Goal: Task Accomplishment & Management: Use online tool/utility

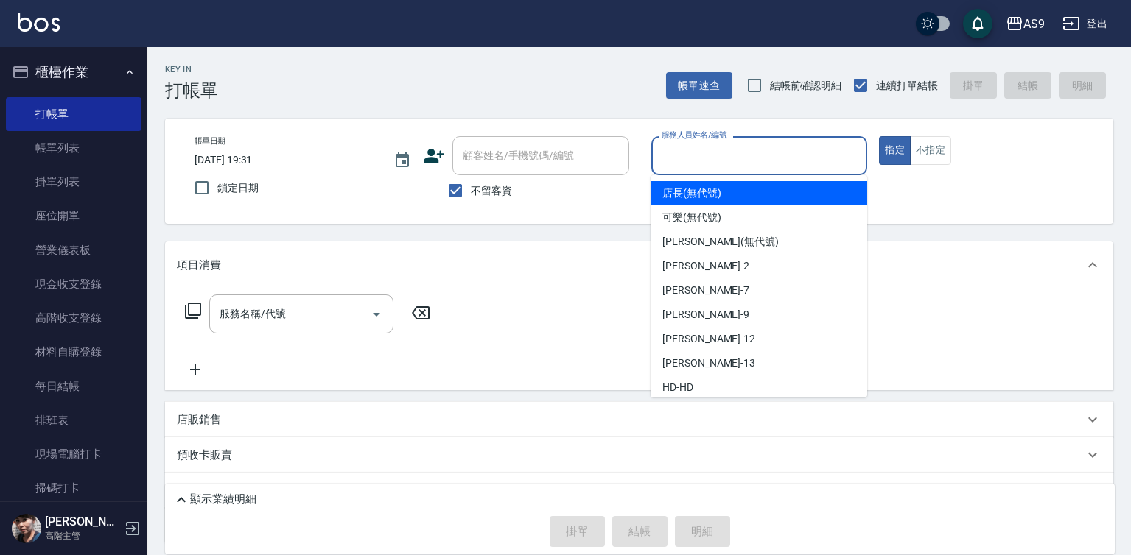
click at [718, 155] on input "服務人員姓名/編號" at bounding box center [759, 156] width 203 height 26
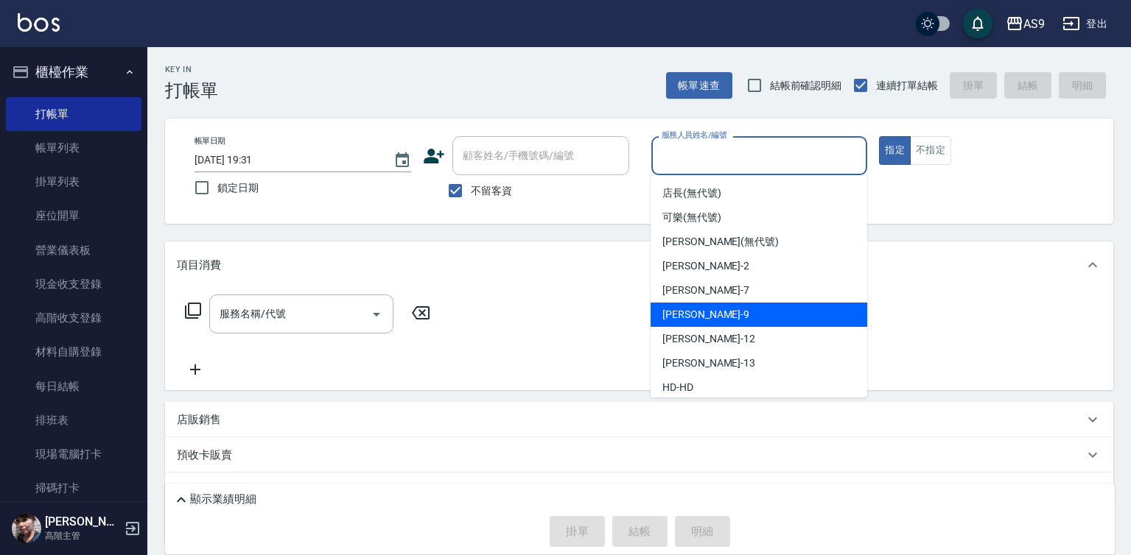
click at [709, 316] on div "[PERSON_NAME] -9" at bounding box center [759, 315] width 217 height 24
type input "[PERSON_NAME]-9"
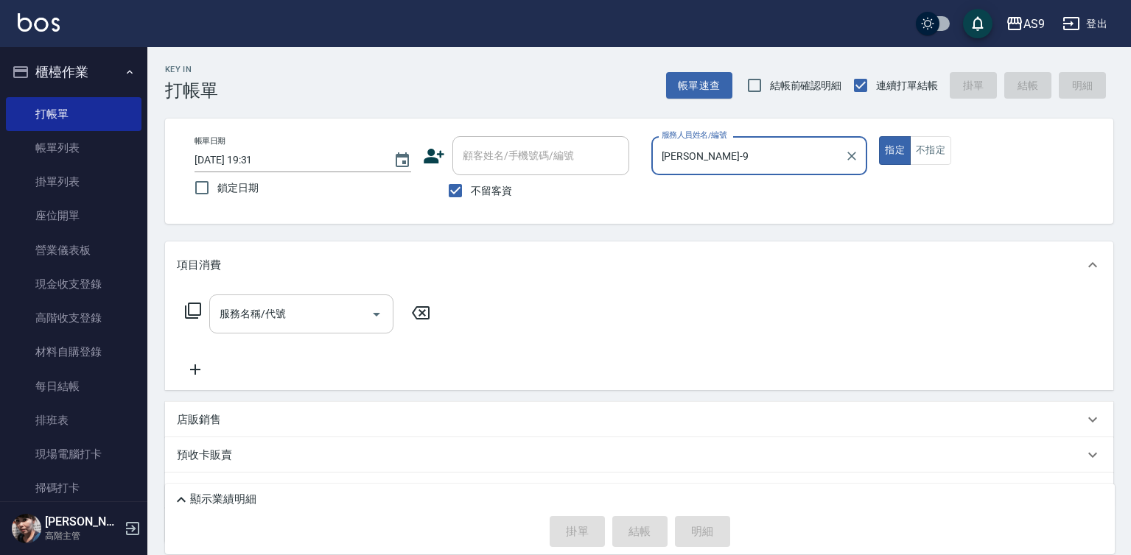
click at [280, 316] on div "服務名稱/代號 服務名稱/代號" at bounding box center [301, 314] width 184 height 39
click at [296, 312] on input "服務名稱/代號" at bounding box center [290, 314] width 149 height 26
click at [307, 313] on input "服務名稱/代號" at bounding box center [290, 314] width 149 height 26
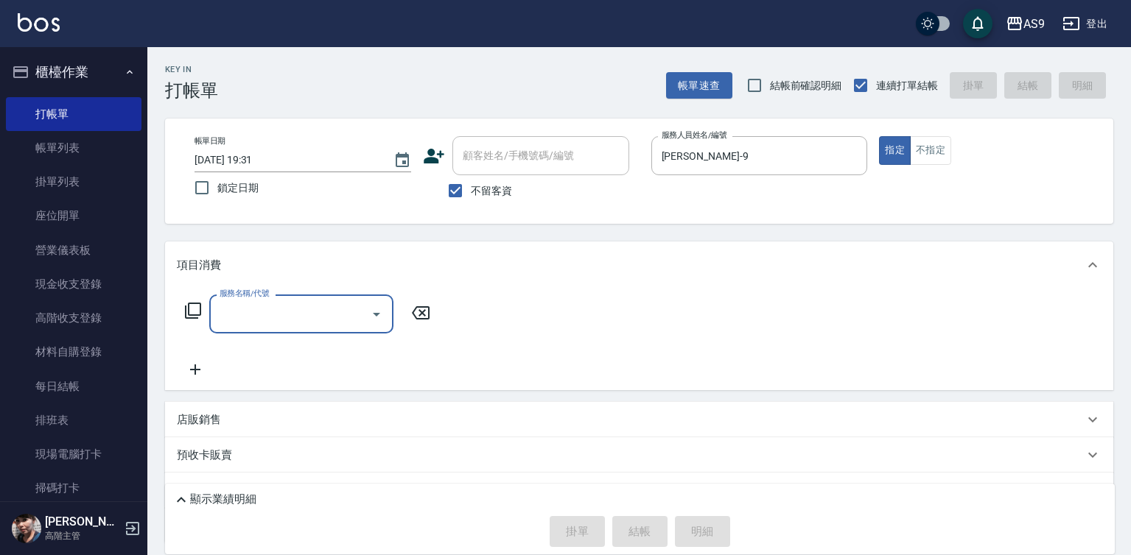
drag, startPoint x: 307, startPoint y: 312, endPoint x: 277, endPoint y: 351, distance: 49.4
click at [275, 354] on div "服務名稱/代號 服務名稱/代號" at bounding box center [308, 337] width 262 height 84
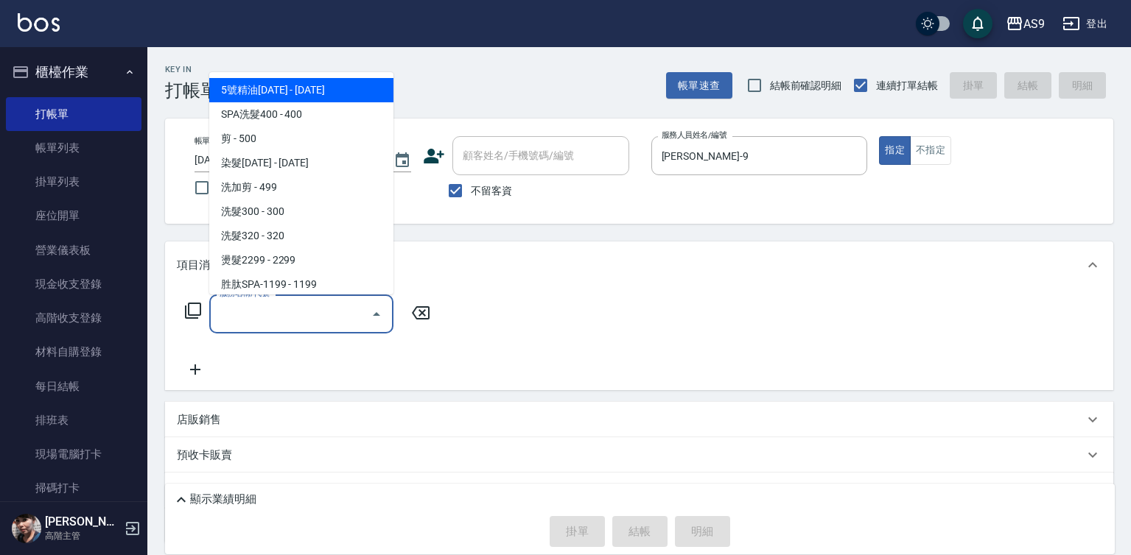
click at [287, 309] on input "服務名稱/代號" at bounding box center [290, 314] width 149 height 26
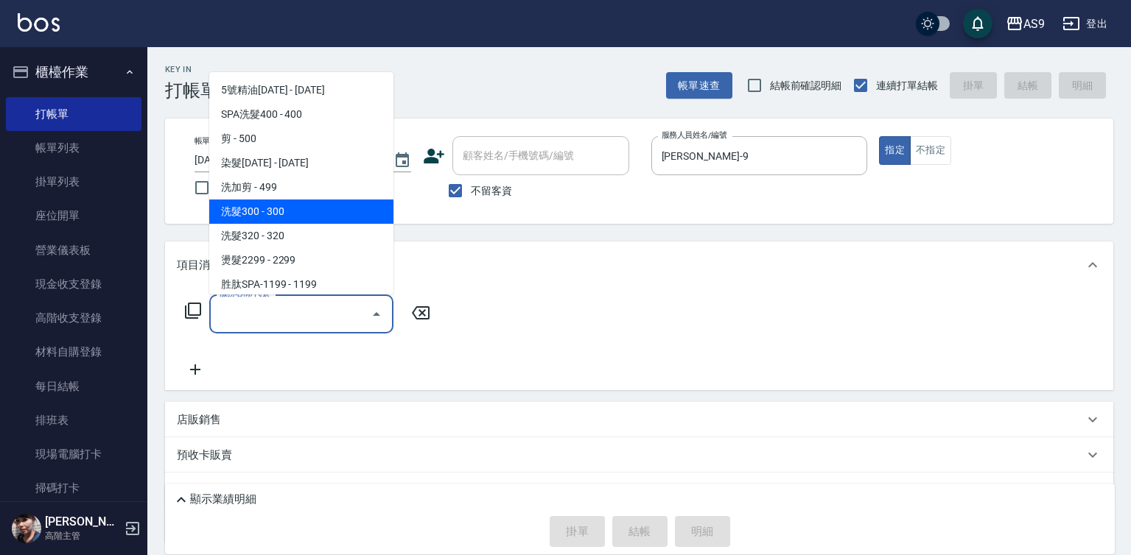
click at [284, 214] on span "洗髮300 - 300" at bounding box center [301, 212] width 184 height 24
type input "洗髮300(洗 髮300)"
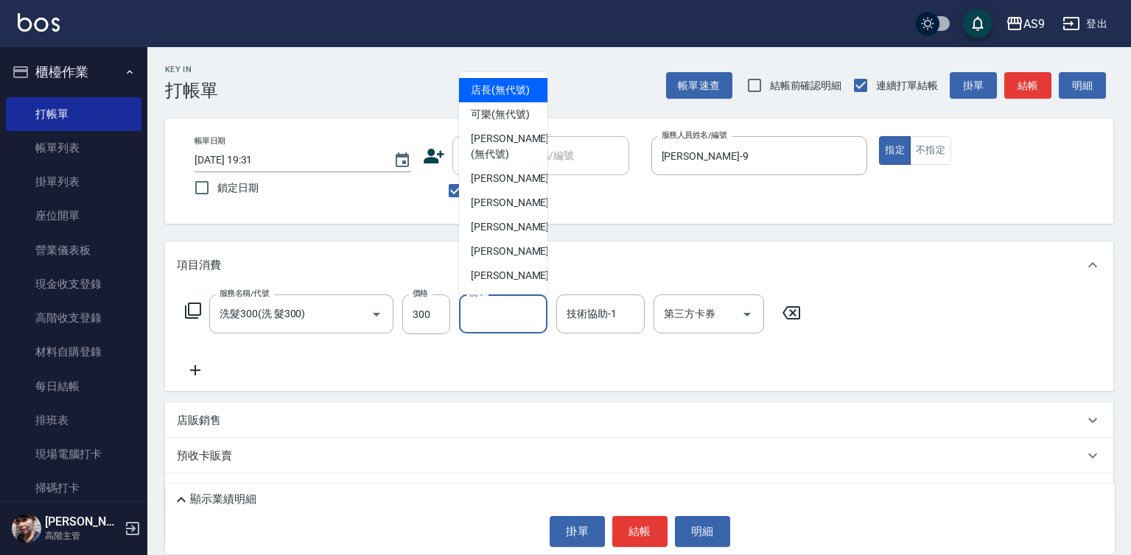
drag, startPoint x: 470, startPoint y: 320, endPoint x: 513, endPoint y: 259, distance: 74.6
click at [474, 318] on div "洗-1 洗-1" at bounding box center [503, 314] width 88 height 39
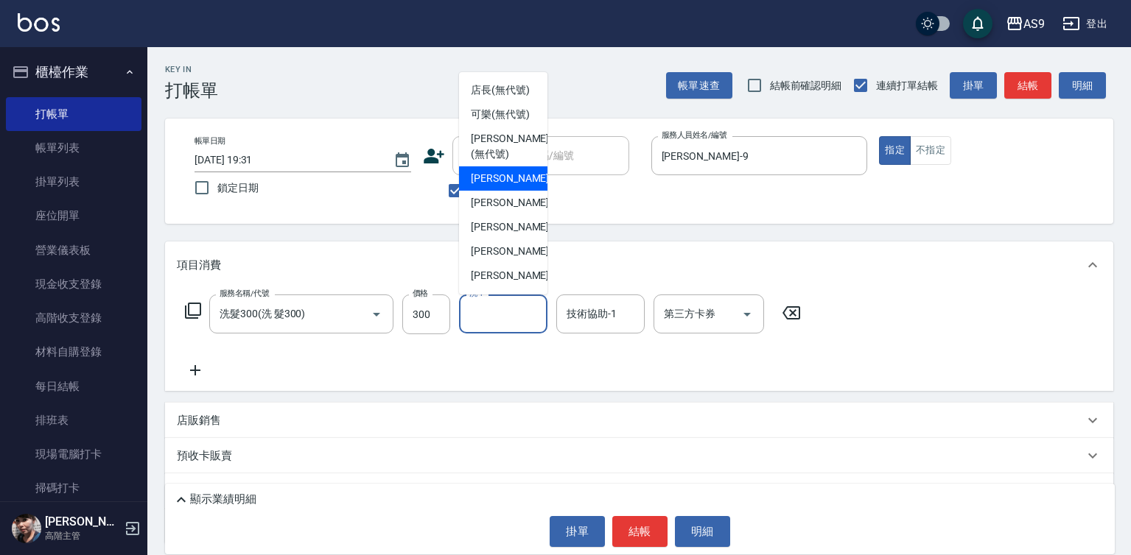
scroll to position [74, 0]
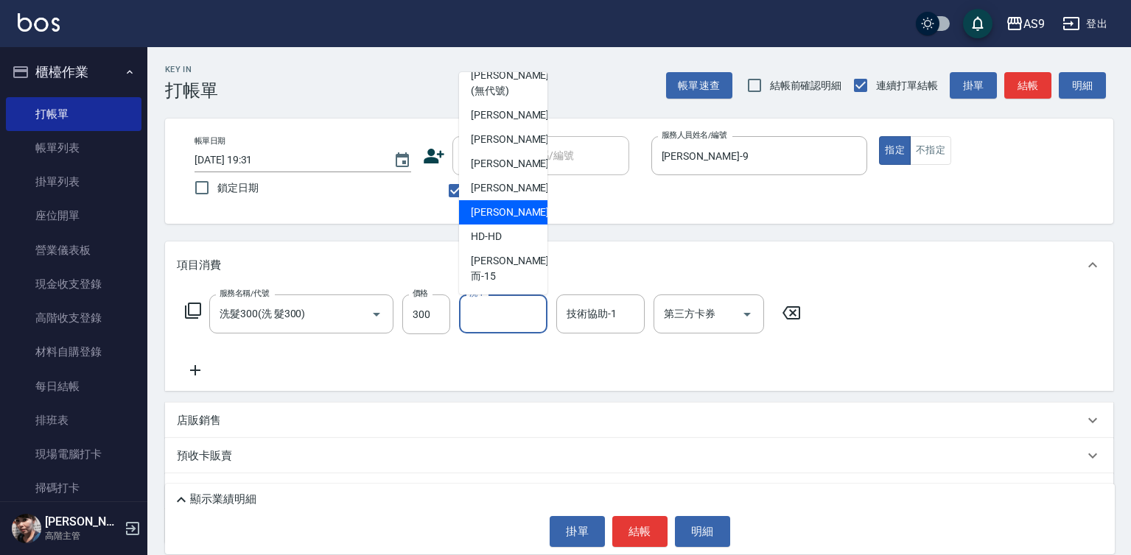
click at [516, 225] on div "[PERSON_NAME] -13" at bounding box center [503, 212] width 88 height 24
type input "[PERSON_NAME]-13"
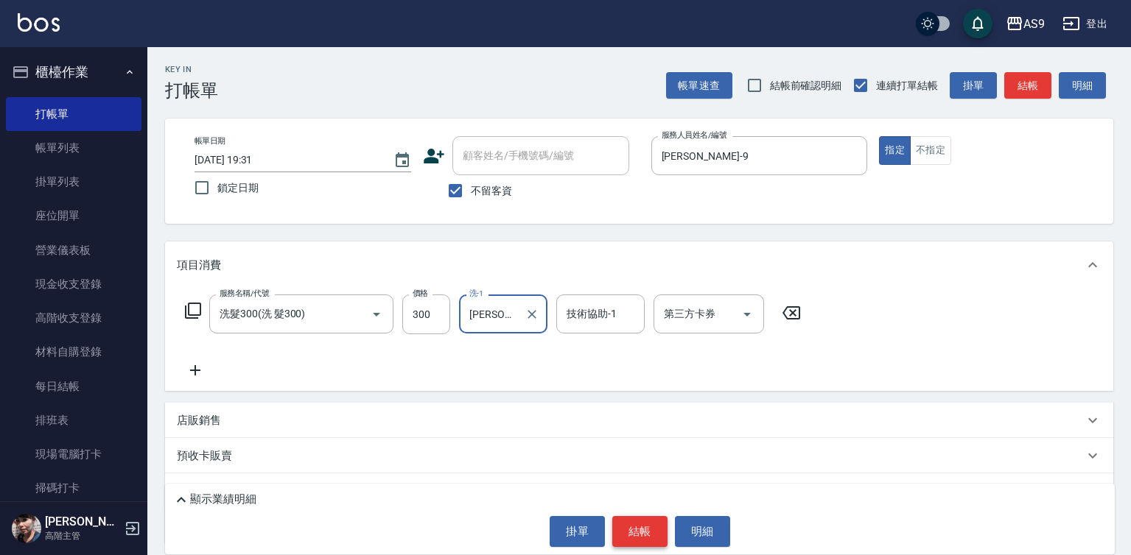
click at [643, 528] on button "結帳" at bounding box center [639, 531] width 55 height 31
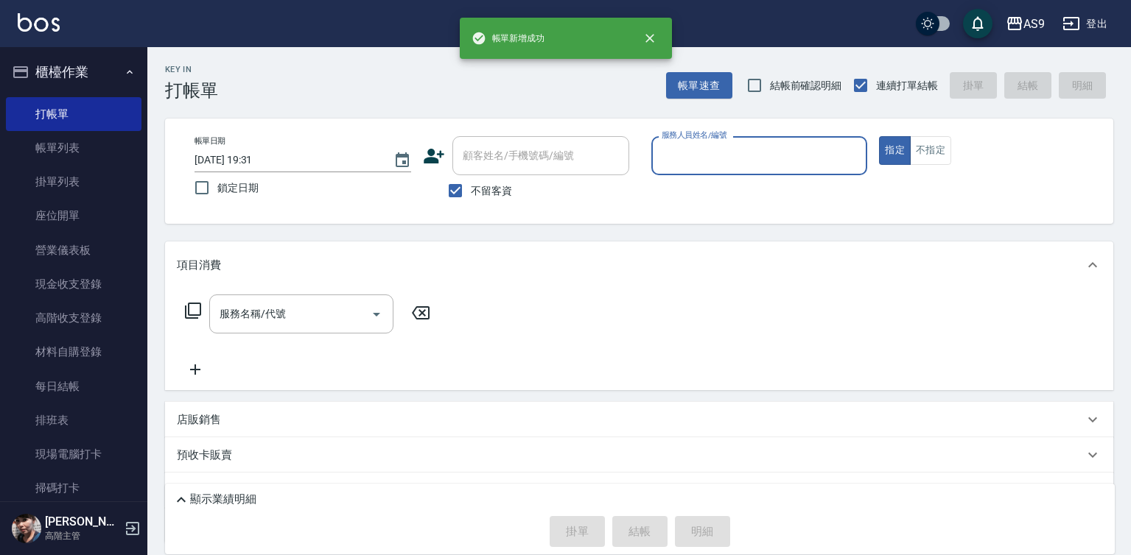
click at [690, 160] on input "服務人員姓名/編號" at bounding box center [759, 156] width 203 height 26
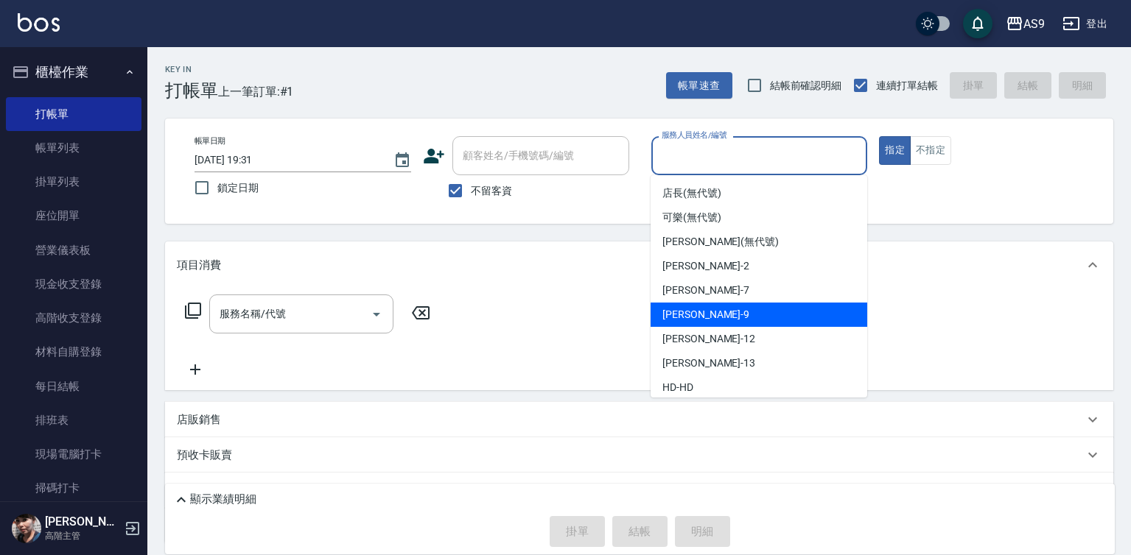
drag, startPoint x: 694, startPoint y: 319, endPoint x: 621, endPoint y: 324, distance: 73.1
click at [693, 318] on span "[PERSON_NAME] -9" at bounding box center [705, 314] width 87 height 15
type input "[PERSON_NAME]-9"
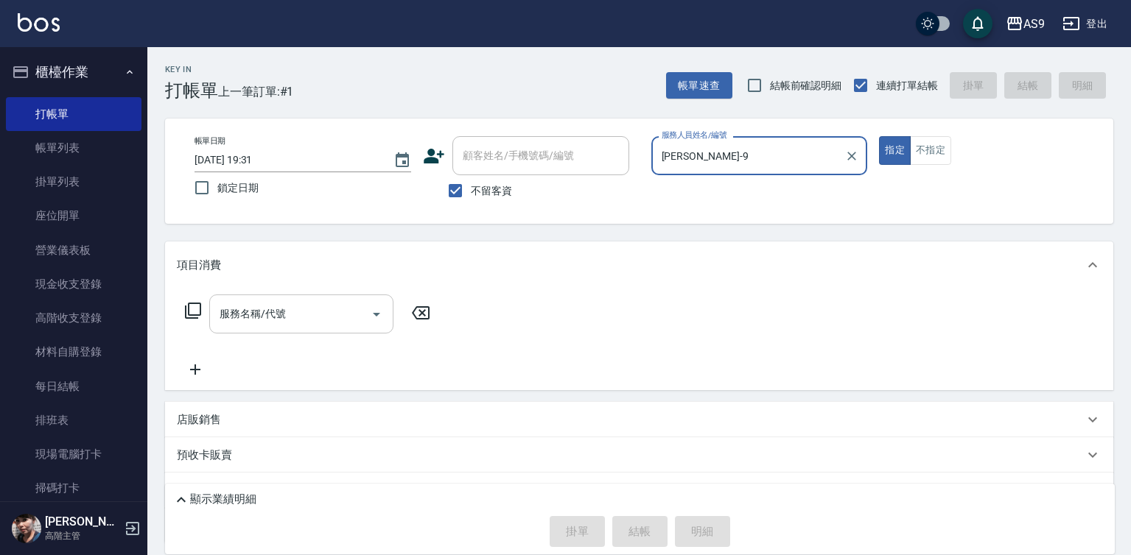
click at [318, 311] on input "服務名稱/代號" at bounding box center [290, 314] width 149 height 26
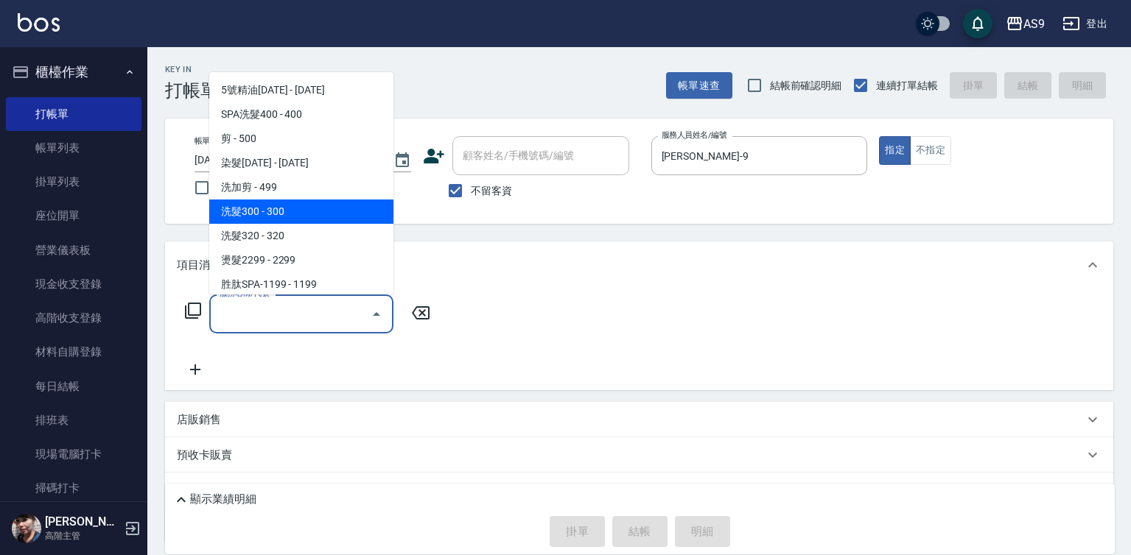
click at [292, 208] on span "洗髮300 - 300" at bounding box center [301, 212] width 184 height 24
type input "洗髮300(洗 髮300)"
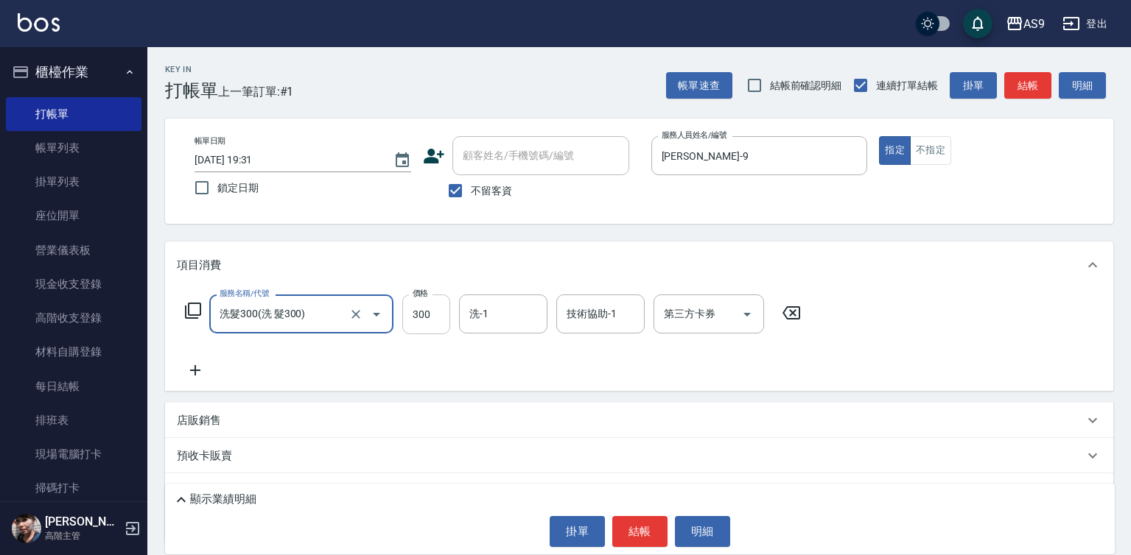
click at [417, 309] on input "300" at bounding box center [426, 315] width 48 height 40
type input "290"
click at [637, 539] on button "結帳" at bounding box center [639, 531] width 55 height 31
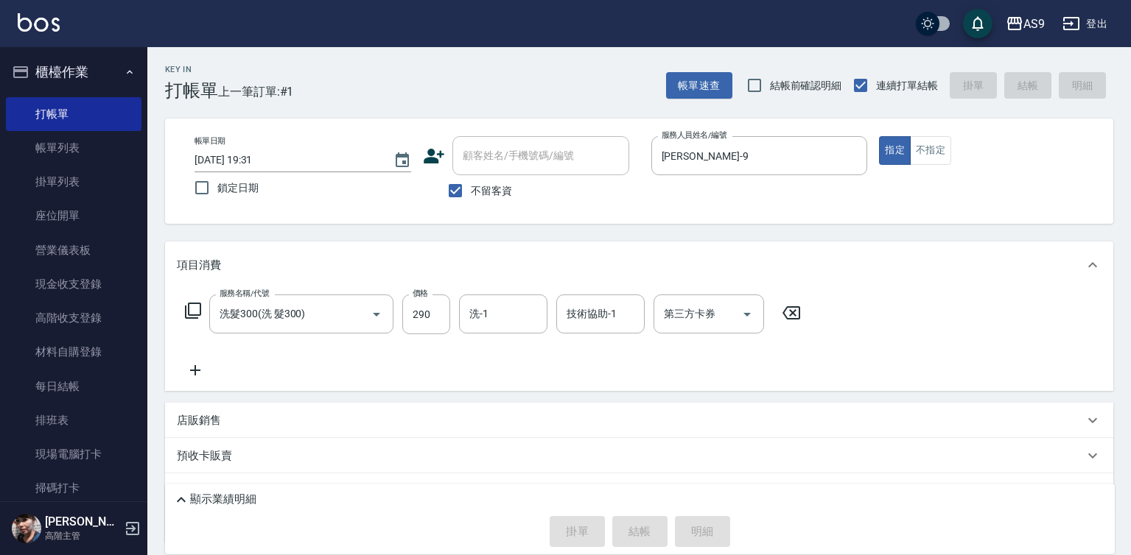
type input "[DATE] 19:32"
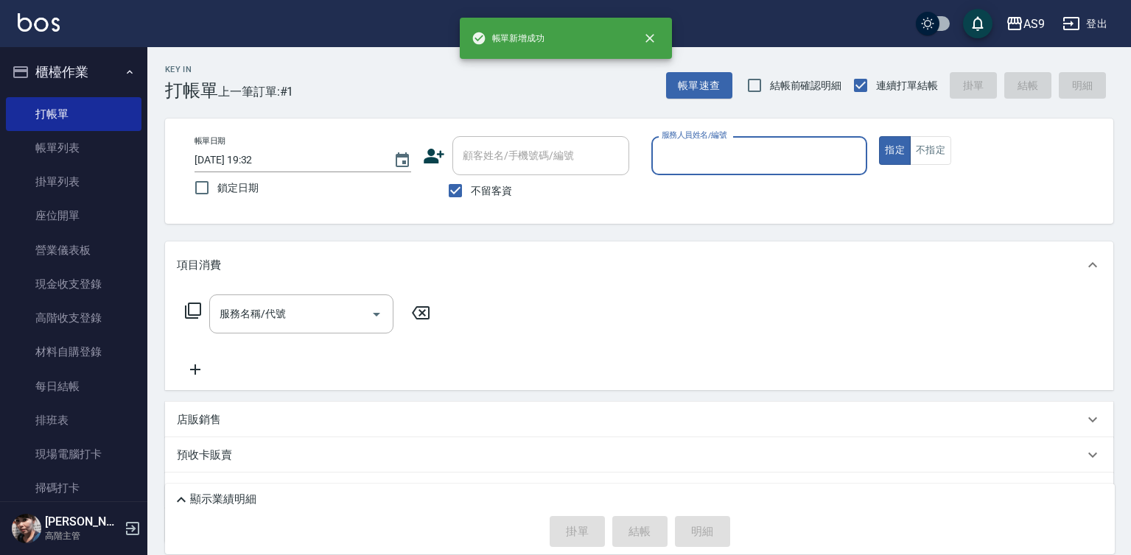
click at [698, 146] on input "服務人員姓名/編號" at bounding box center [759, 156] width 203 height 26
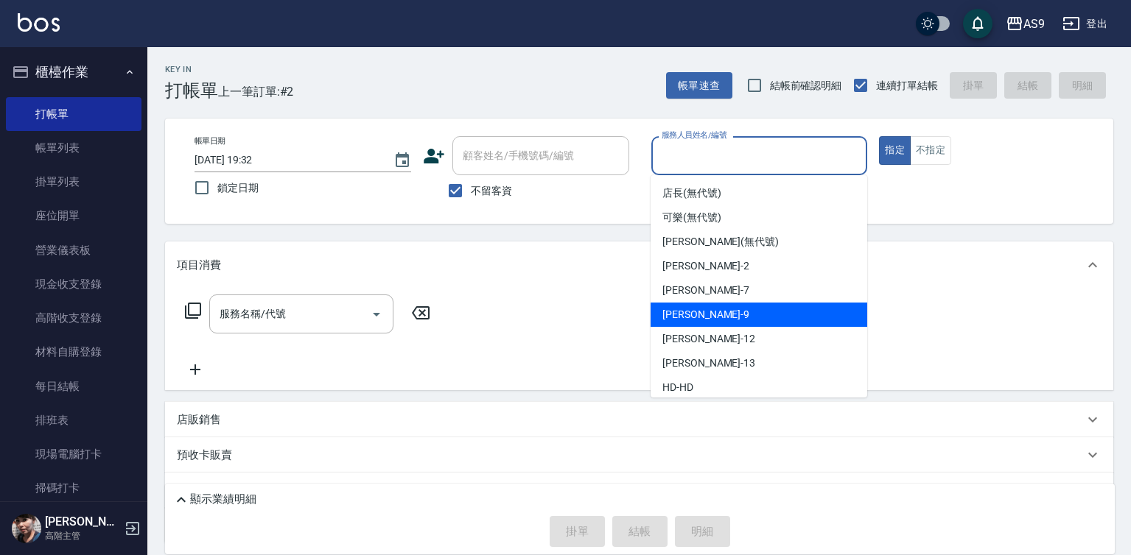
drag, startPoint x: 693, startPoint y: 309, endPoint x: 620, endPoint y: 313, distance: 73.0
click at [691, 309] on span "[PERSON_NAME] -9" at bounding box center [705, 314] width 87 height 15
type input "[PERSON_NAME]-9"
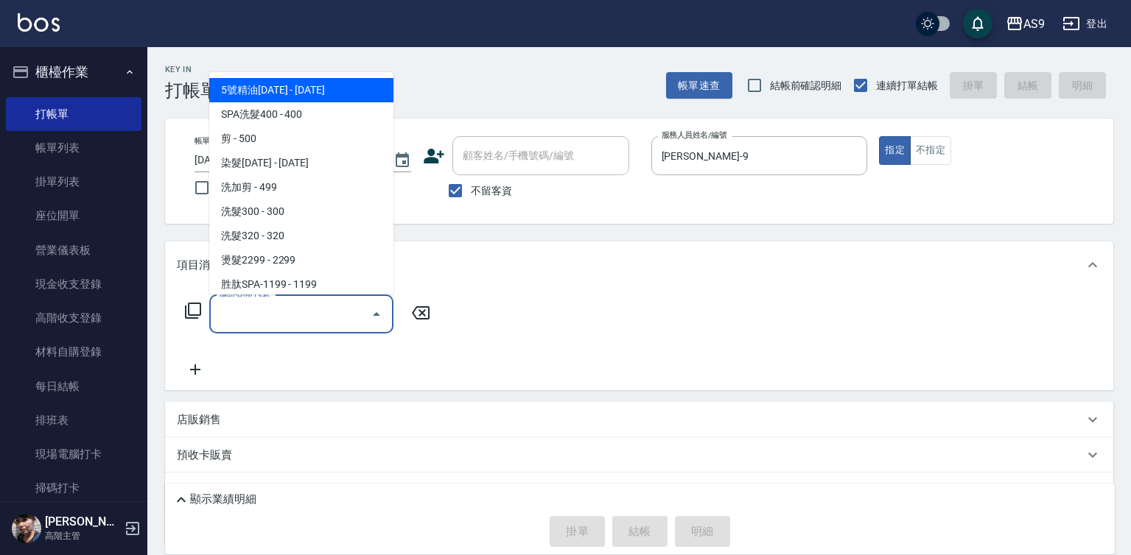
click at [288, 310] on input "服務名稱/代號" at bounding box center [290, 314] width 149 height 26
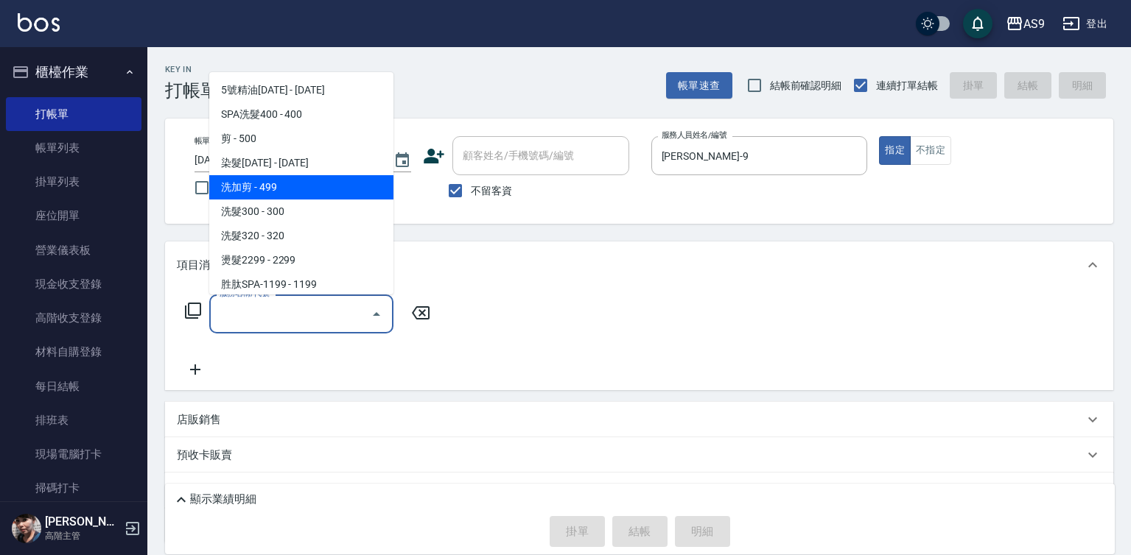
click at [278, 189] on span "洗加剪 - 499" at bounding box center [301, 187] width 184 height 24
type input "洗加剪(洗加剪)"
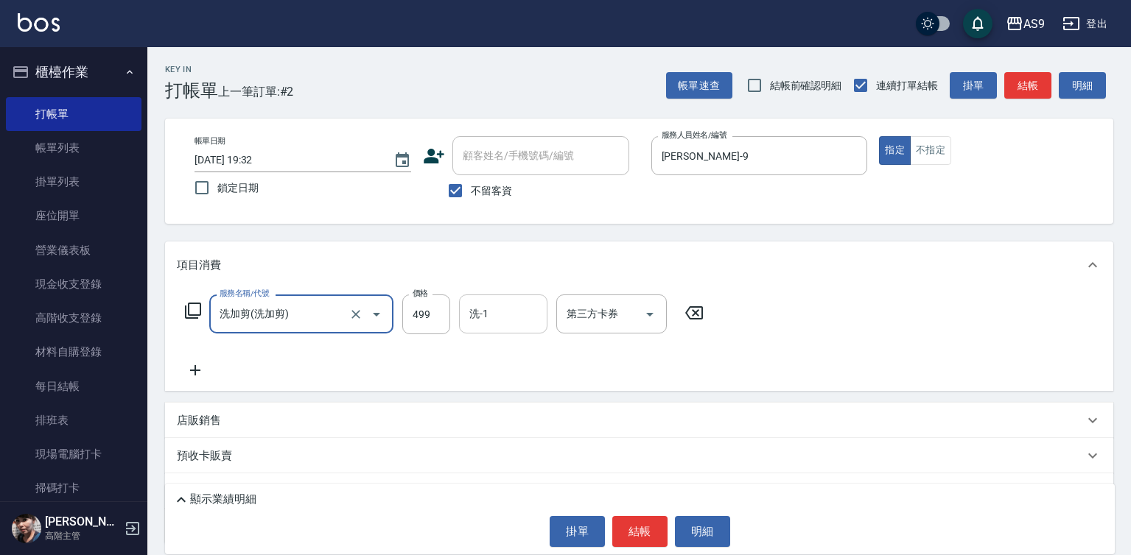
click at [480, 321] on div "洗-1 洗-1" at bounding box center [503, 314] width 88 height 39
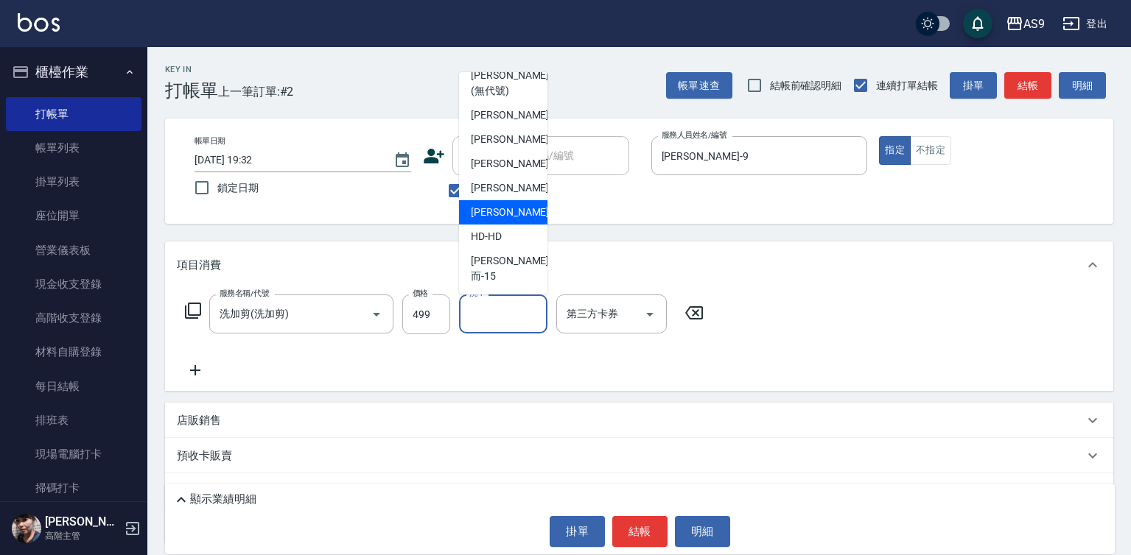
click at [504, 220] on span "[PERSON_NAME] -13" at bounding box center [517, 212] width 93 height 15
type input "[PERSON_NAME]-13"
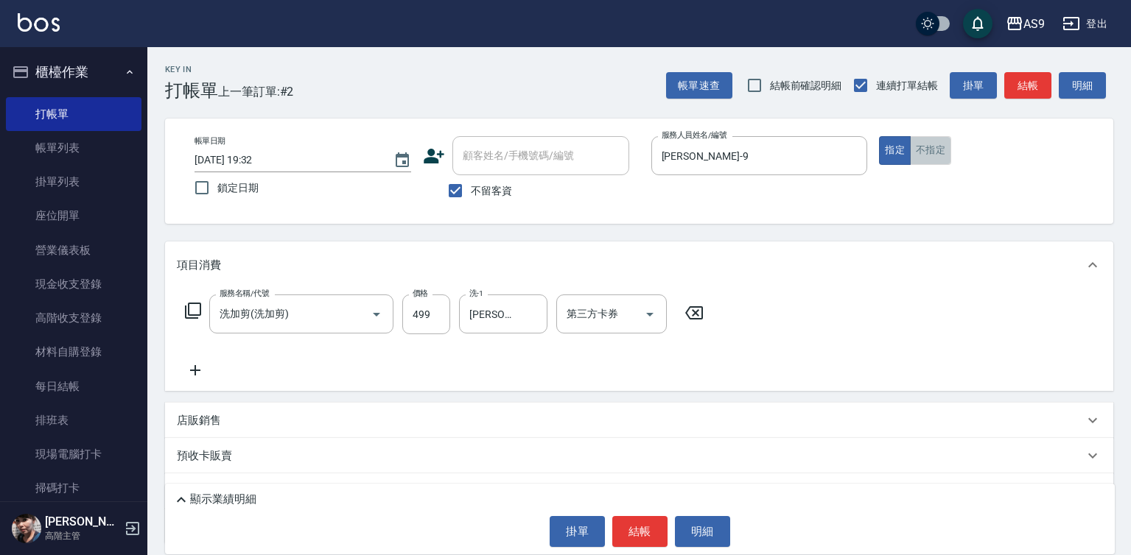
drag, startPoint x: 941, startPoint y: 154, endPoint x: 858, endPoint y: 230, distance: 112.1
click at [940, 154] on button "不指定" at bounding box center [930, 150] width 41 height 29
drag, startPoint x: 641, startPoint y: 514, endPoint x: 643, endPoint y: 528, distance: 14.9
click at [642, 517] on div "顯示業績明細 掛單 結帳 明細" at bounding box center [640, 519] width 950 height 71
click at [642, 532] on button "結帳" at bounding box center [639, 531] width 55 height 31
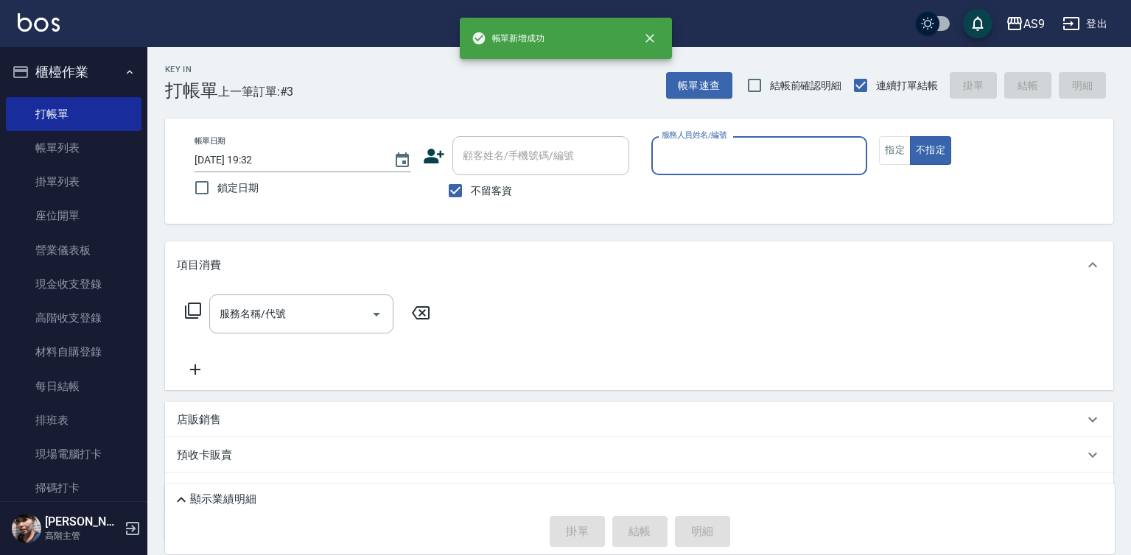
click at [699, 146] on input "服務人員姓名/編號" at bounding box center [759, 156] width 203 height 26
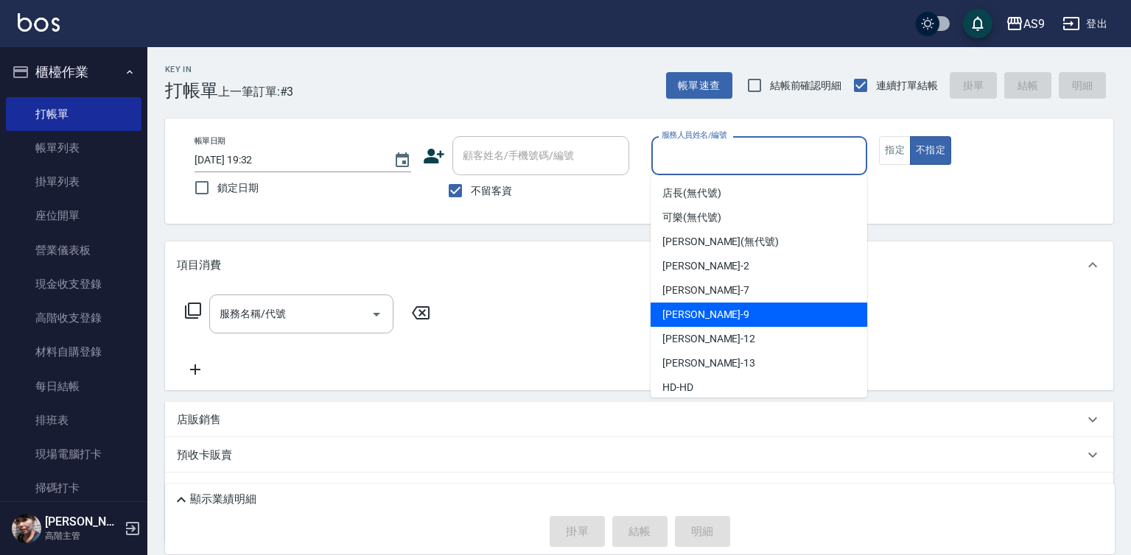
drag, startPoint x: 696, startPoint y: 322, endPoint x: 788, endPoint y: 259, distance: 111.8
click at [698, 318] on span "[PERSON_NAME] -9" at bounding box center [705, 314] width 87 height 15
type input "[PERSON_NAME]-9"
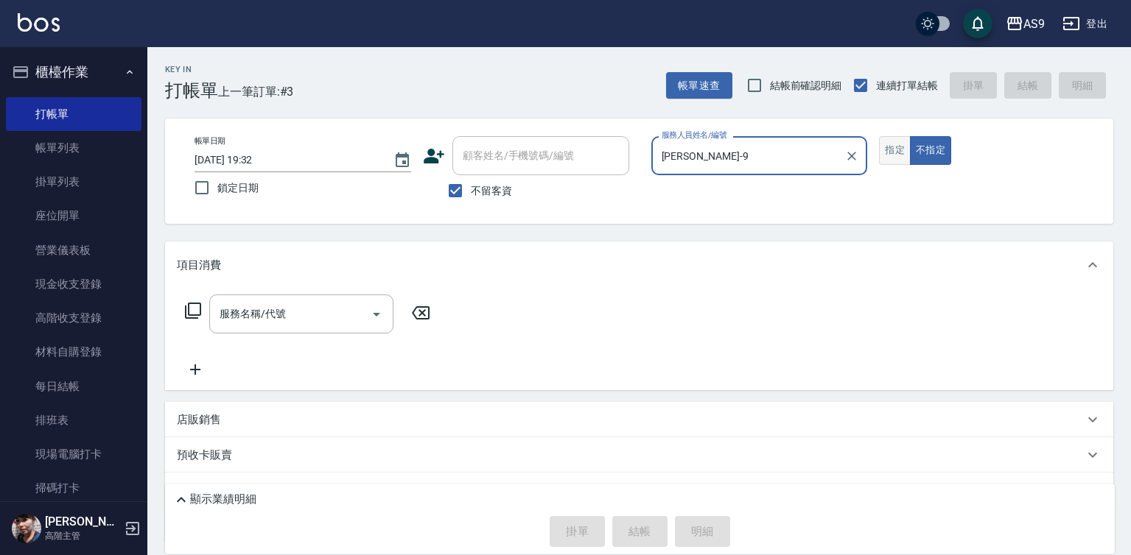
click at [886, 147] on button "指定" at bounding box center [895, 150] width 32 height 29
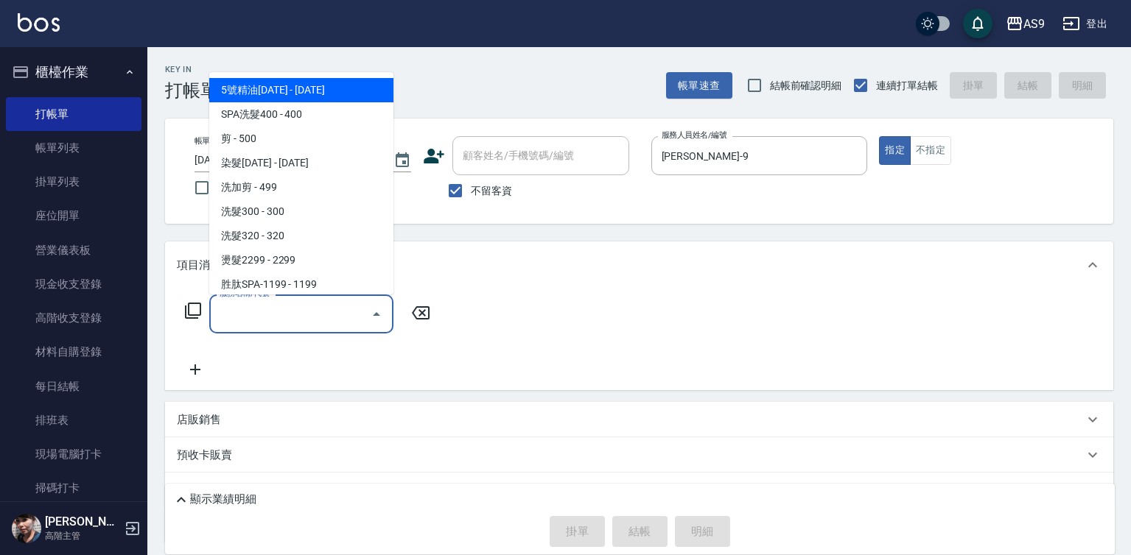
click at [337, 308] on input "服務名稱/代號" at bounding box center [290, 314] width 149 height 26
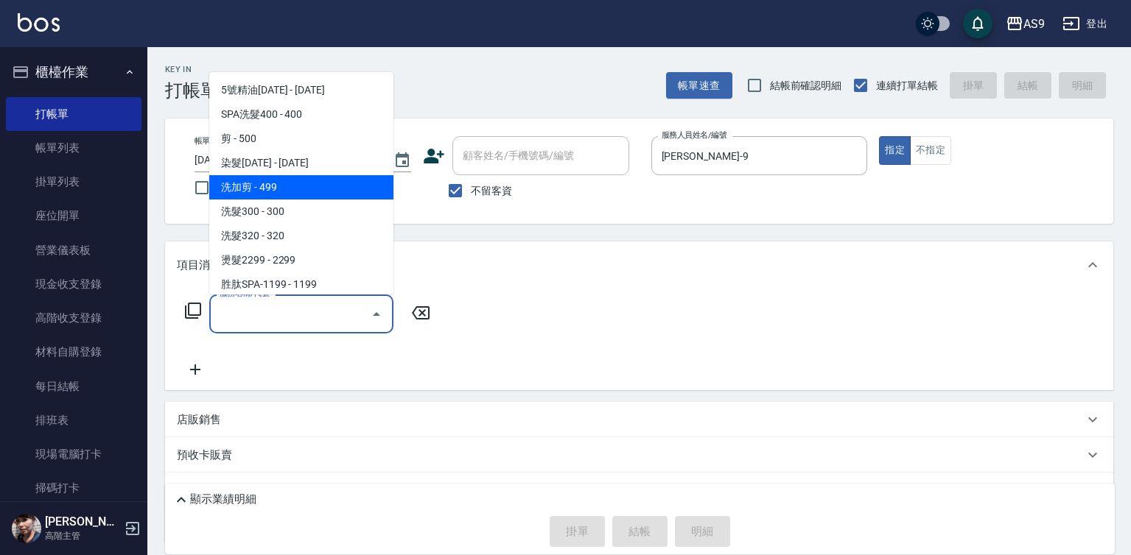
drag, startPoint x: 279, startPoint y: 196, endPoint x: 313, endPoint y: 206, distance: 35.4
click at [280, 196] on span "洗加剪 - 499" at bounding box center [301, 187] width 184 height 24
type input "洗加剪(洗加剪)"
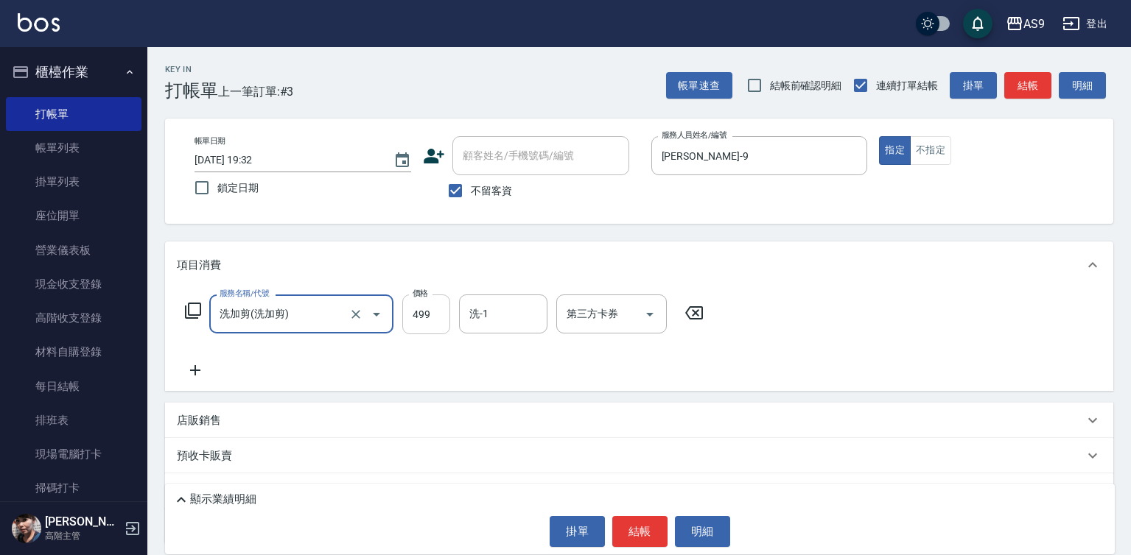
click at [410, 319] on input "499" at bounding box center [426, 315] width 48 height 40
type input "620"
click at [468, 320] on input "洗-1" at bounding box center [503, 314] width 75 height 26
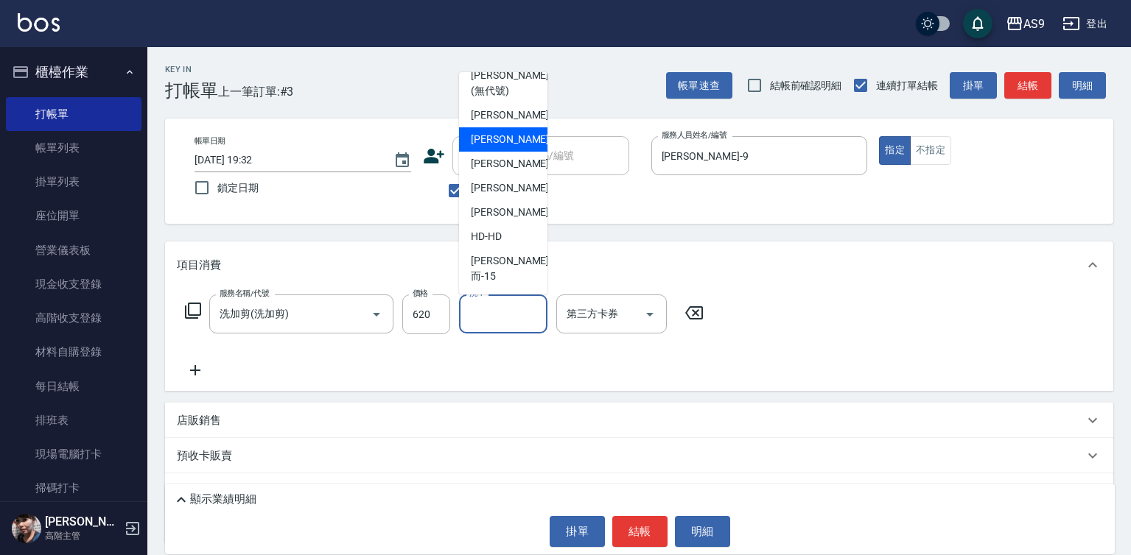
scroll to position [94, 0]
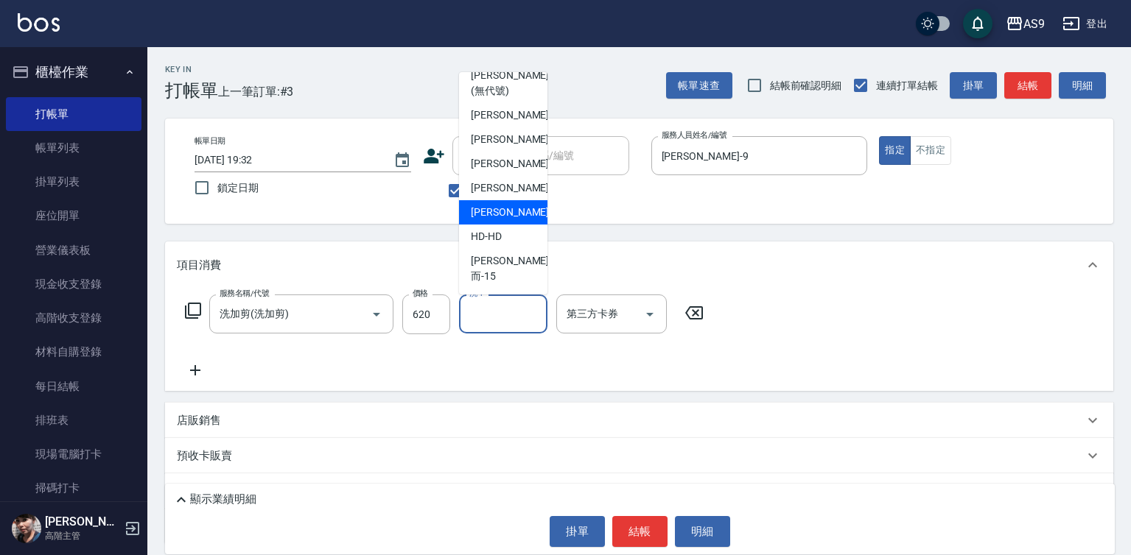
click at [511, 220] on span "[PERSON_NAME] -13" at bounding box center [517, 212] width 93 height 15
type input "[PERSON_NAME]-13"
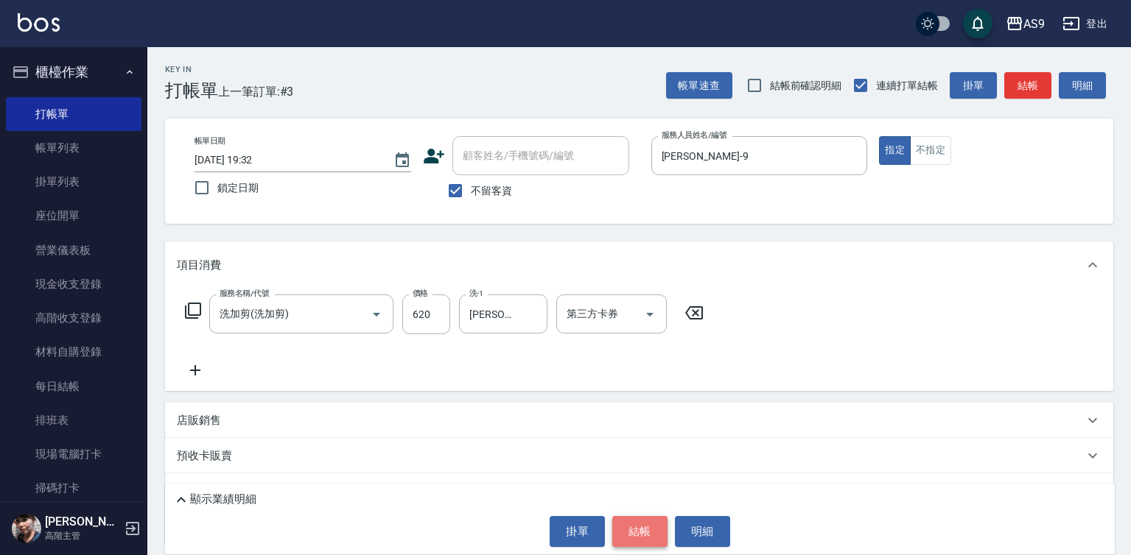
click at [639, 535] on button "結帳" at bounding box center [639, 531] width 55 height 31
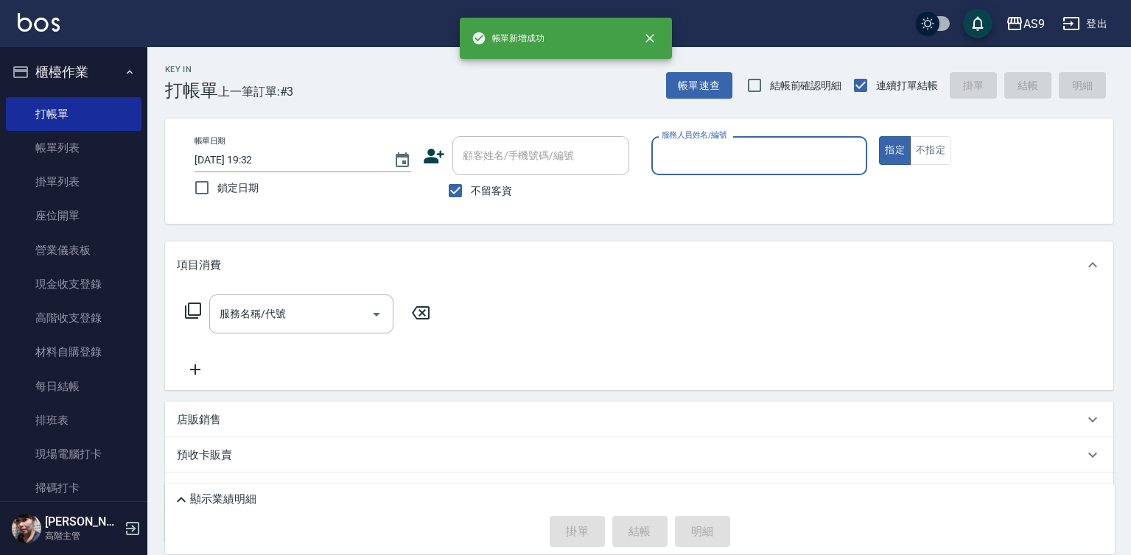
click at [708, 153] on input "服務人員姓名/編號" at bounding box center [759, 156] width 203 height 26
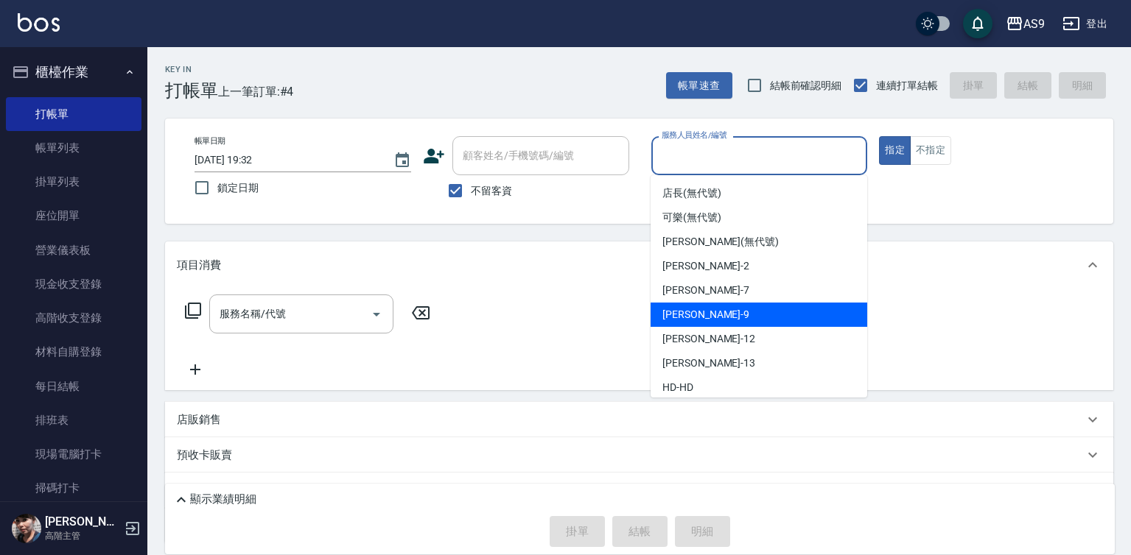
click at [721, 315] on div "[PERSON_NAME] -9" at bounding box center [759, 315] width 217 height 24
type input "[PERSON_NAME]-9"
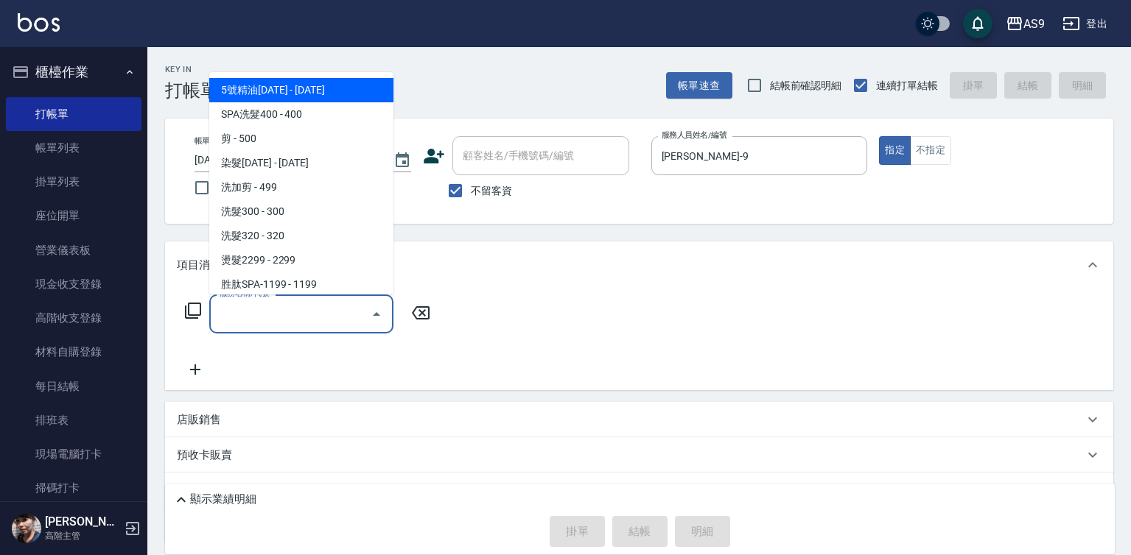
click at [312, 316] on input "服務名稱/代號" at bounding box center [290, 314] width 149 height 26
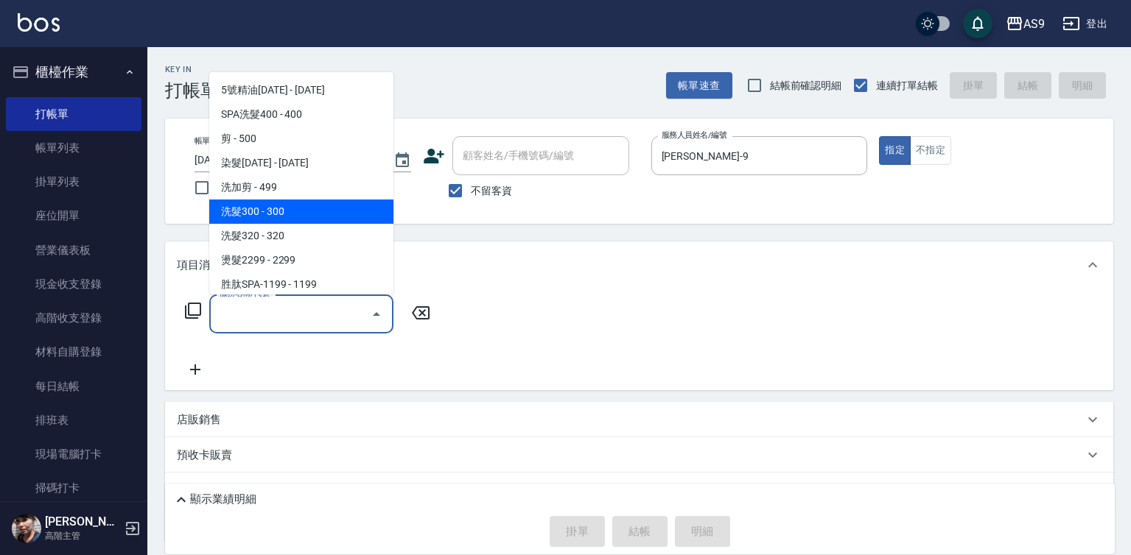
click at [281, 217] on span "洗髮300 - 300" at bounding box center [301, 212] width 184 height 24
type input "洗髮300(洗 髮300)"
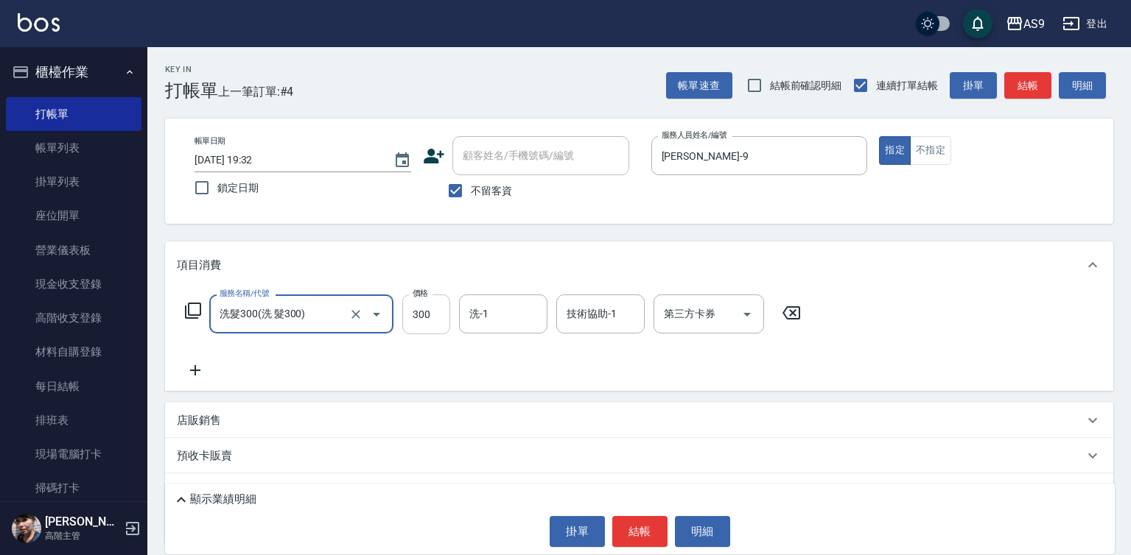
click at [427, 309] on input "300" at bounding box center [426, 315] width 48 height 40
type input "290"
click at [484, 314] on div "洗-1 洗-1" at bounding box center [503, 314] width 88 height 39
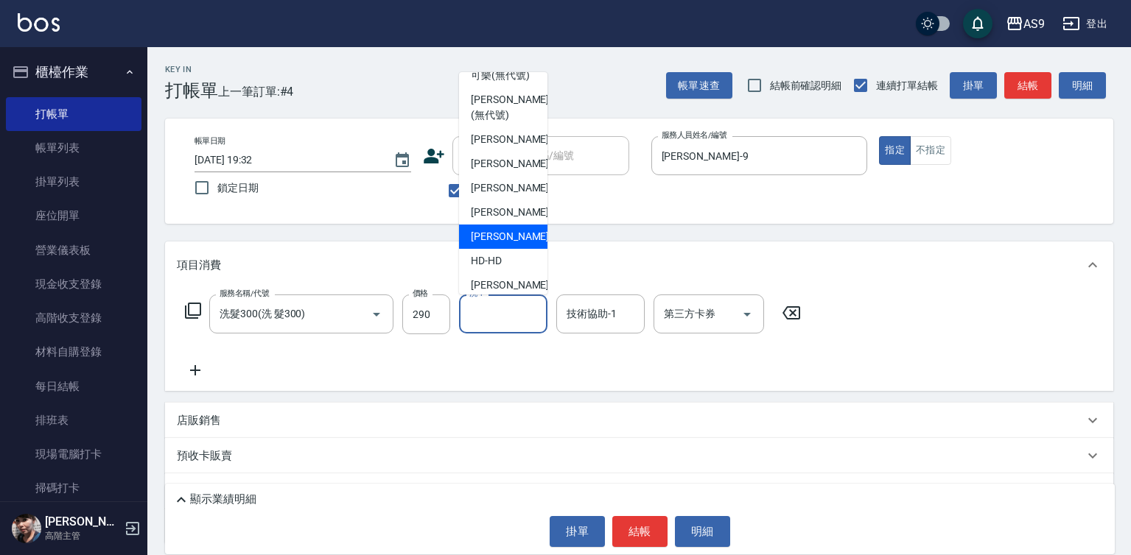
scroll to position [74, 0]
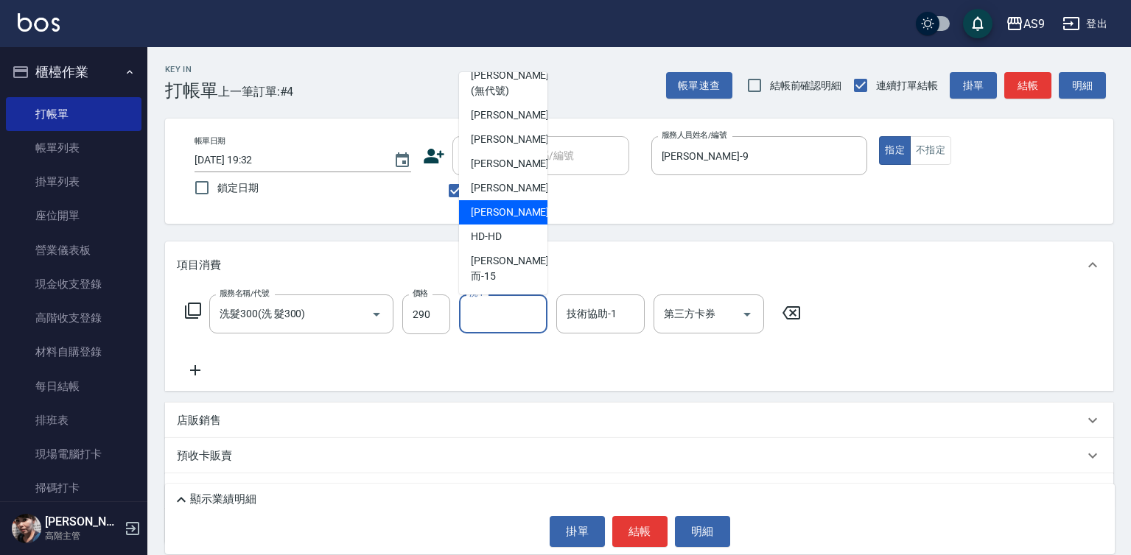
click at [510, 220] on span "[PERSON_NAME] -13" at bounding box center [517, 212] width 93 height 15
type input "[PERSON_NAME]-13"
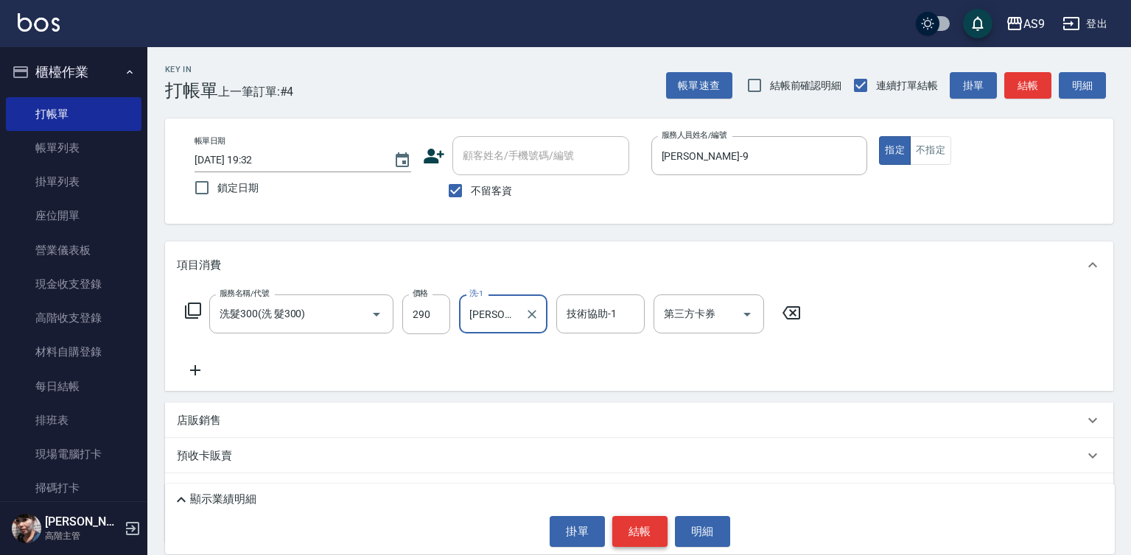
click at [648, 535] on button "結帳" at bounding box center [639, 531] width 55 height 31
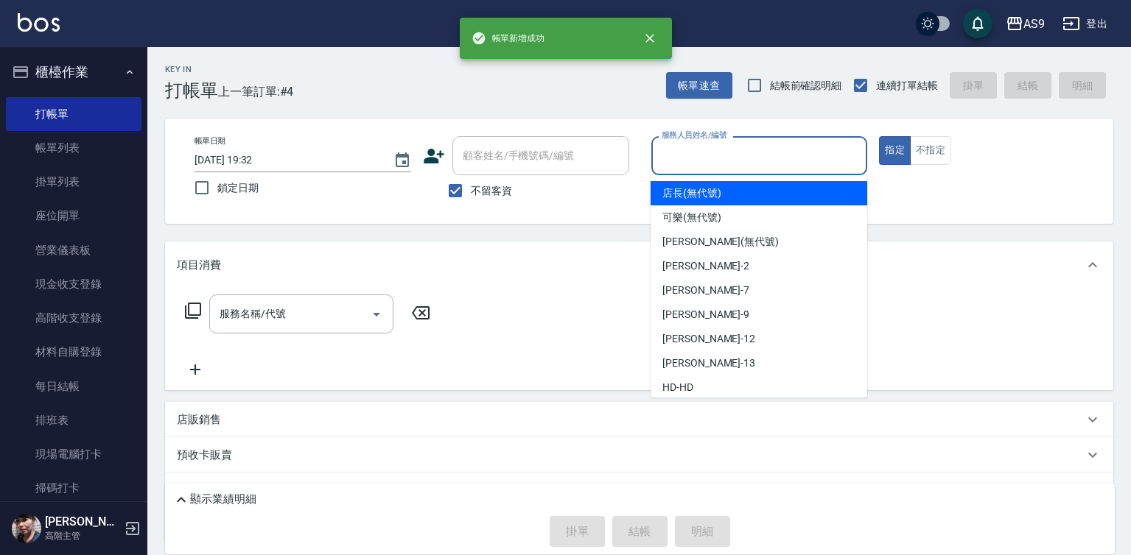
drag, startPoint x: 715, startPoint y: 147, endPoint x: 695, endPoint y: 318, distance: 171.3
click at [714, 147] on input "服務人員姓名/編號" at bounding box center [759, 156] width 203 height 26
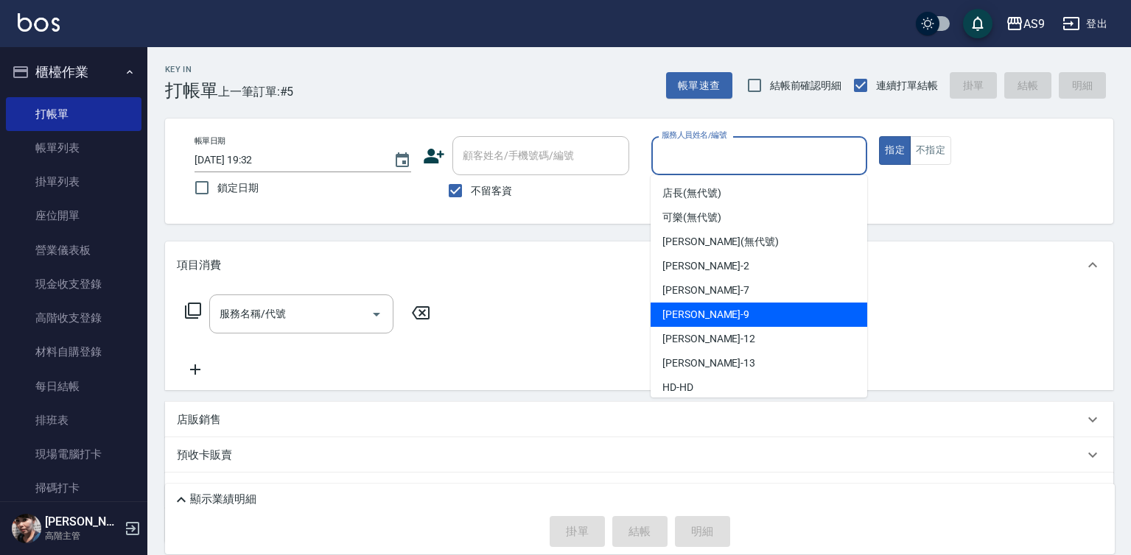
drag, startPoint x: 695, startPoint y: 320, endPoint x: 681, endPoint y: 315, distance: 14.7
click at [695, 318] on span "[PERSON_NAME] -9" at bounding box center [705, 314] width 87 height 15
type input "[PERSON_NAME]-9"
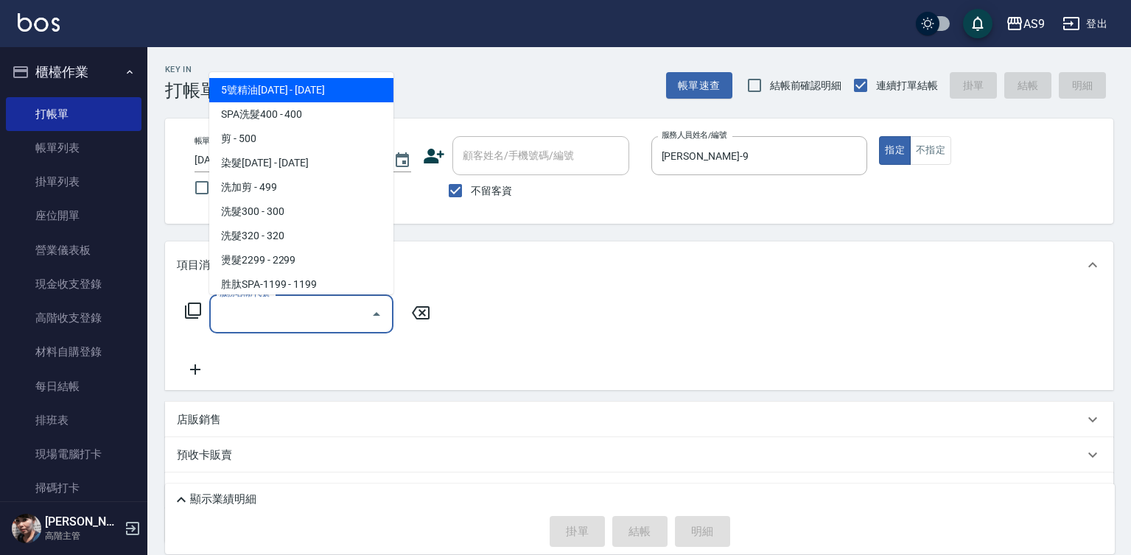
click at [305, 309] on input "服務名稱/代號" at bounding box center [290, 314] width 149 height 26
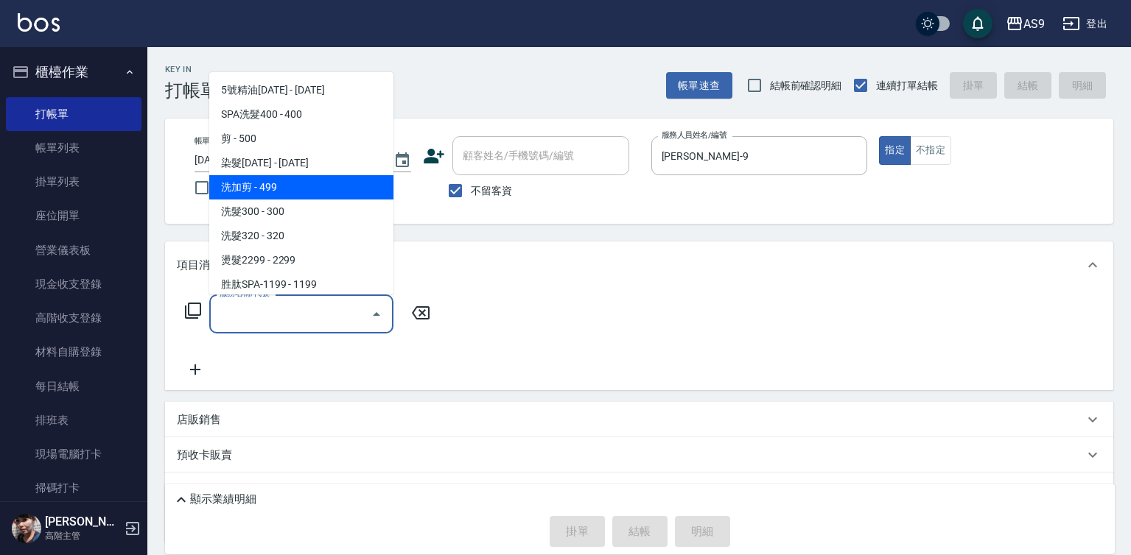
click at [297, 194] on span "洗加剪 - 499" at bounding box center [301, 187] width 184 height 24
type input "洗加剪(洗加剪)"
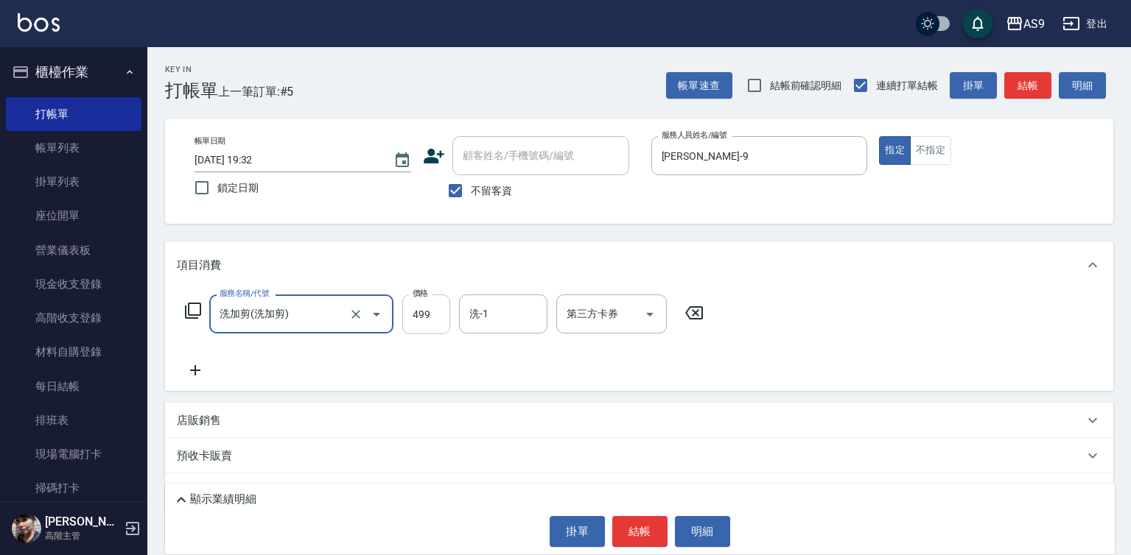
click at [434, 312] on input "499" at bounding box center [426, 315] width 48 height 40
type input "600"
click at [483, 312] on div "洗-1 洗-1" at bounding box center [503, 314] width 88 height 39
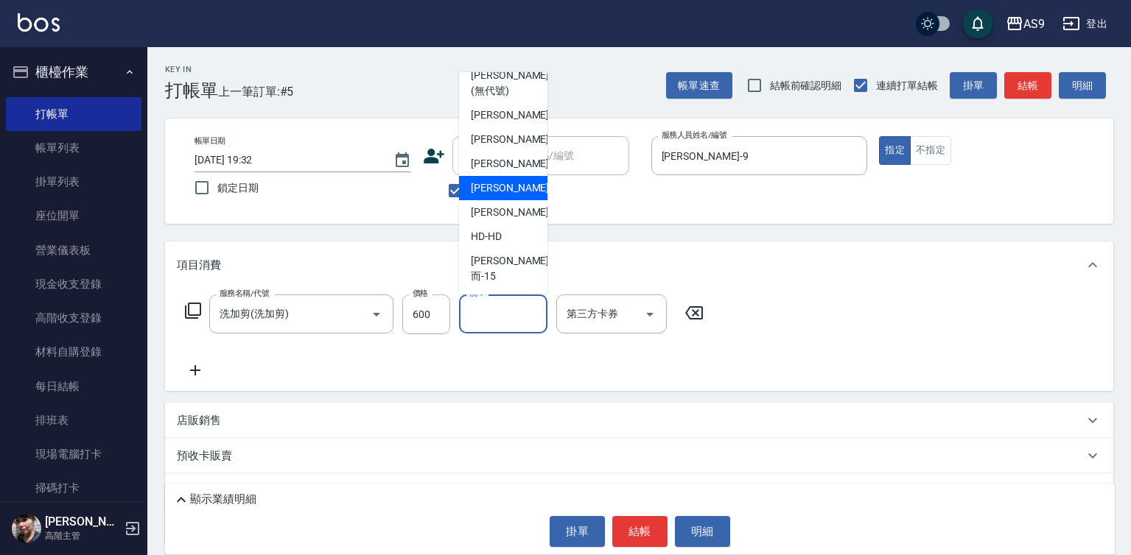
scroll to position [94, 0]
click at [515, 220] on span "[PERSON_NAME] -13" at bounding box center [517, 212] width 93 height 15
type input "[PERSON_NAME]-13"
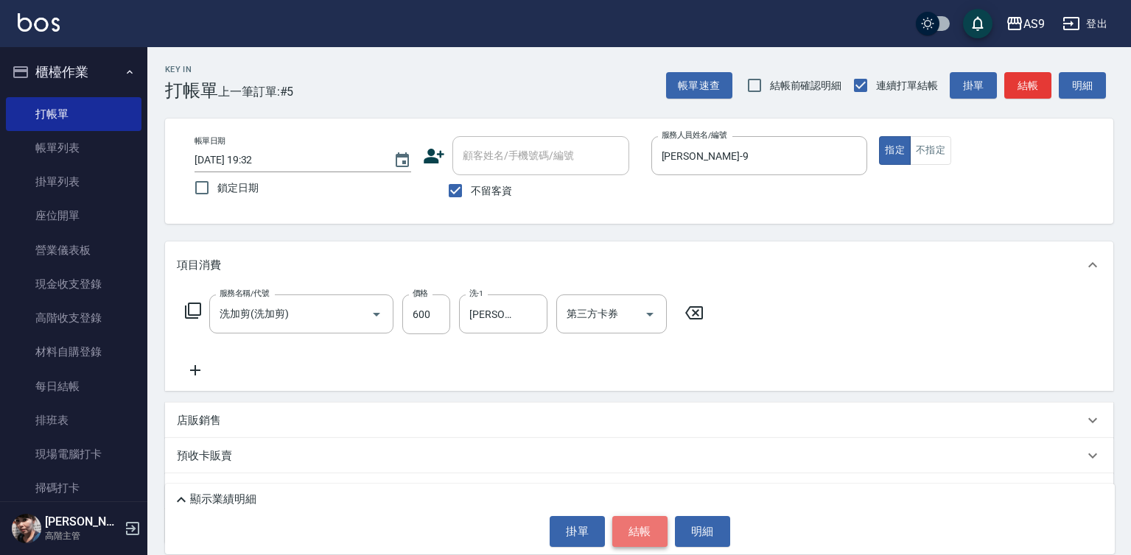
click at [634, 535] on button "結帳" at bounding box center [639, 531] width 55 height 31
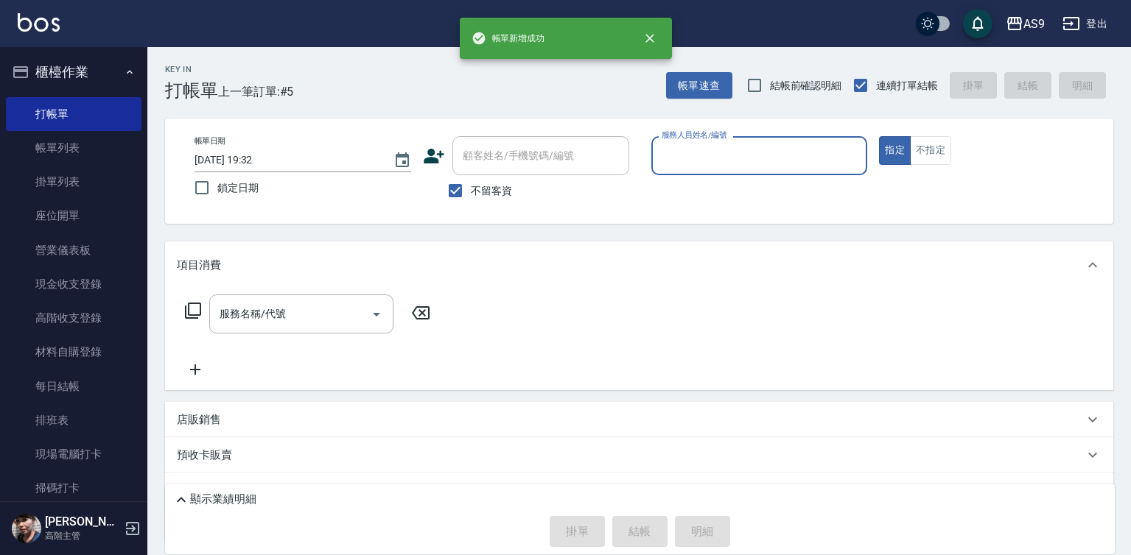
click at [714, 172] on div "服務人員姓名/編號" at bounding box center [759, 155] width 217 height 39
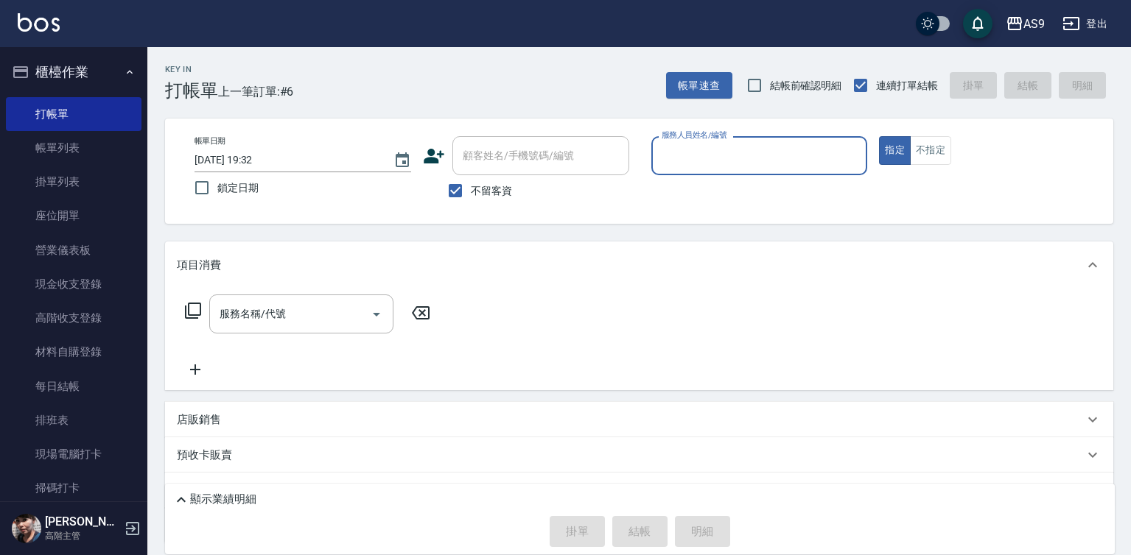
click at [698, 169] on div "服務人員姓名/編號" at bounding box center [759, 155] width 217 height 39
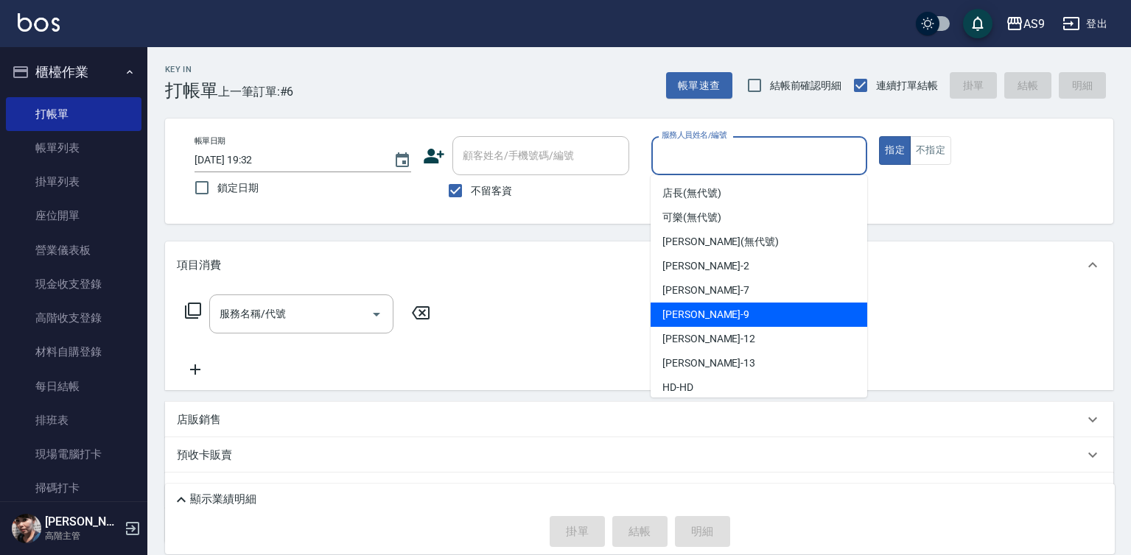
drag, startPoint x: 701, startPoint y: 308, endPoint x: 567, endPoint y: 305, distance: 134.1
click at [698, 309] on span "[PERSON_NAME] -9" at bounding box center [705, 314] width 87 height 15
type input "[PERSON_NAME]-9"
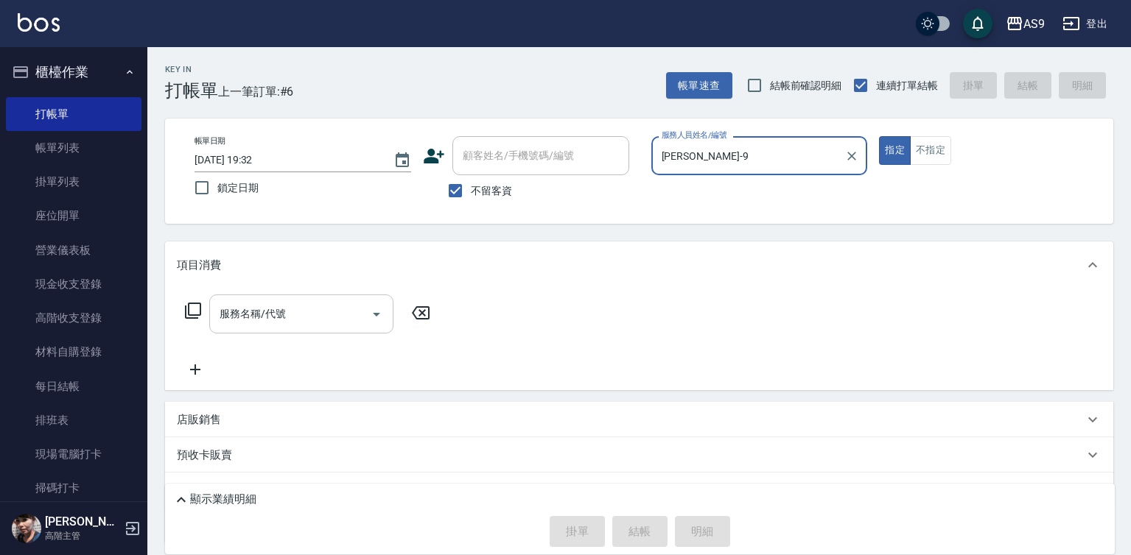
click at [299, 310] on input "服務名稱/代號" at bounding box center [290, 314] width 149 height 26
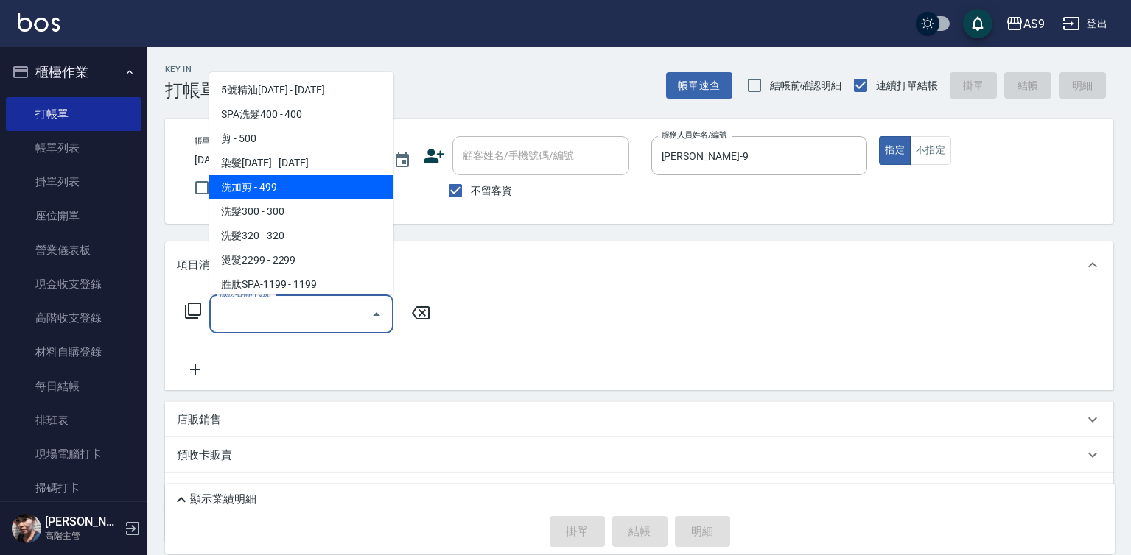
click at [282, 186] on span "洗加剪 - 499" at bounding box center [301, 187] width 184 height 24
type input "洗加剪(洗加剪)"
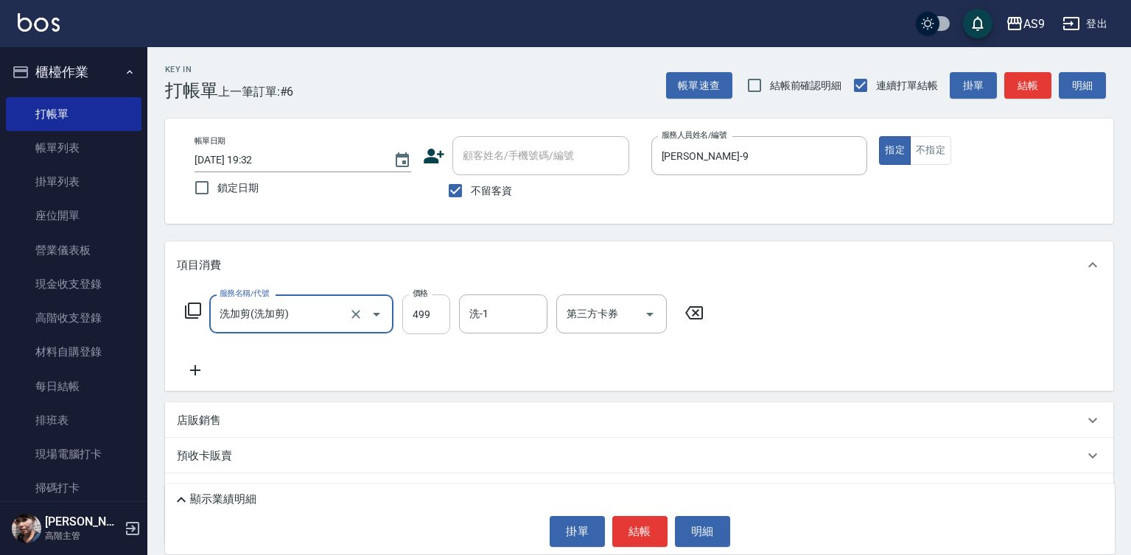
click at [433, 312] on input "499" at bounding box center [426, 315] width 48 height 40
type input "700"
click at [648, 539] on button "結帳" at bounding box center [639, 531] width 55 height 31
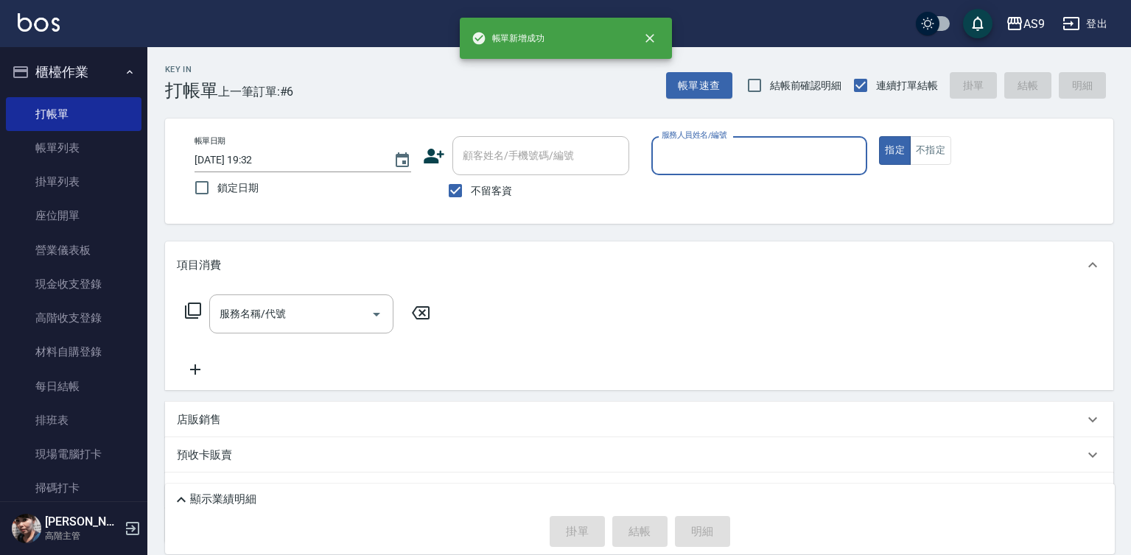
click at [709, 165] on input "服務人員姓名/編號" at bounding box center [759, 156] width 203 height 26
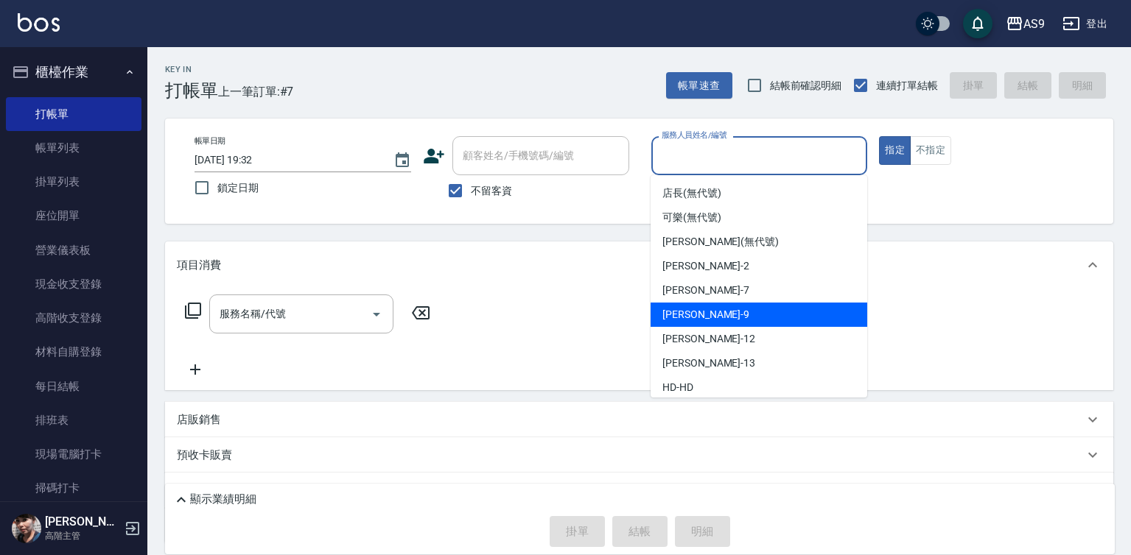
click at [709, 314] on div "[PERSON_NAME] -9" at bounding box center [759, 315] width 217 height 24
type input "[PERSON_NAME]-9"
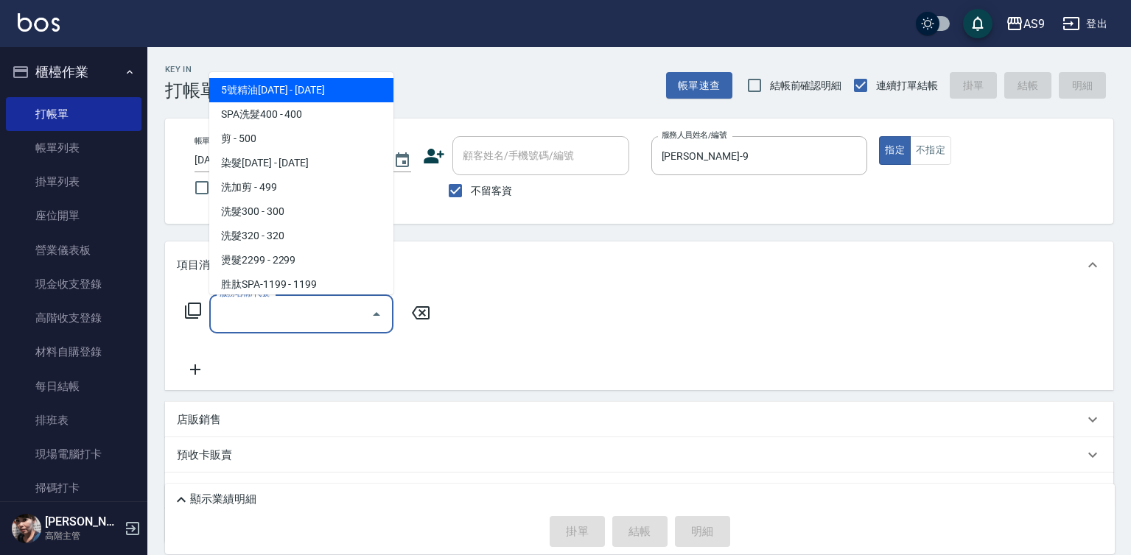
click at [320, 311] on input "服務名稱/代號" at bounding box center [290, 314] width 149 height 26
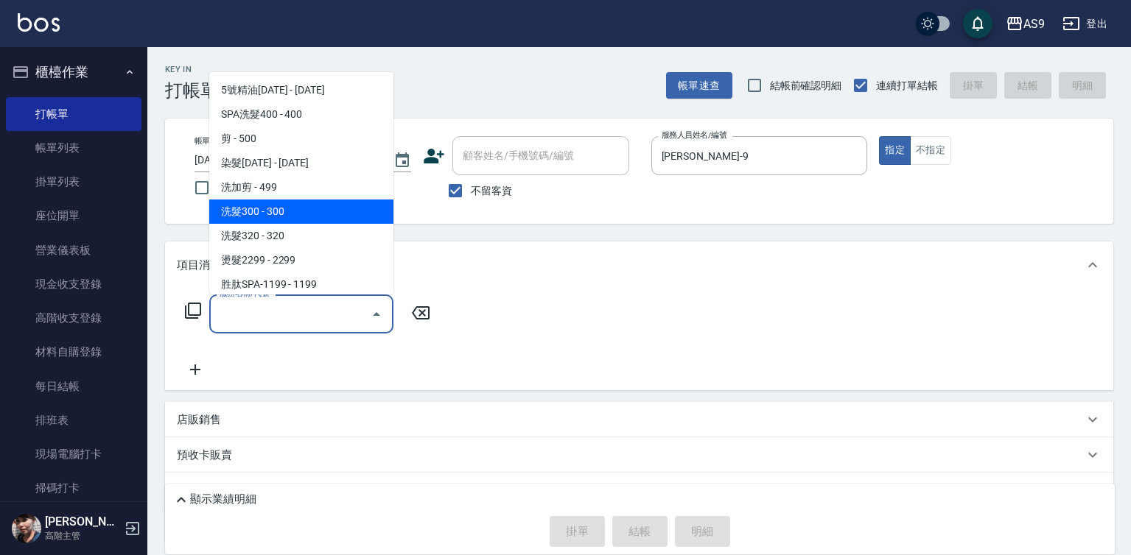
click at [287, 209] on span "洗髮300 - 300" at bounding box center [301, 212] width 184 height 24
type input "洗髮300(洗 髮300)"
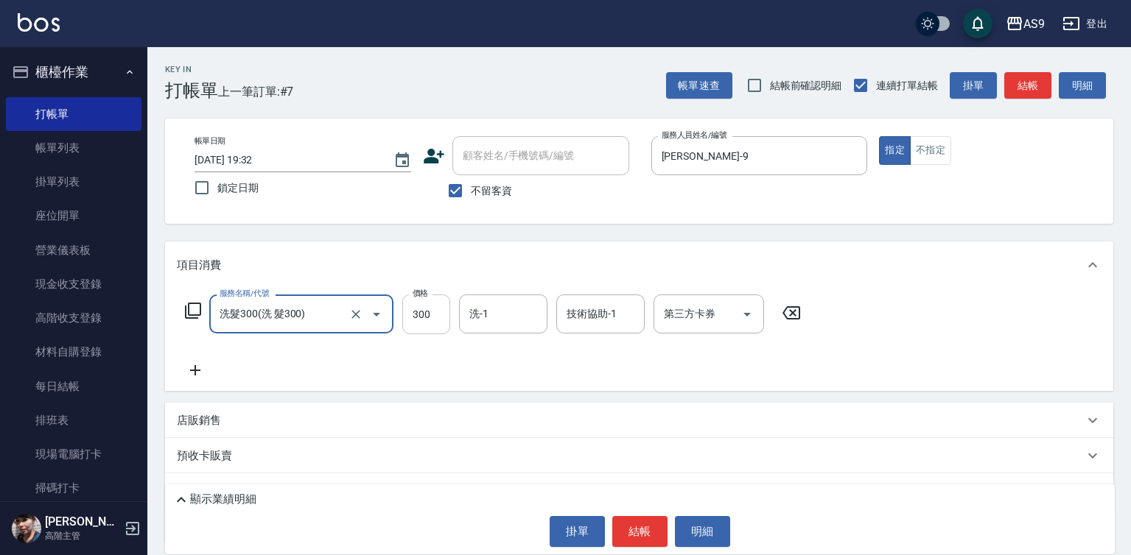
click at [427, 305] on input "300" at bounding box center [426, 315] width 48 height 40
type input "290"
click at [514, 317] on input "洗-1" at bounding box center [503, 314] width 75 height 26
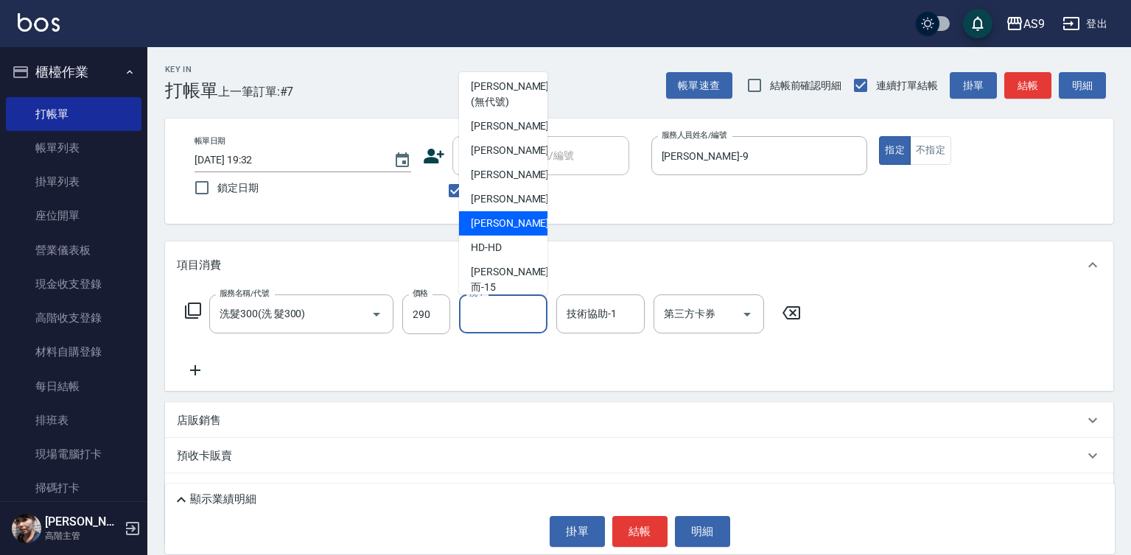
scroll to position [74, 0]
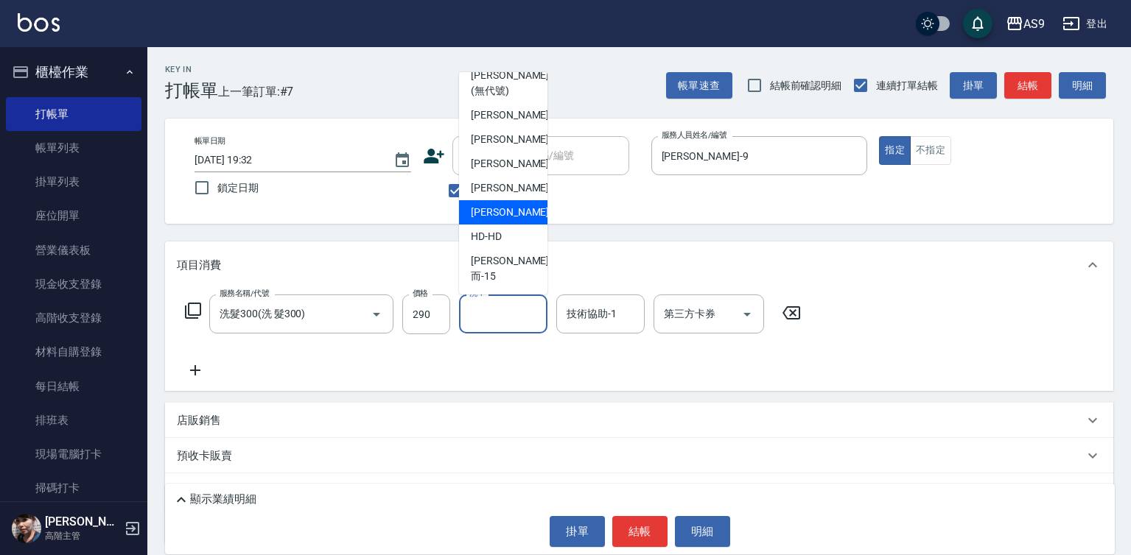
click at [505, 220] on span "[PERSON_NAME] -13" at bounding box center [517, 212] width 93 height 15
type input "[PERSON_NAME]-13"
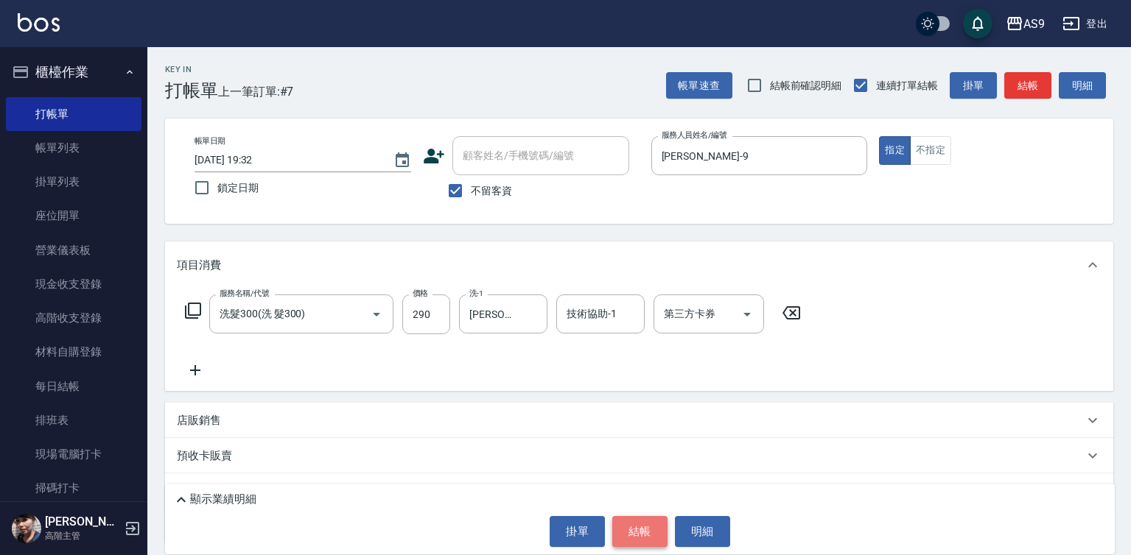
click at [652, 531] on button "結帳" at bounding box center [639, 531] width 55 height 31
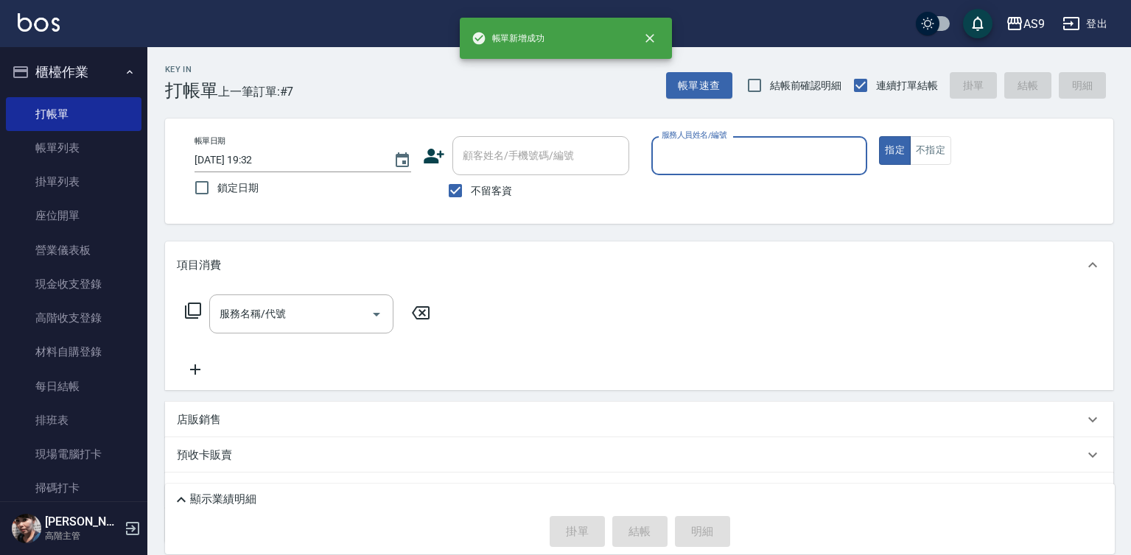
click at [702, 153] on input "服務人員姓名/編號" at bounding box center [759, 156] width 203 height 26
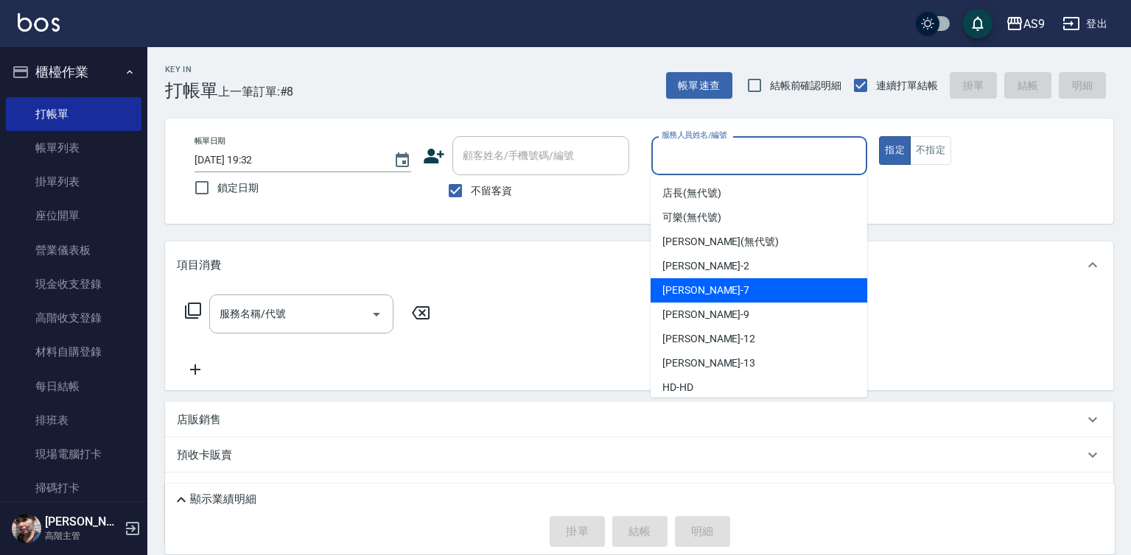
drag, startPoint x: 698, startPoint y: 281, endPoint x: 610, endPoint y: 294, distance: 88.7
click at [697, 282] on div "Peggy -7" at bounding box center [759, 290] width 217 height 24
type input "Peggy-7"
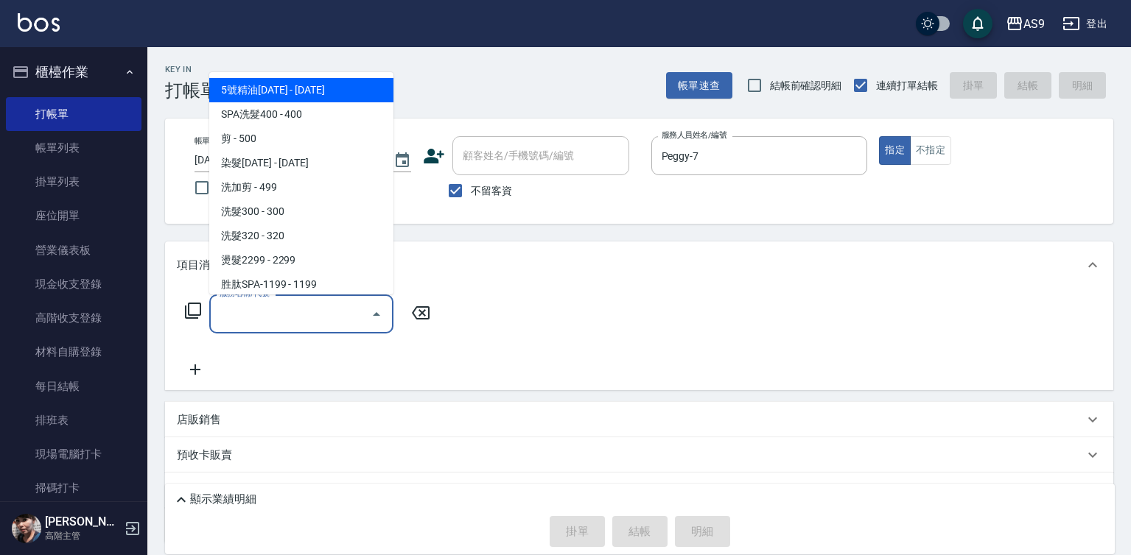
click at [303, 311] on input "服務名稱/代號" at bounding box center [290, 314] width 149 height 26
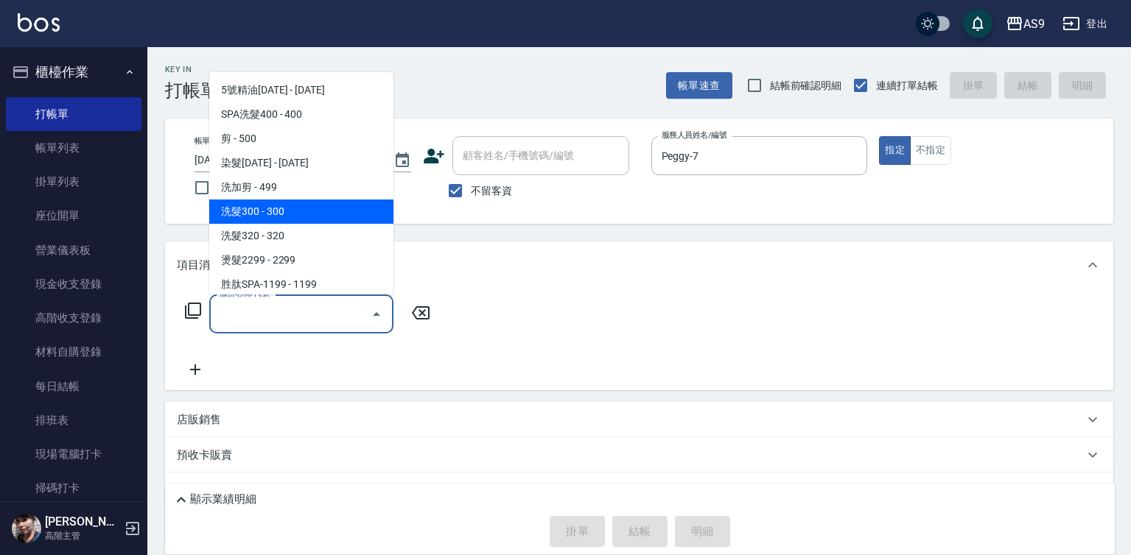
click at [293, 210] on span "洗髮300 - 300" at bounding box center [301, 212] width 184 height 24
type input "洗髮300(洗 髮300)"
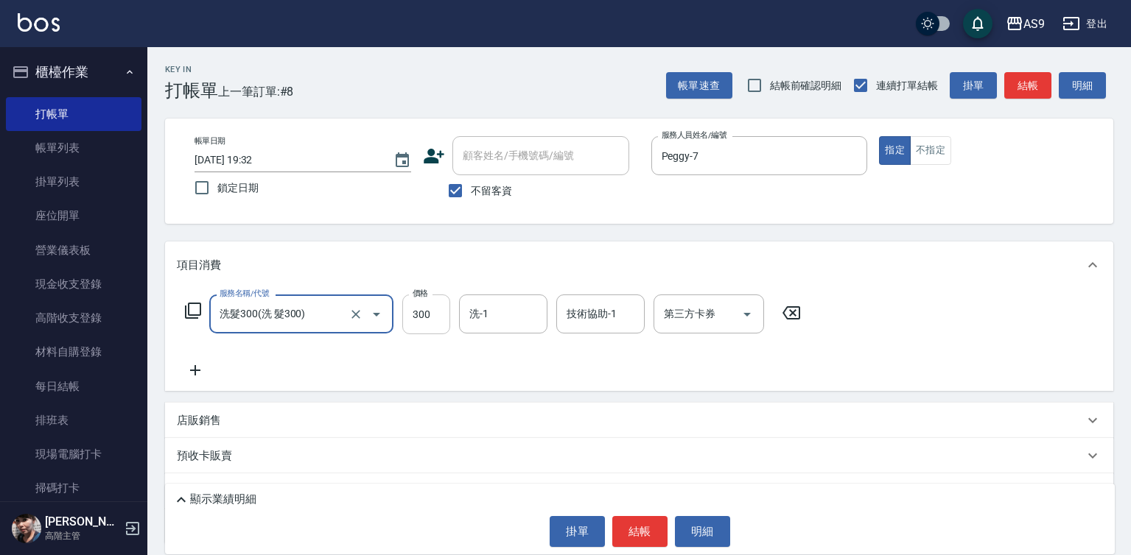
click at [412, 312] on input "300" at bounding box center [426, 315] width 48 height 40
click at [438, 322] on input "7300" at bounding box center [426, 315] width 48 height 40
click at [438, 321] on input "7300" at bounding box center [426, 315] width 48 height 40
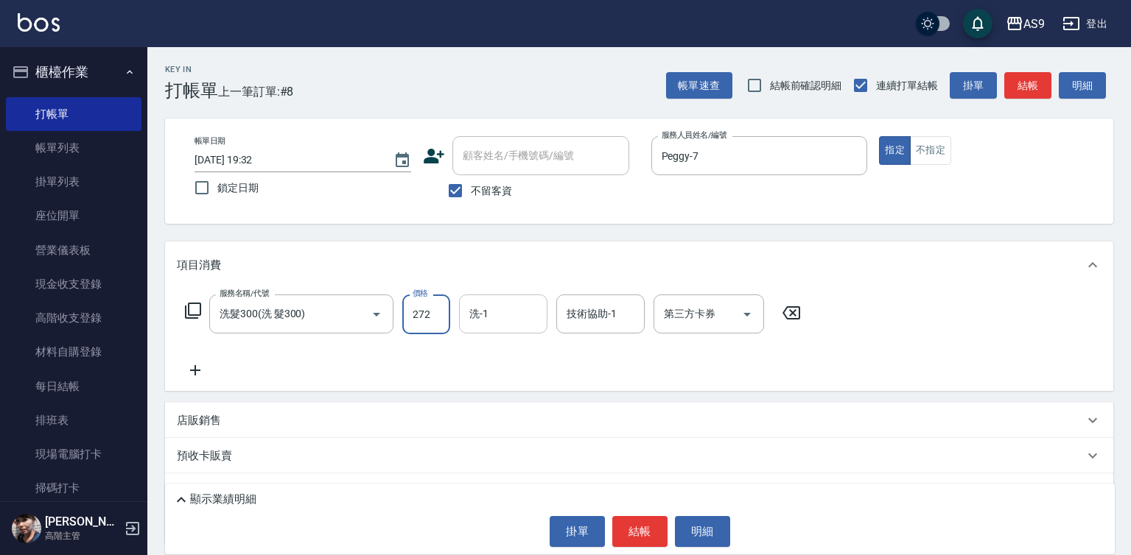
type input "272"
click at [513, 313] on input "洗-1" at bounding box center [503, 314] width 75 height 26
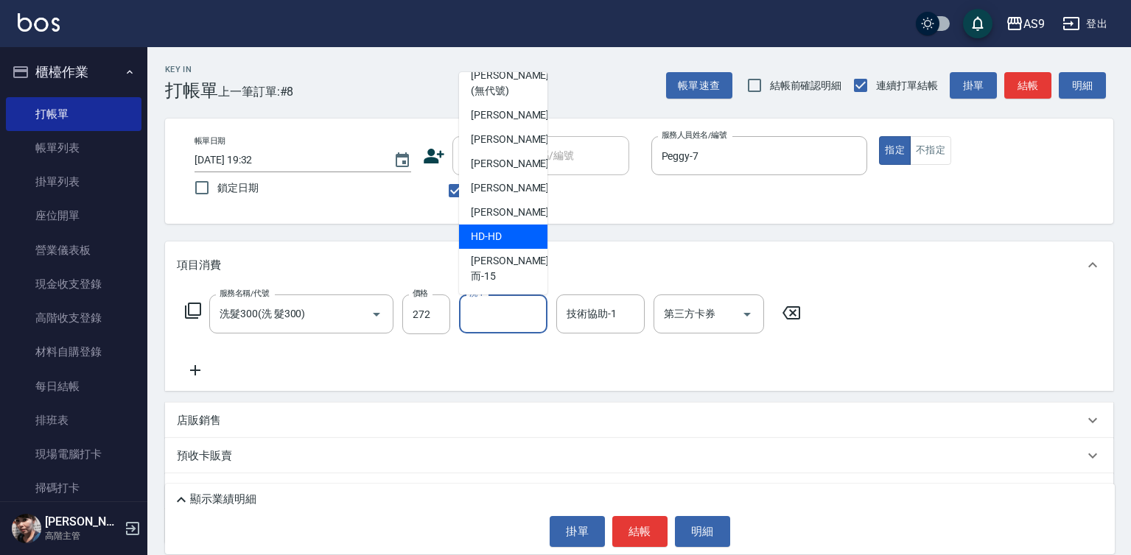
scroll to position [94, 0]
click at [514, 225] on div "[PERSON_NAME] -13" at bounding box center [503, 212] width 88 height 24
type input "[PERSON_NAME]-13"
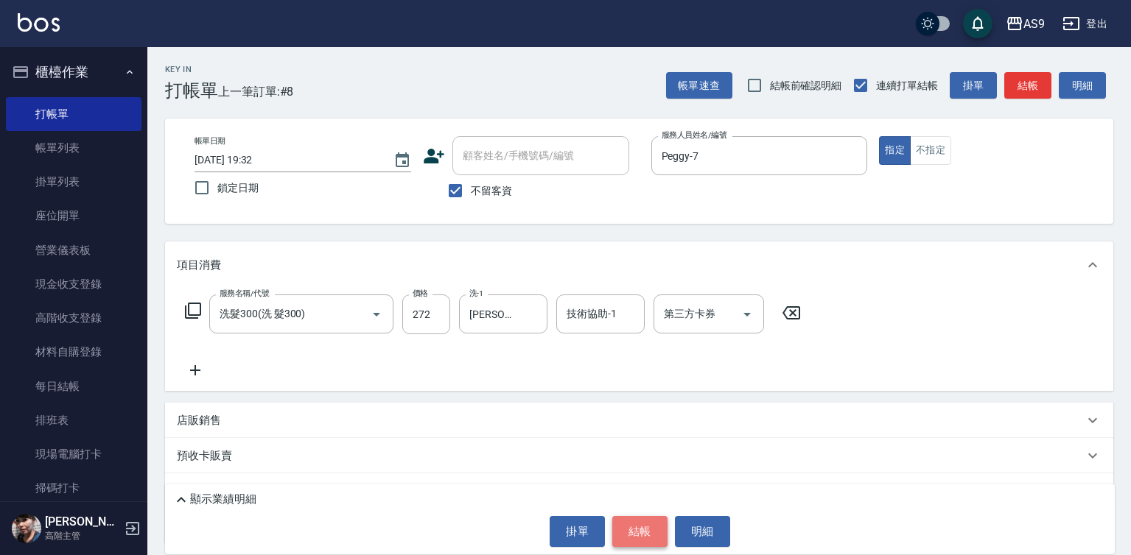
click at [642, 530] on button "結帳" at bounding box center [639, 531] width 55 height 31
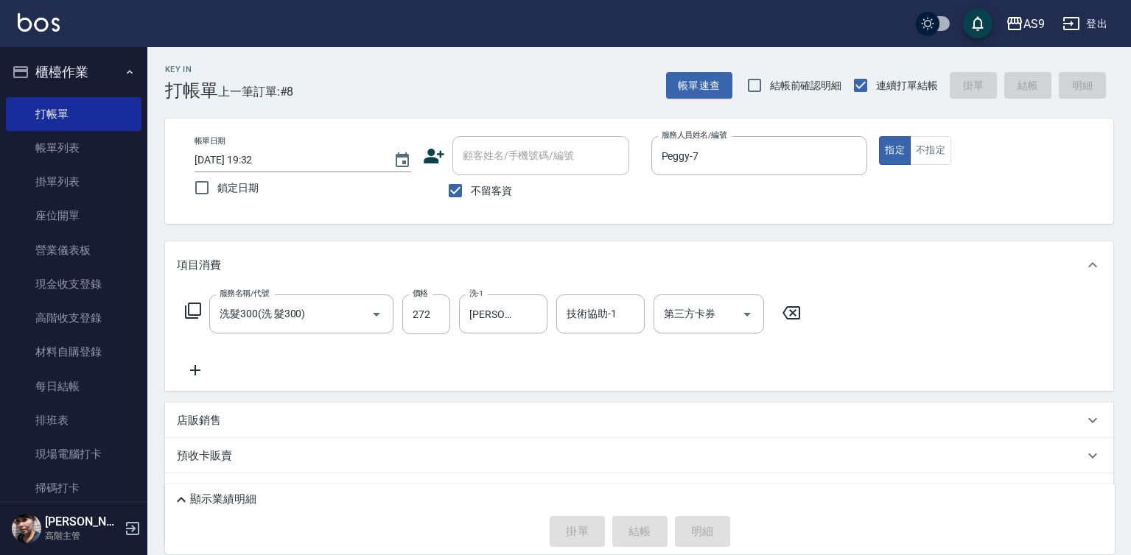
type input "[DATE] 19:33"
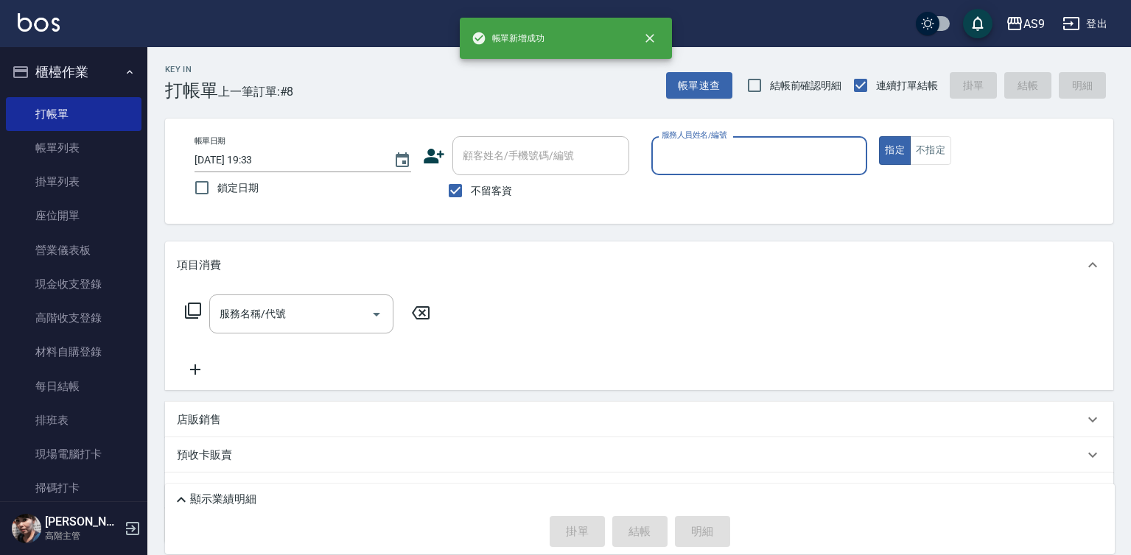
click at [698, 155] on input "服務人員姓名/編號" at bounding box center [759, 156] width 203 height 26
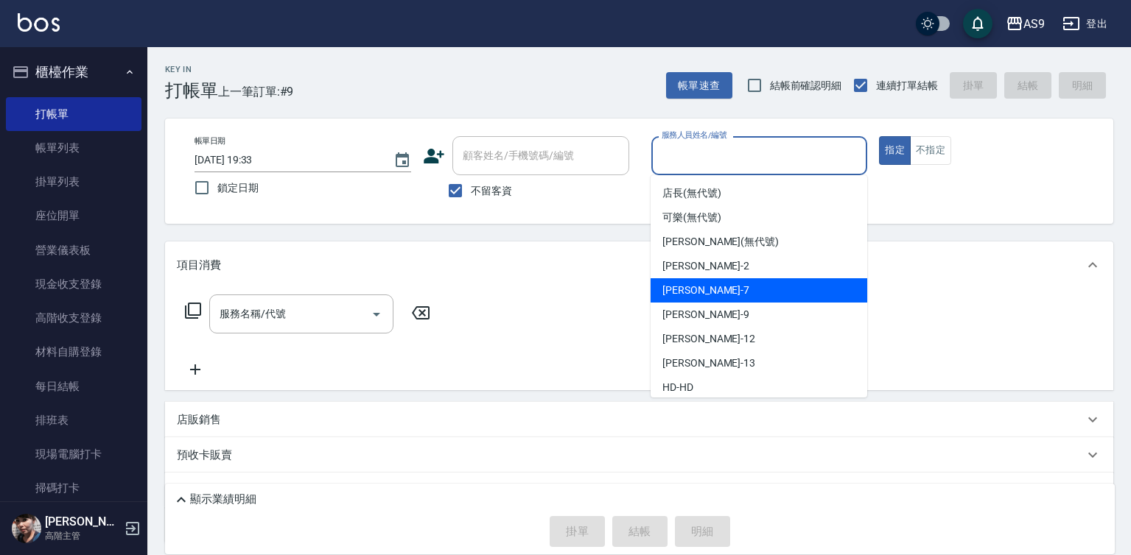
drag, startPoint x: 708, startPoint y: 295, endPoint x: 486, endPoint y: 308, distance: 222.2
click at [708, 294] on div "Peggy -7" at bounding box center [759, 290] width 217 height 24
type input "Peggy-7"
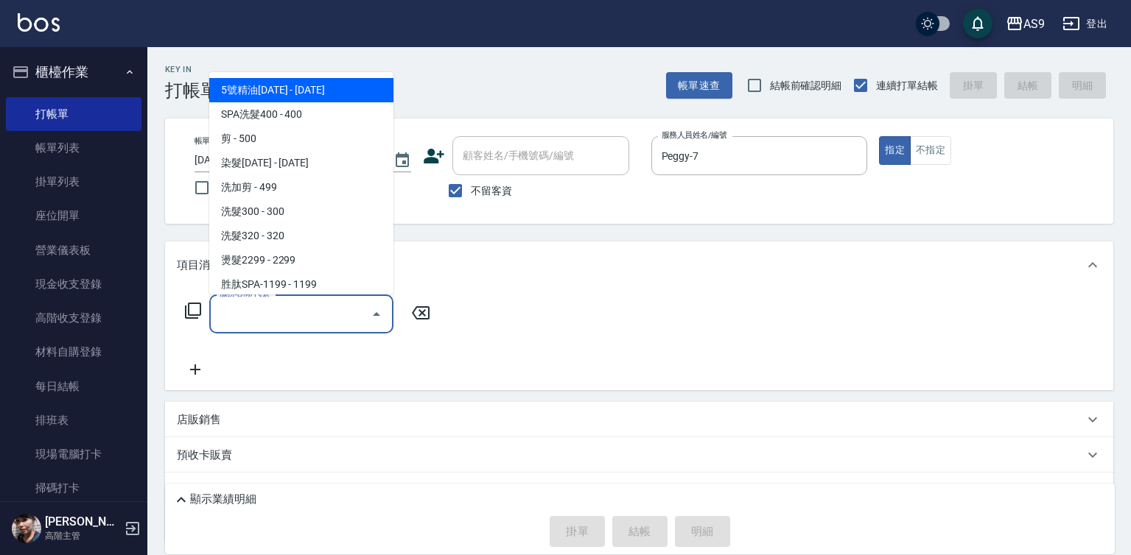
click at [331, 314] on input "服務名稱/代號" at bounding box center [290, 314] width 149 height 26
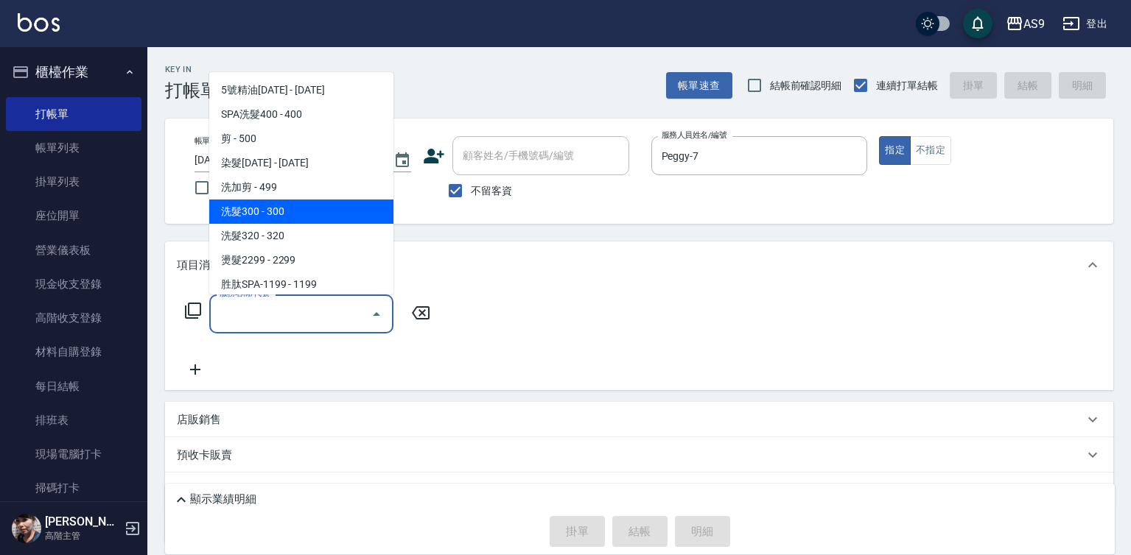
click at [303, 204] on span "洗髮300 - 300" at bounding box center [301, 212] width 184 height 24
type input "洗髮300(洗 髮300)"
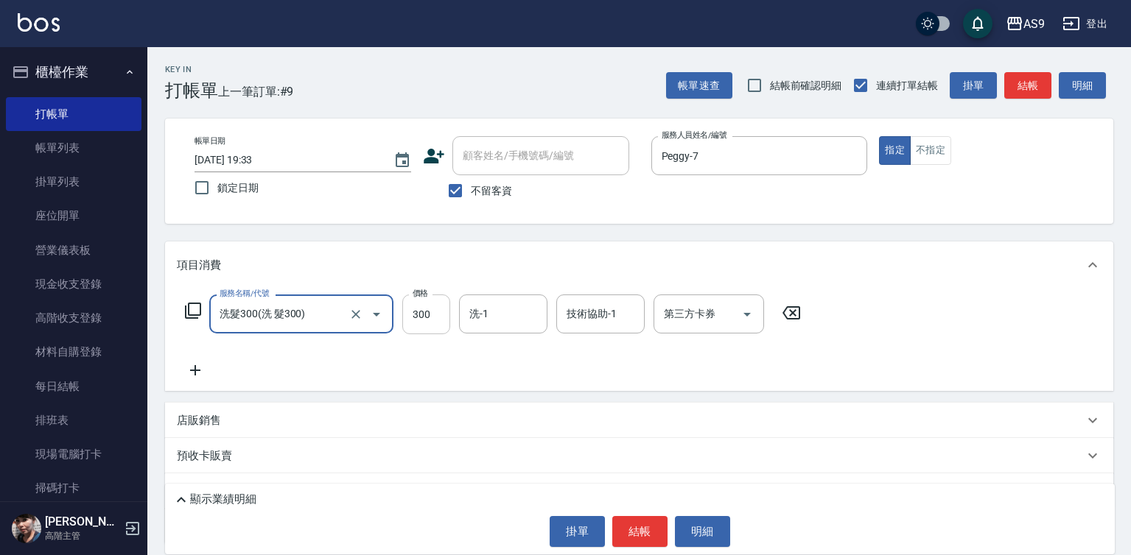
click at [427, 317] on input "300" at bounding box center [426, 315] width 48 height 40
click at [418, 306] on input "2700" at bounding box center [426, 315] width 48 height 40
type input "270"
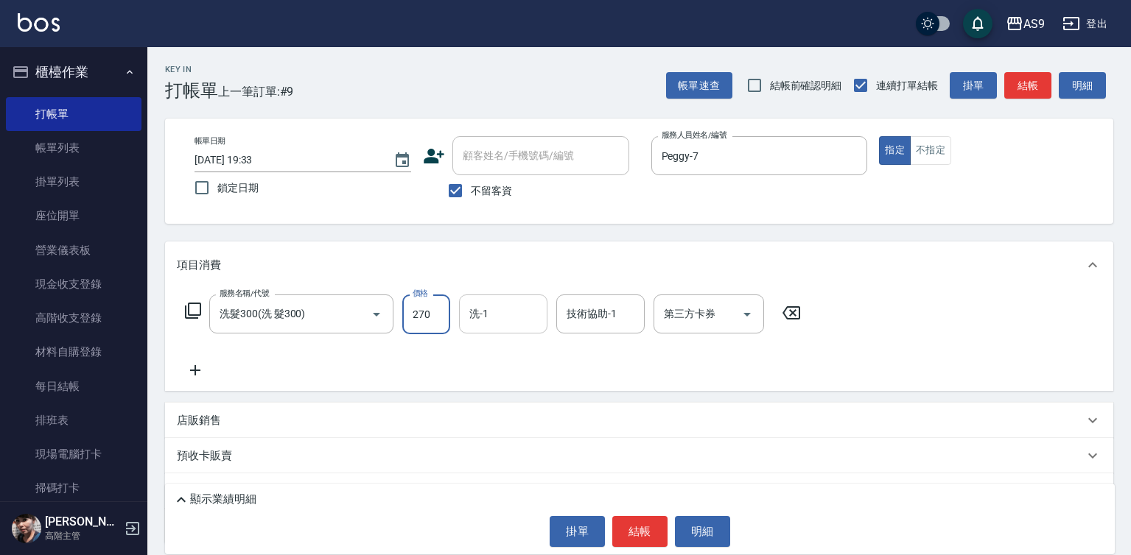
click at [497, 322] on input "洗-1" at bounding box center [503, 314] width 75 height 26
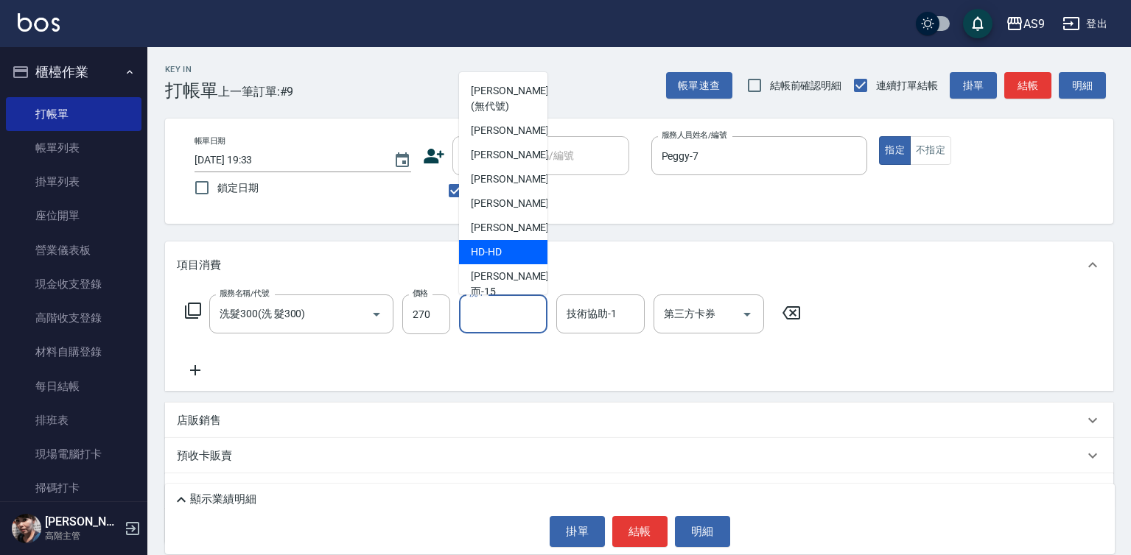
scroll to position [74, 0]
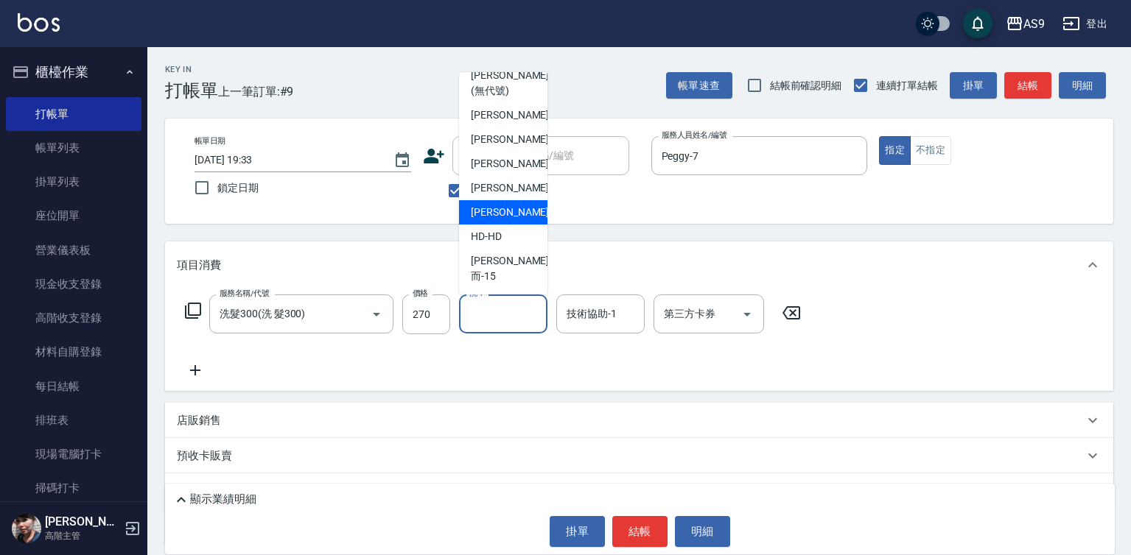
click at [515, 220] on span "[PERSON_NAME] -13" at bounding box center [517, 212] width 93 height 15
type input "[PERSON_NAME]-13"
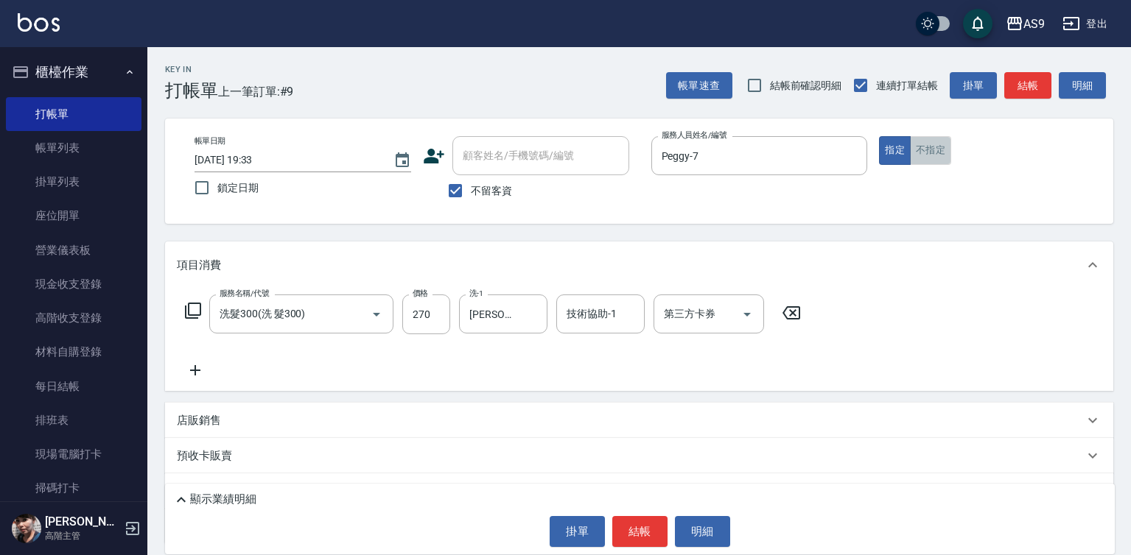
click at [943, 144] on button "不指定" at bounding box center [930, 150] width 41 height 29
click at [637, 537] on button "結帳" at bounding box center [639, 531] width 55 height 31
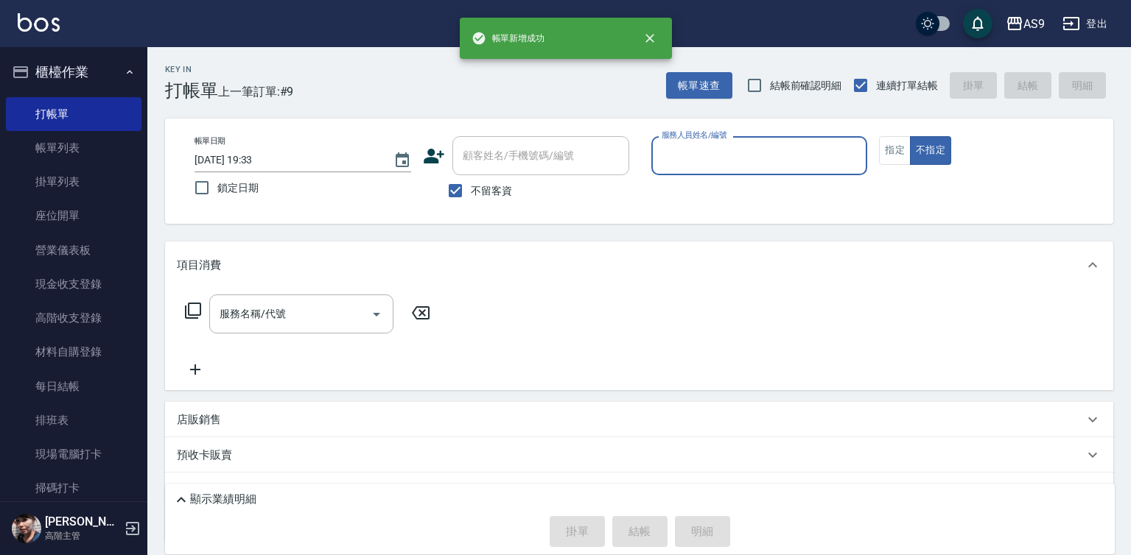
click at [727, 164] on input "服務人員姓名/編號" at bounding box center [759, 156] width 203 height 26
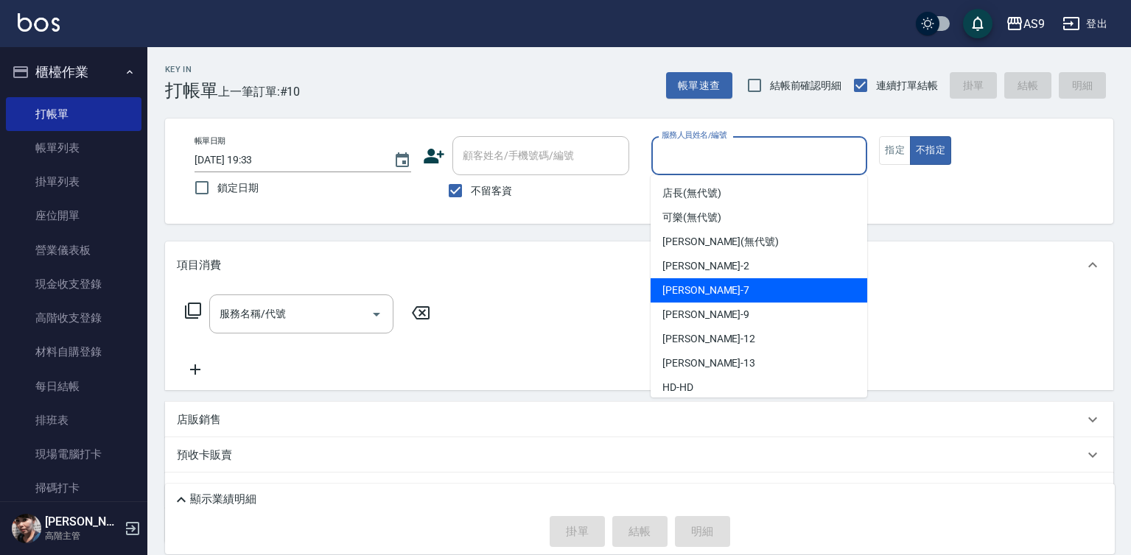
drag, startPoint x: 709, startPoint y: 295, endPoint x: 572, endPoint y: 301, distance: 137.2
click at [709, 295] on div "Peggy -7" at bounding box center [759, 290] width 217 height 24
type input "Peggy-7"
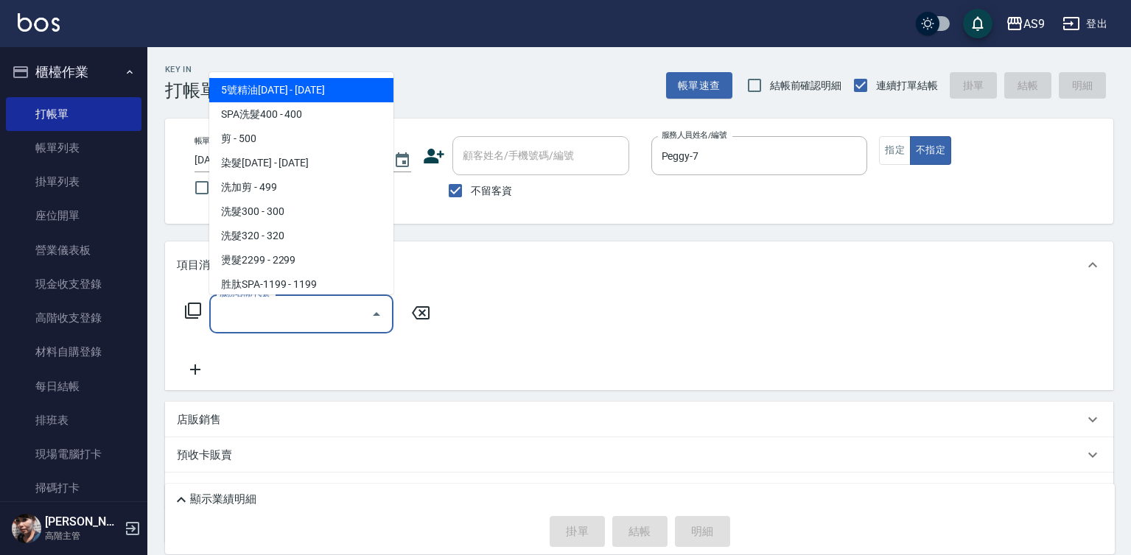
click at [280, 315] on input "服務名稱/代號" at bounding box center [290, 314] width 149 height 26
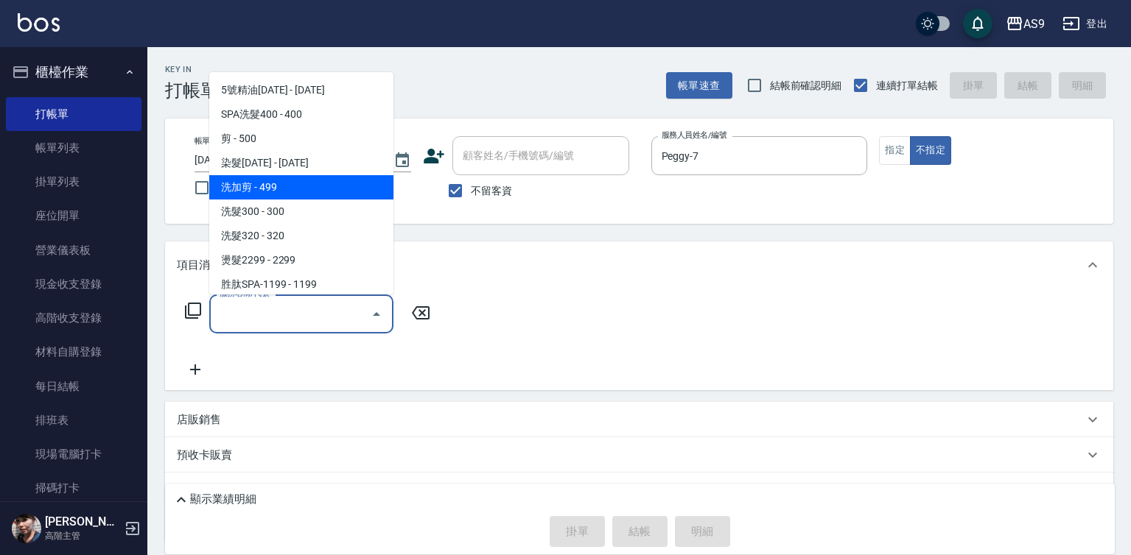
click at [302, 186] on span "洗加剪 - 499" at bounding box center [301, 187] width 184 height 24
type input "洗加剪(洗加剪)"
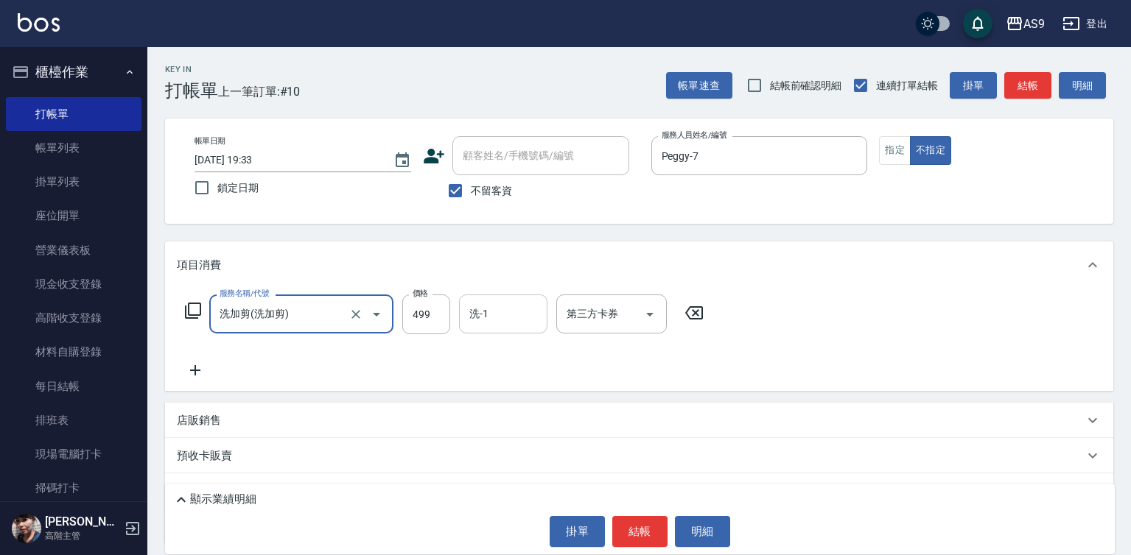
click at [502, 306] on input "洗-1" at bounding box center [503, 314] width 75 height 26
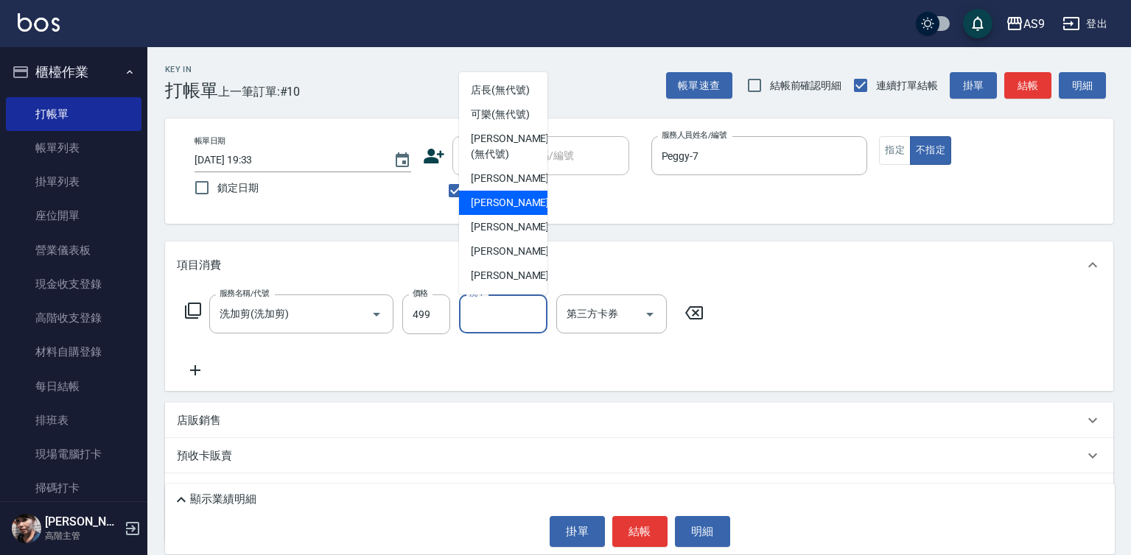
scroll to position [94, 0]
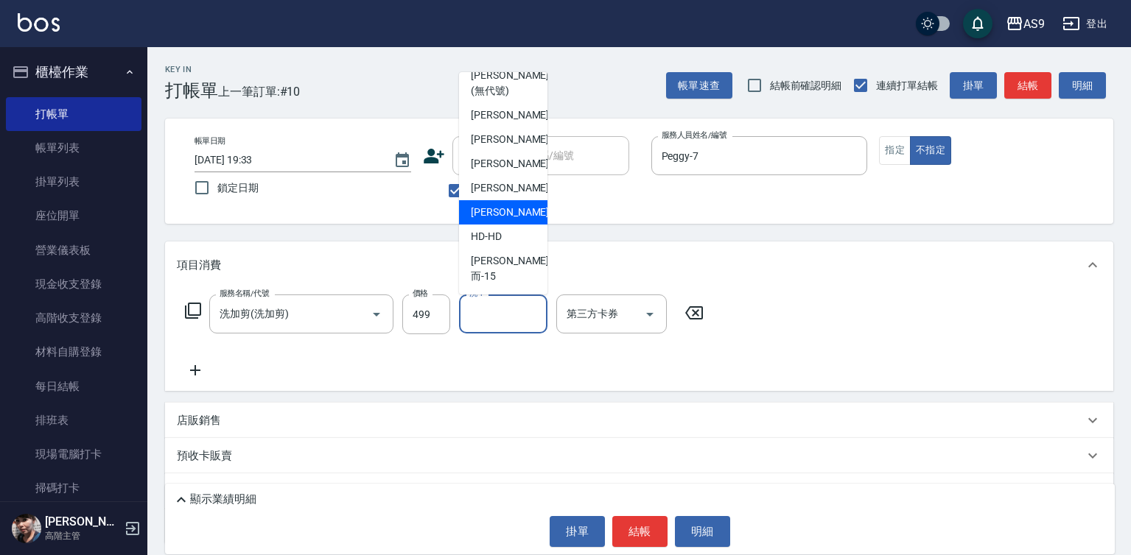
click at [513, 220] on span "[PERSON_NAME] -13" at bounding box center [517, 212] width 93 height 15
type input "[PERSON_NAME]-13"
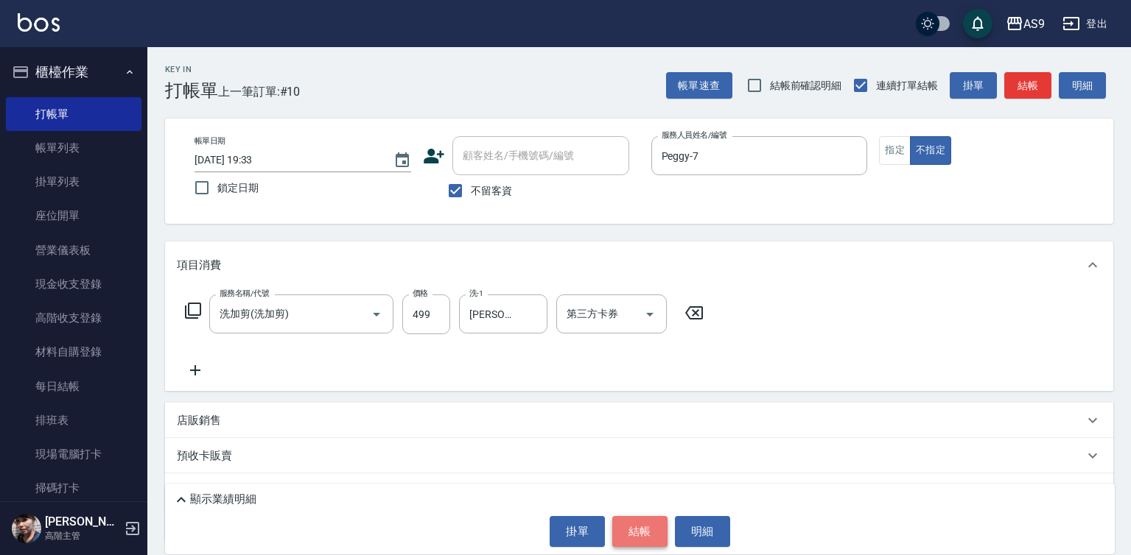
click at [644, 525] on button "結帳" at bounding box center [639, 531] width 55 height 31
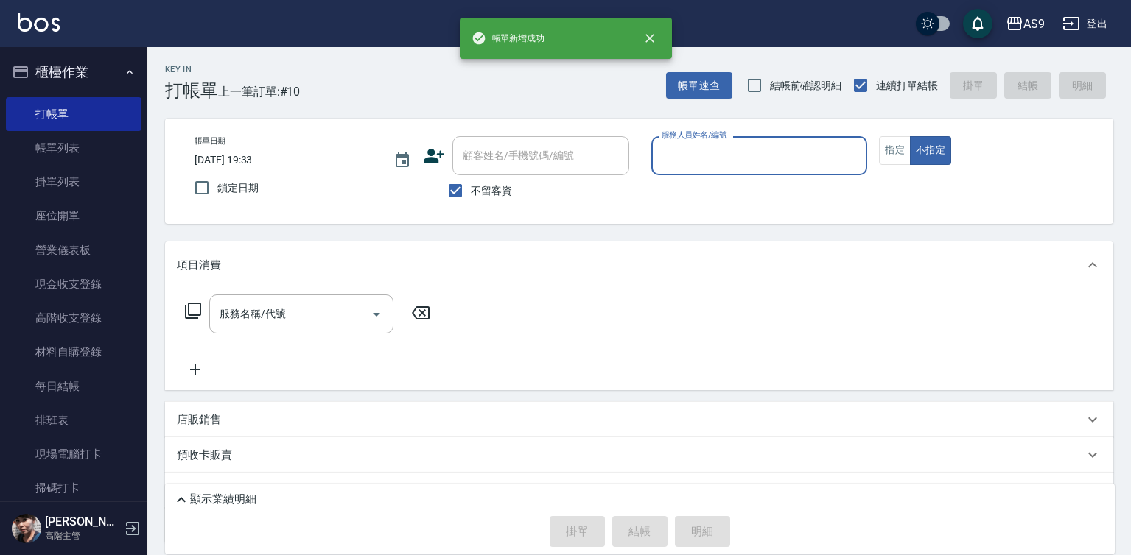
click at [714, 158] on input "服務人員姓名/編號" at bounding box center [759, 156] width 203 height 26
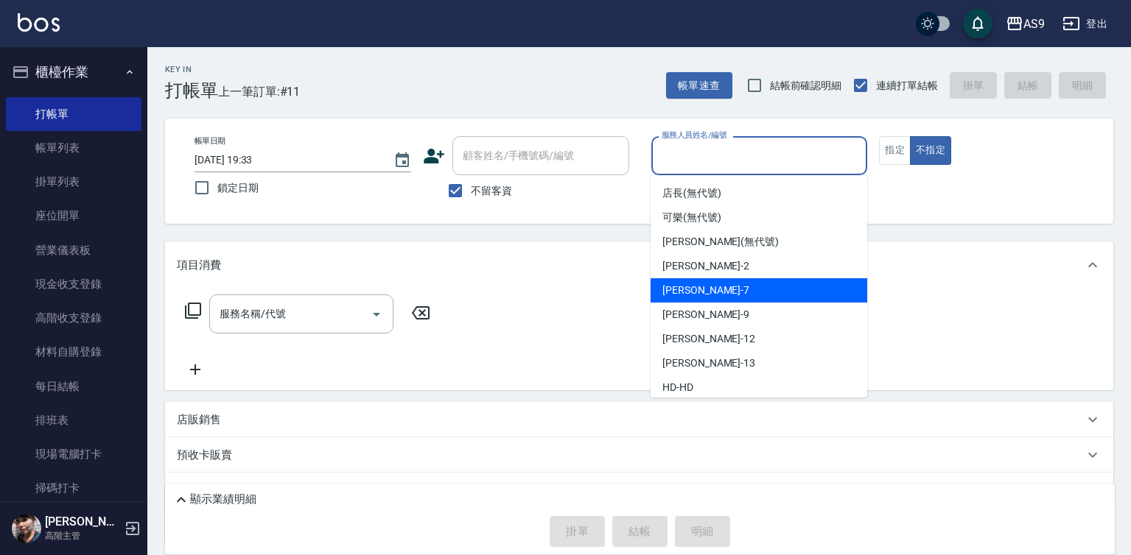
click at [699, 292] on span "Peggy -7" at bounding box center [705, 290] width 87 height 15
type input "Peggy-7"
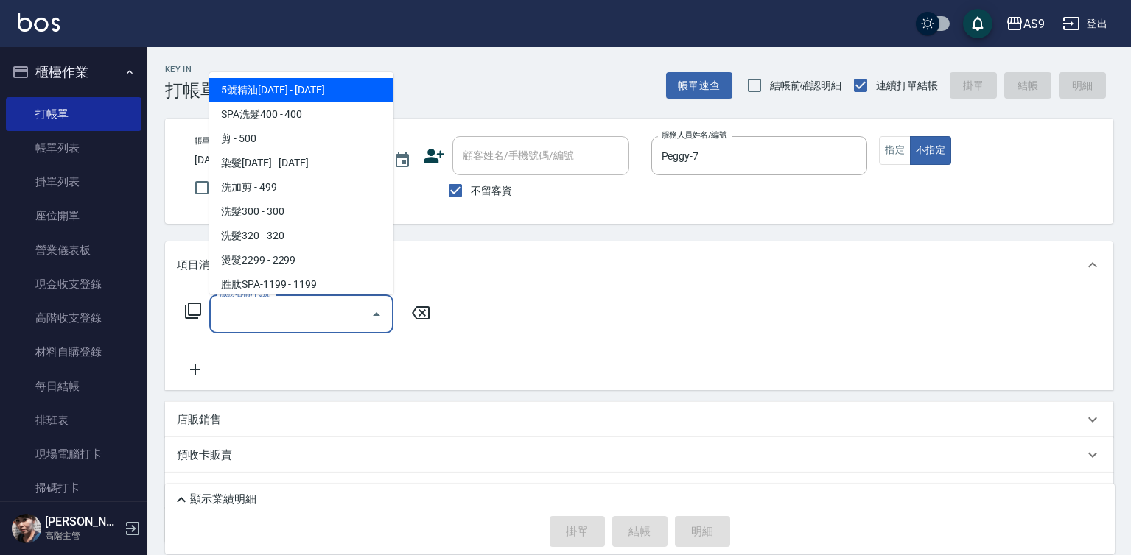
click at [331, 317] on input "服務名稱/代號" at bounding box center [290, 314] width 149 height 26
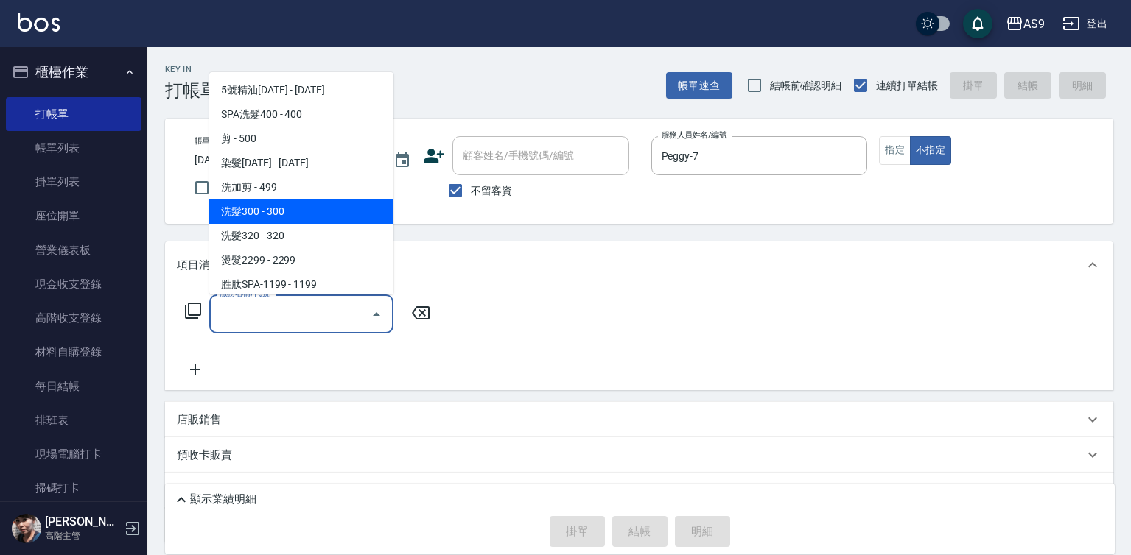
click at [312, 217] on span "洗髮300 - 300" at bounding box center [301, 212] width 184 height 24
type input "洗髮300(洗 髮300)"
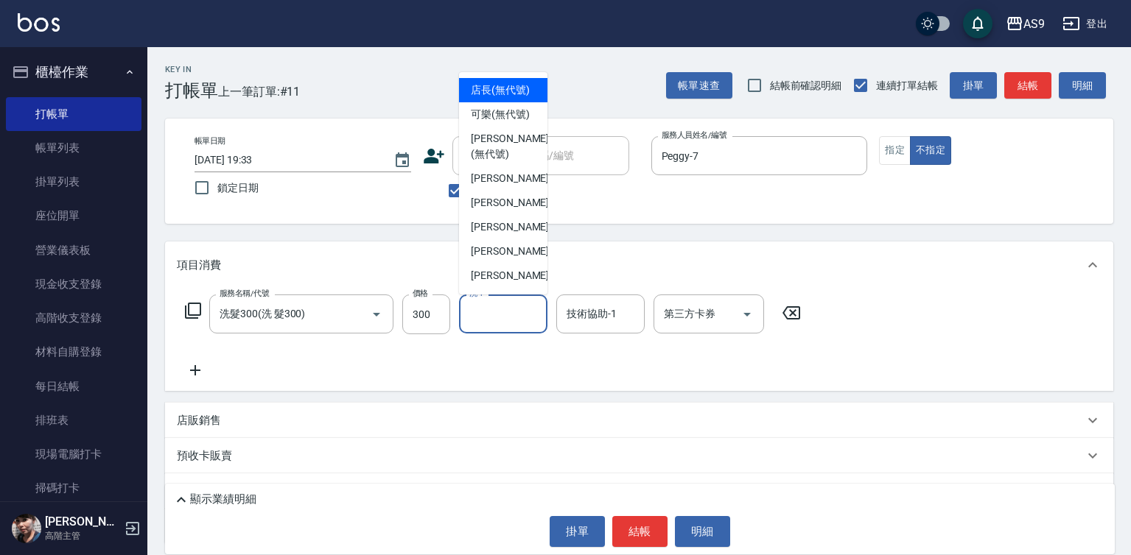
click at [487, 320] on input "洗-1" at bounding box center [503, 314] width 75 height 26
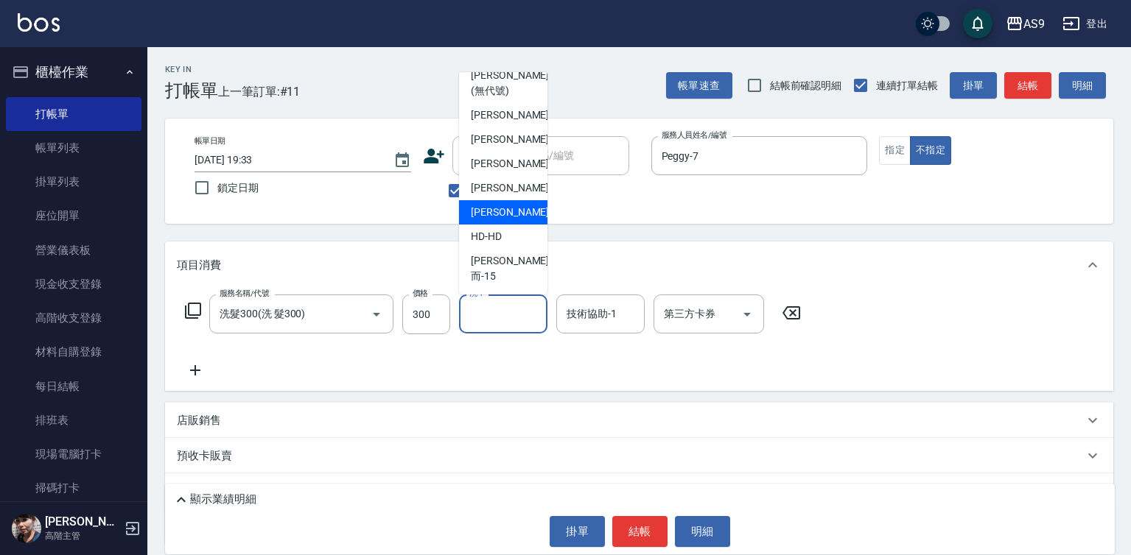
drag, startPoint x: 521, startPoint y: 231, endPoint x: 711, endPoint y: 173, distance: 198.8
click at [520, 225] on div "[PERSON_NAME] -13" at bounding box center [503, 212] width 88 height 24
type input "[PERSON_NAME]-13"
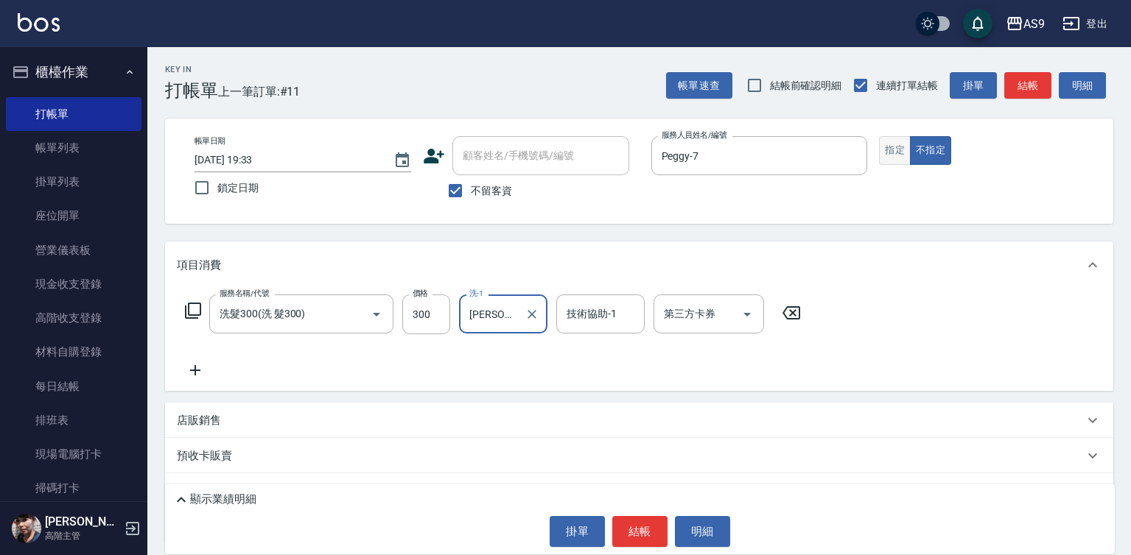
click at [900, 153] on button "指定" at bounding box center [895, 150] width 32 height 29
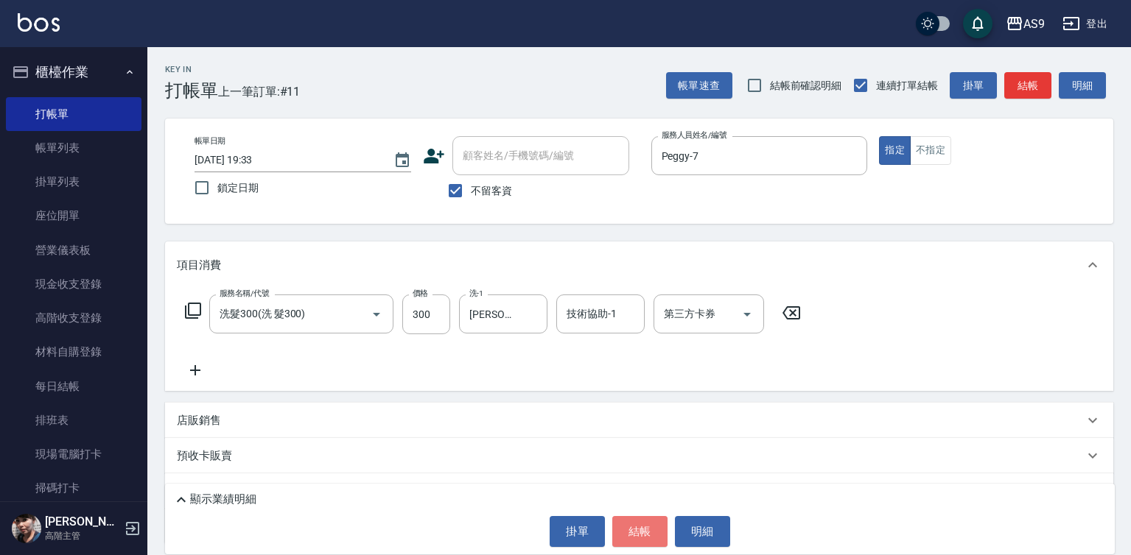
drag, startPoint x: 628, startPoint y: 534, endPoint x: 552, endPoint y: 555, distance: 78.6
click at [628, 534] on button "結帳" at bounding box center [639, 531] width 55 height 31
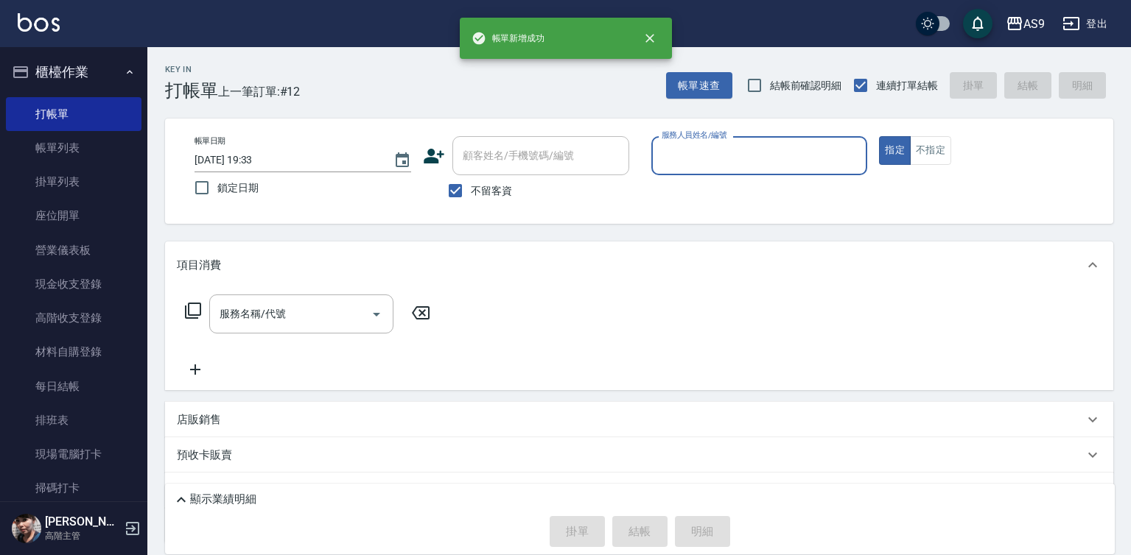
click at [667, 158] on input "服務人員姓名/編號" at bounding box center [759, 156] width 203 height 26
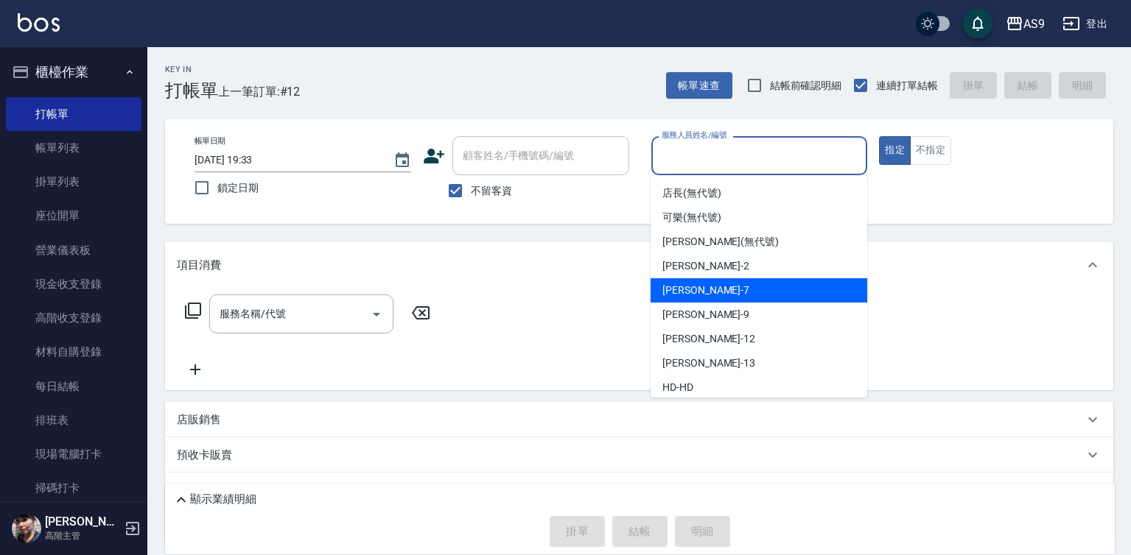
drag, startPoint x: 687, startPoint y: 281, endPoint x: 618, endPoint y: 337, distance: 88.0
click at [687, 283] on div "Peggy -7" at bounding box center [759, 290] width 217 height 24
type input "Peggy-7"
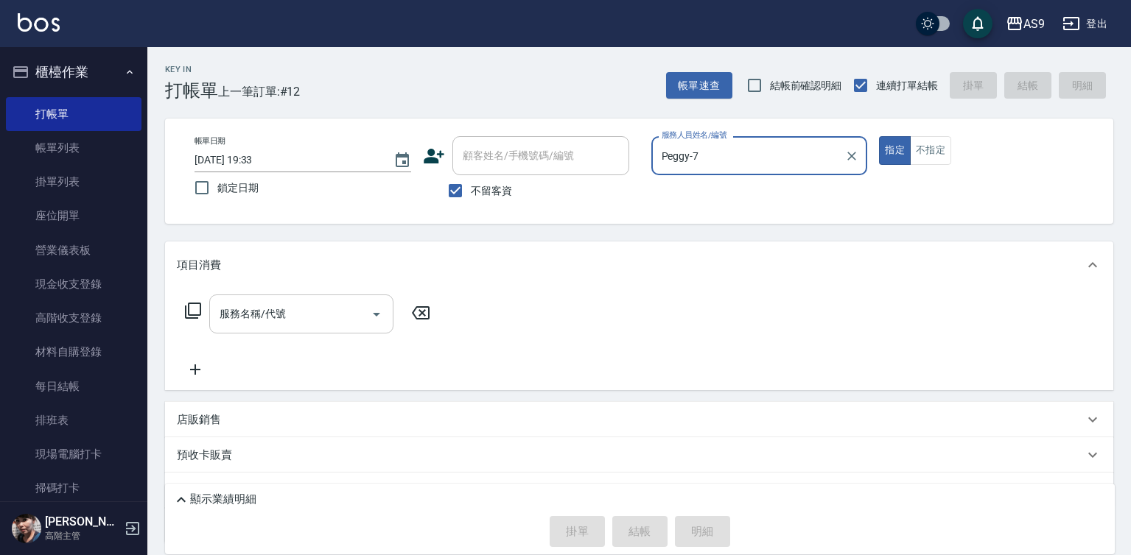
click at [314, 310] on input "服務名稱/代號" at bounding box center [290, 314] width 149 height 26
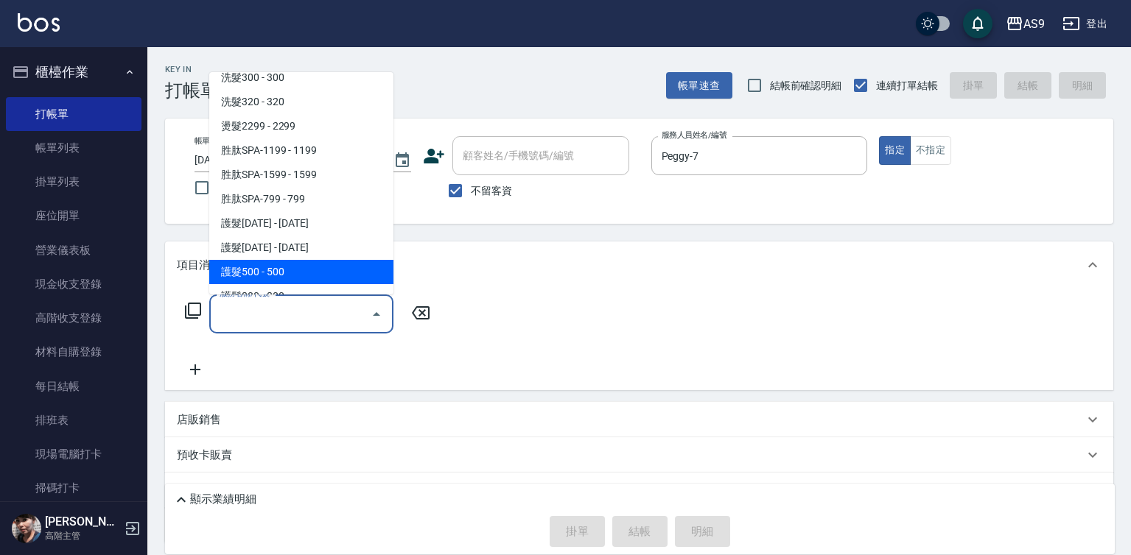
scroll to position [147, 0]
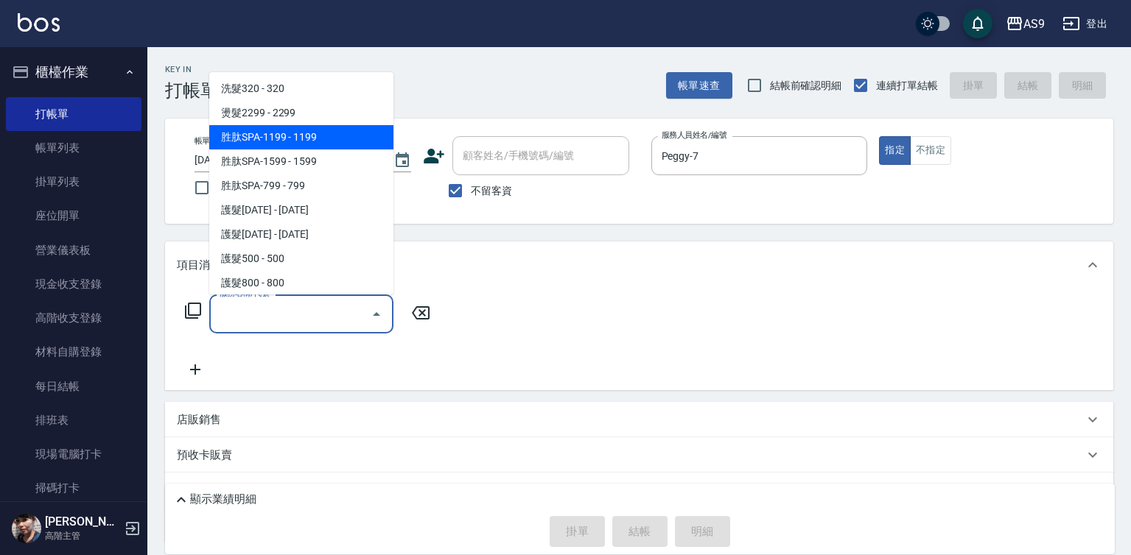
click at [323, 140] on span "胜肽SPA-1199 - 1199" at bounding box center [301, 137] width 184 height 24
type input "胜肽SPA-1199(胜肽SPA-1199)"
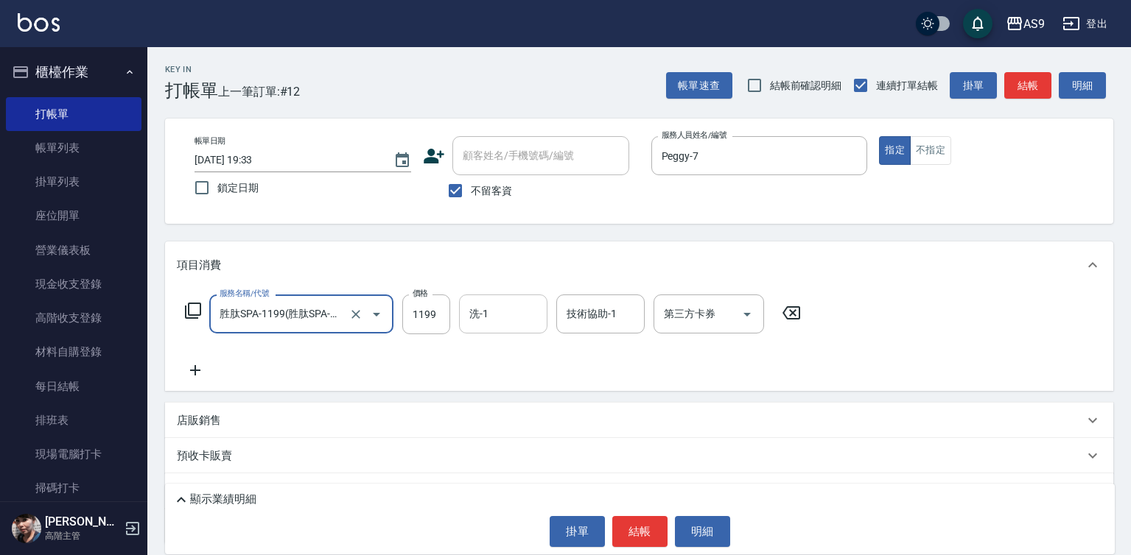
click at [496, 306] on input "洗-1" at bounding box center [503, 314] width 75 height 26
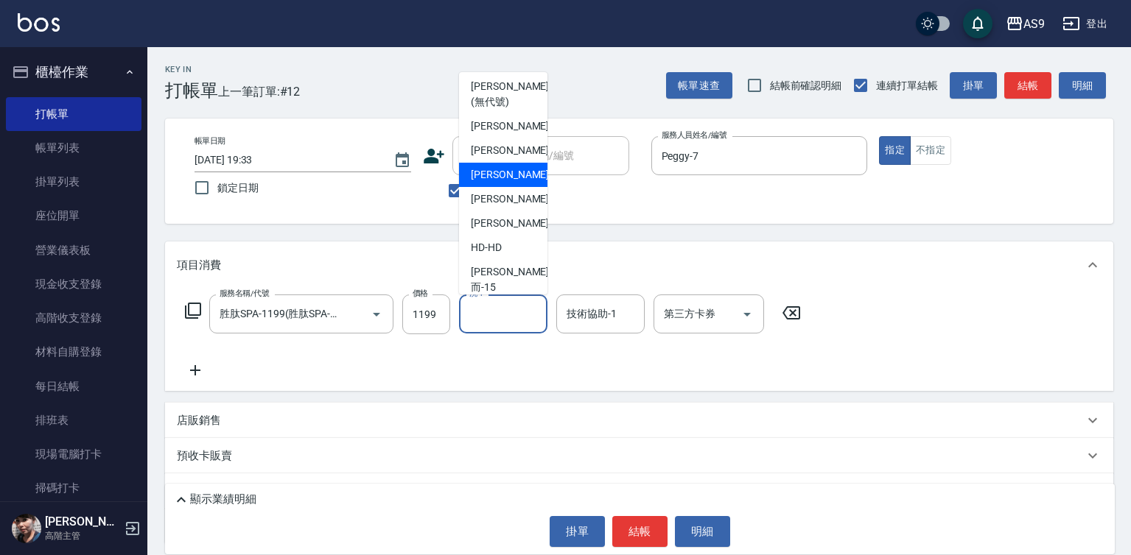
scroll to position [74, 0]
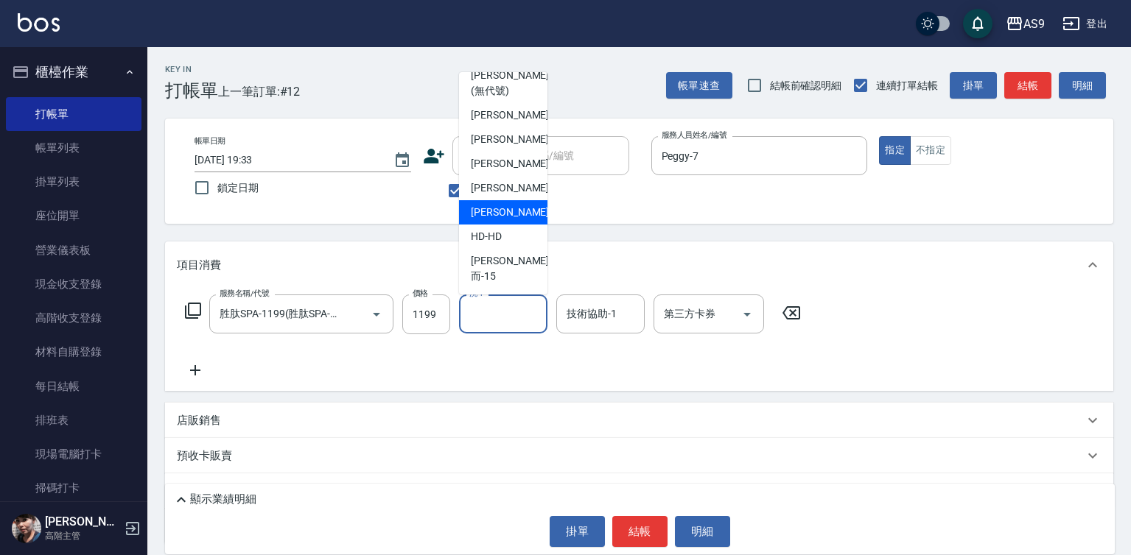
click at [514, 220] on span "[PERSON_NAME] -13" at bounding box center [517, 212] width 93 height 15
type input "[PERSON_NAME]-13"
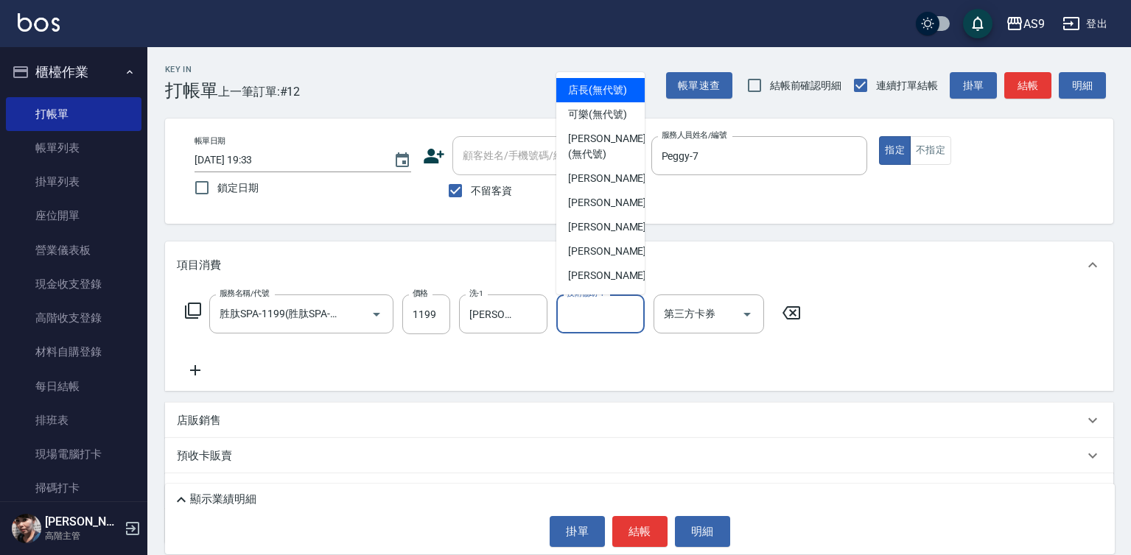
click at [608, 321] on div "技術協助-1 技術協助-1" at bounding box center [600, 314] width 88 height 39
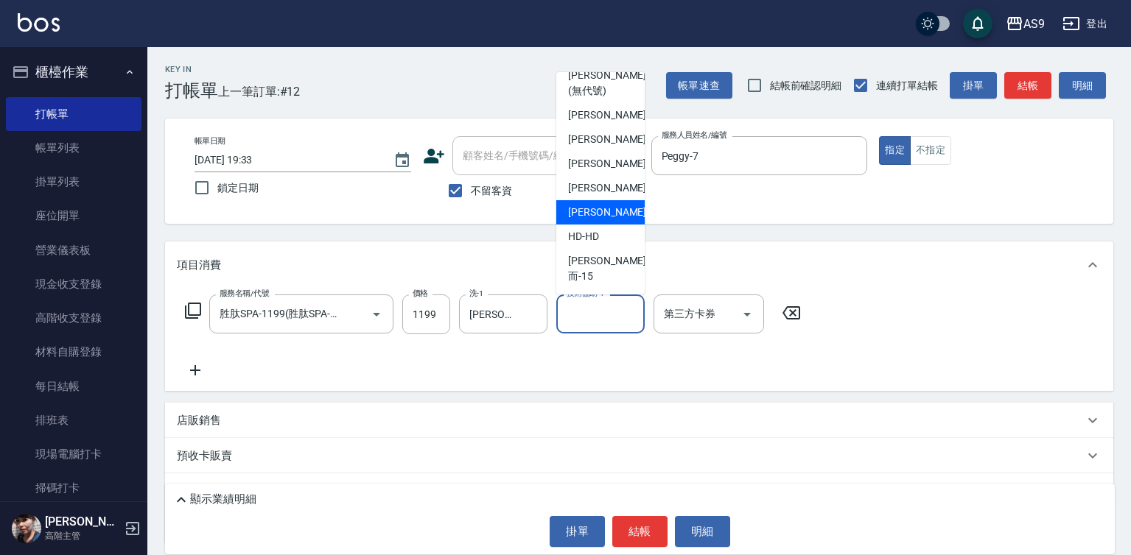
click at [611, 220] on span "[PERSON_NAME] -13" at bounding box center [614, 212] width 93 height 15
type input "[PERSON_NAME]-13"
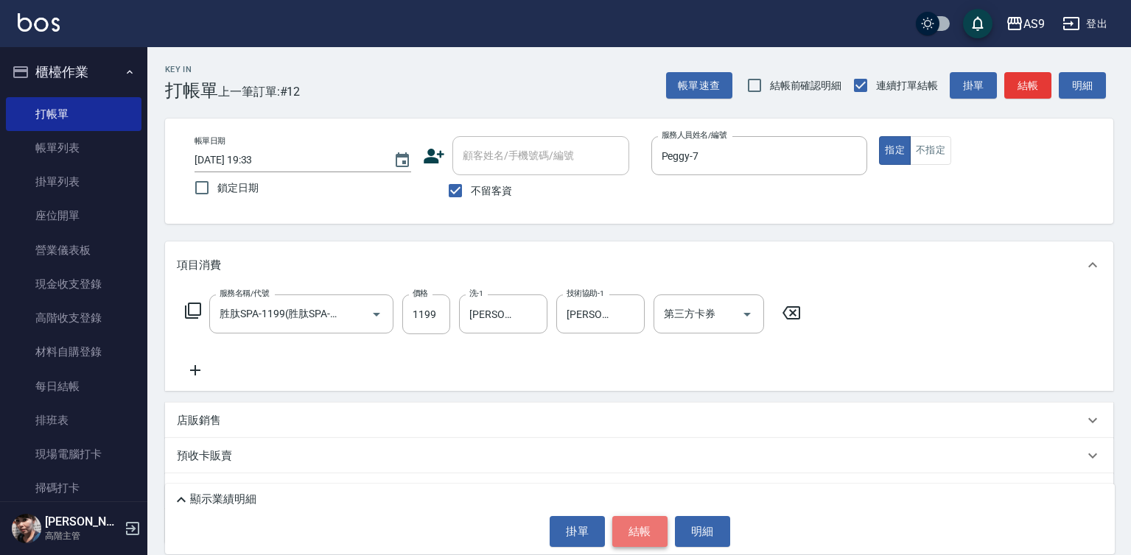
click at [630, 529] on button "結帳" at bounding box center [639, 531] width 55 height 31
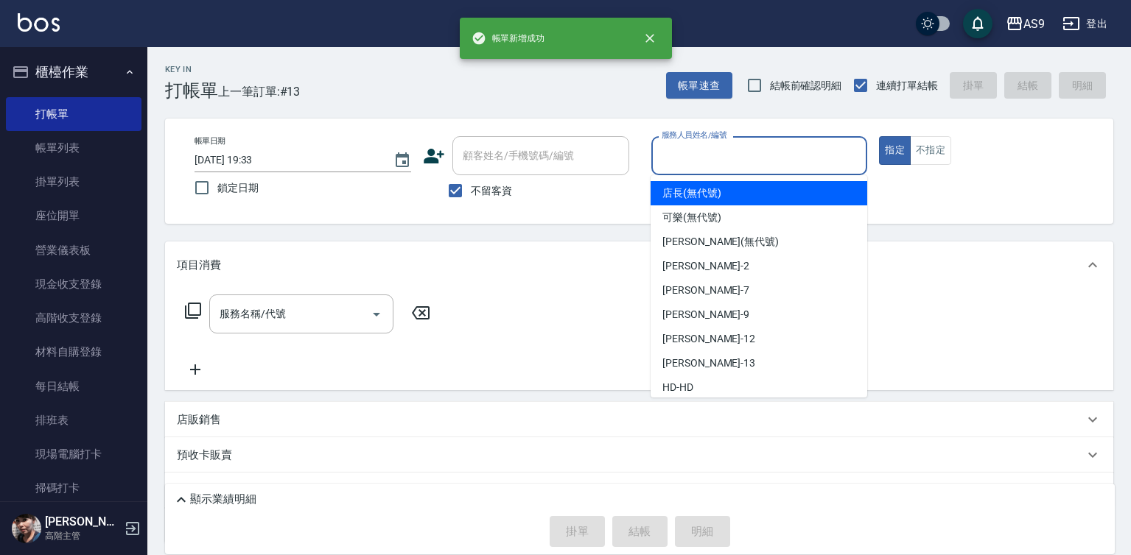
drag, startPoint x: 706, startPoint y: 144, endPoint x: 706, endPoint y: 245, distance: 100.9
click at [706, 147] on input "服務人員姓名/編號" at bounding box center [759, 156] width 203 height 26
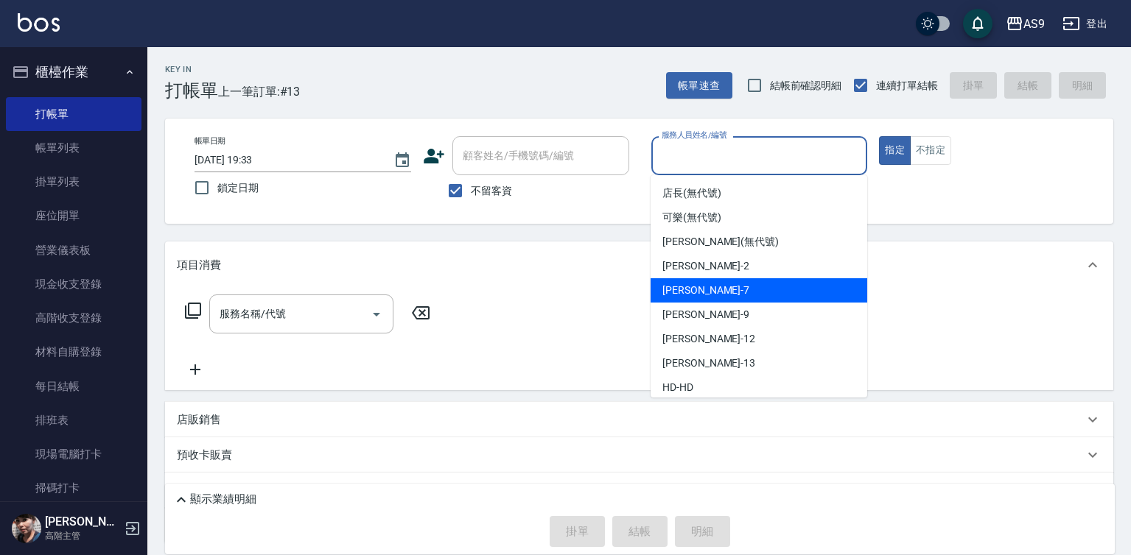
click at [703, 287] on div "Peggy -7" at bounding box center [759, 290] width 217 height 24
type input "Peggy-7"
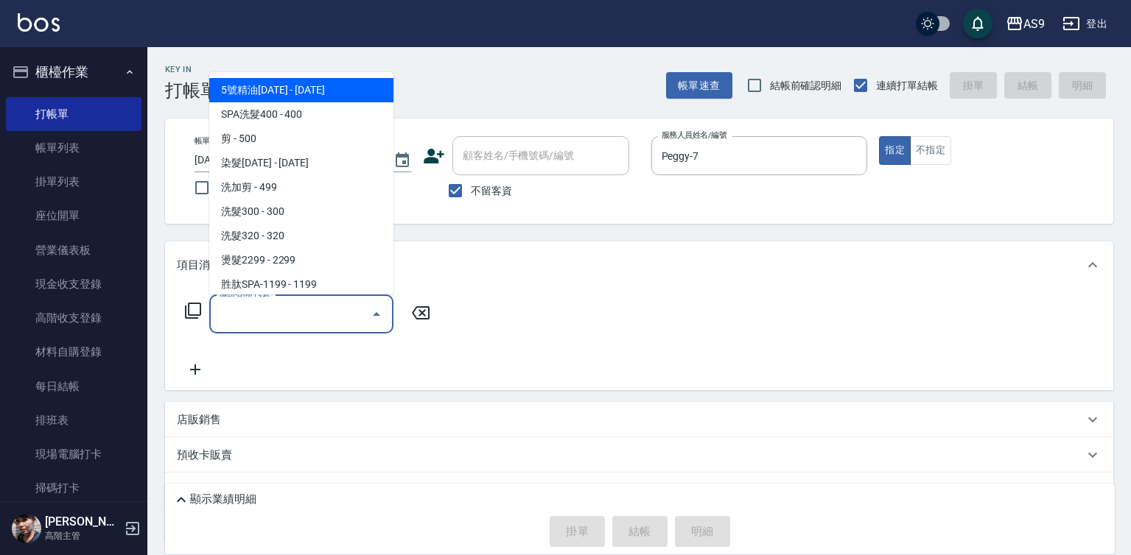
click at [292, 307] on input "服務名稱/代號" at bounding box center [290, 314] width 149 height 26
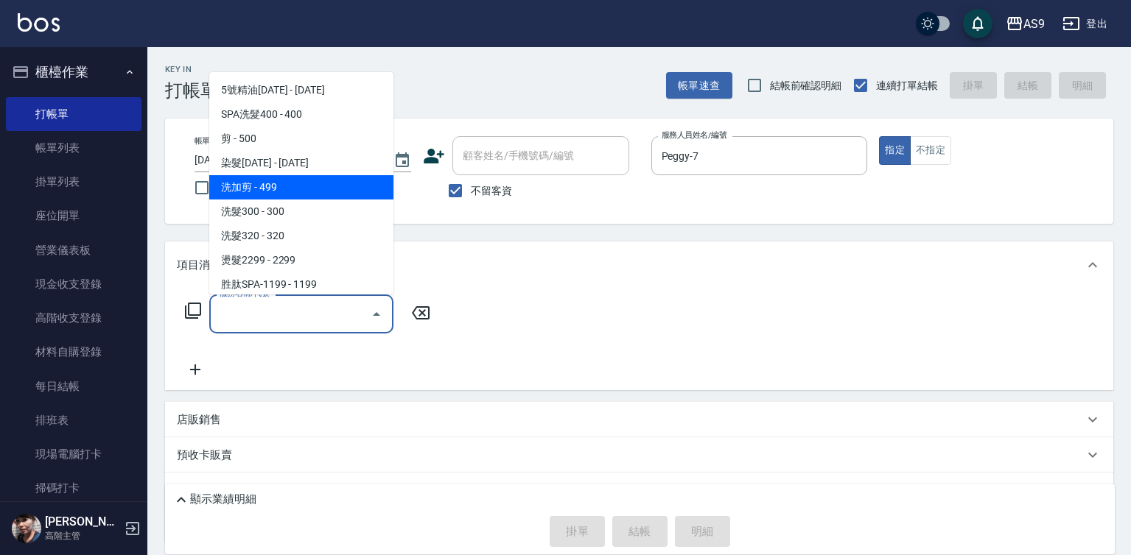
click at [290, 190] on span "洗加剪 - 499" at bounding box center [301, 187] width 184 height 24
type input "洗加剪(洗加剪)"
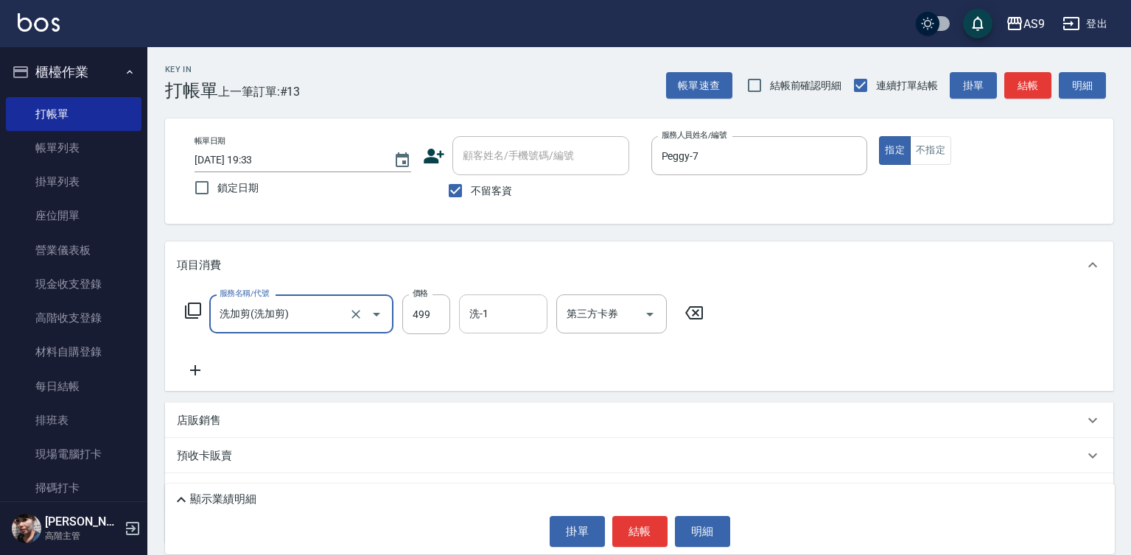
click at [478, 309] on div "洗-1 洗-1" at bounding box center [503, 314] width 88 height 39
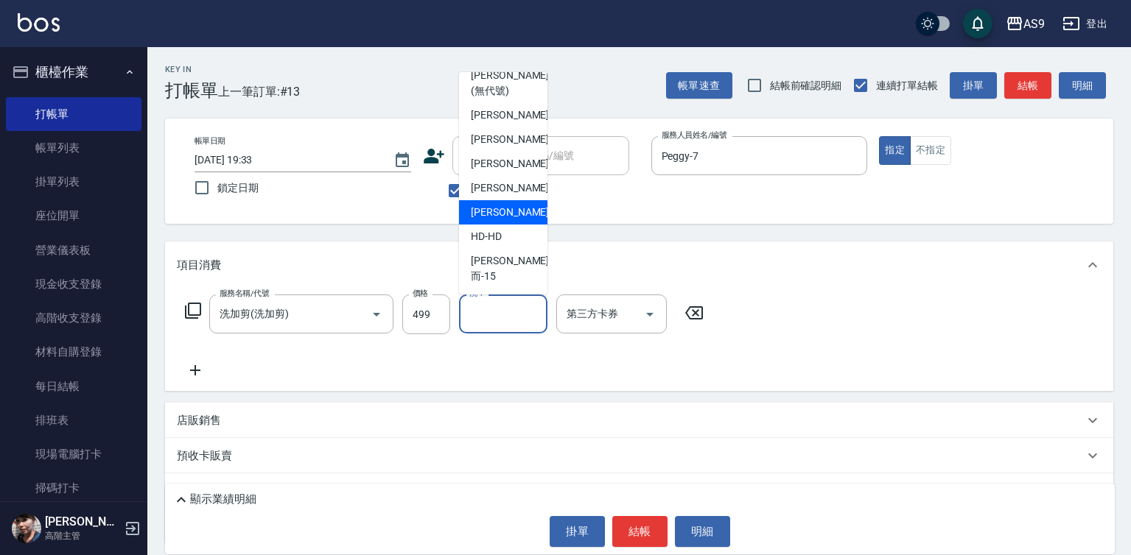
click at [523, 225] on div "[PERSON_NAME] -13" at bounding box center [503, 212] width 88 height 24
type input "[PERSON_NAME]-13"
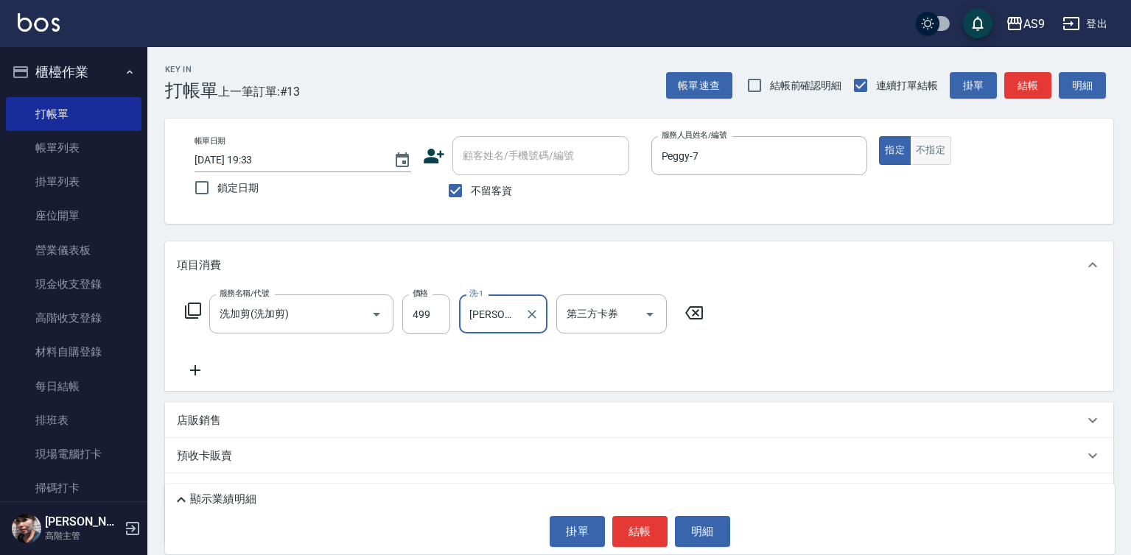
click at [939, 147] on button "不指定" at bounding box center [930, 150] width 41 height 29
click at [642, 528] on button "結帳" at bounding box center [639, 531] width 55 height 31
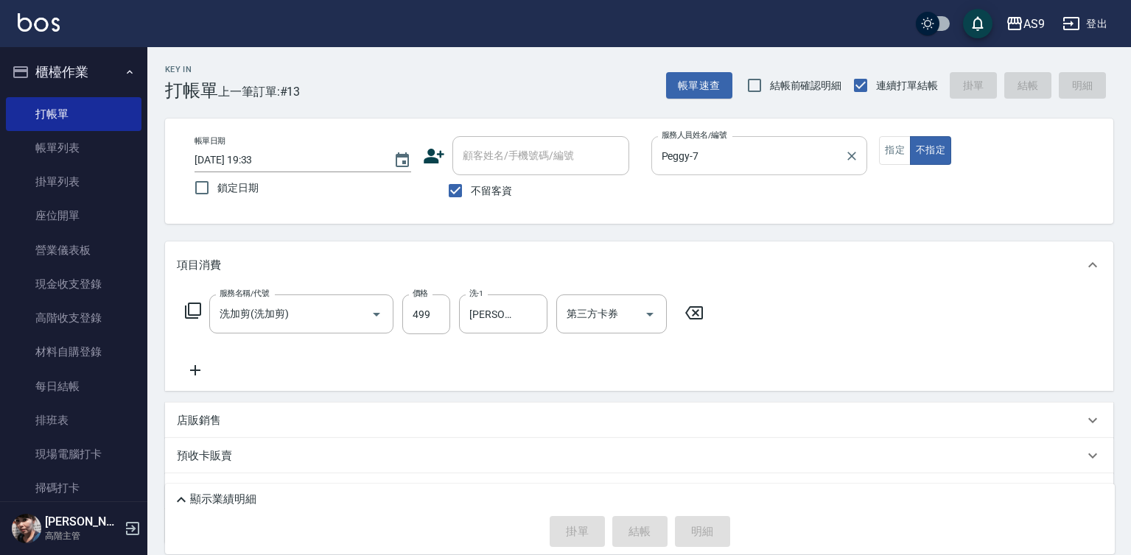
type input "[DATE] 19:34"
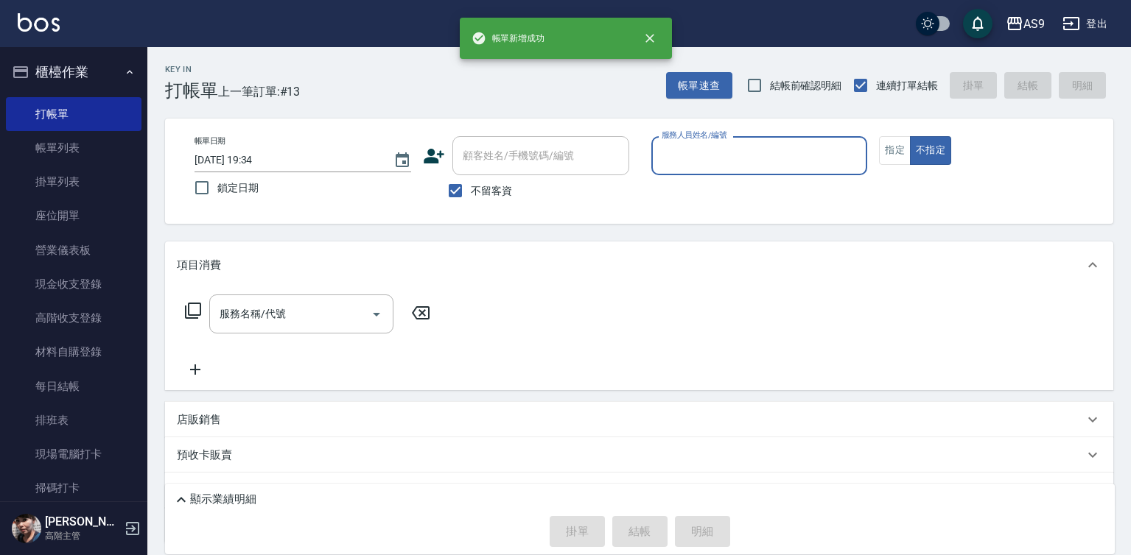
click at [696, 161] on input "服務人員姓名/編號" at bounding box center [759, 156] width 203 height 26
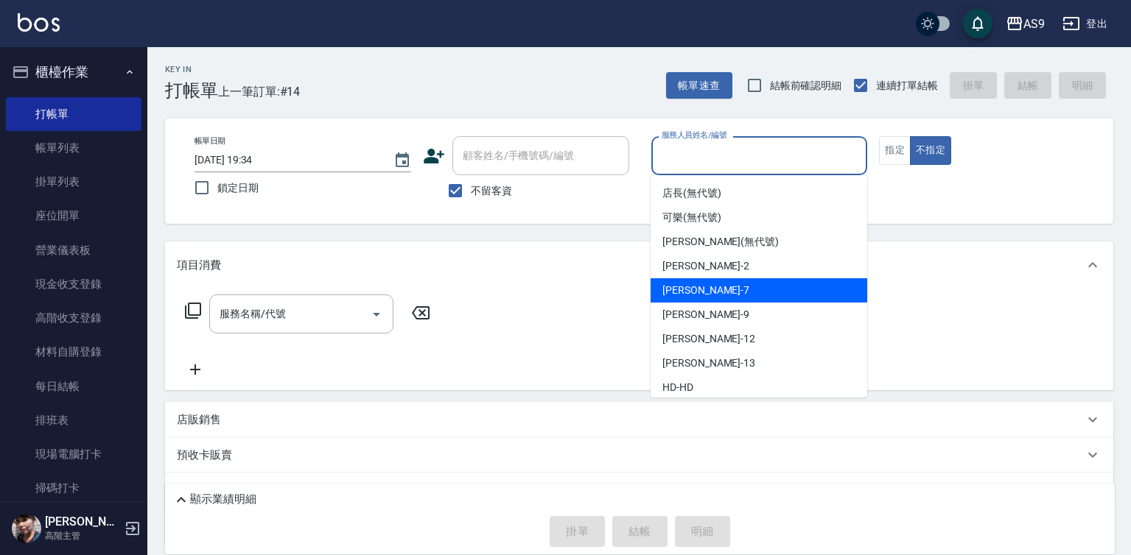
click at [707, 295] on div "Peggy -7" at bounding box center [759, 290] width 217 height 24
type input "Peggy-7"
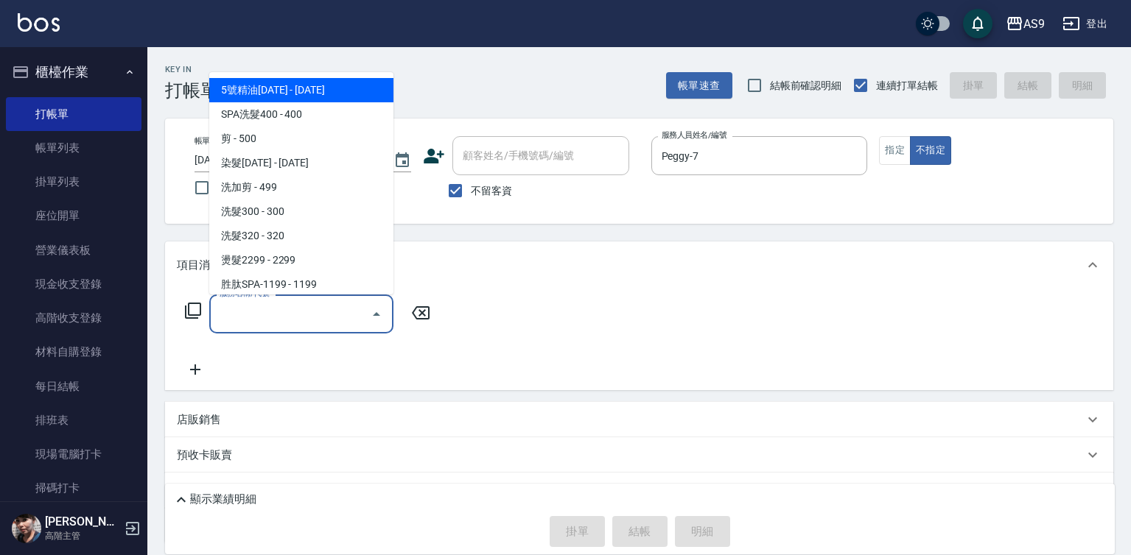
click at [332, 316] on input "服務名稱/代號" at bounding box center [290, 314] width 149 height 26
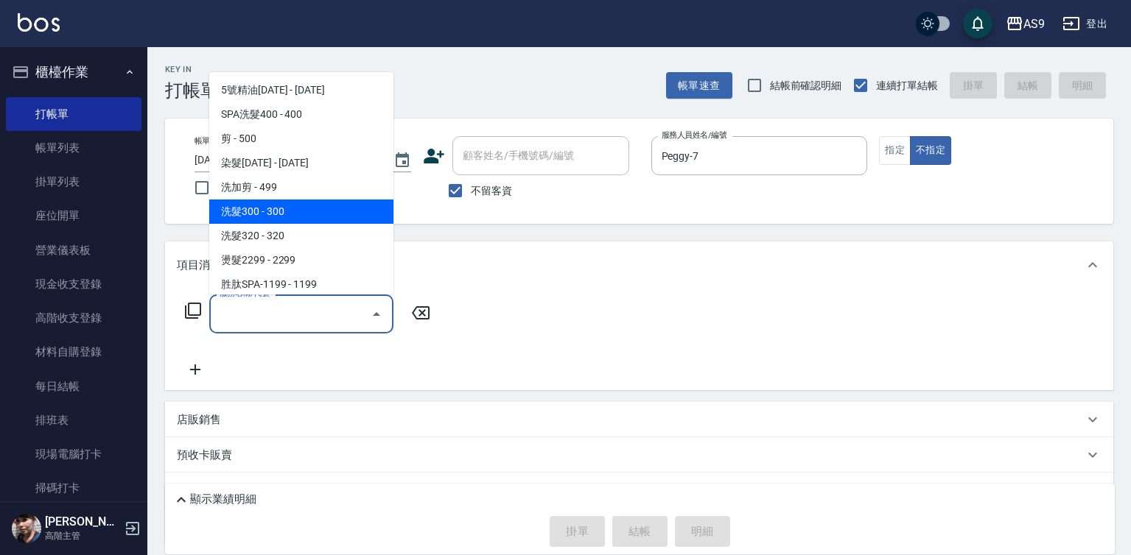
click at [290, 206] on span "洗髮300 - 300" at bounding box center [301, 212] width 184 height 24
type input "洗髮300(洗 髮300)"
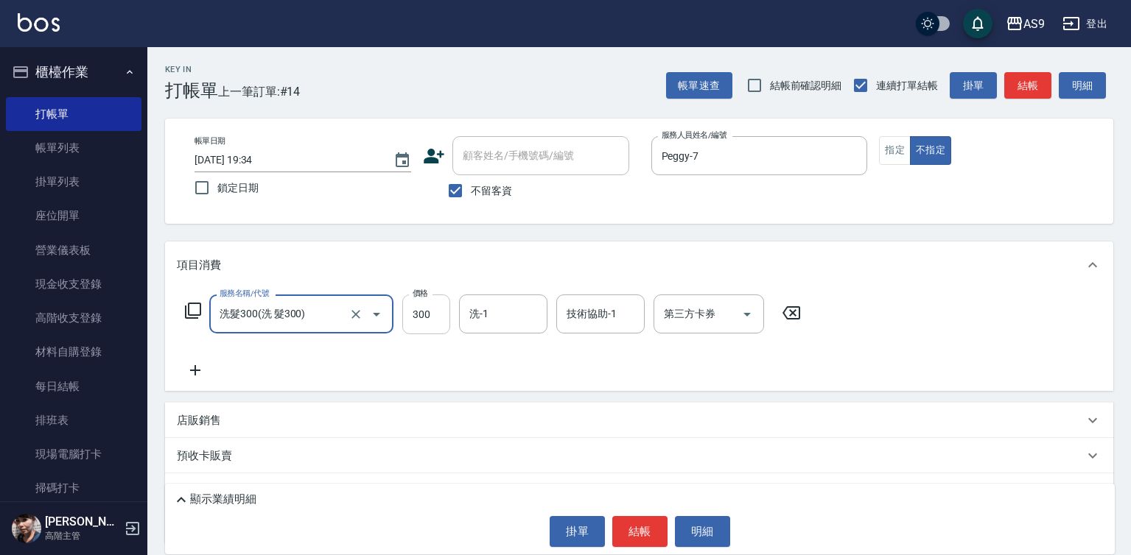
click at [433, 298] on input "300" at bounding box center [426, 315] width 48 height 40
type input "272"
click at [516, 323] on input "洗-1" at bounding box center [503, 314] width 75 height 26
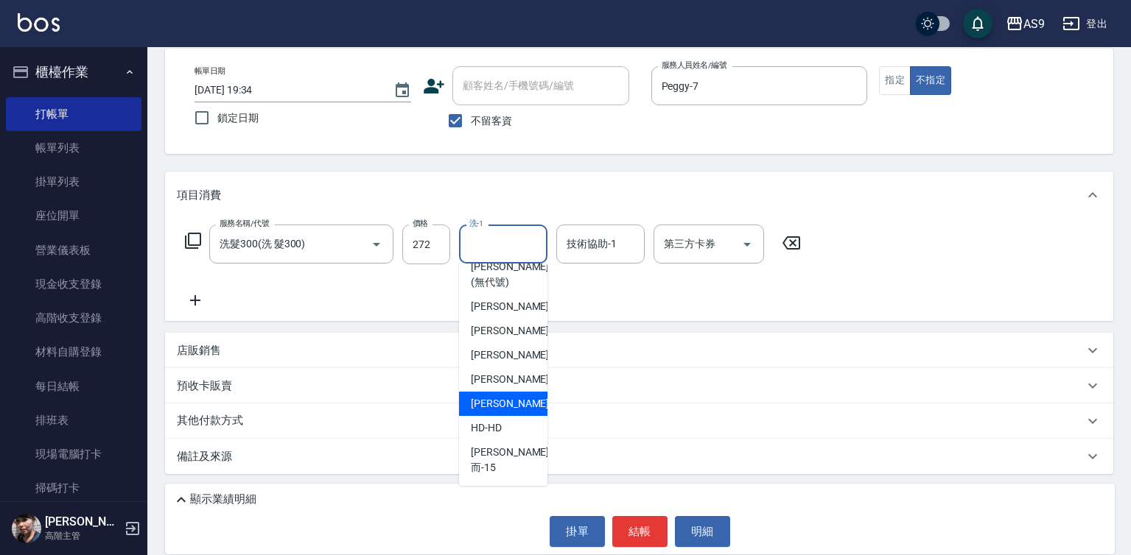
click at [511, 412] on span "[PERSON_NAME] -13" at bounding box center [517, 403] width 93 height 15
type input "[PERSON_NAME]-13"
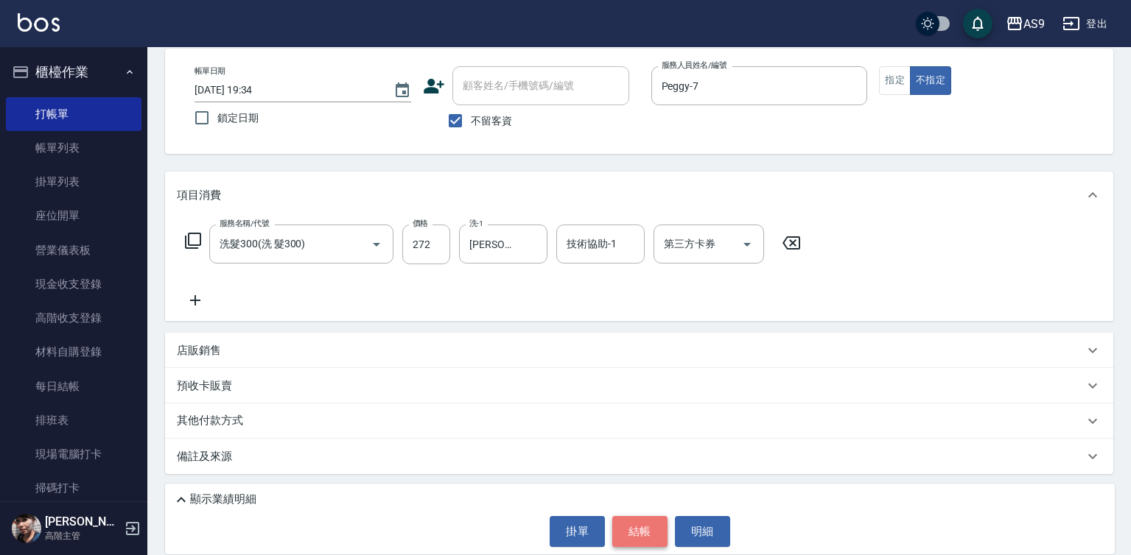
click at [638, 524] on button "結帳" at bounding box center [639, 531] width 55 height 31
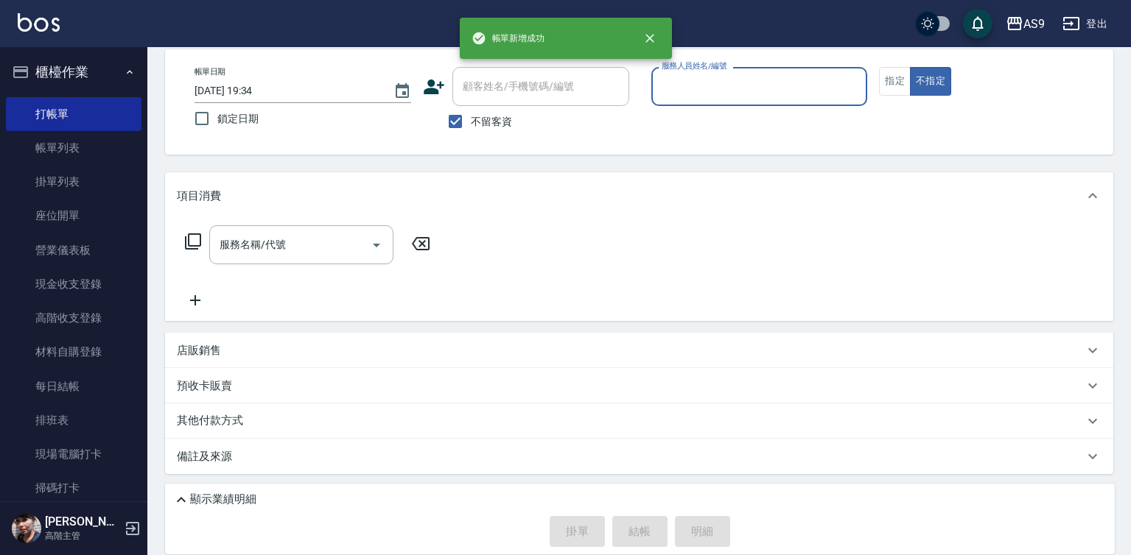
scroll to position [69, 0]
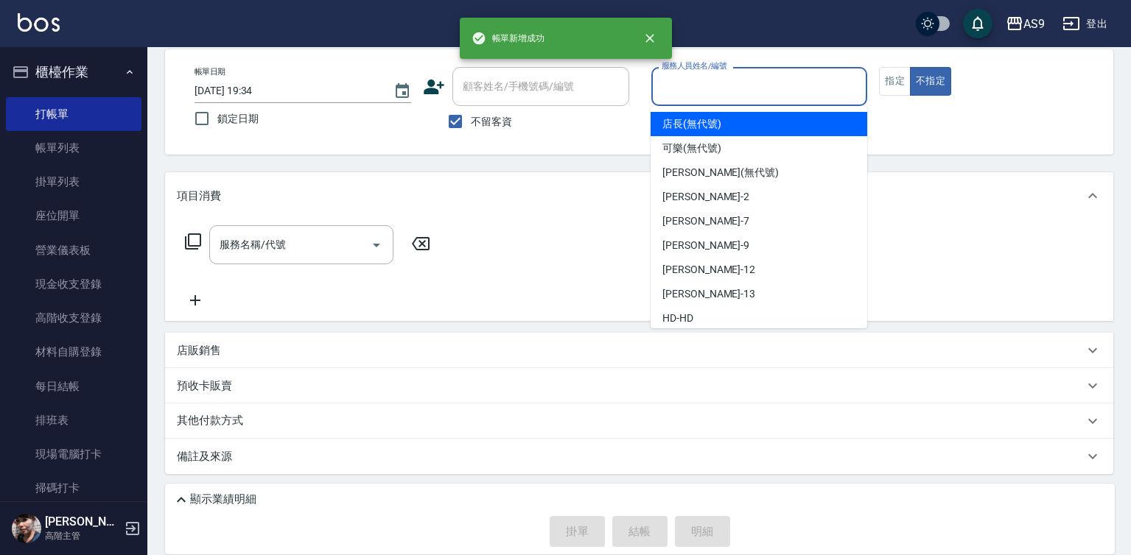
click at [718, 89] on input "服務人員姓名/編號" at bounding box center [759, 87] width 203 height 26
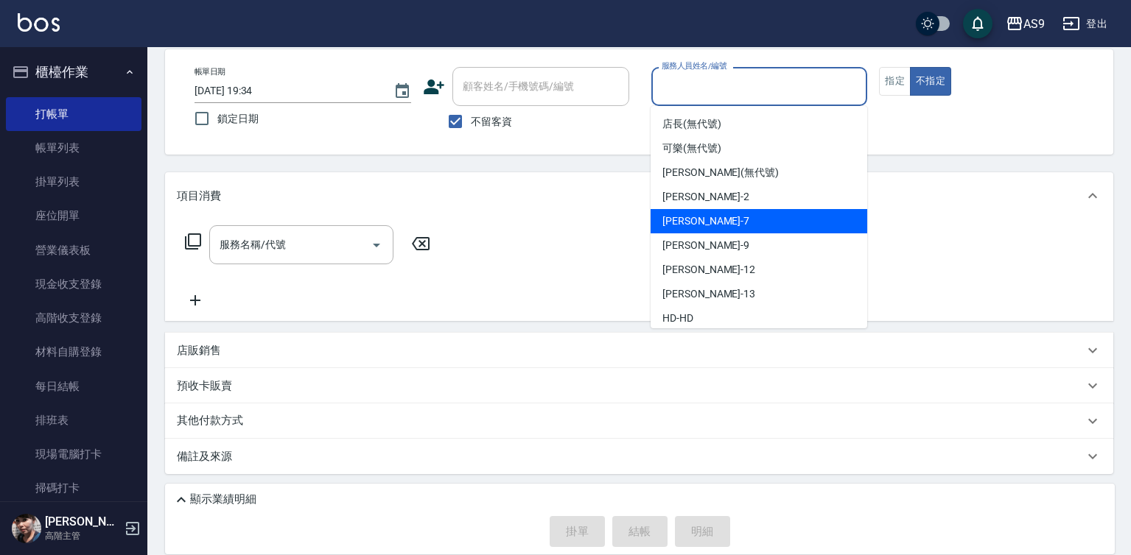
click at [698, 228] on span "Peggy -7" at bounding box center [705, 221] width 87 height 15
type input "Peggy-7"
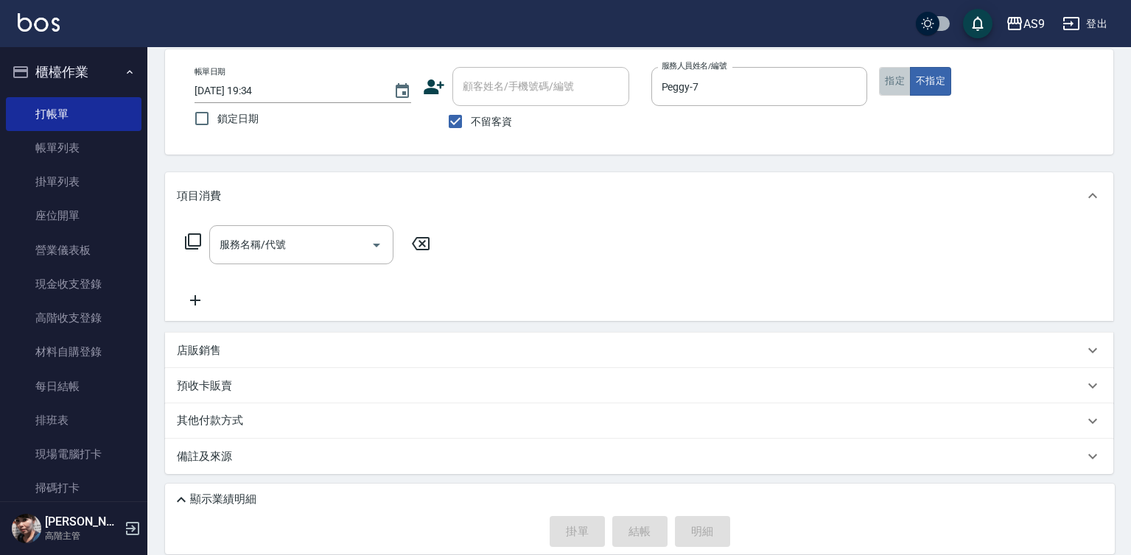
click at [894, 91] on button "指定" at bounding box center [895, 81] width 32 height 29
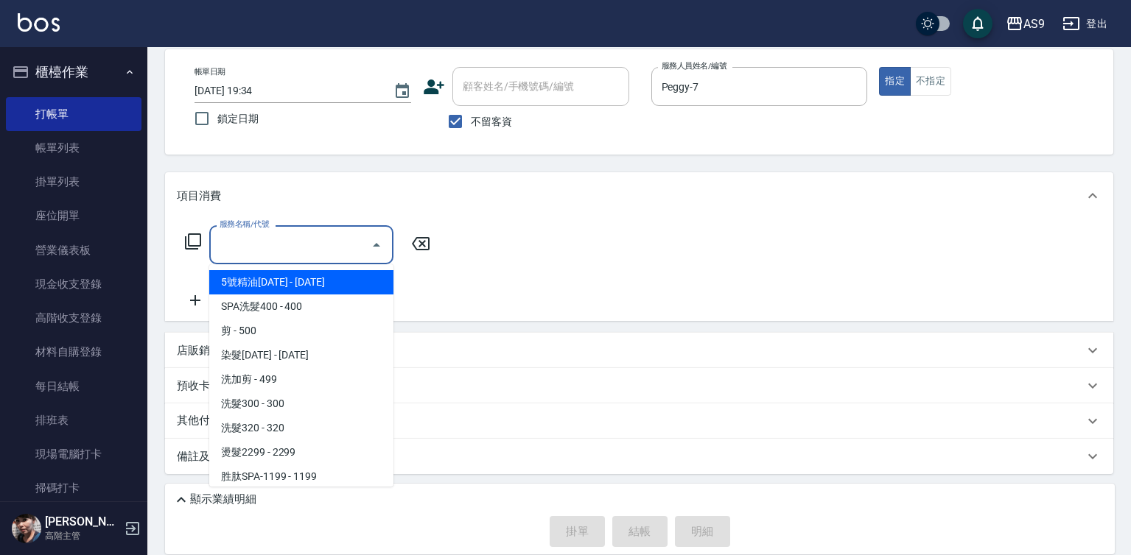
click at [330, 243] on input "服務名稱/代號" at bounding box center [290, 245] width 149 height 26
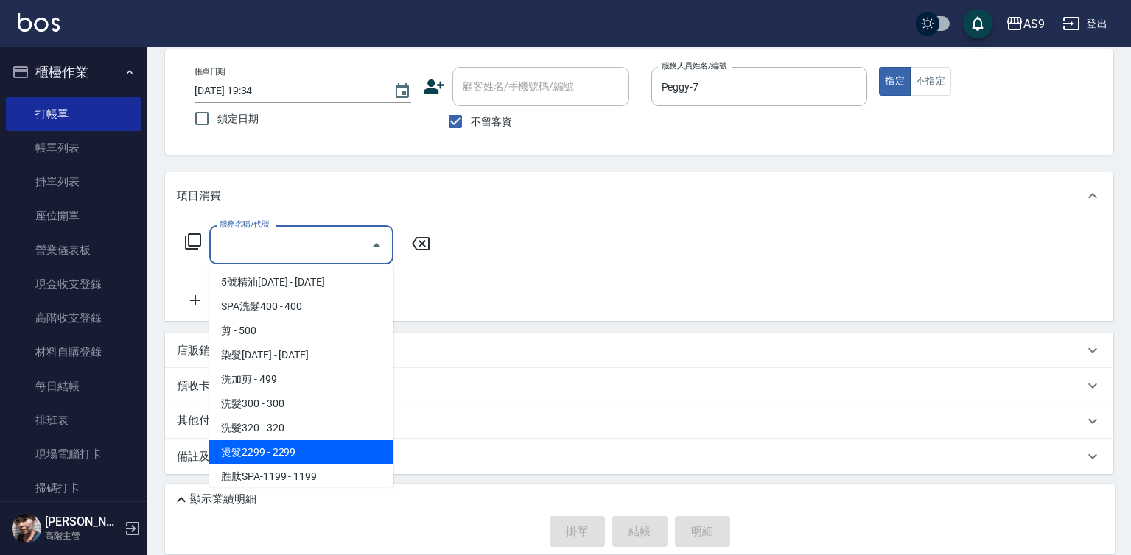
click at [301, 455] on span "燙髮2299 - 2299" at bounding box center [301, 453] width 184 height 24
type input "燙髮2299(燙2299)"
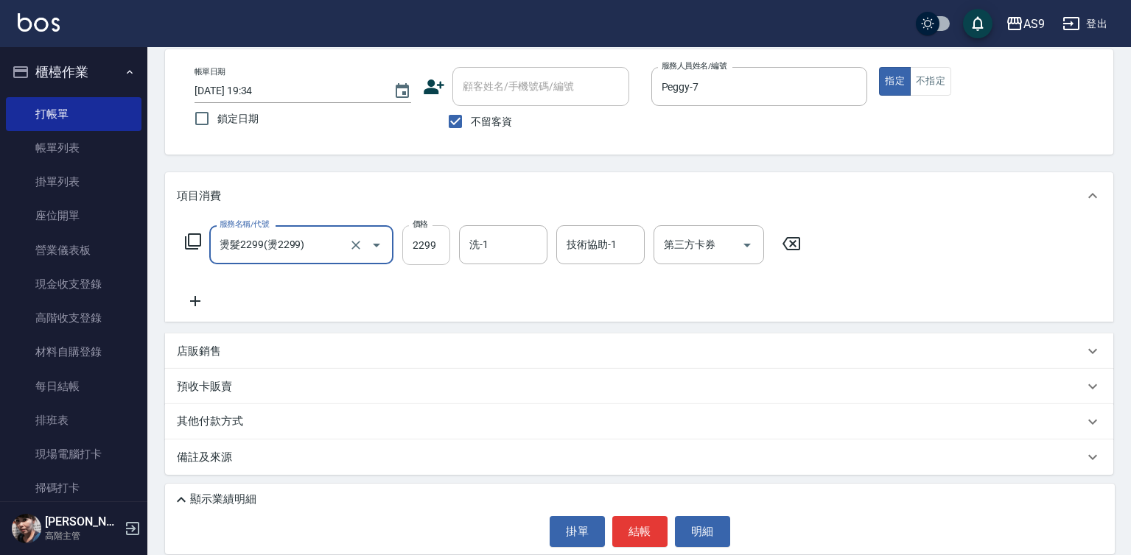
click at [435, 252] on input "2299" at bounding box center [426, 245] width 48 height 40
type input "3000"
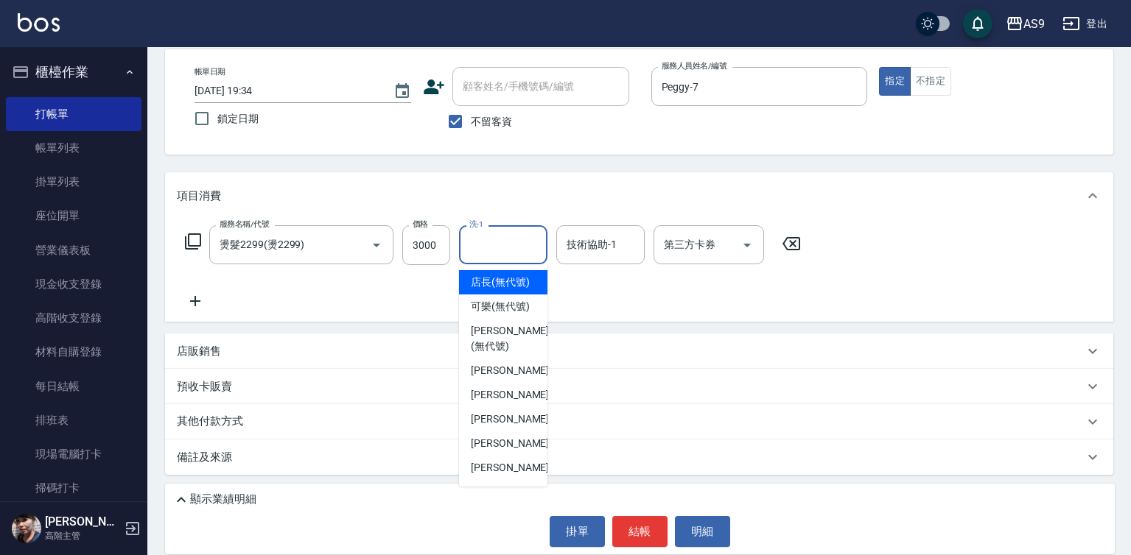
click at [508, 244] on input "洗-1" at bounding box center [503, 245] width 75 height 26
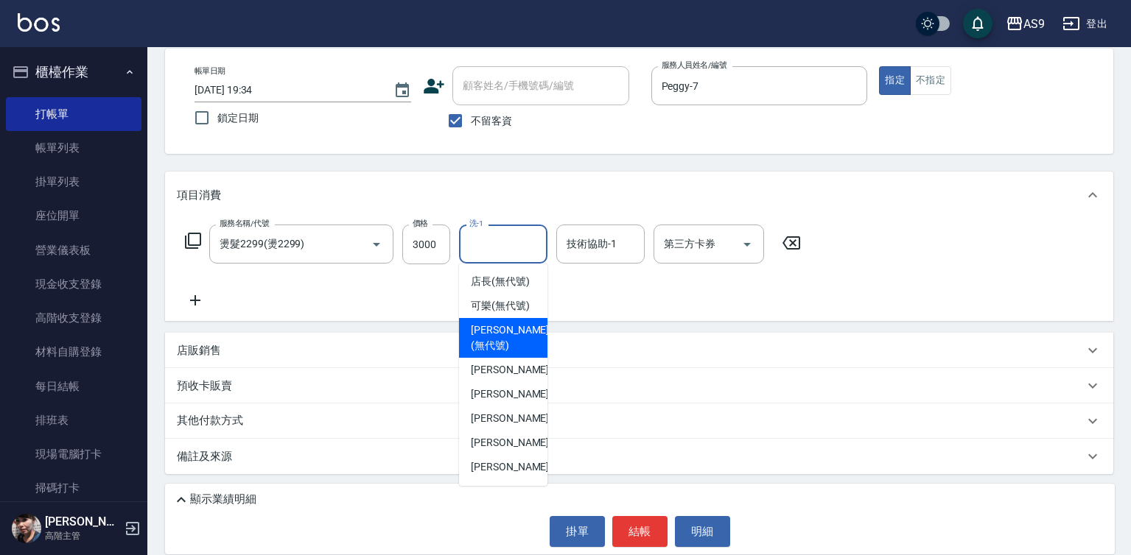
click at [507, 382] on div "[PERSON_NAME]蘭 -2" at bounding box center [503, 370] width 88 height 24
type input "[PERSON_NAME]蘭-2"
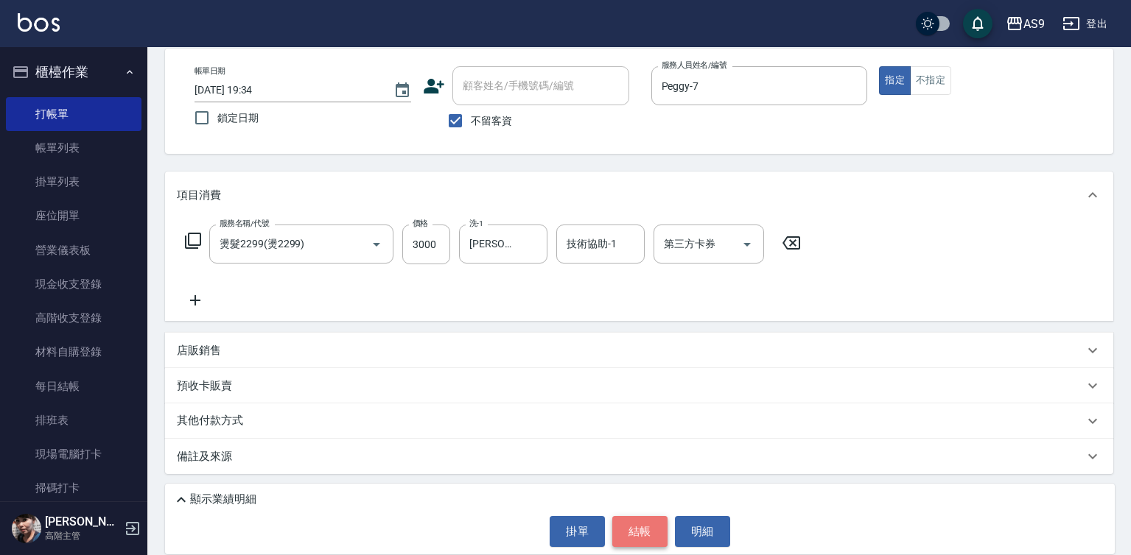
click at [634, 531] on button "結帳" at bounding box center [639, 531] width 55 height 31
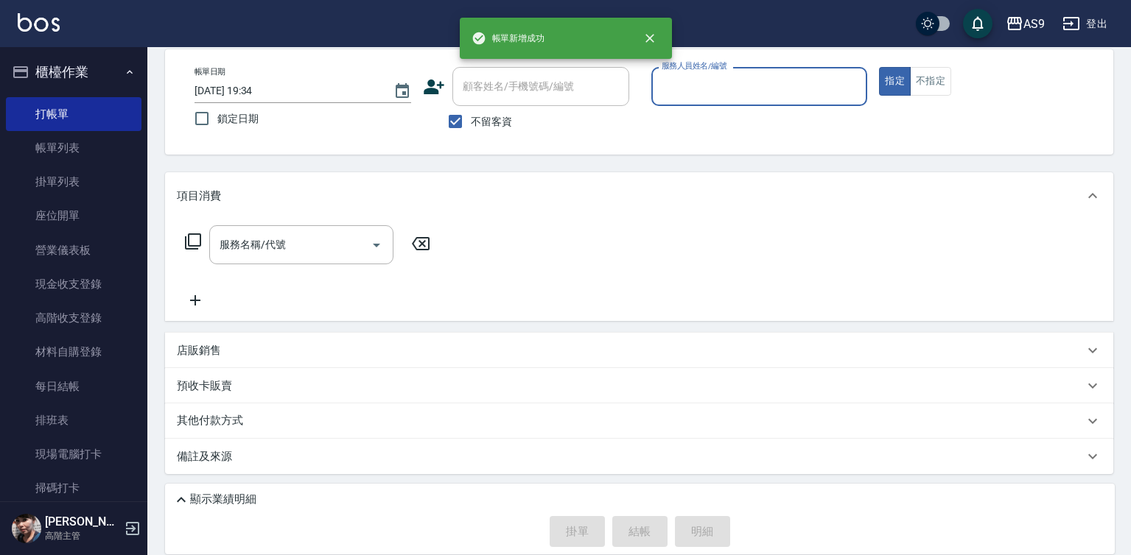
scroll to position [69, 0]
click at [729, 94] on input "服務人員姓名/編號" at bounding box center [759, 87] width 203 height 26
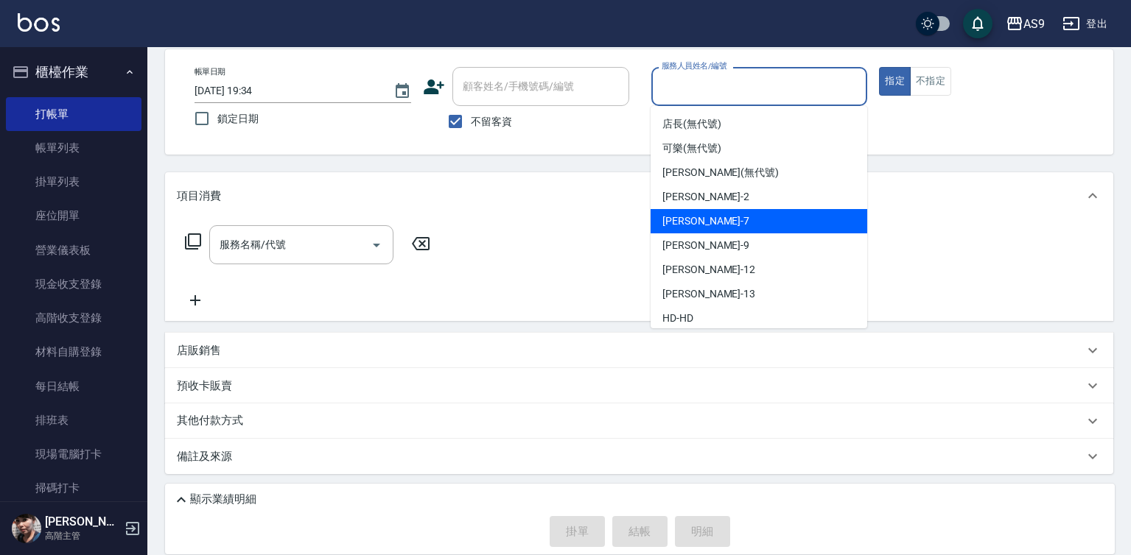
drag, startPoint x: 705, startPoint y: 227, endPoint x: 653, endPoint y: 228, distance: 51.6
click at [704, 228] on div "Peggy -7" at bounding box center [759, 221] width 217 height 24
type input "Peggy-7"
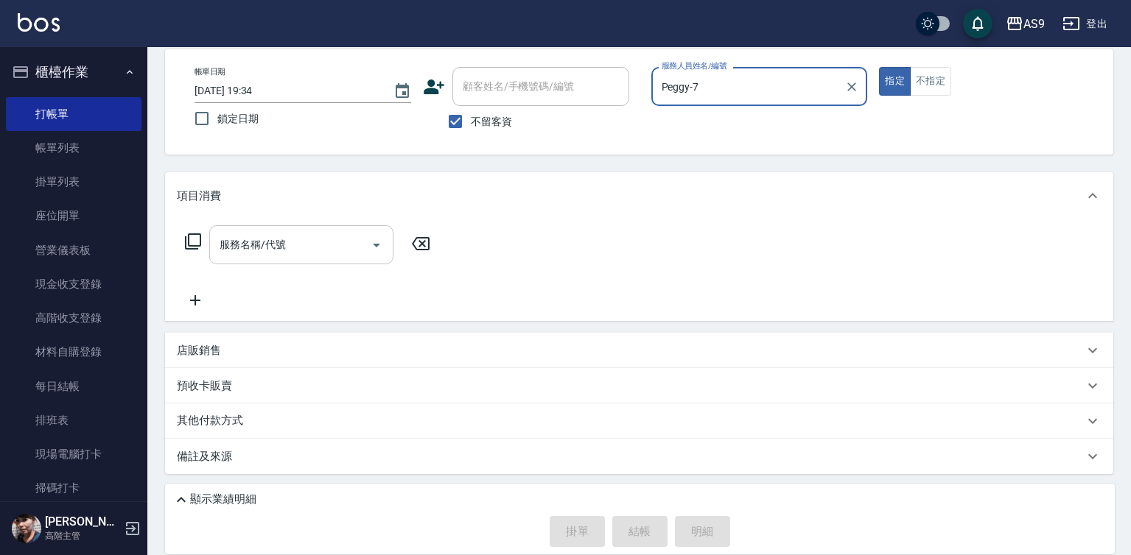
click at [298, 243] on input "服務名稱/代號" at bounding box center [290, 245] width 149 height 26
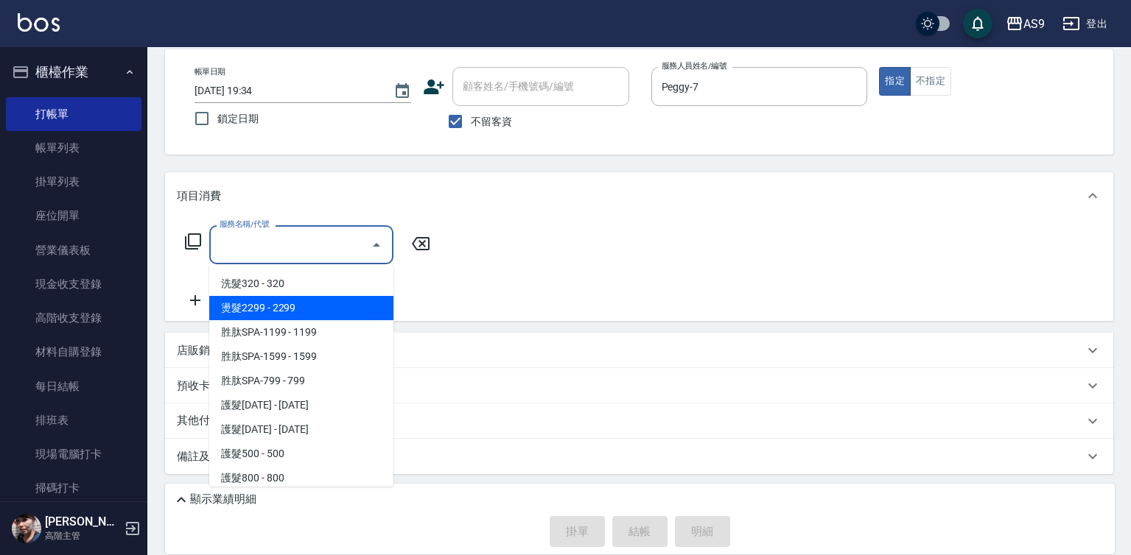
scroll to position [147, 0]
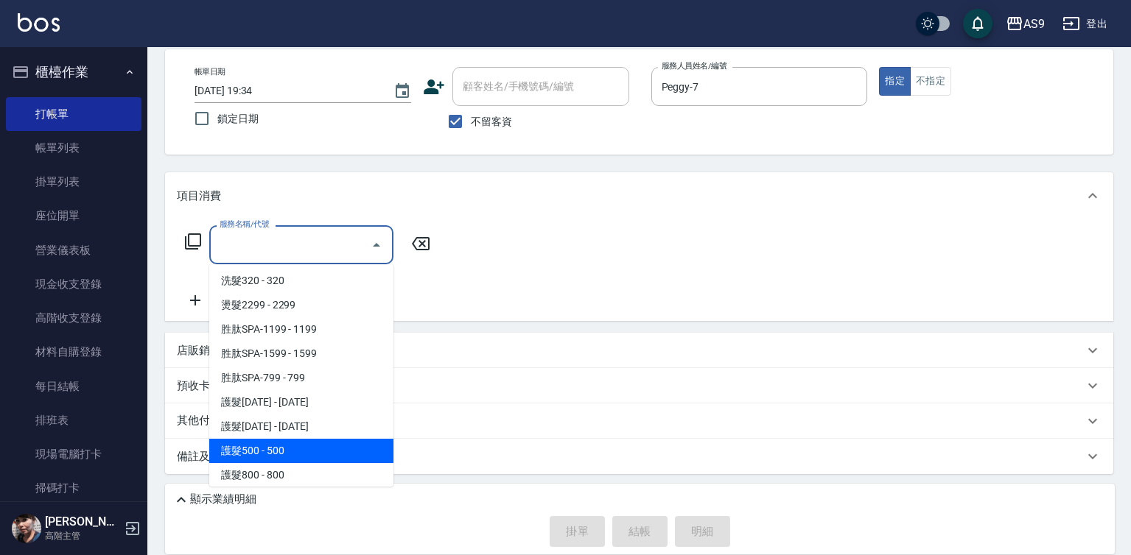
click at [301, 449] on span "護髮500 - 500" at bounding box center [301, 451] width 184 height 24
type input "護髮500(護髮500)"
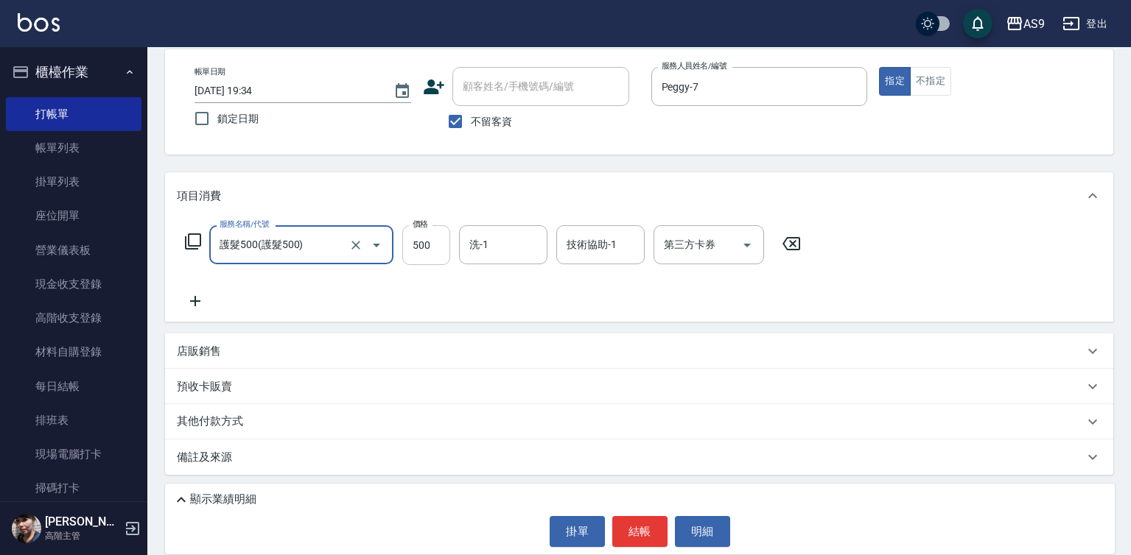
click at [421, 253] on input "500" at bounding box center [426, 245] width 48 height 40
click at [441, 252] on input "65000" at bounding box center [426, 245] width 48 height 40
click at [435, 244] on input "6500" at bounding box center [426, 245] width 48 height 40
type input "650"
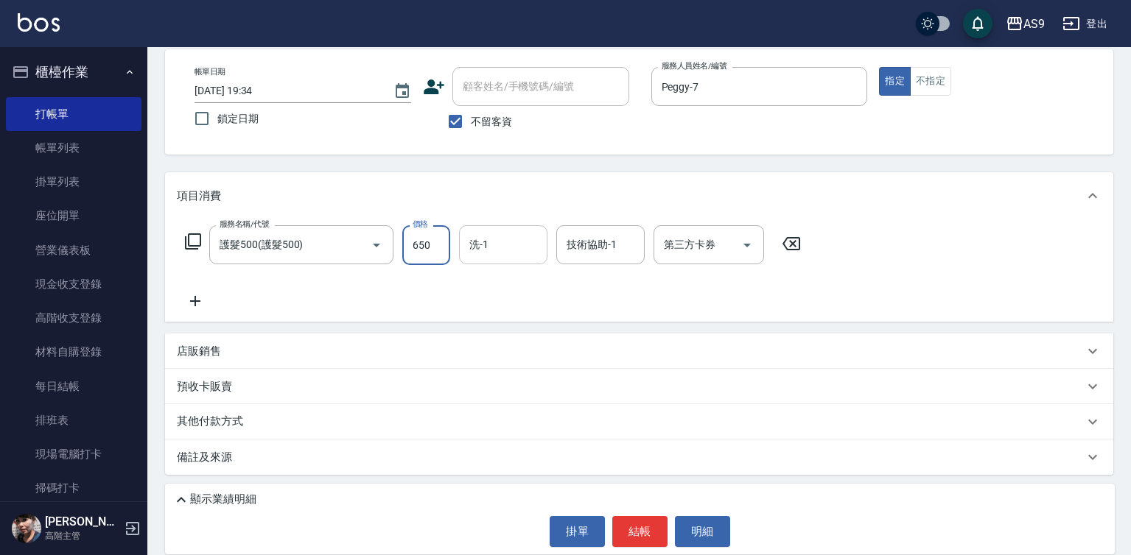
click at [504, 248] on input "洗-1" at bounding box center [503, 245] width 75 height 26
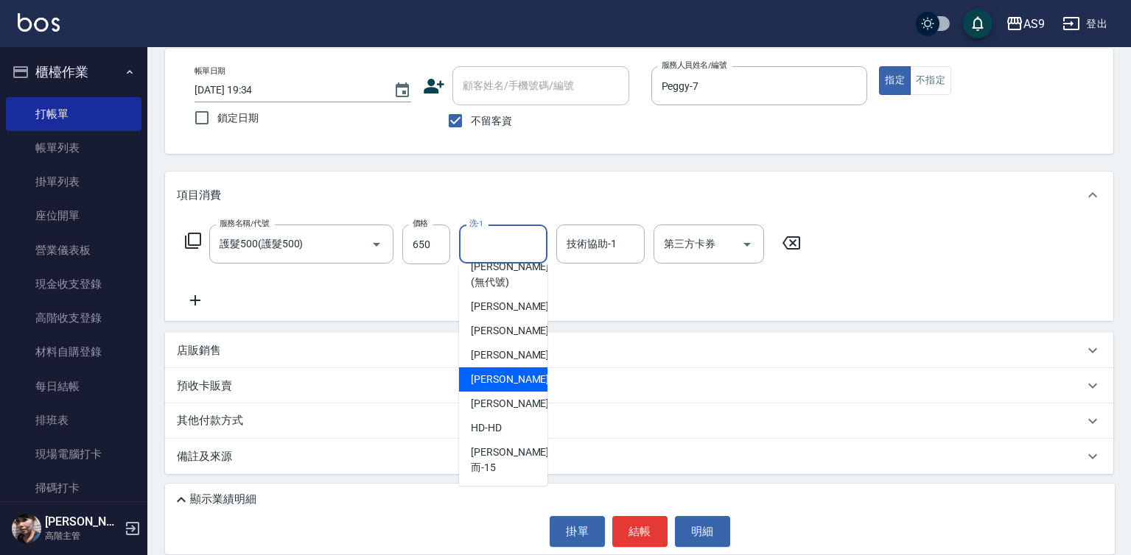
scroll to position [94, 0]
drag, startPoint x: 514, startPoint y: 418, endPoint x: 581, endPoint y: 309, distance: 128.2
click at [516, 416] on div "[PERSON_NAME] -13" at bounding box center [503, 404] width 88 height 24
type input "[PERSON_NAME]-13"
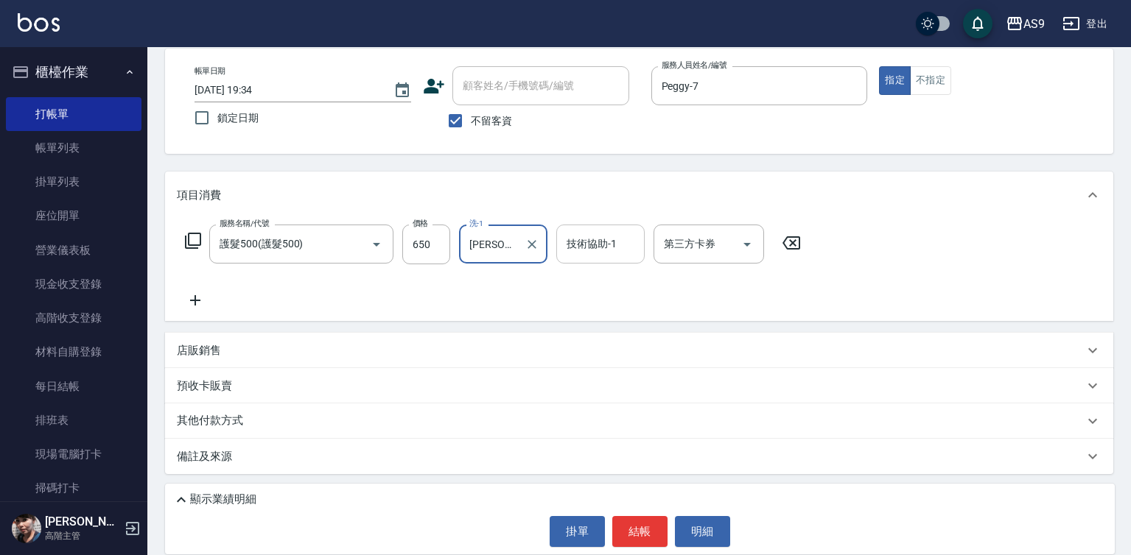
drag, startPoint x: 595, startPoint y: 242, endPoint x: 597, endPoint y: 256, distance: 14.2
click at [596, 241] on div "技術協助-1 技術協助-1" at bounding box center [600, 244] width 88 height 39
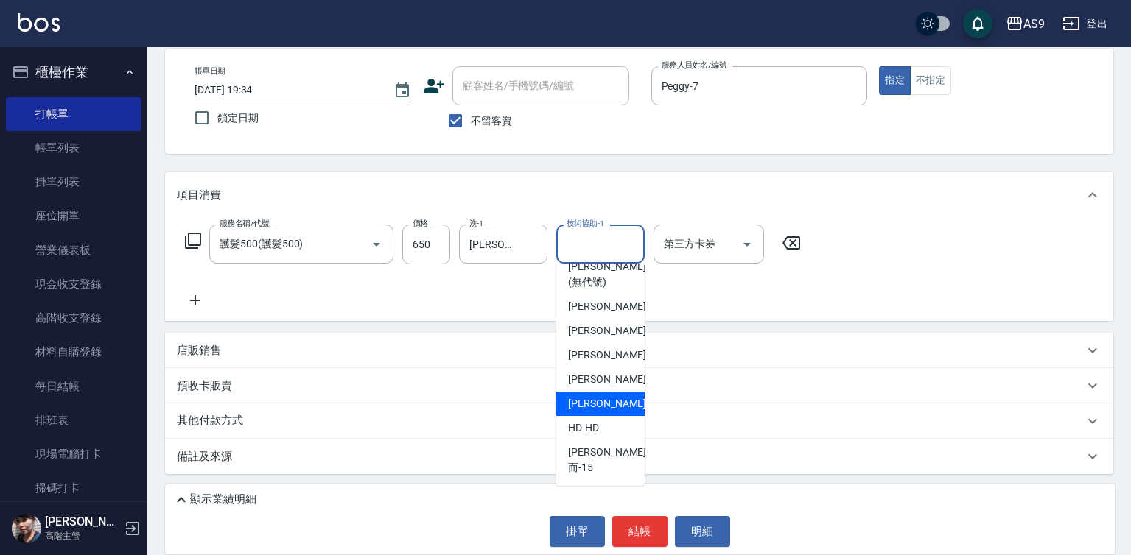
click at [603, 412] on span "[PERSON_NAME] -13" at bounding box center [614, 403] width 93 height 15
type input "[PERSON_NAME]-13"
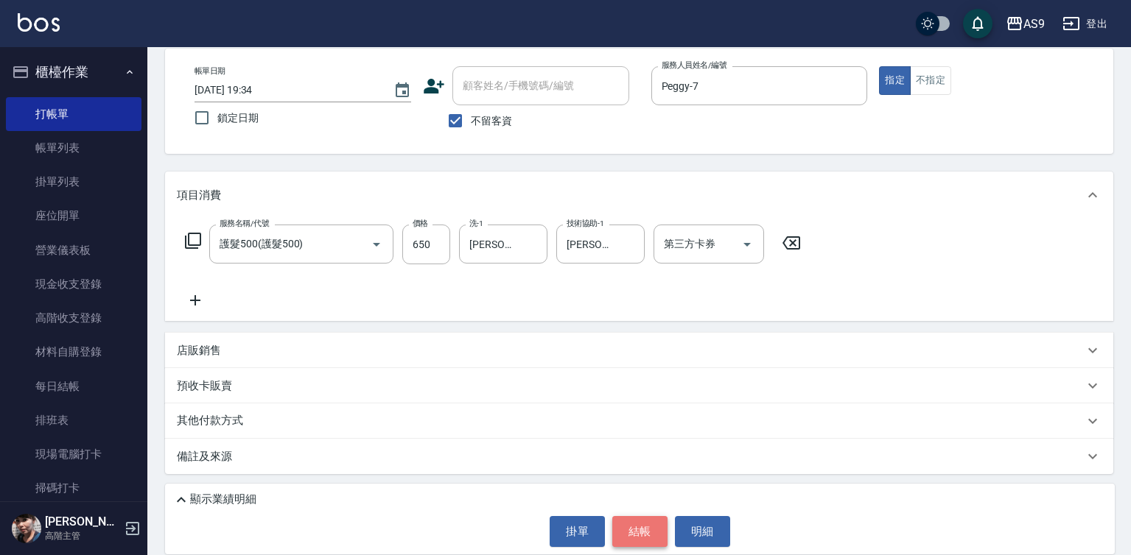
click at [640, 527] on button "結帳" at bounding box center [639, 531] width 55 height 31
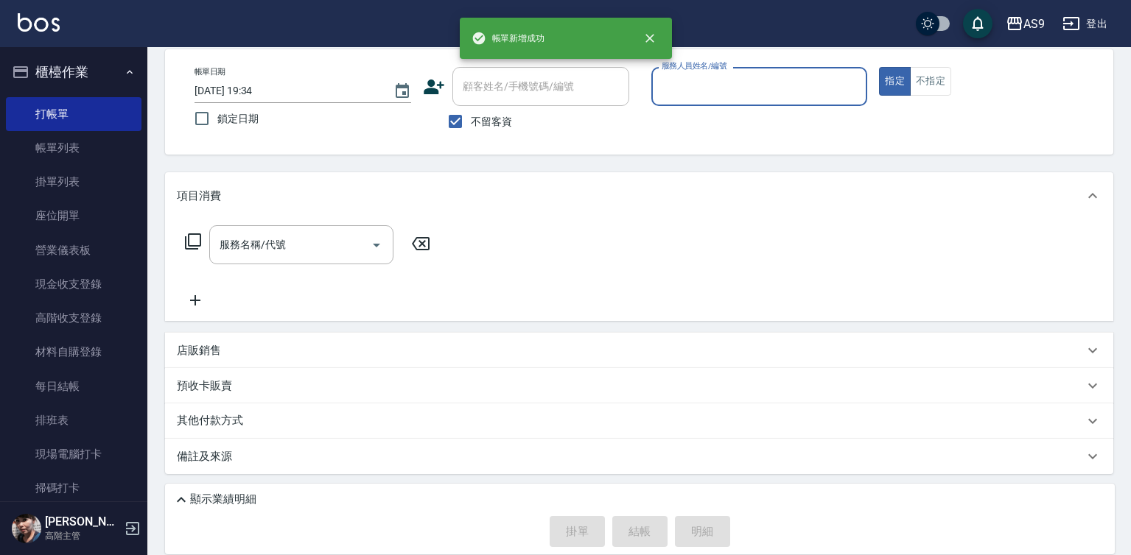
scroll to position [69, 0]
click at [730, 99] on div "服務人員姓名/編號" at bounding box center [759, 86] width 217 height 39
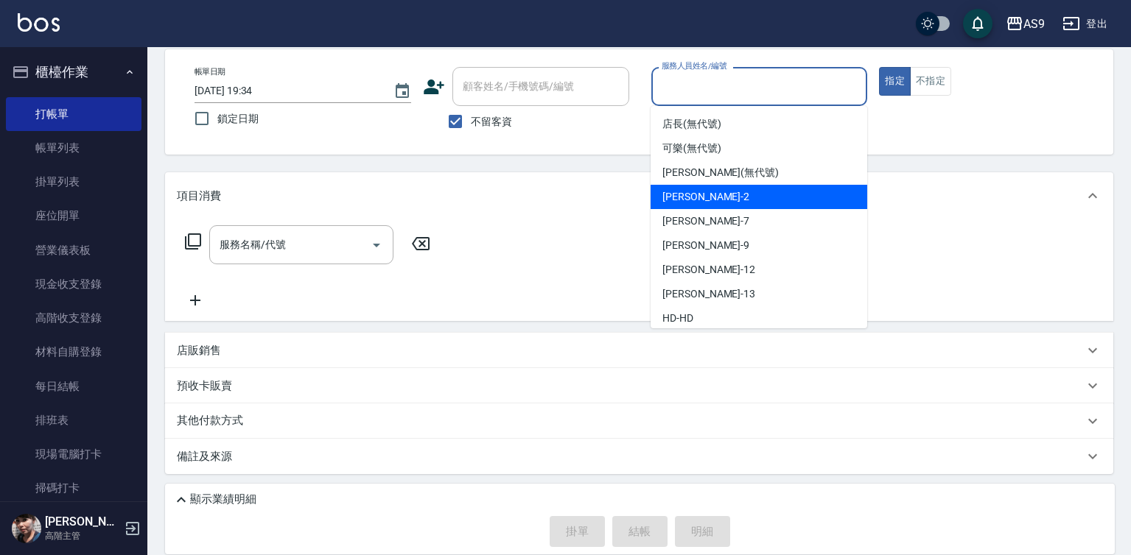
drag, startPoint x: 702, startPoint y: 197, endPoint x: 472, endPoint y: 222, distance: 232.0
click at [701, 197] on span "[PERSON_NAME]蘭 -2" at bounding box center [705, 196] width 87 height 15
type input "[PERSON_NAME]蘭-2"
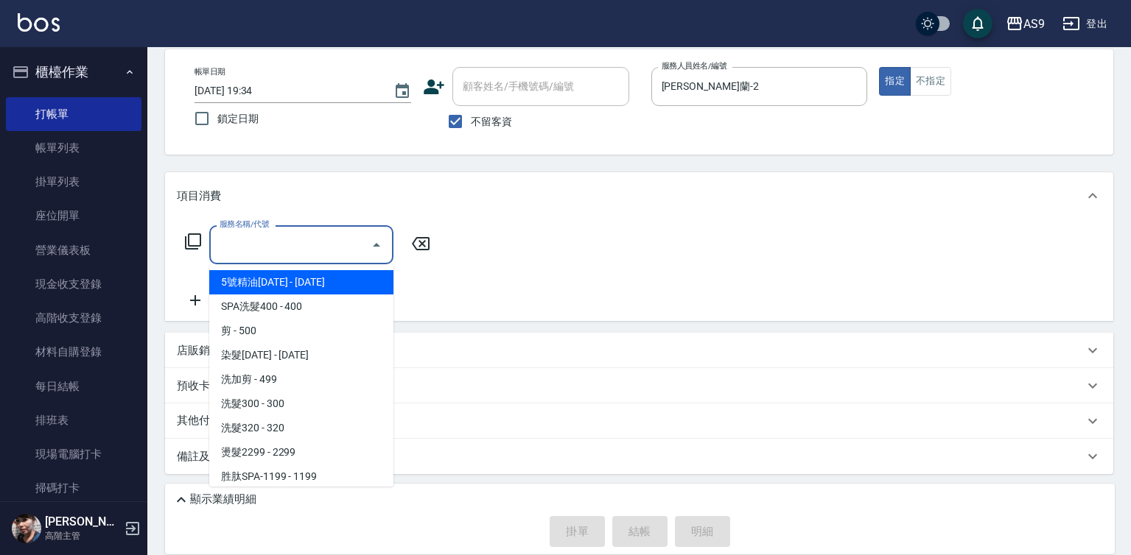
click at [300, 247] on input "服務名稱/代號" at bounding box center [290, 245] width 149 height 26
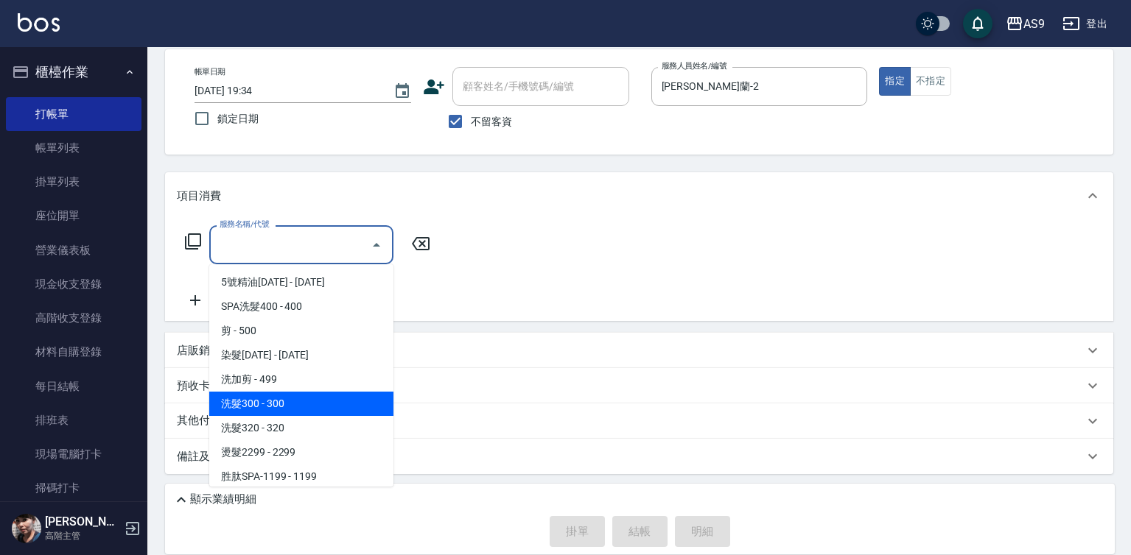
click at [279, 404] on span "洗髮300 - 300" at bounding box center [301, 404] width 184 height 24
type input "洗髮300(洗 髮300)"
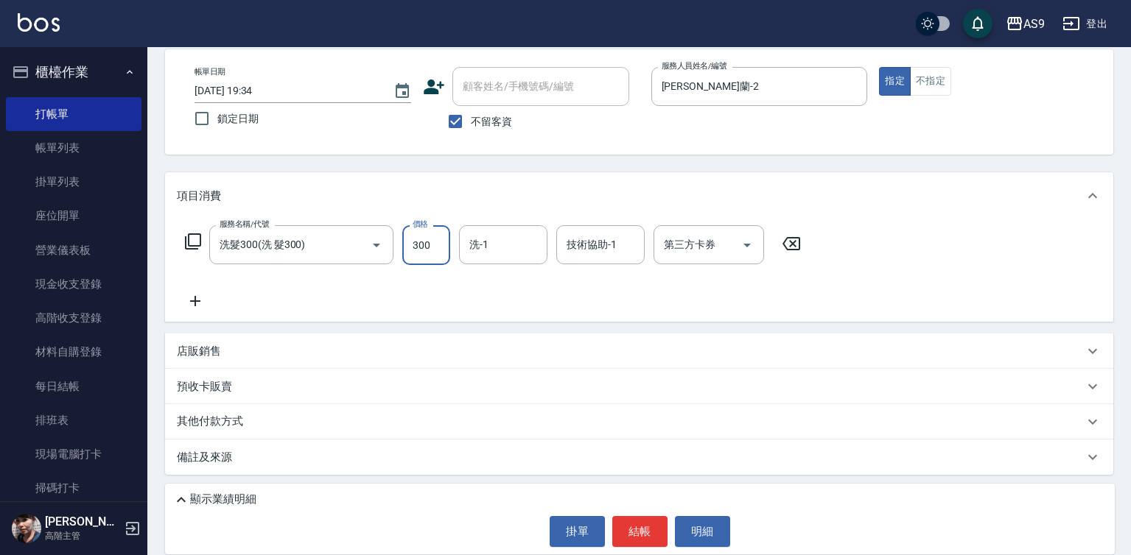
click at [427, 248] on input "300" at bounding box center [426, 245] width 48 height 40
type input "227"
click at [930, 76] on button "不指定" at bounding box center [930, 81] width 41 height 29
click at [641, 531] on button "結帳" at bounding box center [639, 531] width 55 height 31
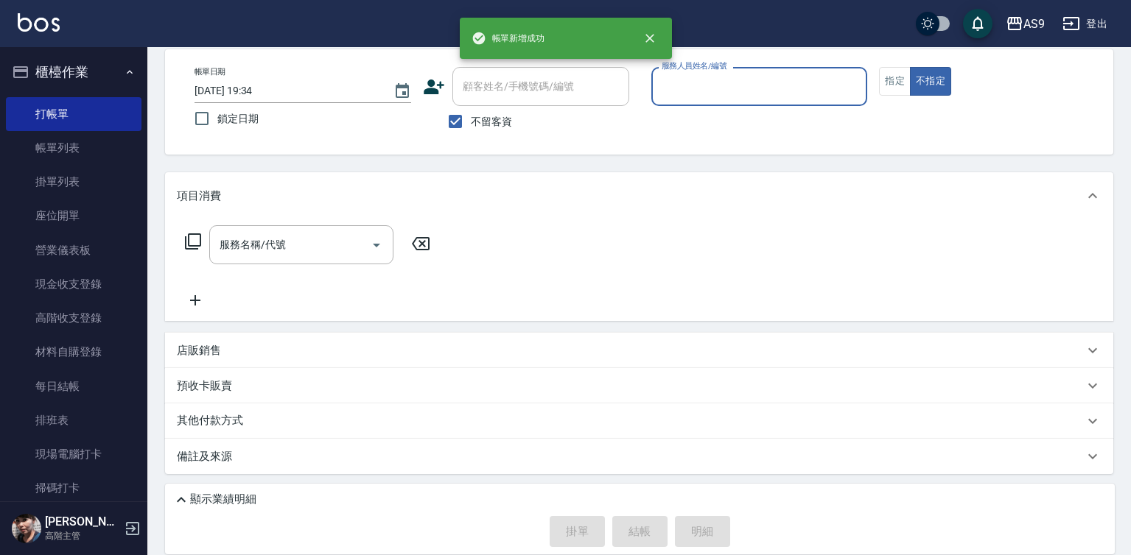
click at [713, 87] on input "服務人員姓名/編號" at bounding box center [759, 87] width 203 height 26
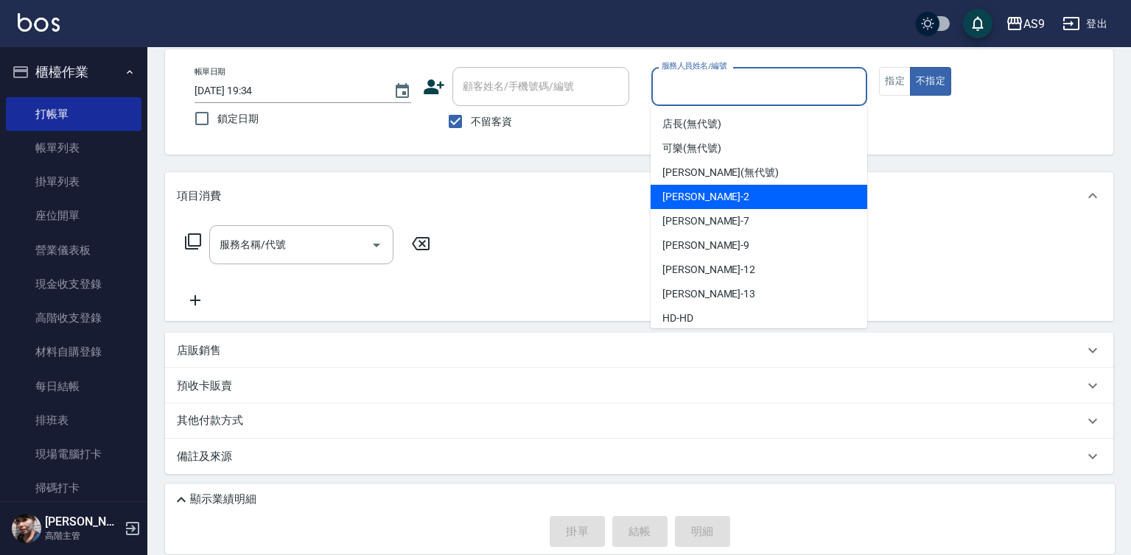
click at [703, 192] on span "[PERSON_NAME]蘭 -2" at bounding box center [705, 196] width 87 height 15
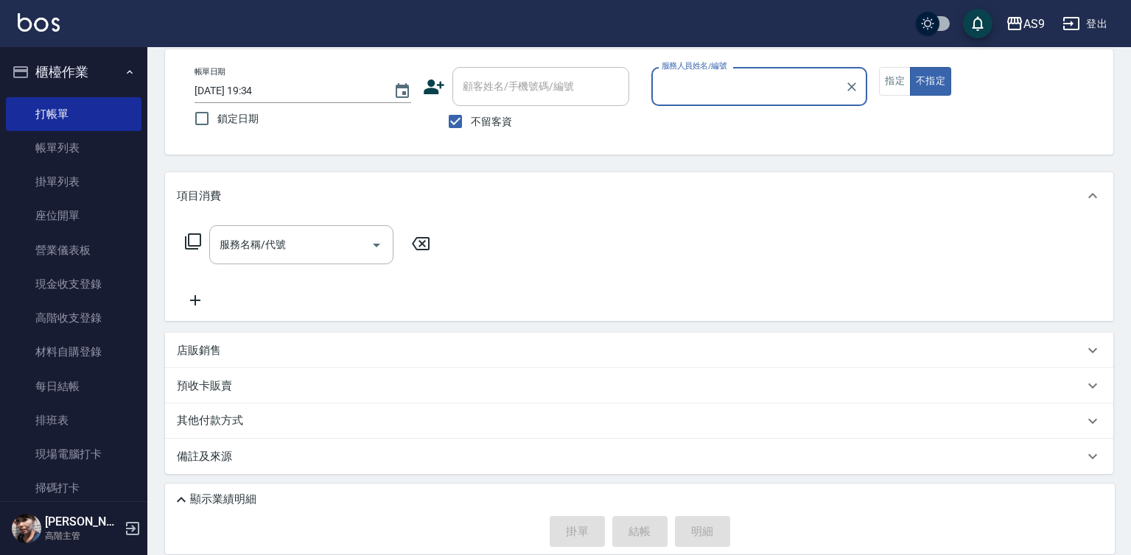
type input "[PERSON_NAME]蘭-2"
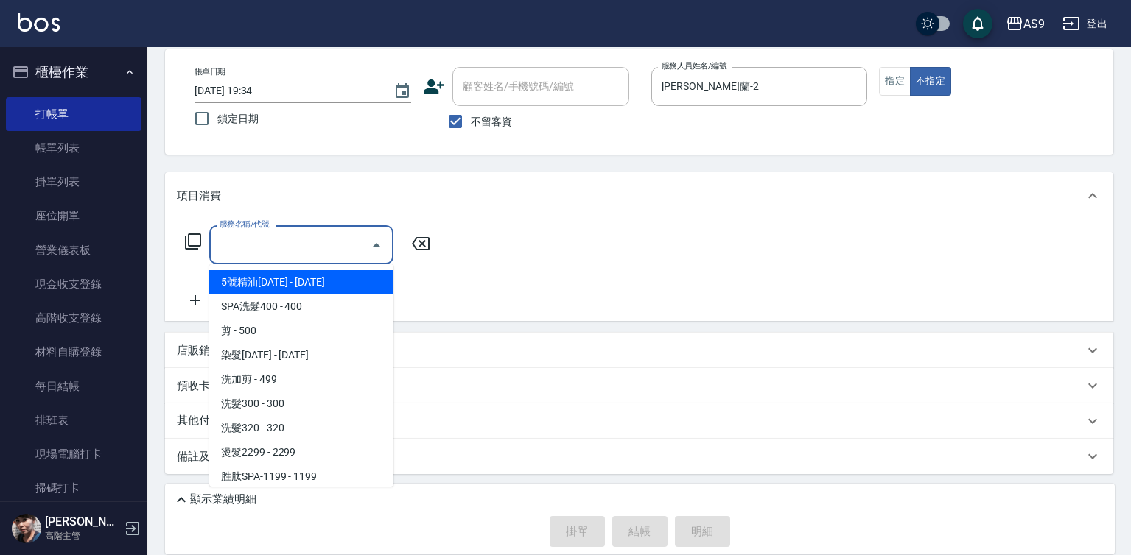
click at [290, 245] on input "服務名稱/代號" at bounding box center [290, 245] width 149 height 26
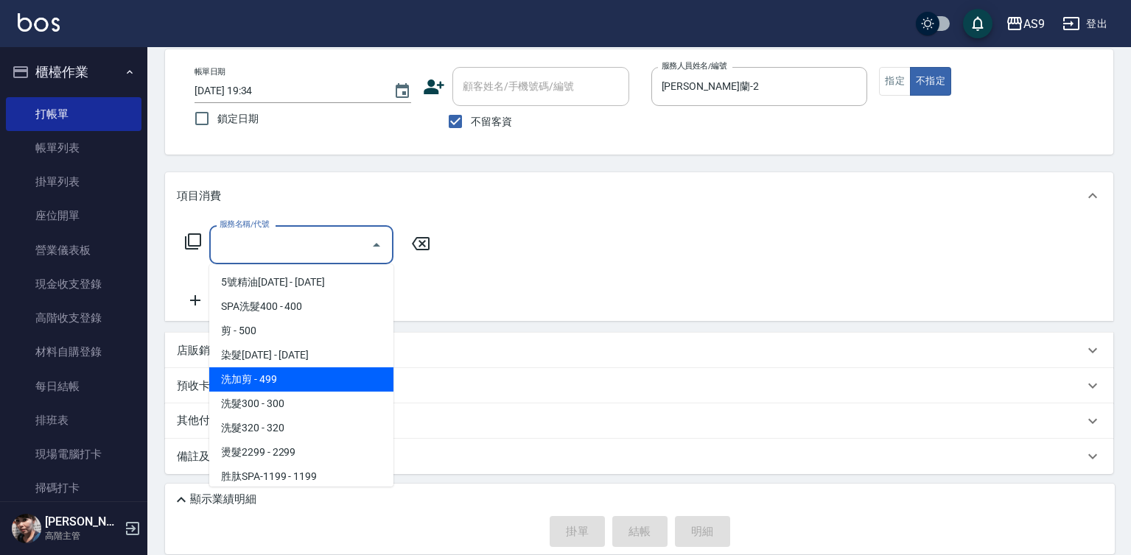
click at [290, 381] on span "洗加剪 - 499" at bounding box center [301, 380] width 184 height 24
type input "洗加剪(洗加剪)"
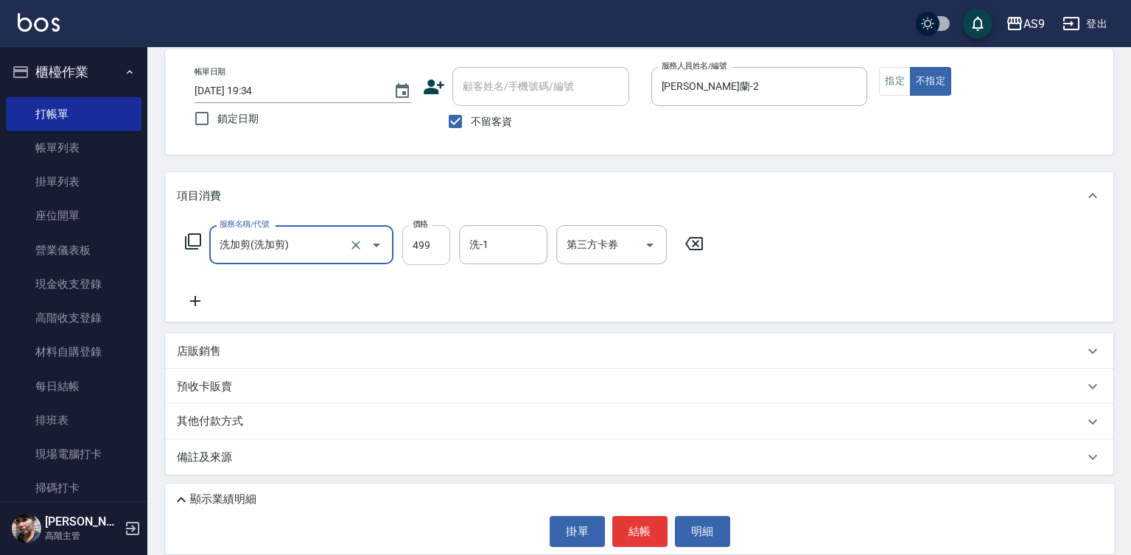
click at [425, 239] on input "499" at bounding box center [426, 245] width 48 height 40
type input "327"
click at [634, 532] on button "結帳" at bounding box center [639, 531] width 55 height 31
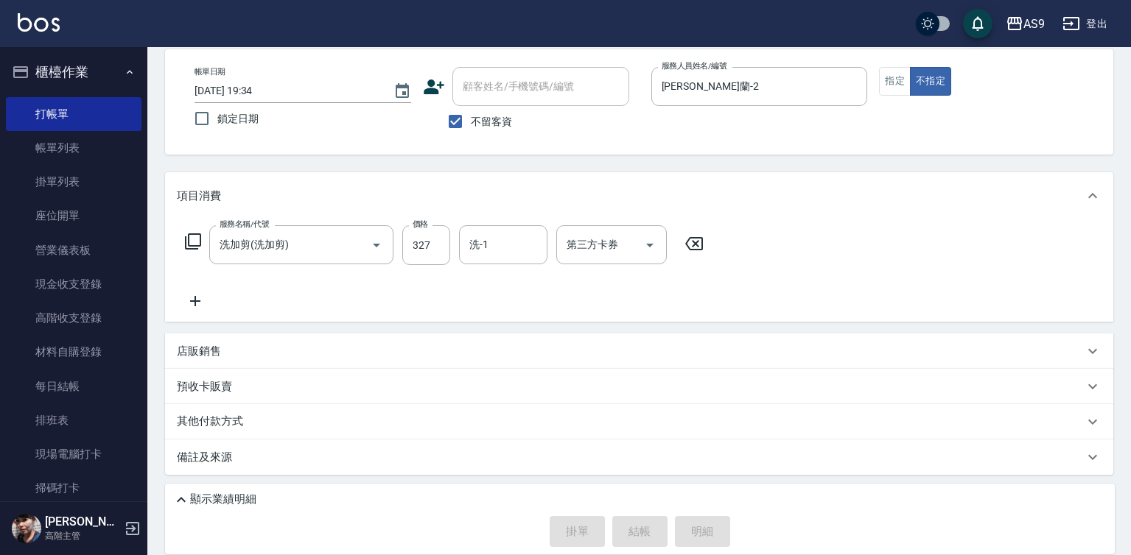
type input "[DATE] 19:35"
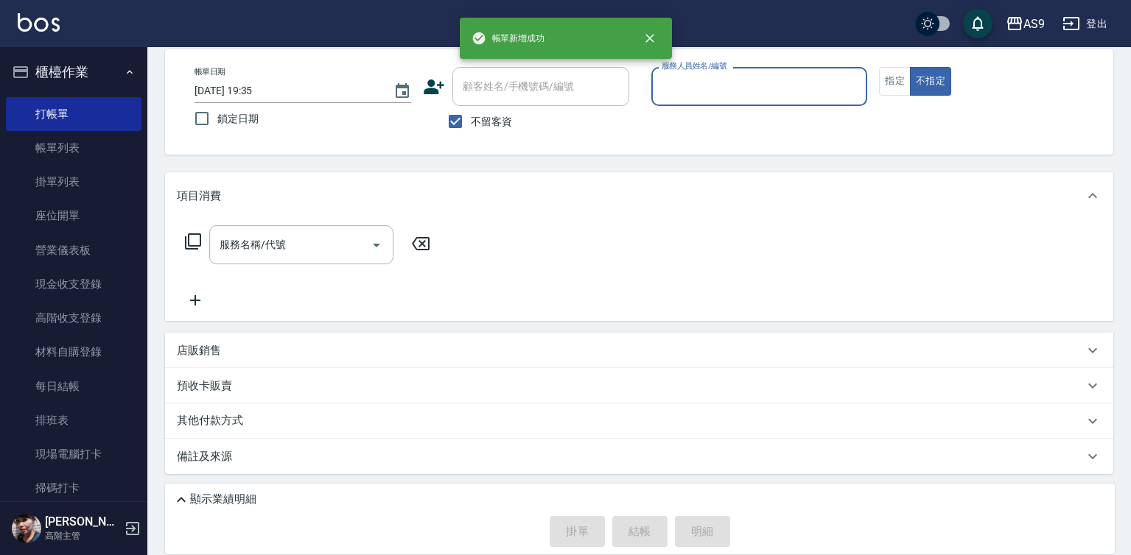
click at [718, 91] on input "服務人員姓名/編號" at bounding box center [759, 87] width 203 height 26
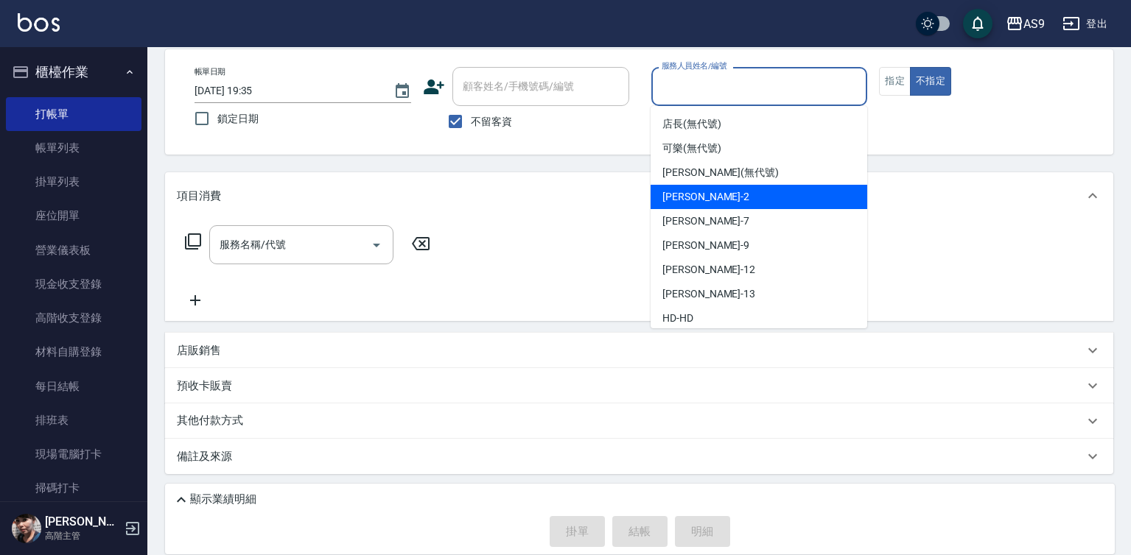
drag, startPoint x: 700, startPoint y: 193, endPoint x: 823, endPoint y: 131, distance: 137.7
click at [711, 193] on span "[PERSON_NAME]蘭 -2" at bounding box center [705, 196] width 87 height 15
type input "[PERSON_NAME]蘭-2"
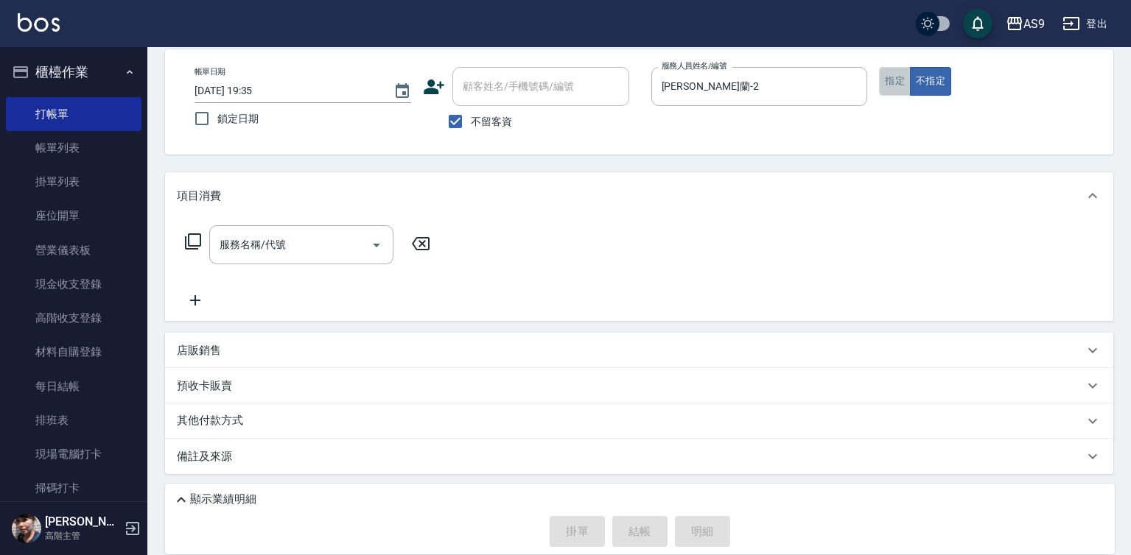
drag, startPoint x: 906, startPoint y: 77, endPoint x: 816, endPoint y: 105, distance: 94.8
click at [906, 79] on button "指定" at bounding box center [895, 81] width 32 height 29
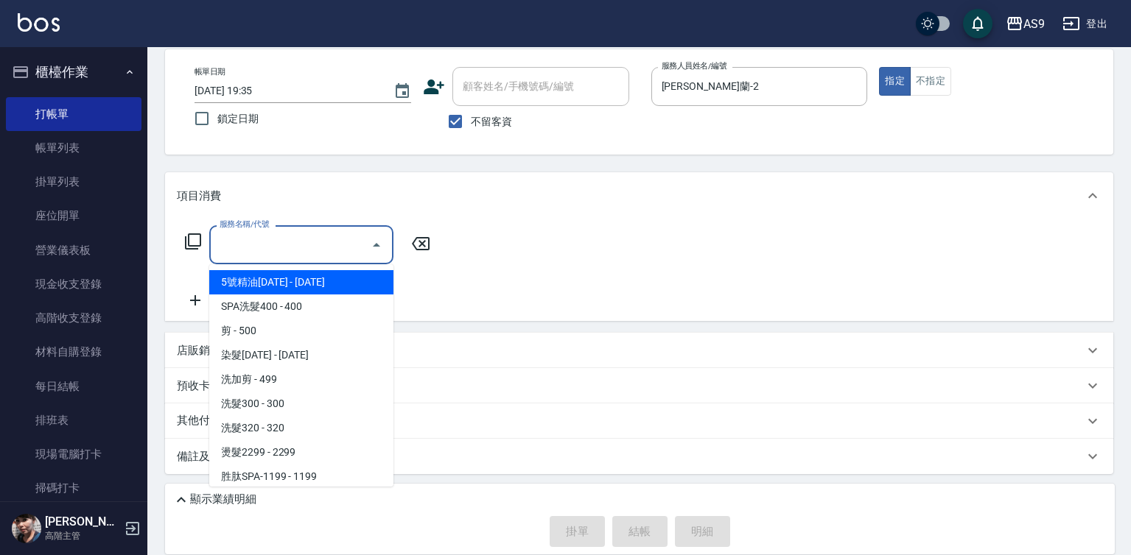
click at [312, 249] on input "服務名稱/代號" at bounding box center [290, 245] width 149 height 26
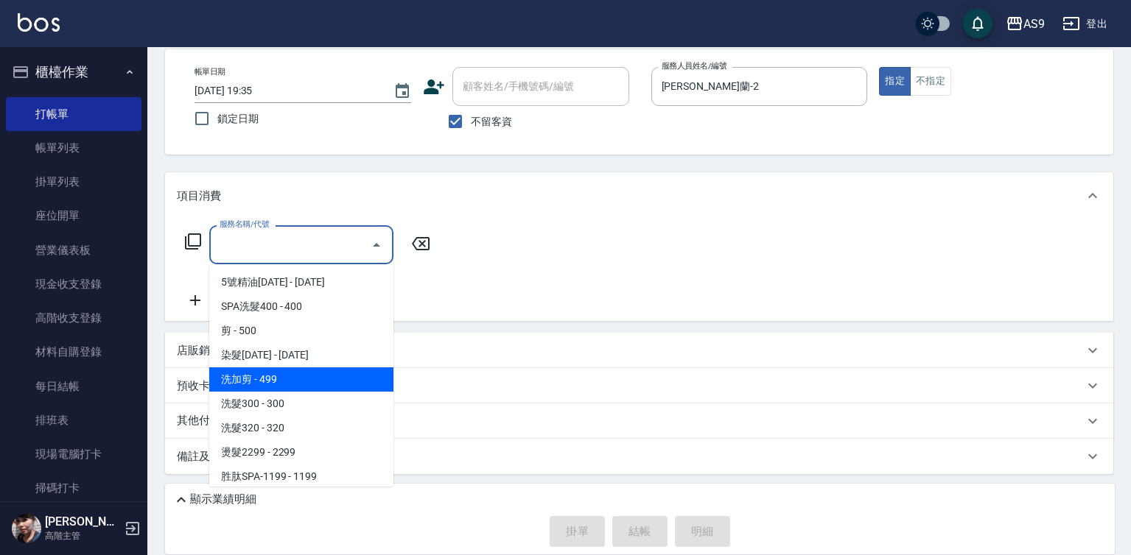
click at [273, 379] on span "洗加剪 - 499" at bounding box center [301, 380] width 184 height 24
type input "洗加剪(洗加剪)"
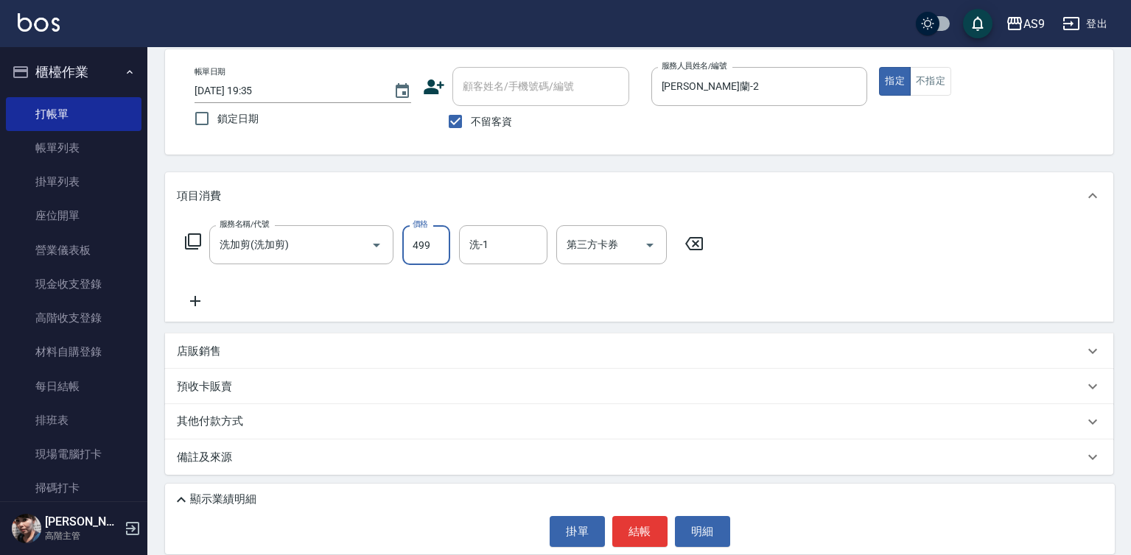
click at [426, 248] on input "499" at bounding box center [426, 245] width 48 height 40
drag, startPoint x: 464, startPoint y: 239, endPoint x: 481, endPoint y: 234, distance: 17.5
click at [465, 239] on div "洗-1" at bounding box center [503, 244] width 88 height 39
type input "472"
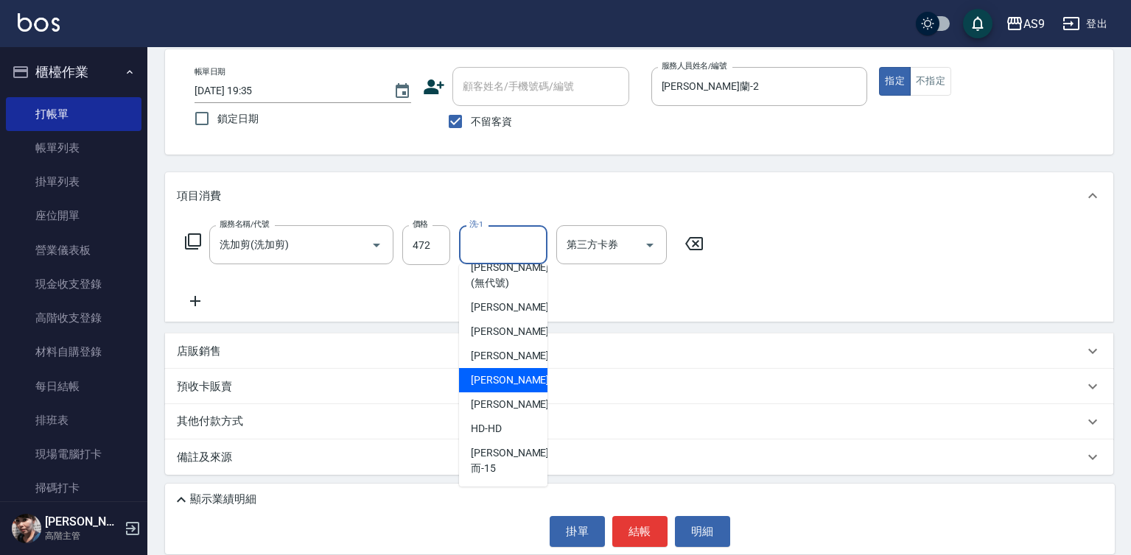
scroll to position [94, 0]
click at [495, 411] on div "[PERSON_NAME] -13" at bounding box center [503, 405] width 88 height 24
type input "[PERSON_NAME]-13"
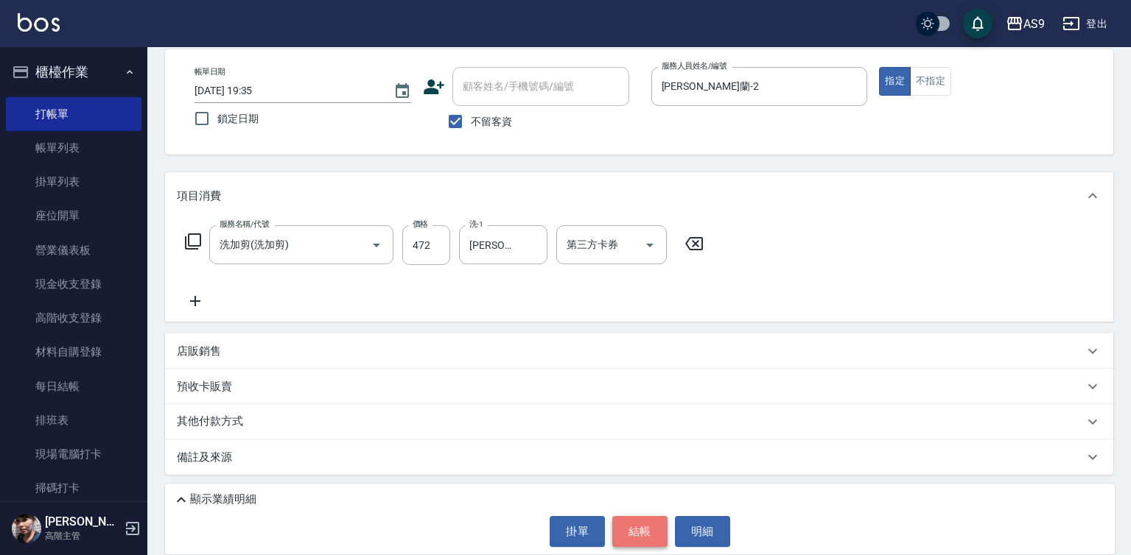
click at [629, 532] on button "結帳" at bounding box center [639, 531] width 55 height 31
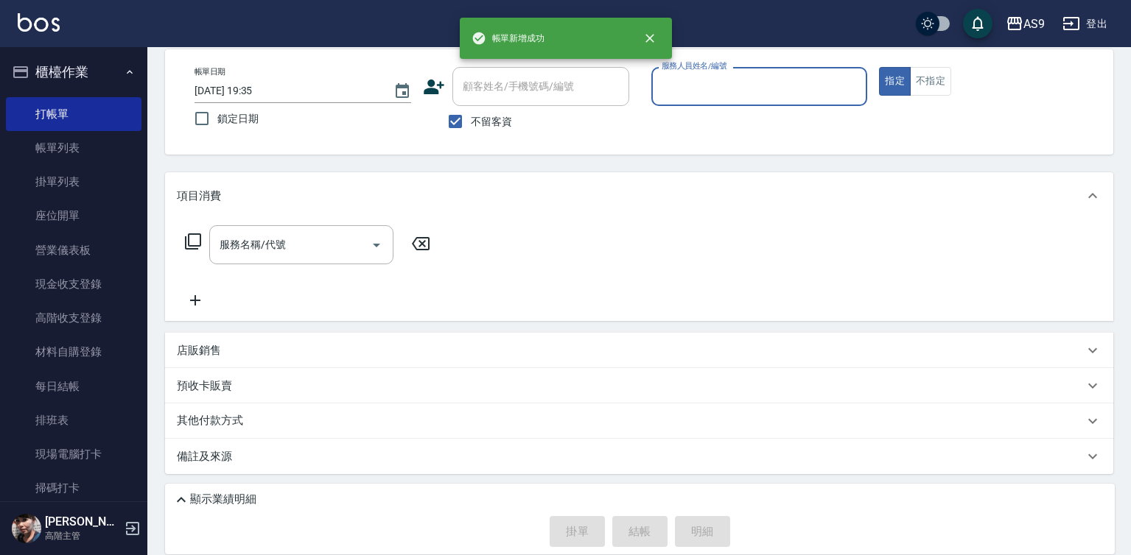
click at [715, 85] on input "服務人員姓名/編號" at bounding box center [759, 87] width 203 height 26
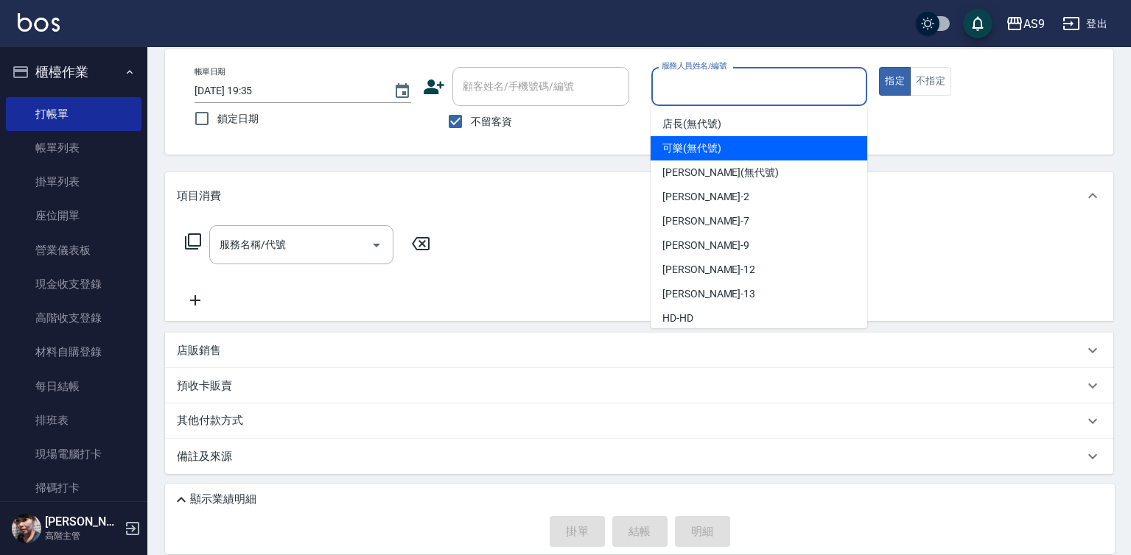
click at [714, 148] on span "可樂 (無代號)" at bounding box center [691, 148] width 59 height 15
type input "可樂(無代號)"
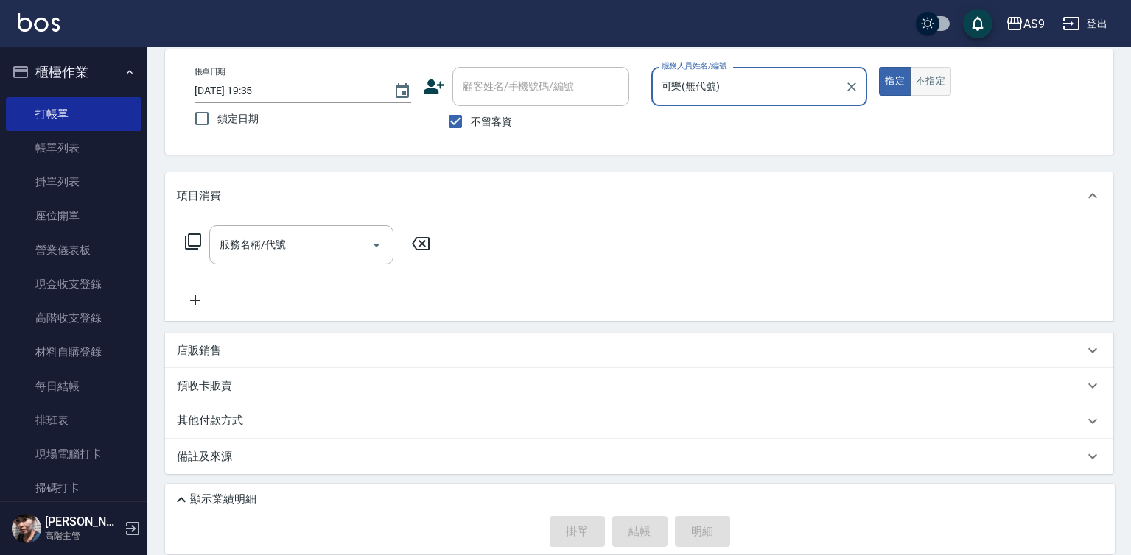
click at [938, 87] on button "不指定" at bounding box center [930, 81] width 41 height 29
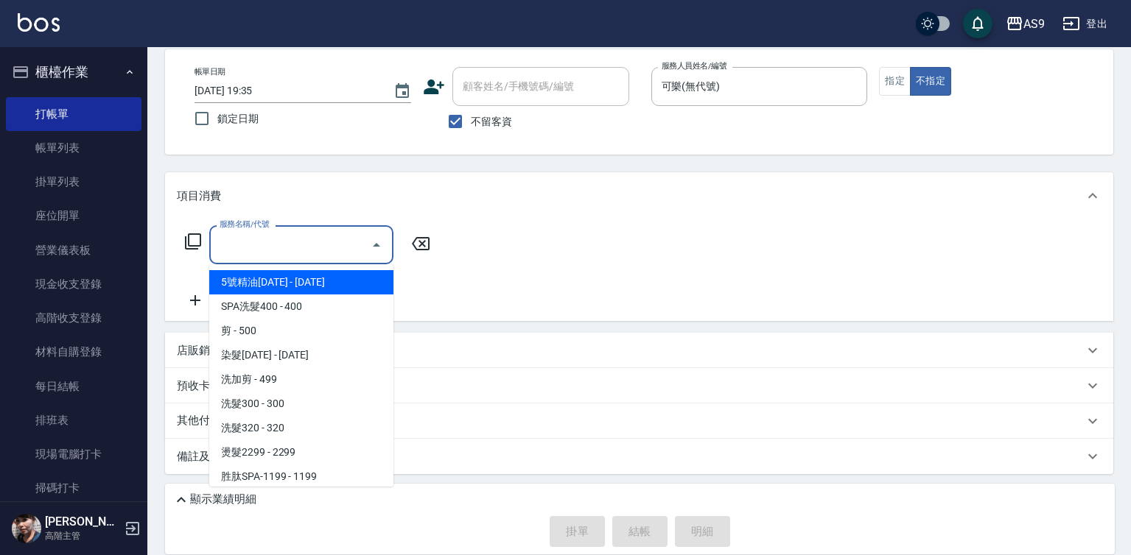
click at [312, 248] on input "服務名稱/代號" at bounding box center [290, 245] width 149 height 26
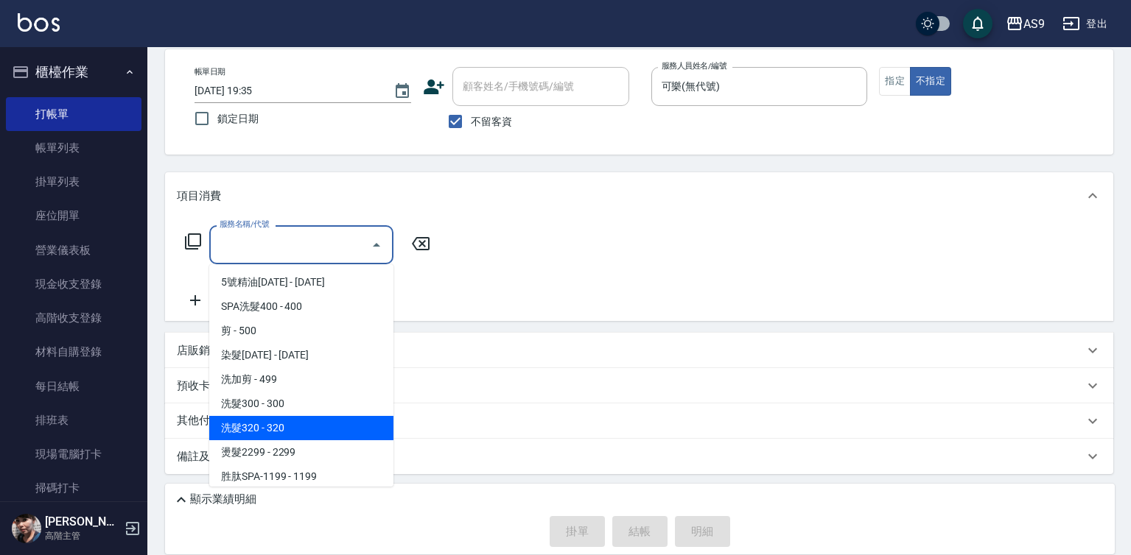
click at [281, 424] on span "洗髮320 - 320" at bounding box center [301, 428] width 184 height 24
type input "洗髮320(洗髮320)"
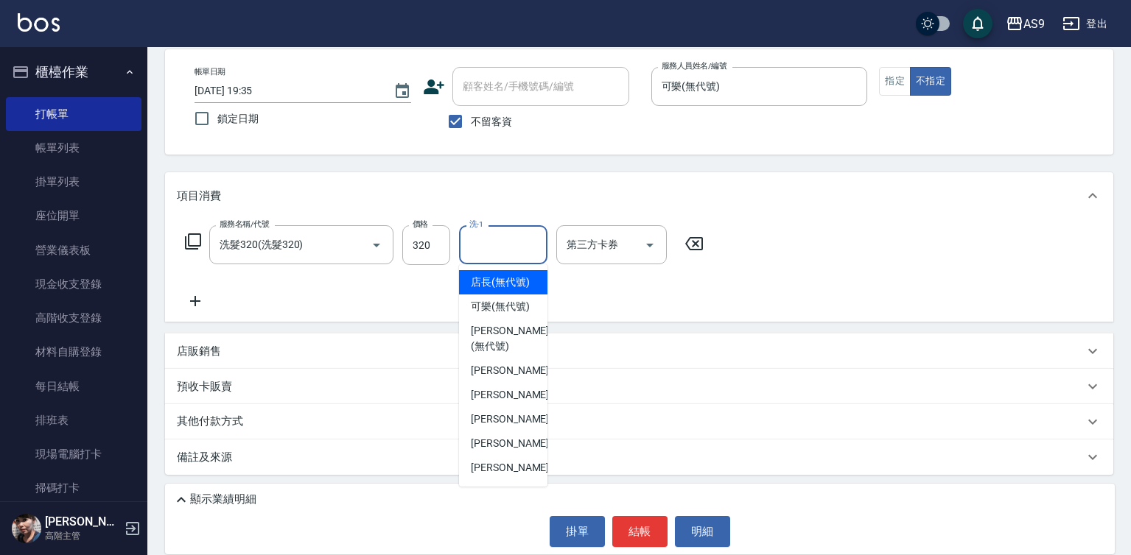
drag, startPoint x: 501, startPoint y: 240, endPoint x: 488, endPoint y: 301, distance: 61.9
click at [502, 240] on input "洗-1" at bounding box center [503, 245] width 75 height 26
click at [501, 379] on span "[PERSON_NAME]蘭 -2" at bounding box center [514, 370] width 87 height 15
type input "[PERSON_NAME]蘭-2"
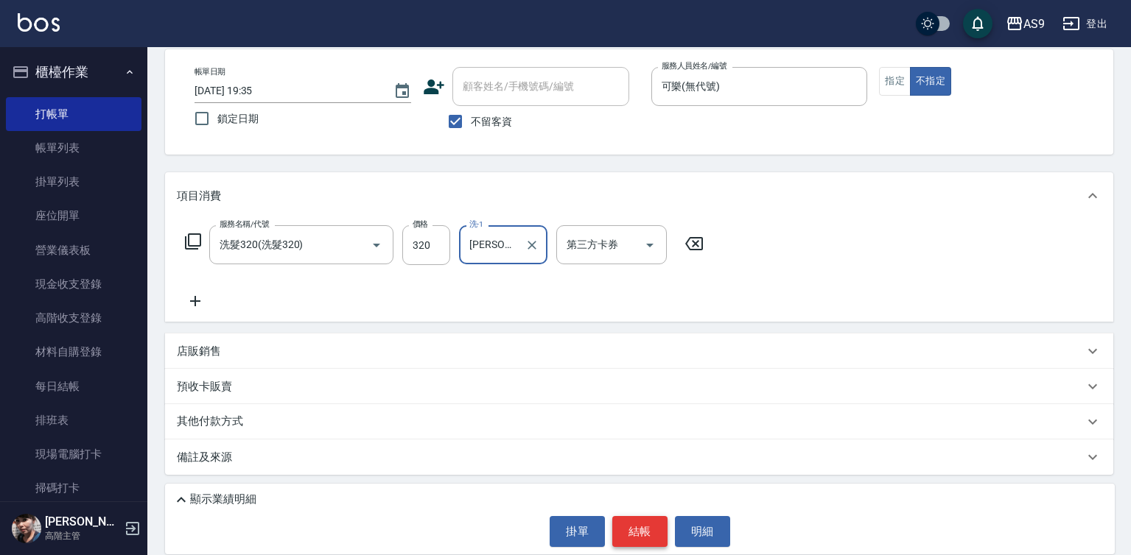
click at [630, 541] on button "結帳" at bounding box center [639, 531] width 55 height 31
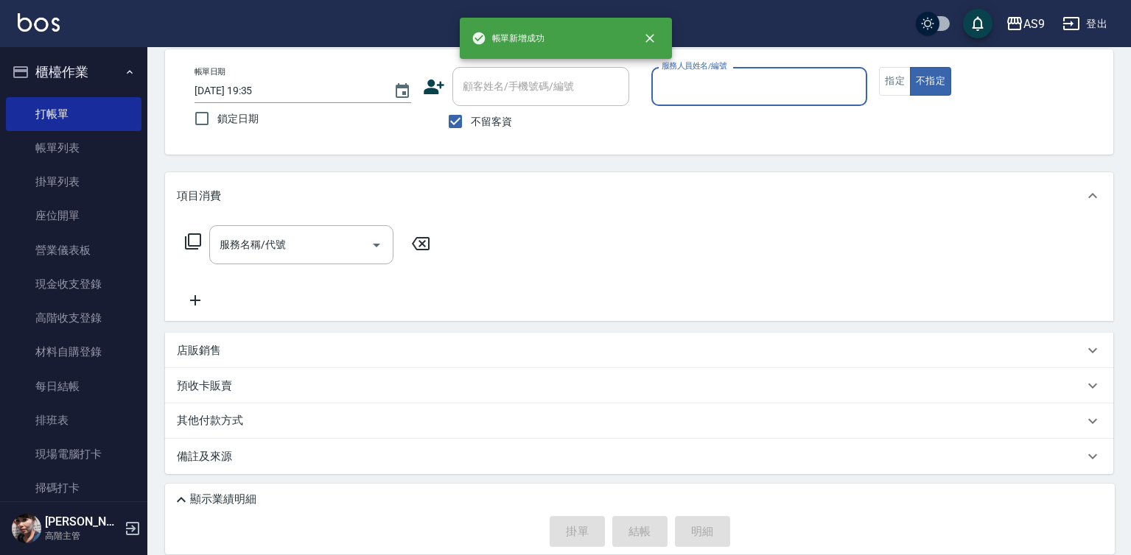
click at [697, 80] on input "服務人員姓名/編號" at bounding box center [759, 87] width 203 height 26
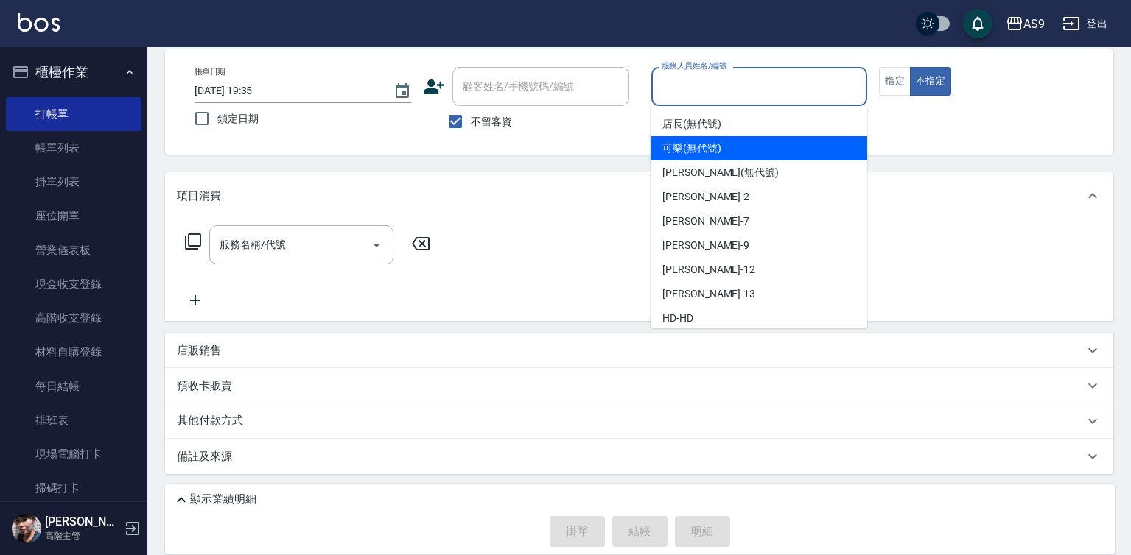
click at [687, 149] on span "可樂 (無代號)" at bounding box center [691, 148] width 59 height 15
type input "可樂(無代號)"
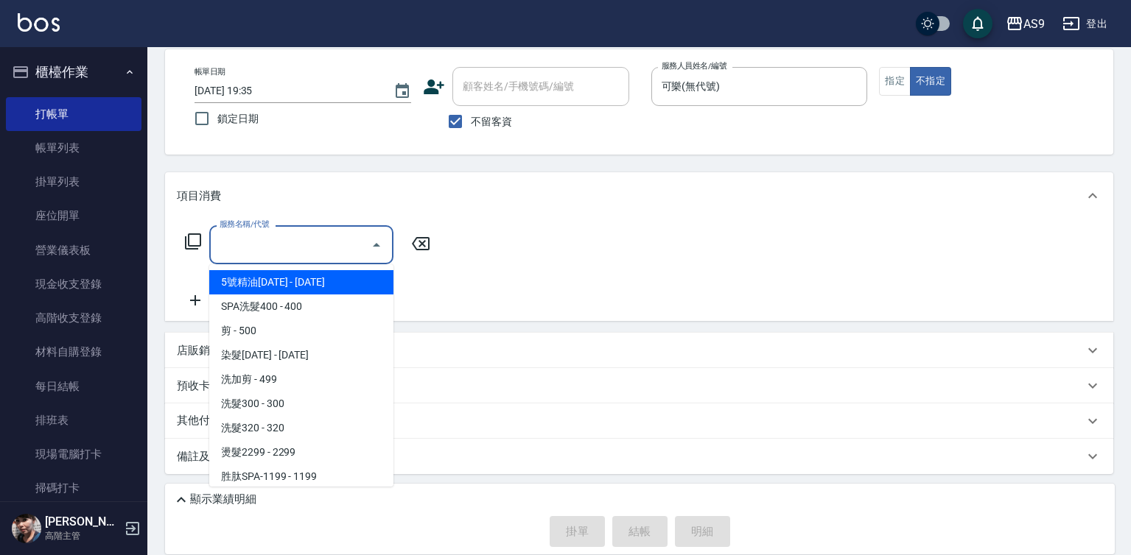
click at [336, 245] on input "服務名稱/代號" at bounding box center [290, 245] width 149 height 26
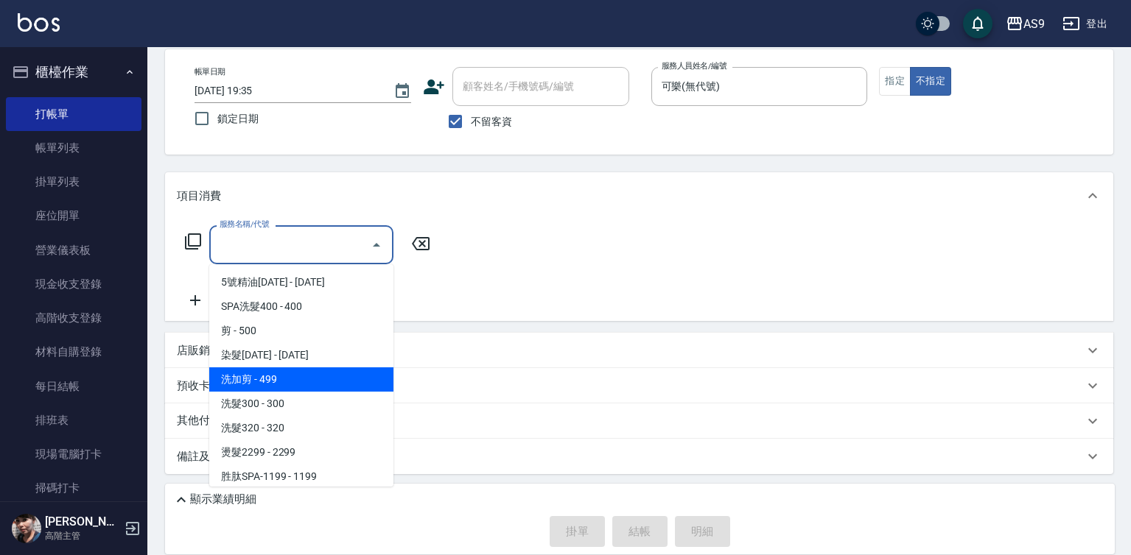
drag, startPoint x: 290, startPoint y: 379, endPoint x: 446, endPoint y: 275, distance: 188.0
click at [292, 379] on span "洗加剪 - 499" at bounding box center [301, 380] width 184 height 24
type input "洗加剪(洗加剪)"
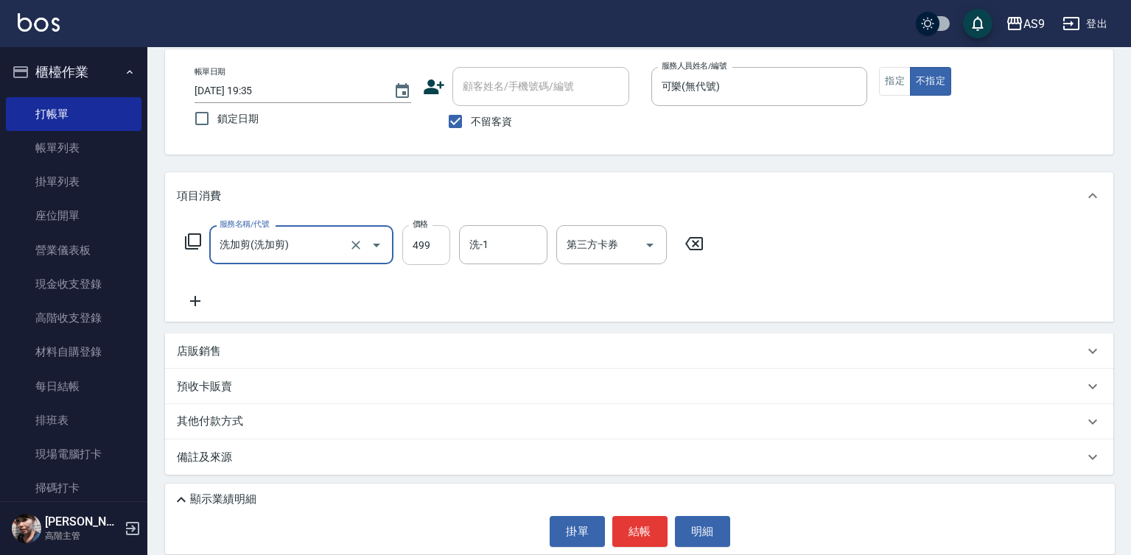
click at [435, 245] on input "499" at bounding box center [426, 245] width 48 height 40
type input "700"
drag, startPoint x: 478, startPoint y: 248, endPoint x: 476, endPoint y: 256, distance: 7.7
click at [478, 248] on div "洗-1 洗-1" at bounding box center [503, 244] width 88 height 39
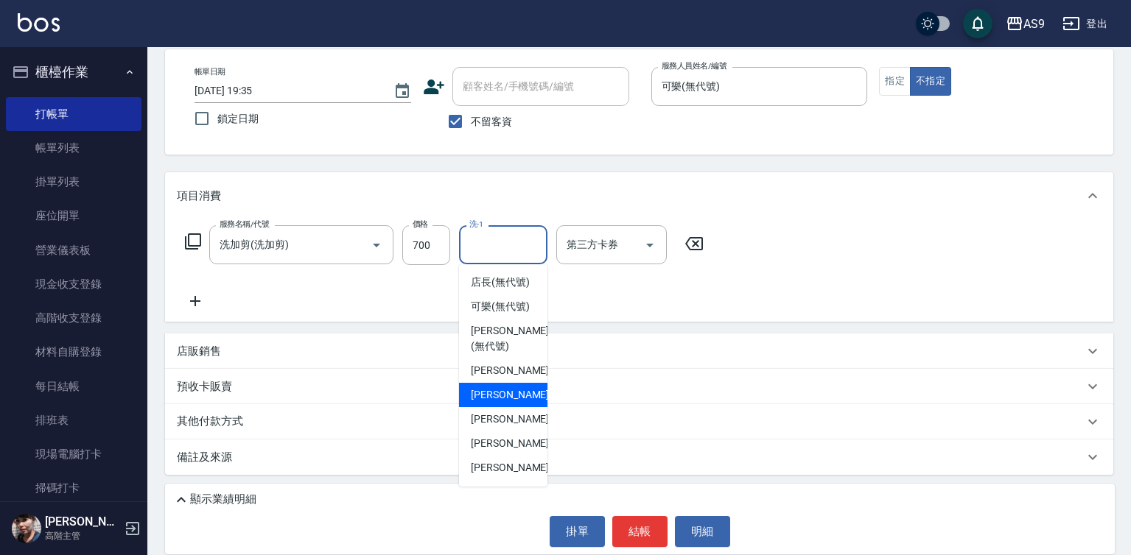
scroll to position [74, 0]
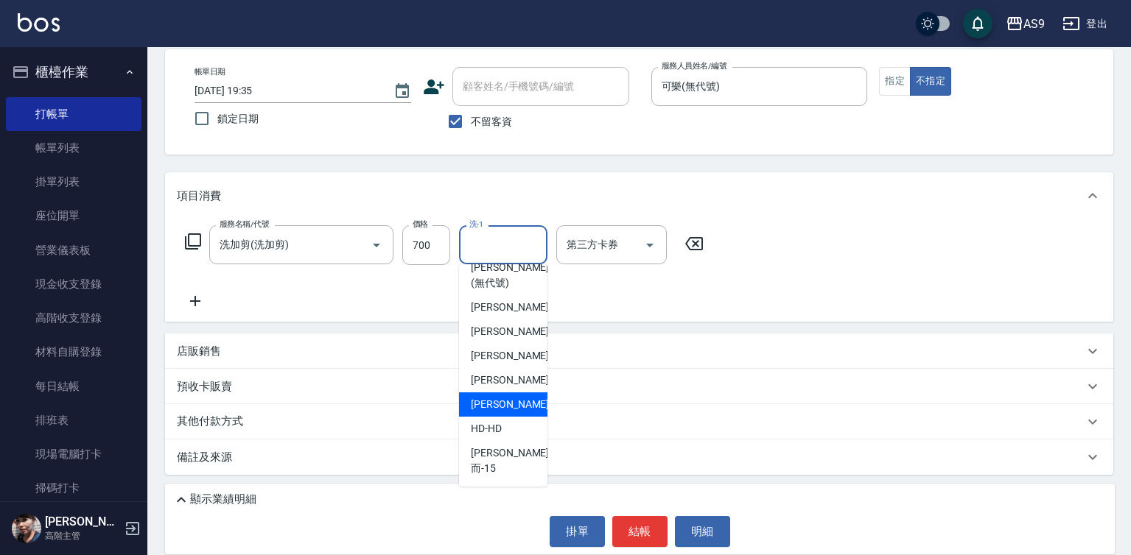
click at [504, 413] on span "[PERSON_NAME] -13" at bounding box center [517, 404] width 93 height 15
type input "[PERSON_NAME]-13"
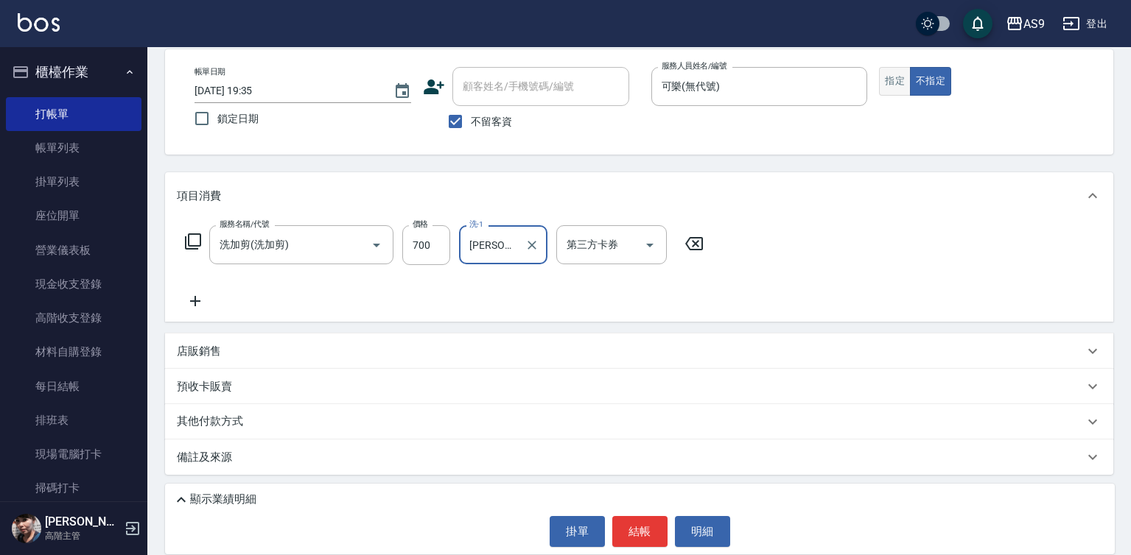
click at [894, 88] on button "指定" at bounding box center [895, 81] width 32 height 29
click at [635, 527] on button "結帳" at bounding box center [639, 531] width 55 height 31
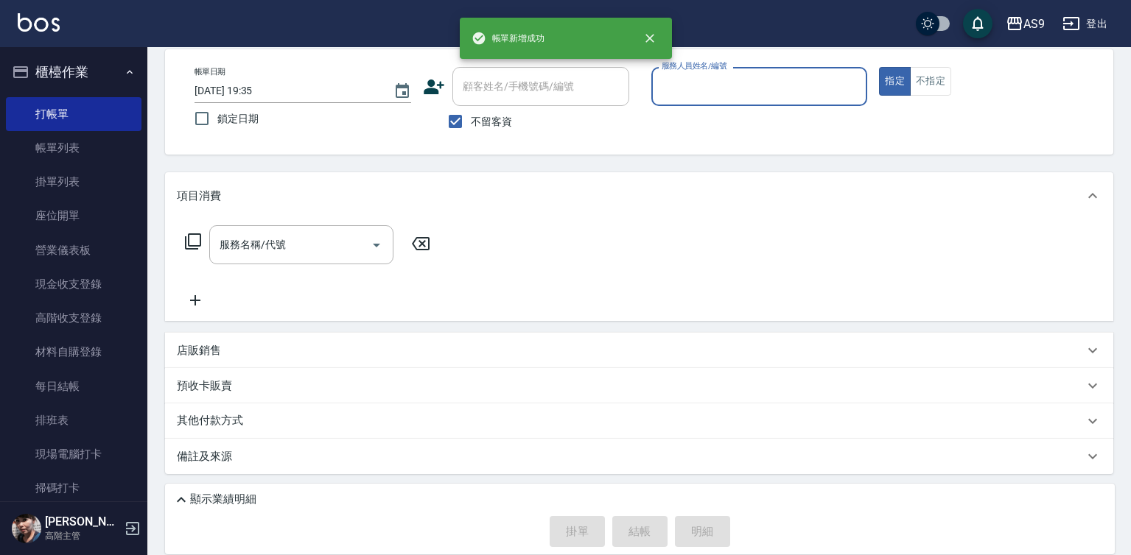
click at [676, 83] on input "服務人員姓名/編號" at bounding box center [759, 87] width 203 height 26
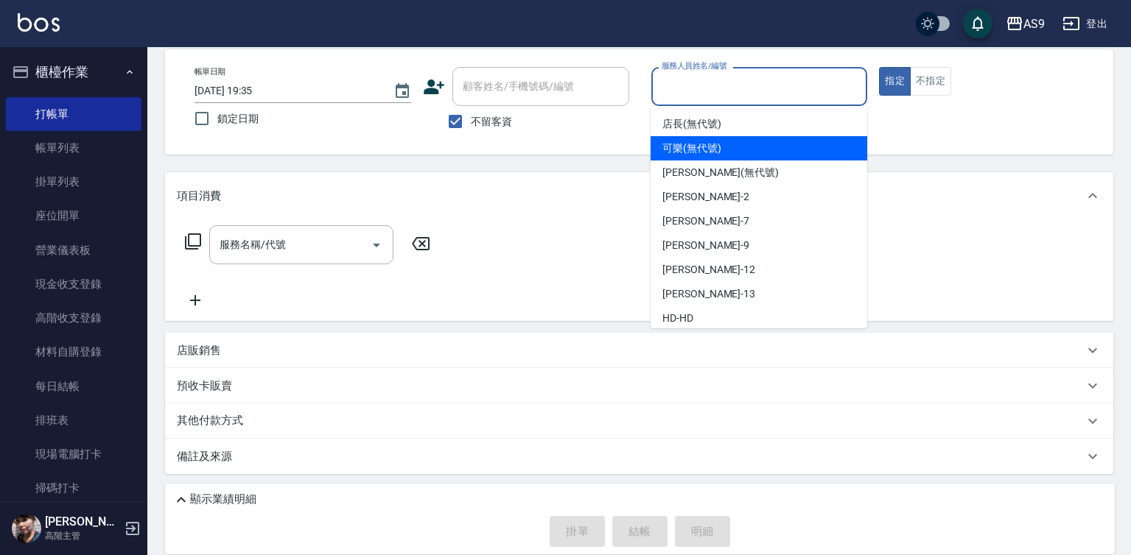
click at [701, 149] on span "可樂 (無代號)" at bounding box center [691, 148] width 59 height 15
type input "可樂(無代號)"
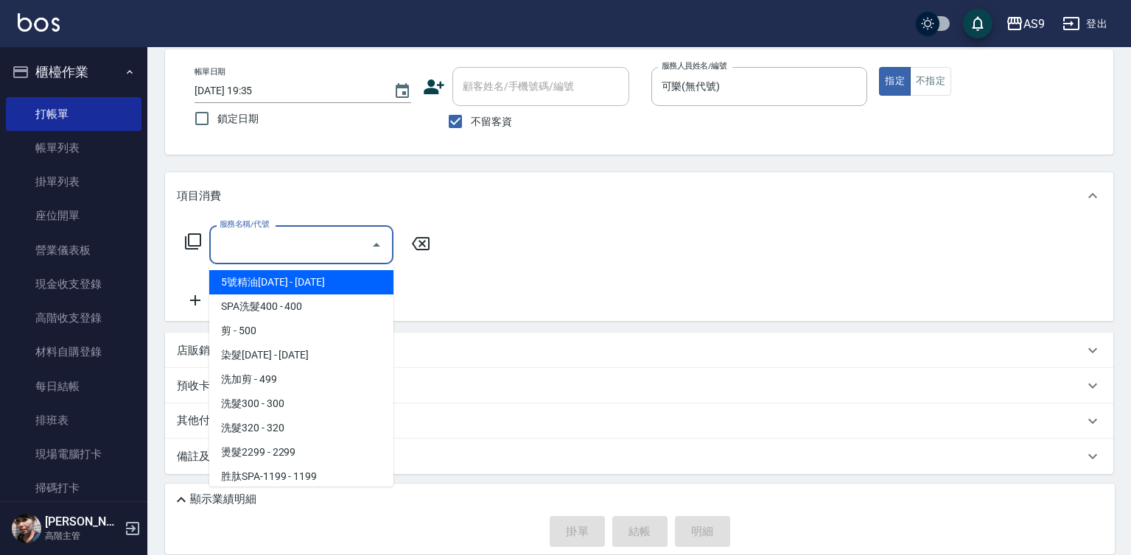
click at [316, 238] on input "服務名稱/代號" at bounding box center [290, 245] width 149 height 26
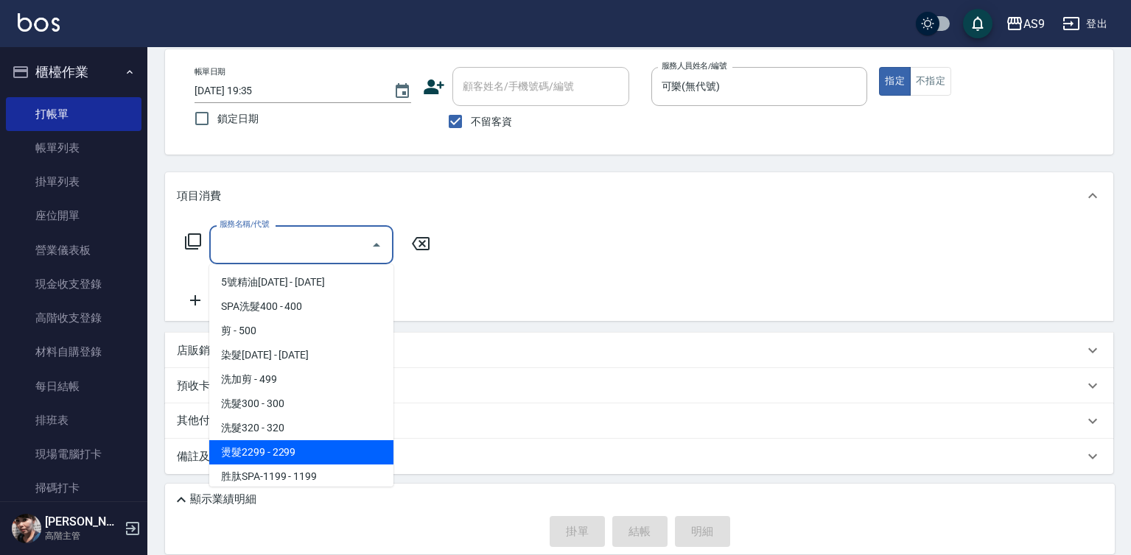
click at [306, 453] on span "燙髮2299 - 2299" at bounding box center [301, 453] width 184 height 24
type input "燙髮2299(燙2299)"
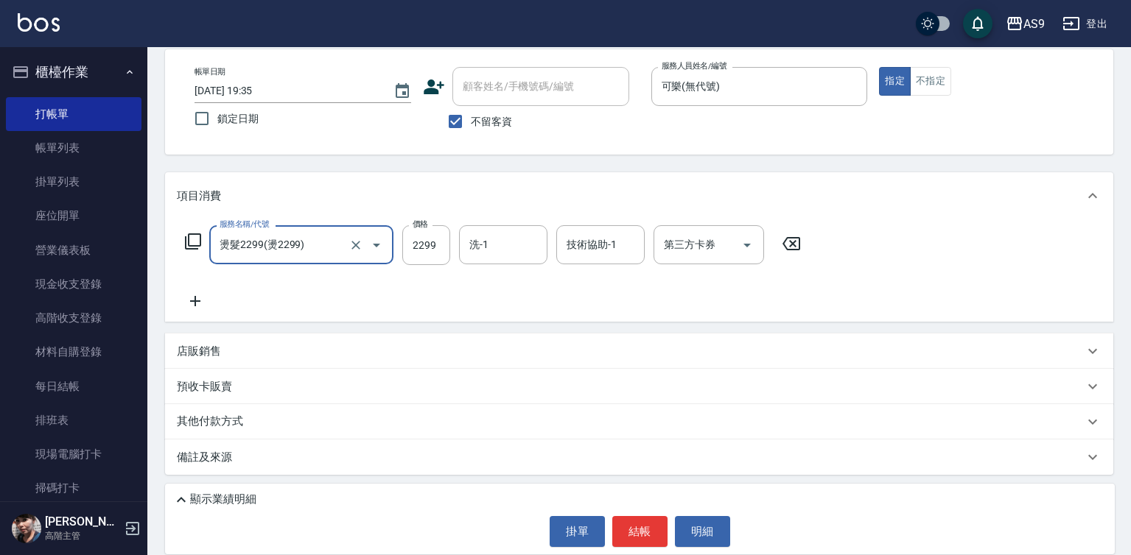
scroll to position [70, 0]
drag, startPoint x: 415, startPoint y: 250, endPoint x: 424, endPoint y: 249, distance: 8.9
click at [424, 249] on input "2299" at bounding box center [426, 245] width 48 height 40
click at [414, 239] on input "2225099" at bounding box center [426, 245] width 48 height 40
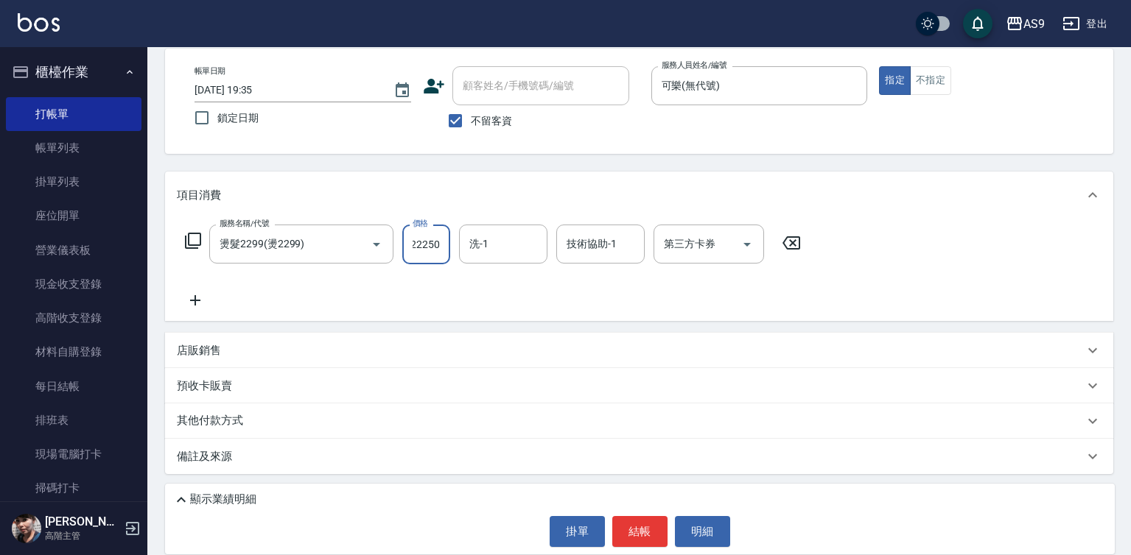
click at [414, 239] on input "2225099" at bounding box center [426, 245] width 48 height 40
type input "2500"
drag, startPoint x: 503, startPoint y: 241, endPoint x: 506, endPoint y: 253, distance: 12.2
click at [504, 242] on input "洗-1" at bounding box center [503, 244] width 75 height 26
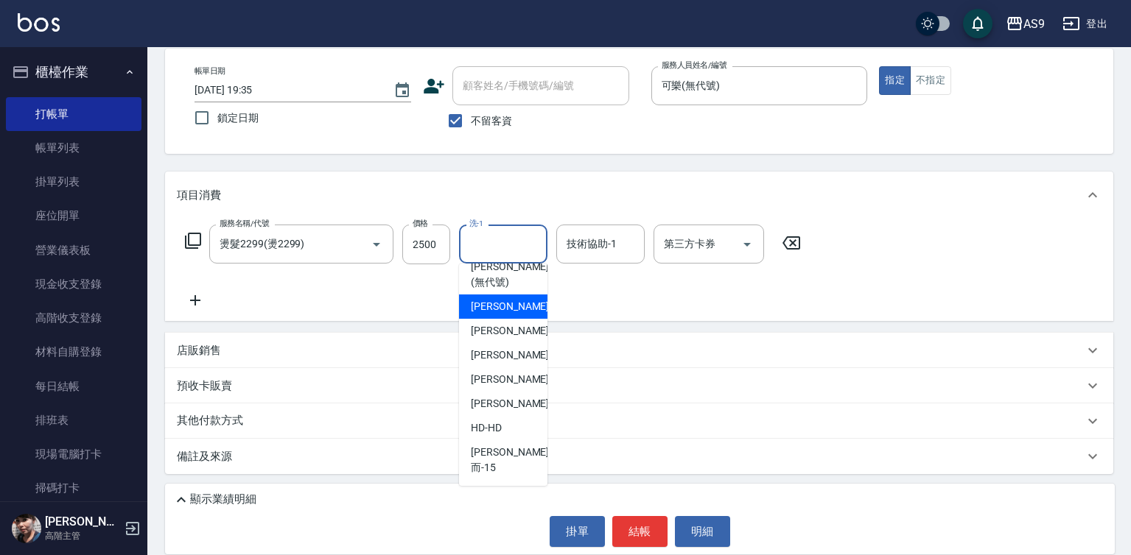
scroll to position [94, 0]
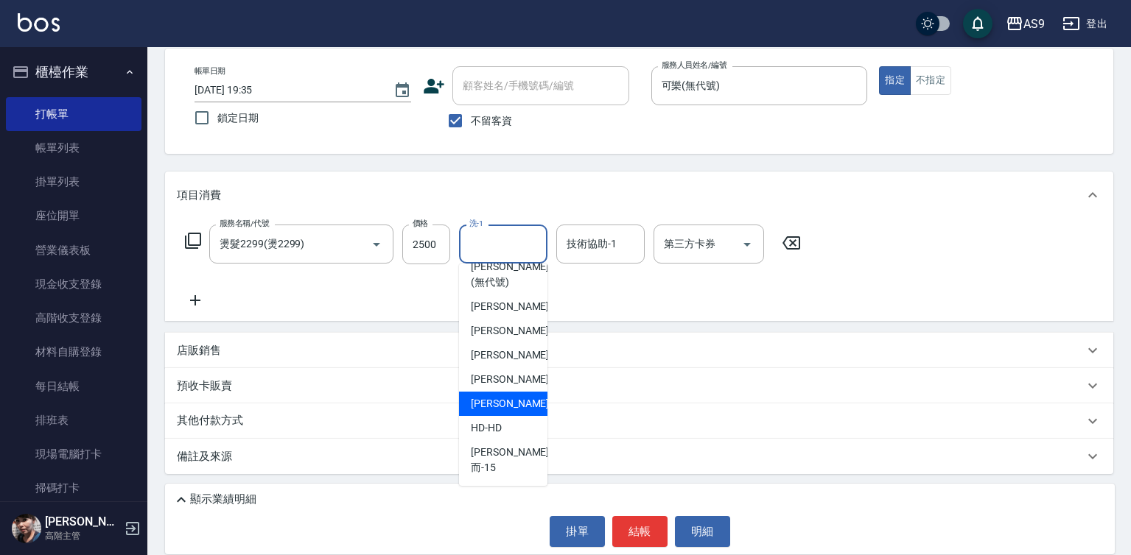
click at [506, 412] on span "[PERSON_NAME] -13" at bounding box center [517, 403] width 93 height 15
type input "[PERSON_NAME]-13"
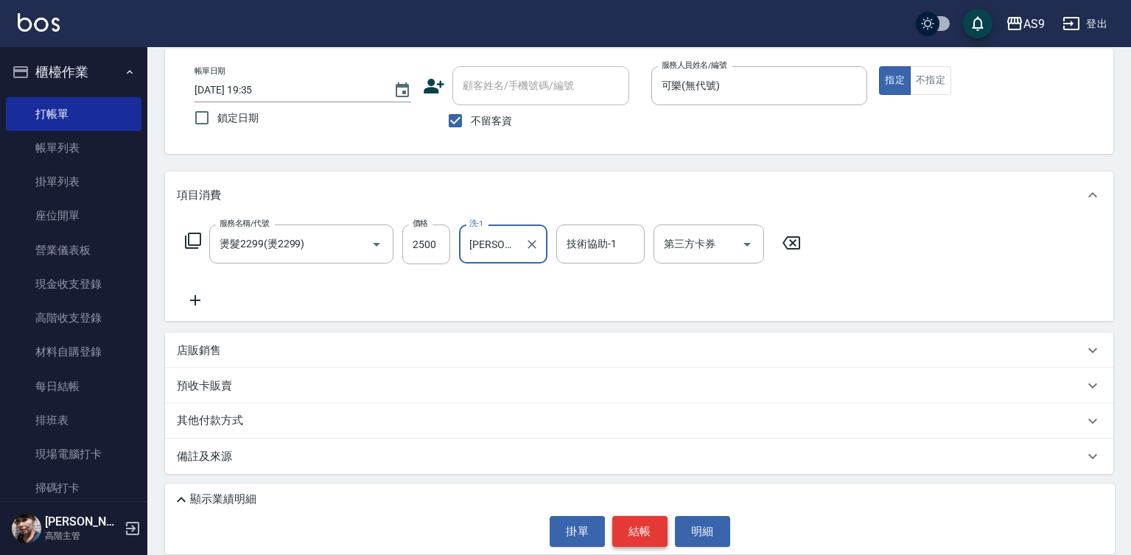
click at [632, 529] on button "結帳" at bounding box center [639, 531] width 55 height 31
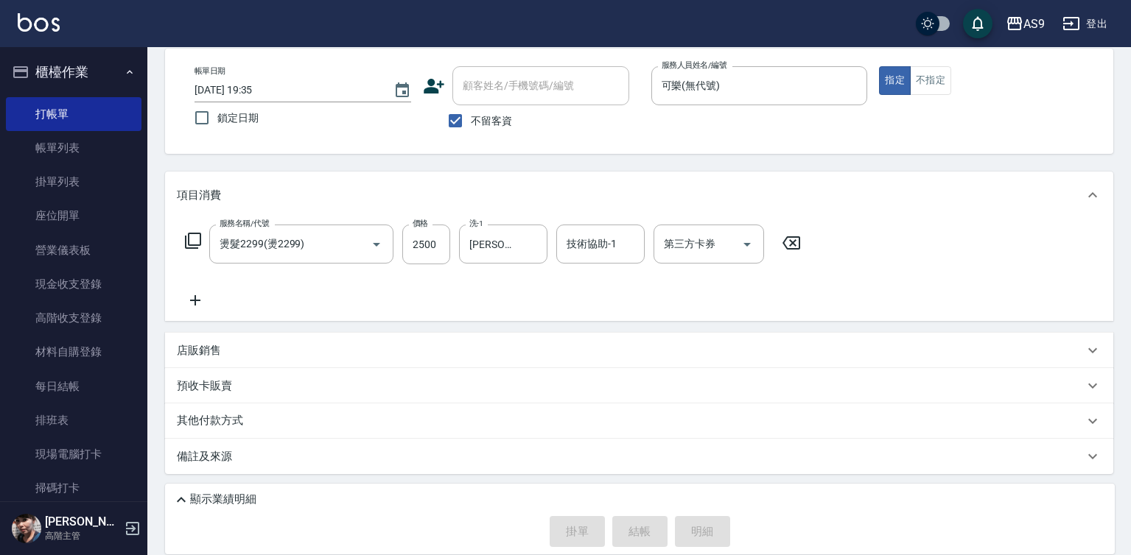
type input "[DATE] 19:36"
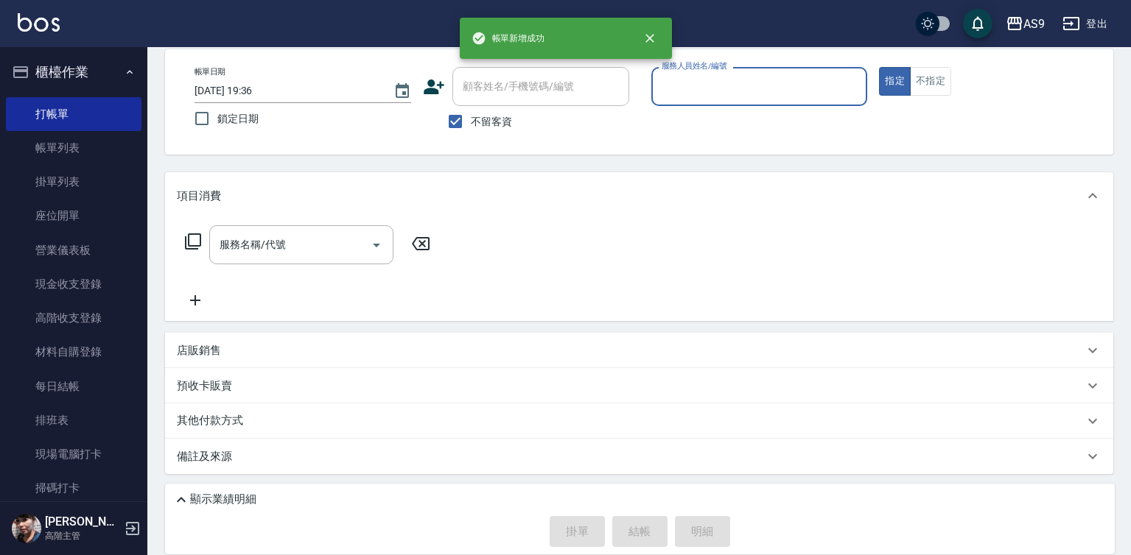
scroll to position [69, 0]
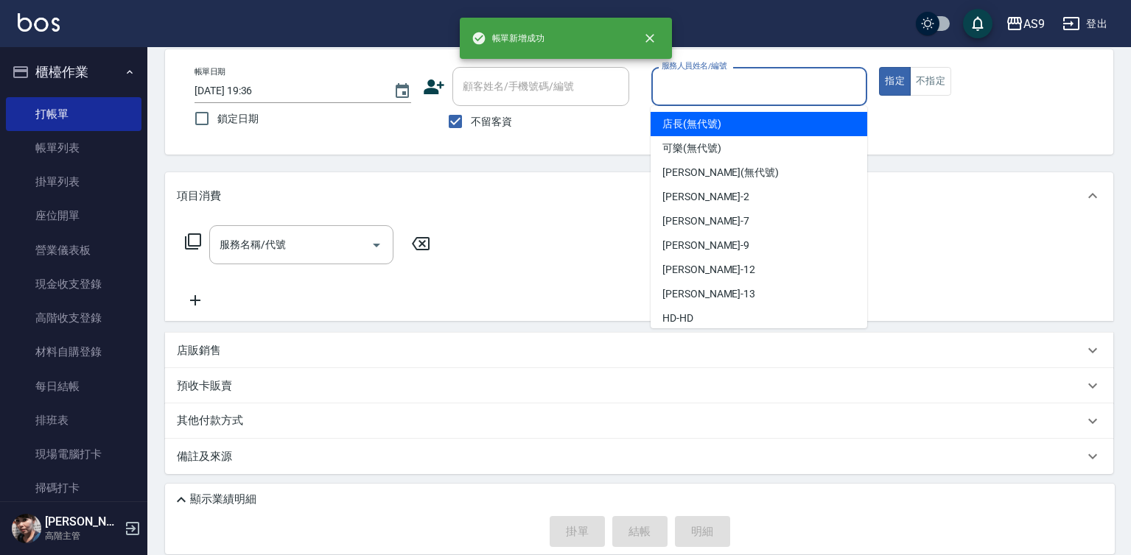
click at [749, 83] on input "服務人員姓名/編號" at bounding box center [759, 87] width 203 height 26
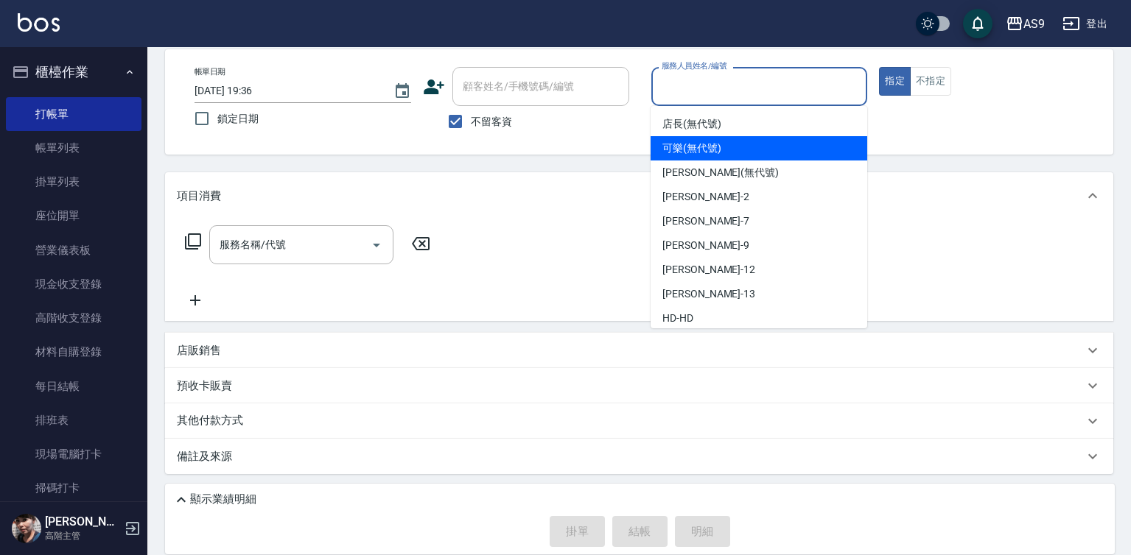
click at [709, 147] on span "可樂 (無代號)" at bounding box center [691, 148] width 59 height 15
type input "可樂(無代號)"
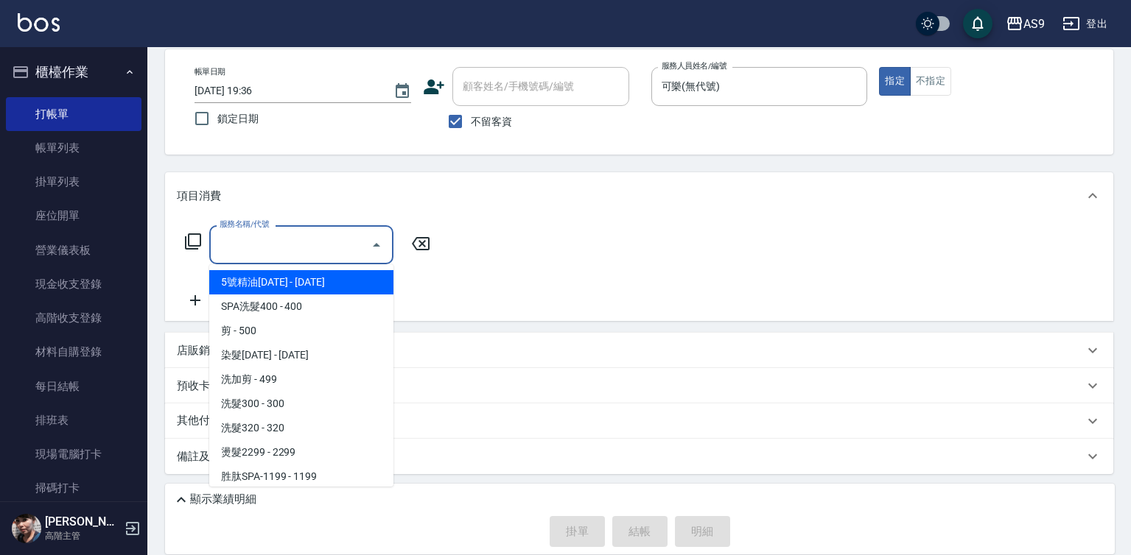
click at [278, 240] on input "服務名稱/代號" at bounding box center [290, 245] width 149 height 26
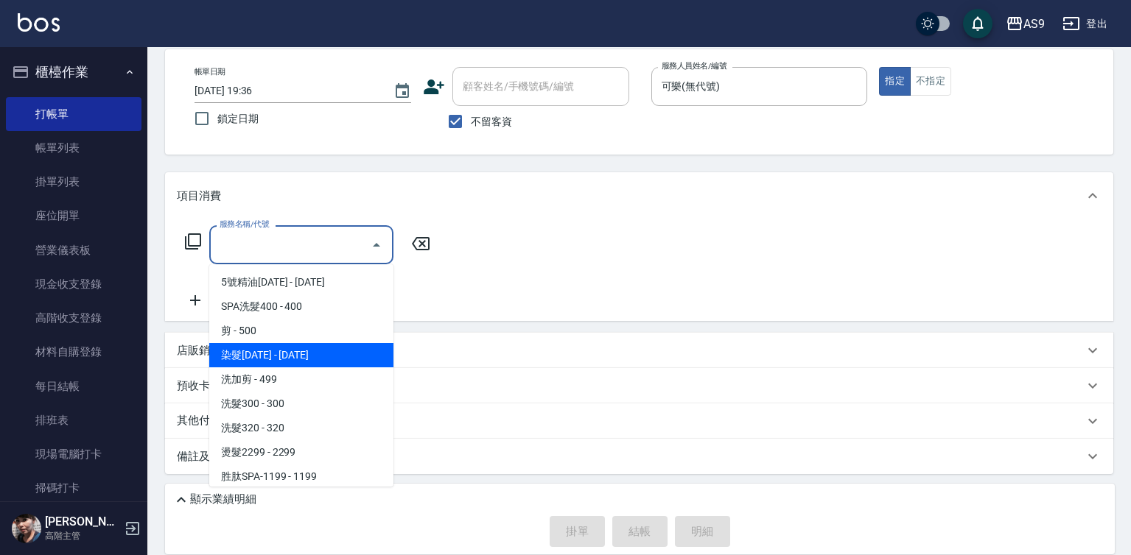
click at [290, 354] on span "染髮[DATE] - [DATE]" at bounding box center [301, 355] width 184 height 24
type input "染髮1500(染髮1500)"
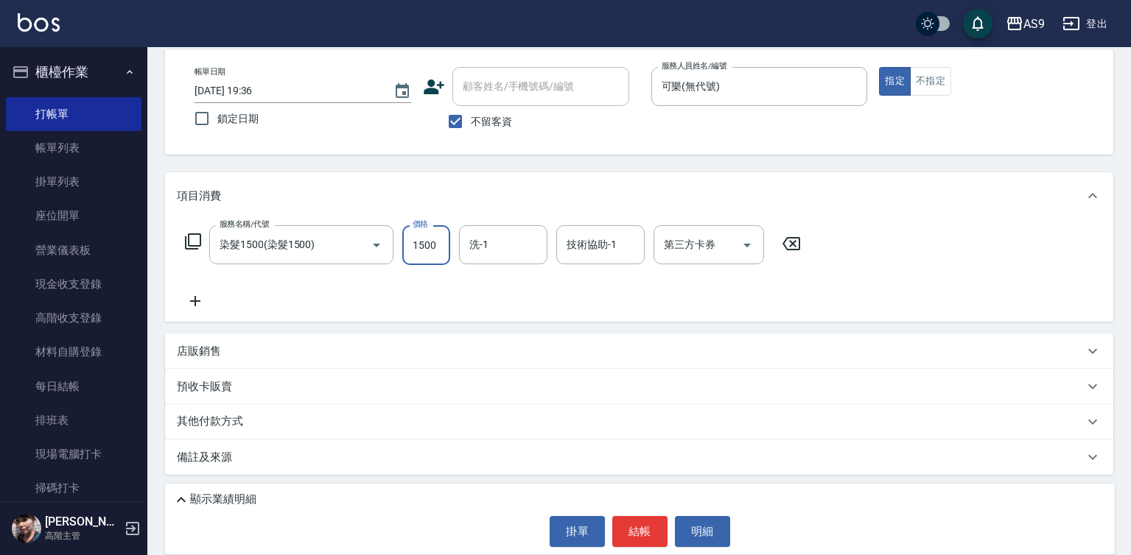
click at [441, 248] on input "1500" at bounding box center [426, 245] width 48 height 40
type input "2800"
click at [623, 536] on button "結帳" at bounding box center [639, 531] width 55 height 31
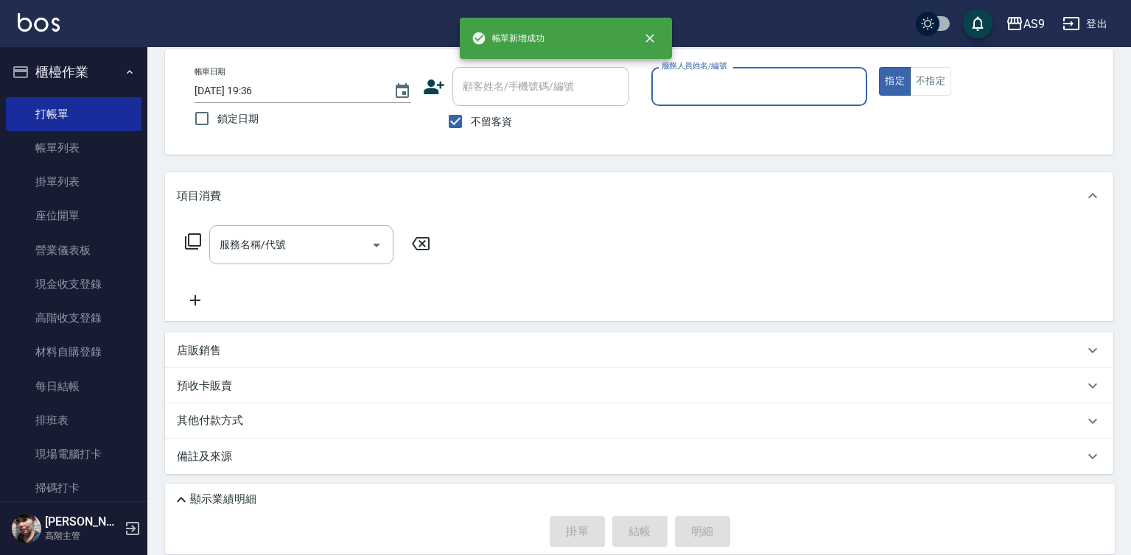
click at [722, 93] on input "服務人員姓名/編號" at bounding box center [759, 87] width 203 height 26
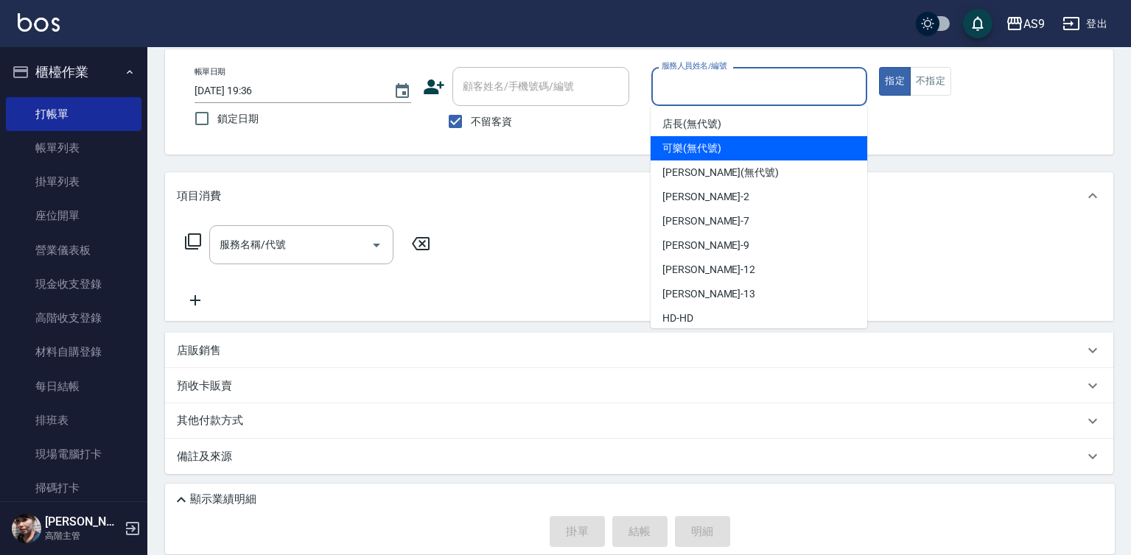
click at [704, 153] on span "可樂 (無代號)" at bounding box center [691, 148] width 59 height 15
type input "可樂(無代號)"
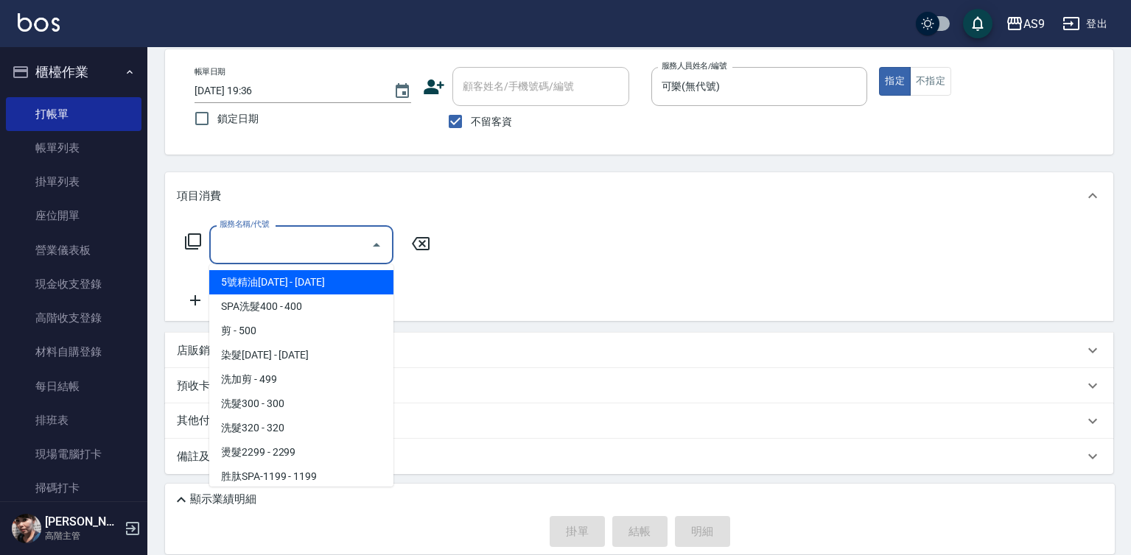
click at [313, 242] on input "服務名稱/代號" at bounding box center [290, 245] width 149 height 26
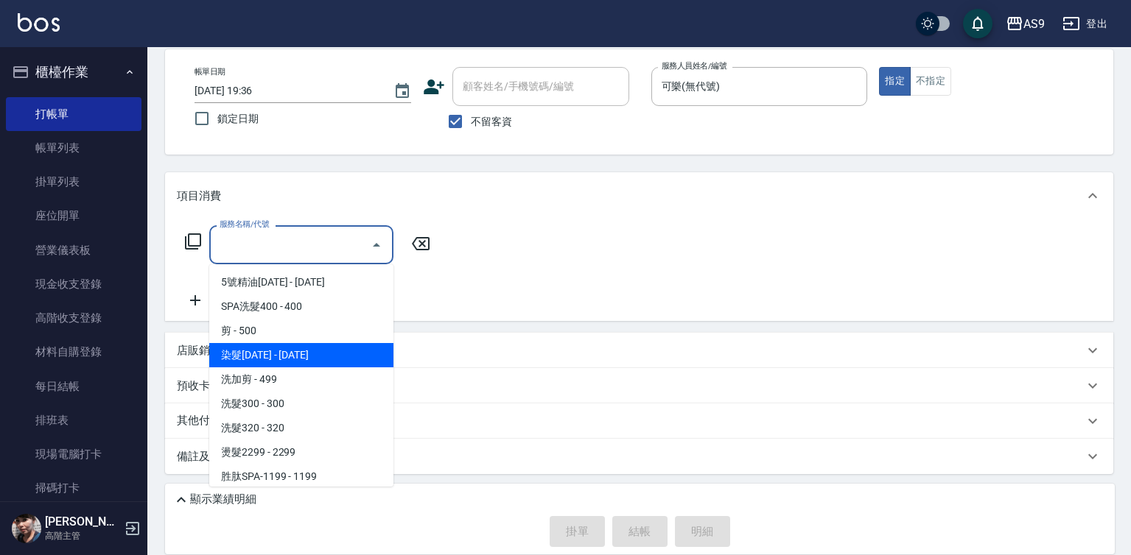
click at [287, 362] on span "染髮[DATE] - [DATE]" at bounding box center [301, 355] width 184 height 24
type input "染髮1500(染髮1500)"
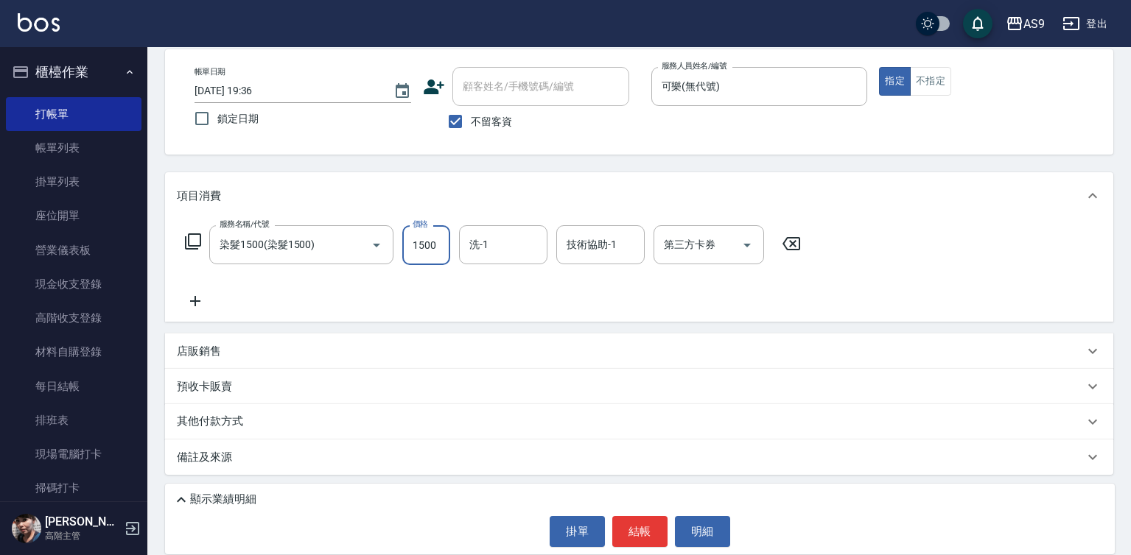
click at [422, 245] on input "1500" at bounding box center [426, 245] width 48 height 40
type input "2500"
click at [499, 245] on input "洗-1" at bounding box center [503, 245] width 75 height 26
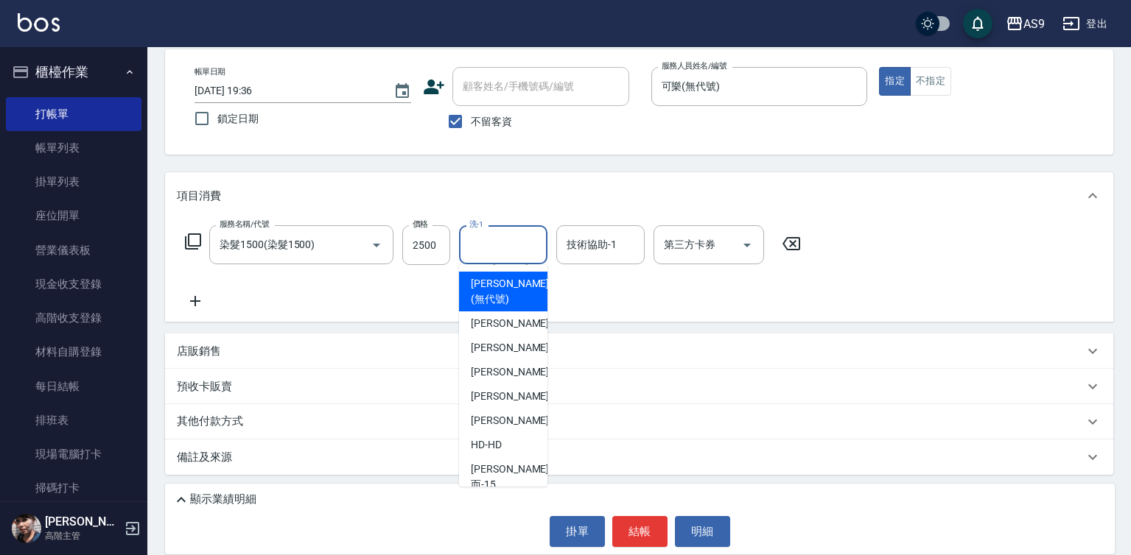
scroll to position [94, 0]
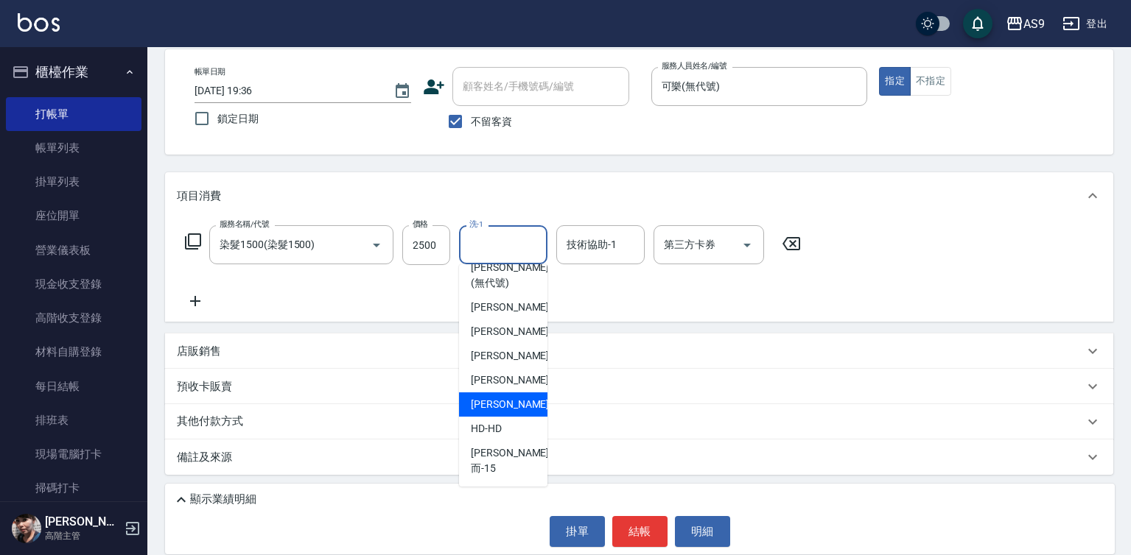
click at [514, 413] on span "[PERSON_NAME] -13" at bounding box center [517, 404] width 93 height 15
type input "[PERSON_NAME]-13"
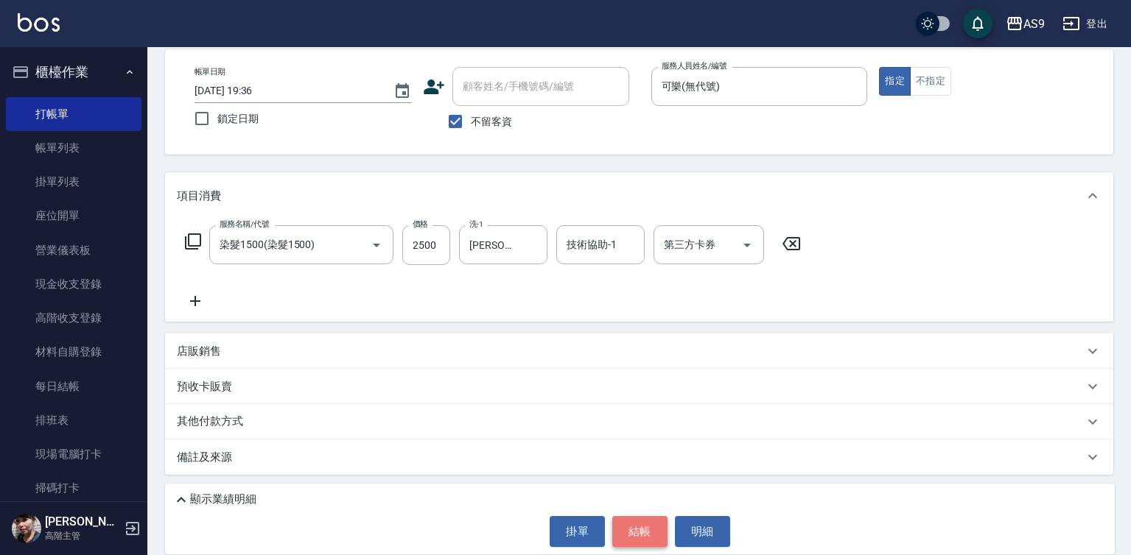
click at [651, 526] on button "結帳" at bounding box center [639, 531] width 55 height 31
click at [704, 90] on input "可樂(無代號)" at bounding box center [748, 87] width 181 height 26
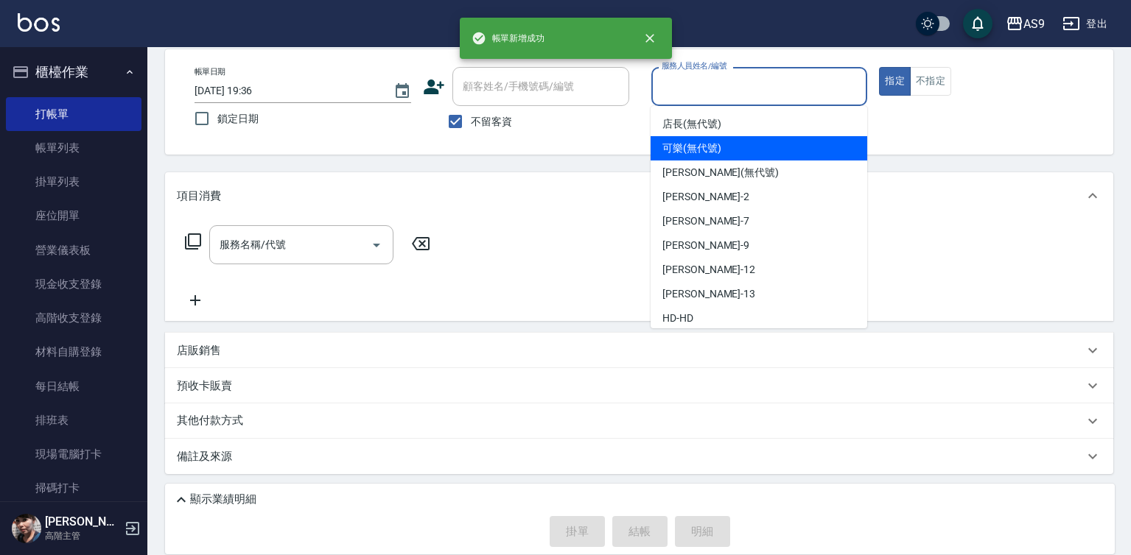
click at [702, 148] on span "可樂 (無代號)" at bounding box center [691, 148] width 59 height 15
type input "可樂(無代號)"
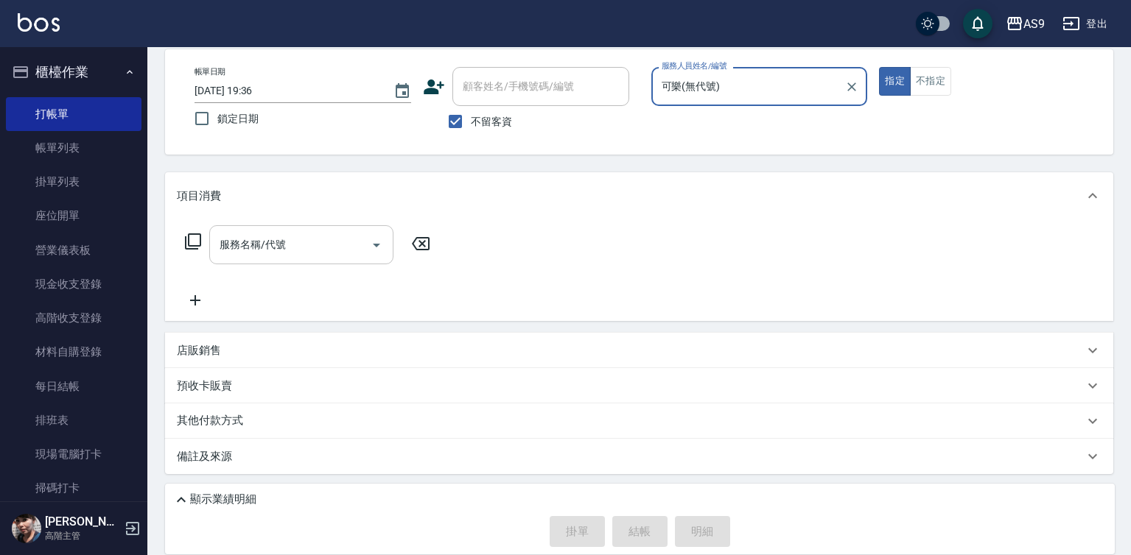
click at [307, 247] on input "服務名稱/代號" at bounding box center [290, 245] width 149 height 26
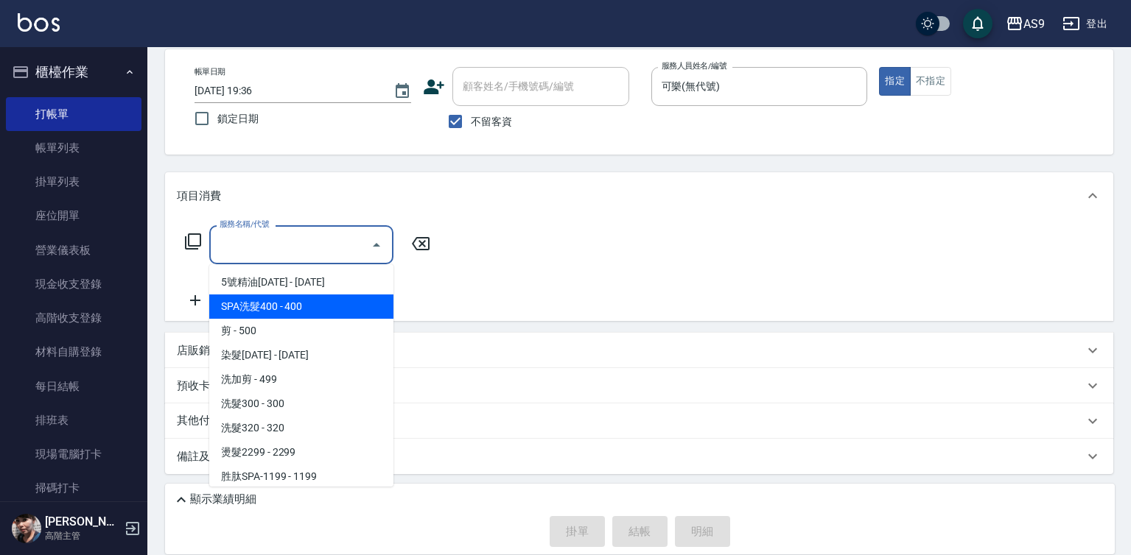
click at [296, 305] on span "SPA洗髮400 - 400" at bounding box center [301, 307] width 184 height 24
type input "SPA洗髮400(SPA洗髮400)"
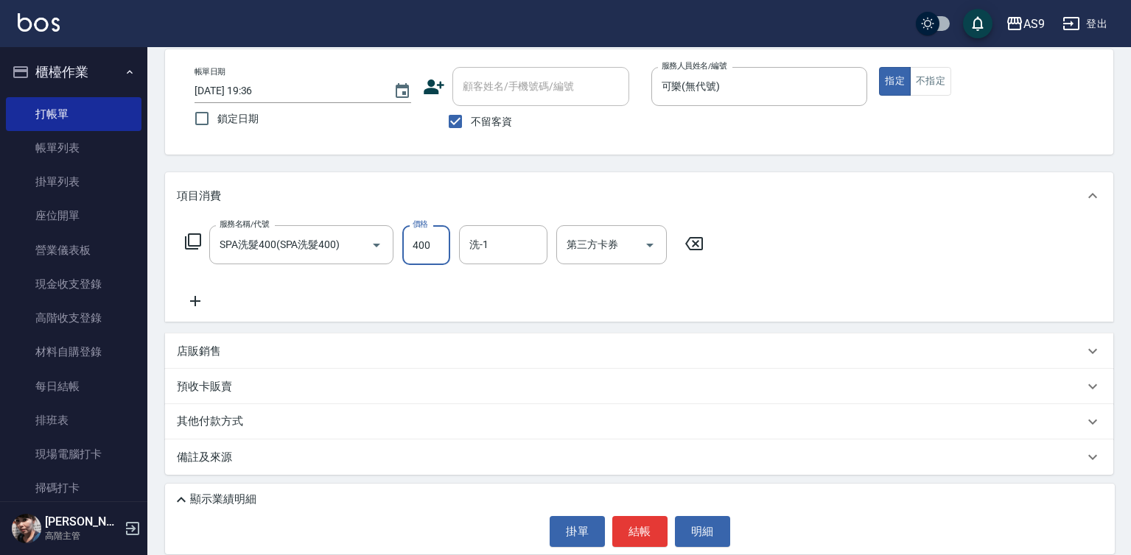
click at [417, 252] on input "400" at bounding box center [426, 245] width 48 height 40
click at [438, 242] on input "36300" at bounding box center [426, 245] width 48 height 40
type input "363"
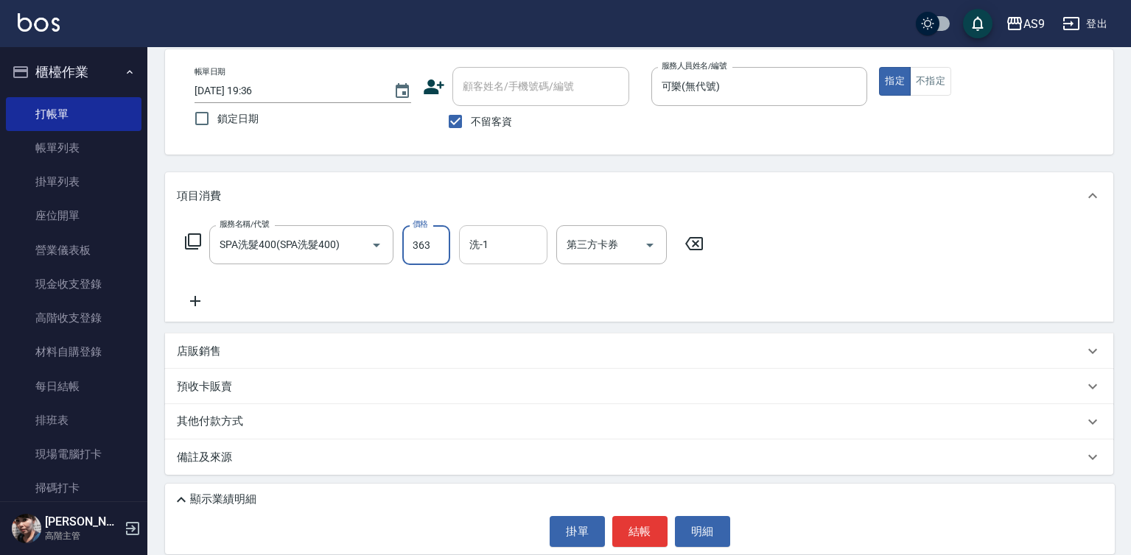
click at [487, 250] on input "洗-1" at bounding box center [503, 245] width 75 height 26
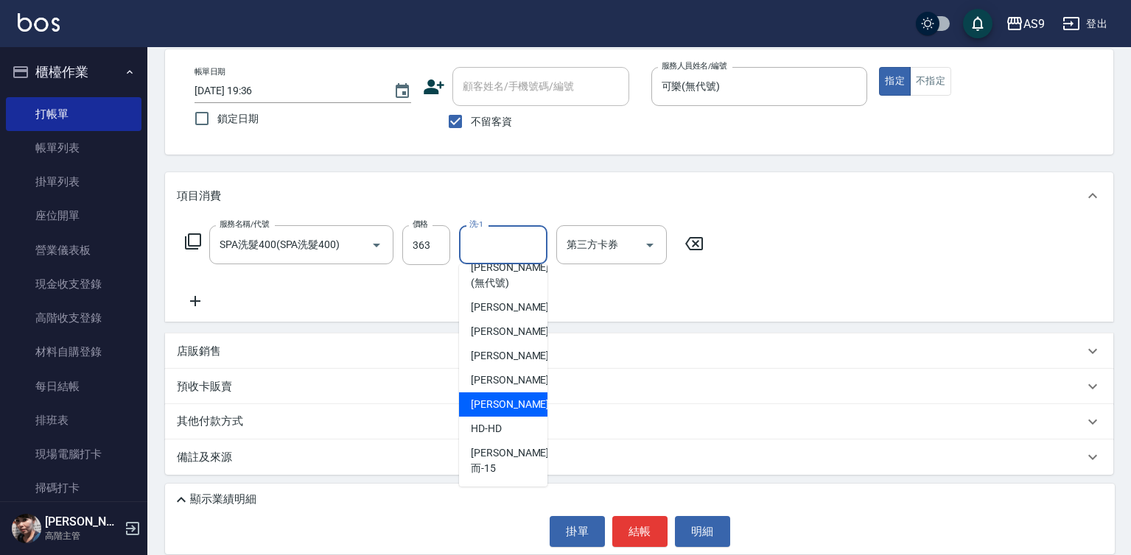
click at [517, 417] on div "[PERSON_NAME] -13" at bounding box center [503, 405] width 88 height 24
type input "[PERSON_NAME]-13"
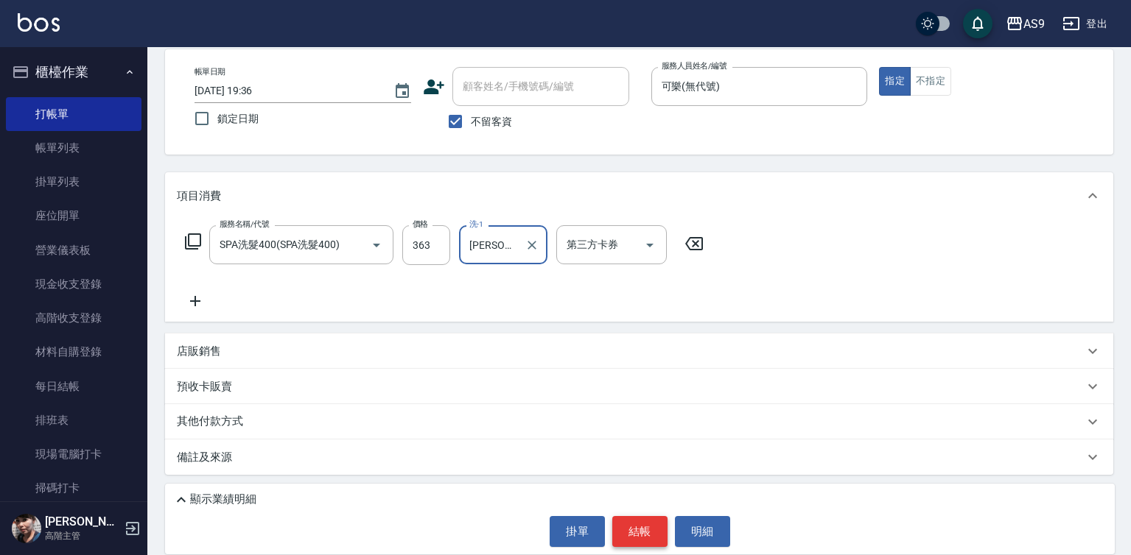
click at [647, 530] on button "結帳" at bounding box center [639, 531] width 55 height 31
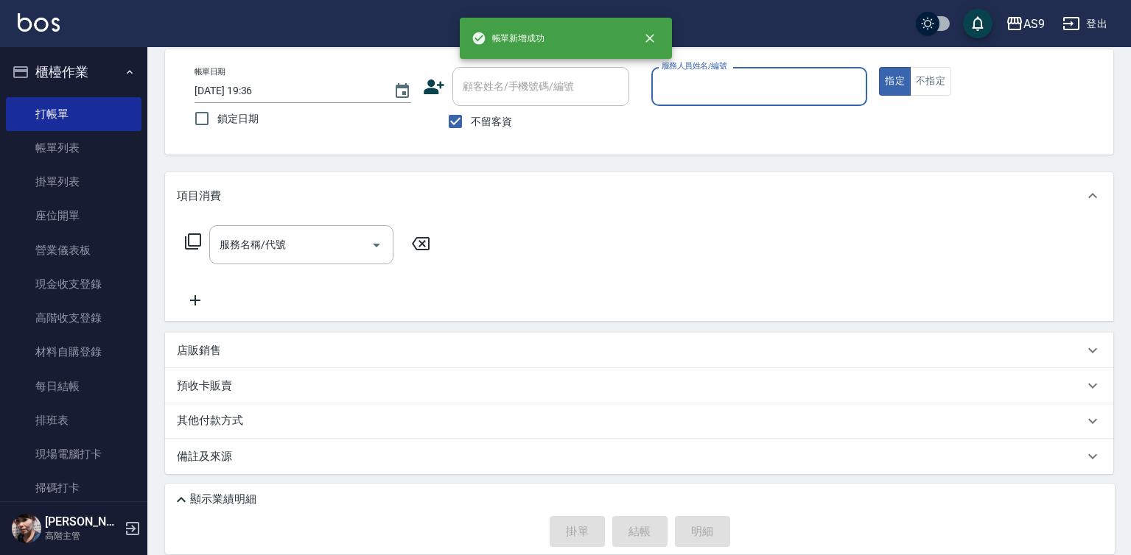
click at [690, 85] on input "服務人員姓名/編號" at bounding box center [759, 87] width 203 height 26
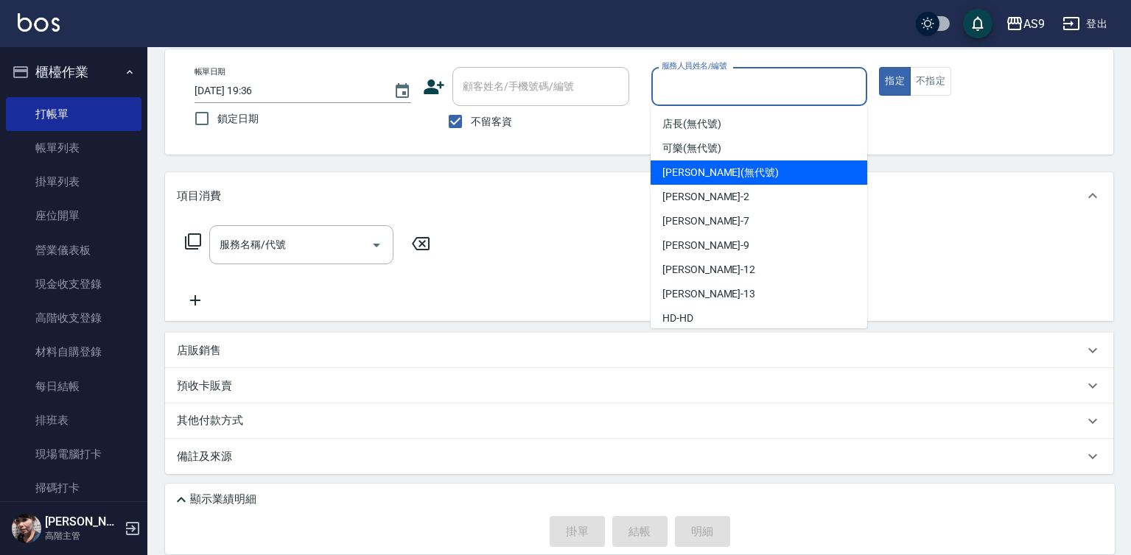
click at [700, 151] on span "可樂 (無代號)" at bounding box center [691, 148] width 59 height 15
type input "可樂(無代號)"
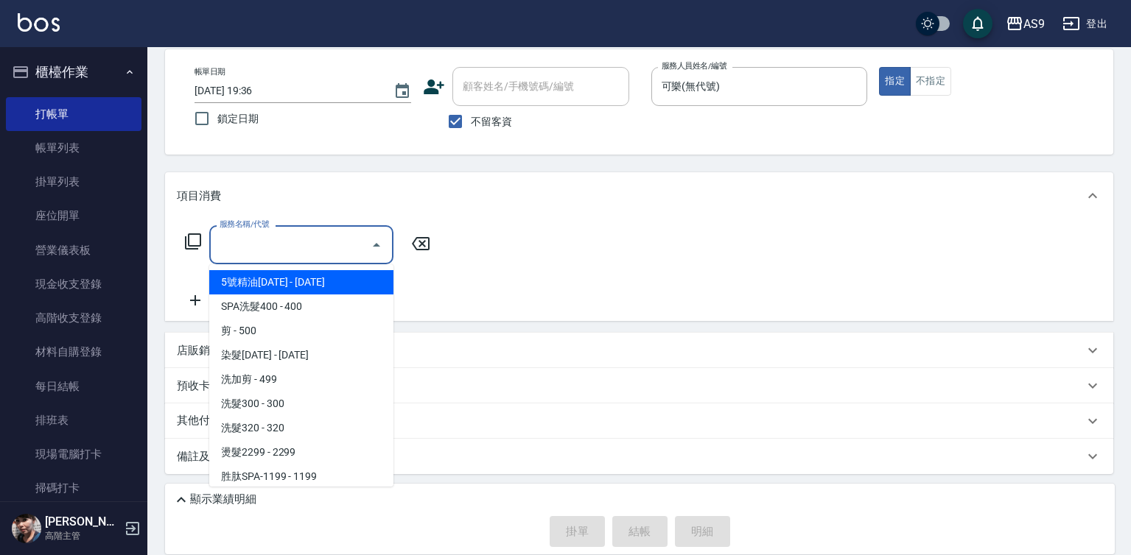
click at [312, 244] on input "服務名稱/代號" at bounding box center [290, 245] width 149 height 26
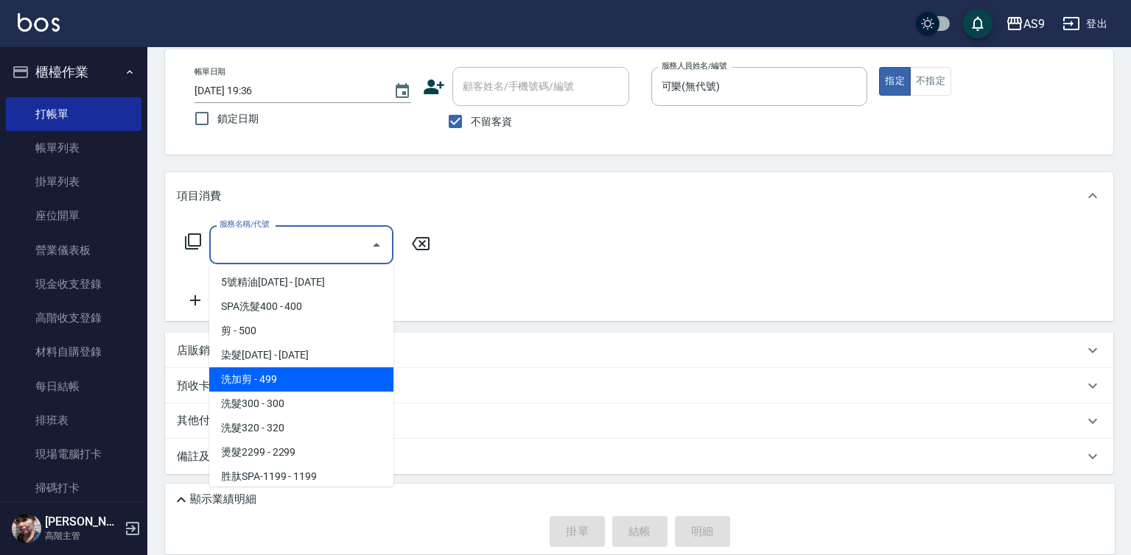
click at [262, 376] on span "洗加剪 - 499" at bounding box center [301, 380] width 184 height 24
type input "洗加剪(洗加剪)"
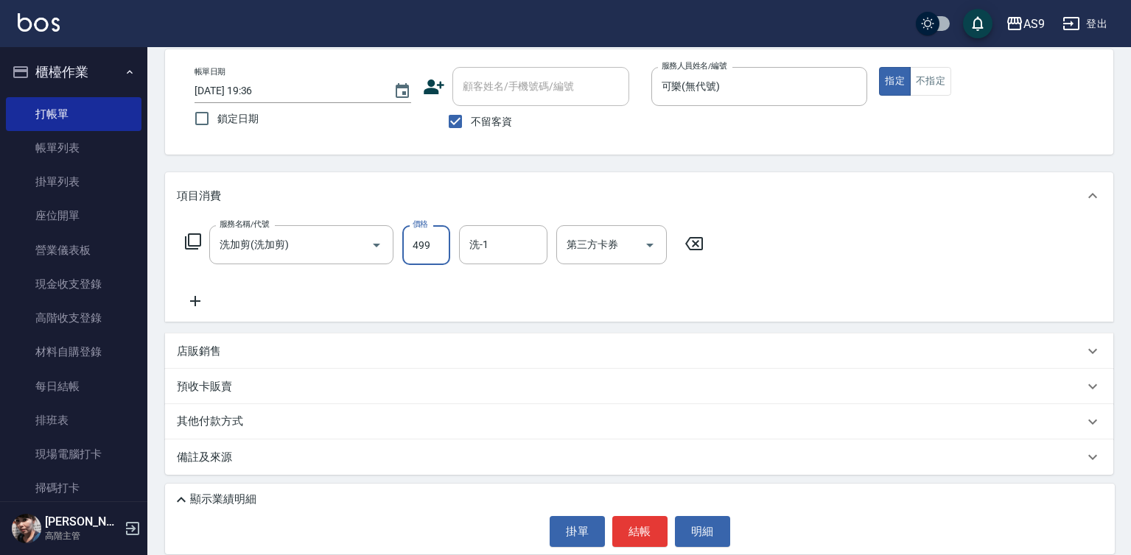
click at [436, 242] on input "499" at bounding box center [426, 245] width 48 height 40
type input "600"
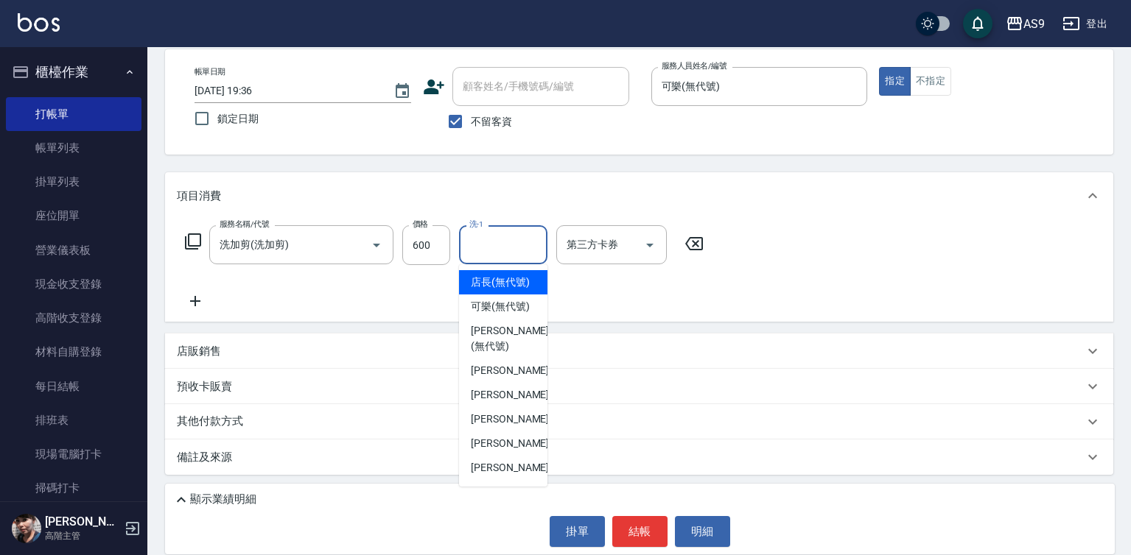
click at [504, 248] on input "洗-1" at bounding box center [503, 245] width 75 height 26
click at [509, 379] on span "[PERSON_NAME]蘭 -2" at bounding box center [514, 370] width 87 height 15
type input "[PERSON_NAME]蘭-2"
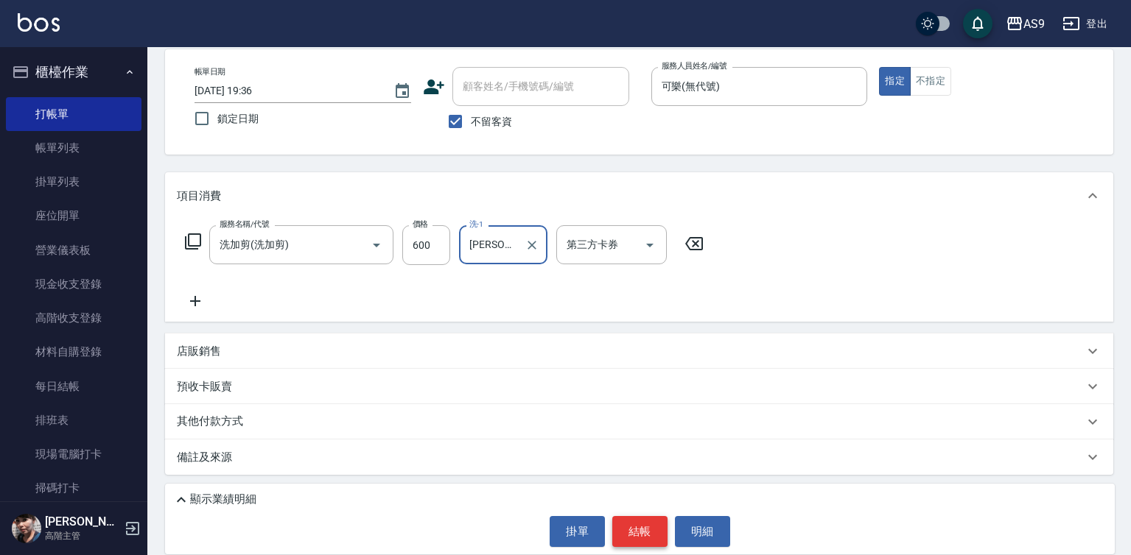
click at [628, 541] on button "結帳" at bounding box center [639, 531] width 55 height 31
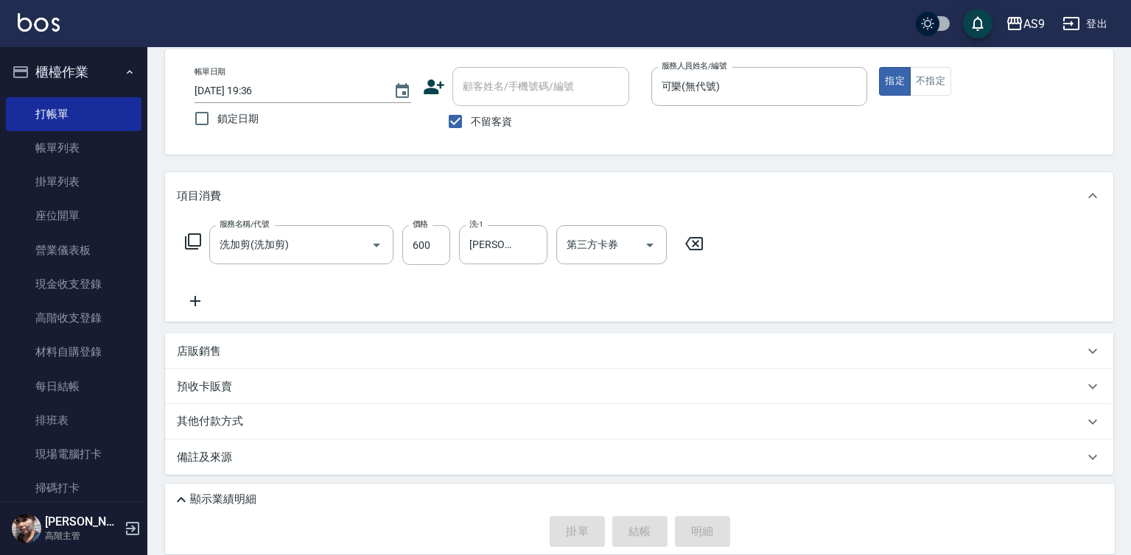
type input "[DATE] 19:37"
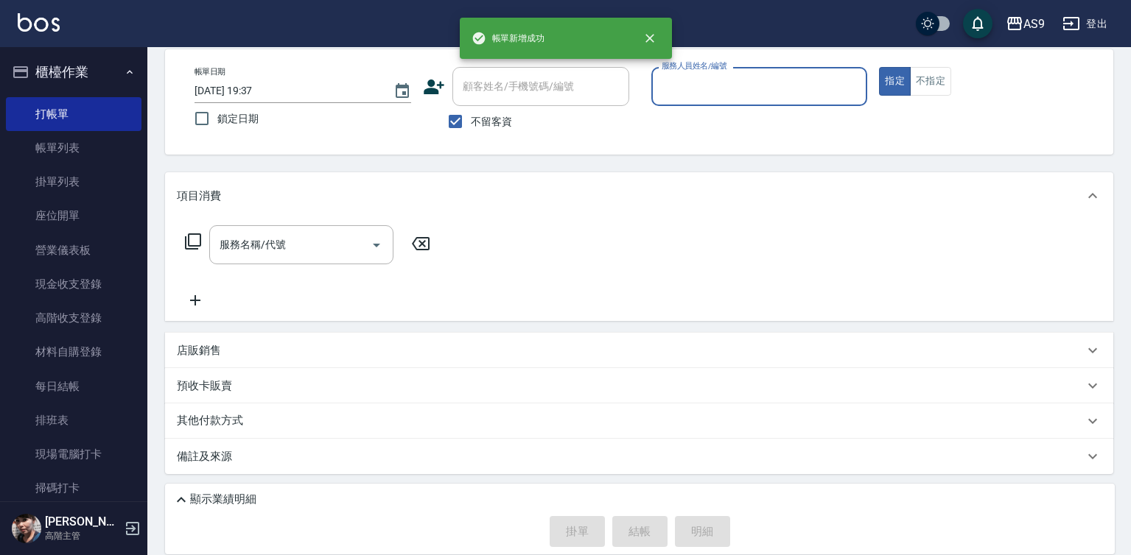
click at [703, 86] on input "服務人員姓名/編號" at bounding box center [759, 87] width 203 height 26
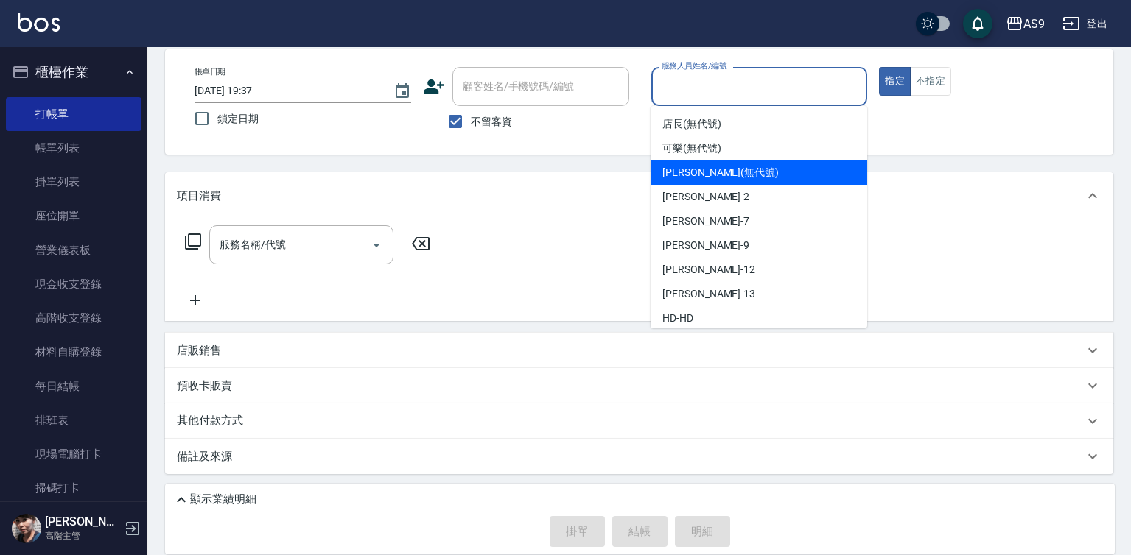
click at [700, 153] on span "可樂 (無代號)" at bounding box center [691, 148] width 59 height 15
type input "可樂(無代號)"
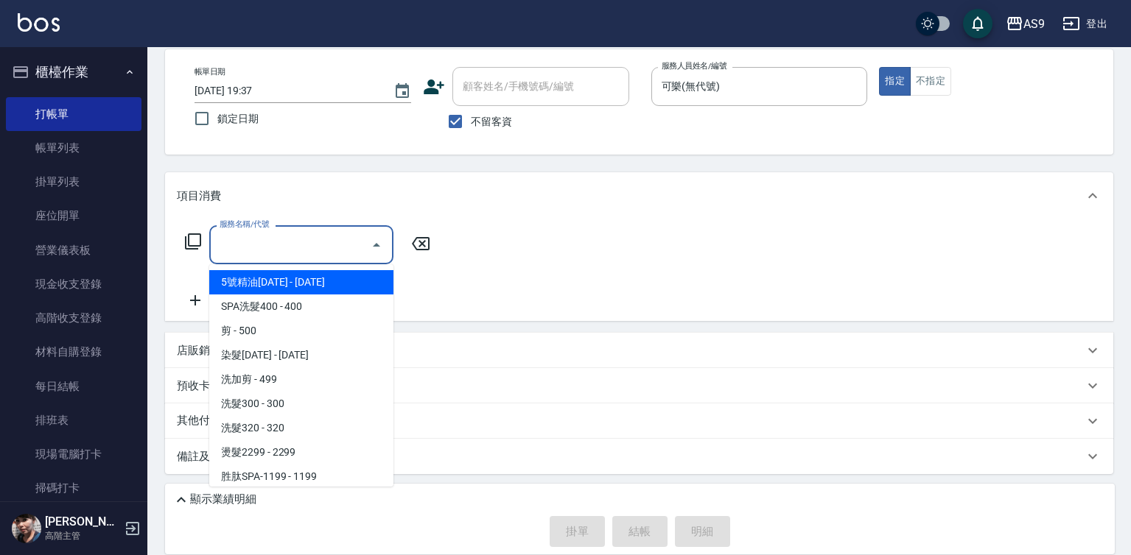
click at [326, 248] on input "服務名稱/代號" at bounding box center [290, 245] width 149 height 26
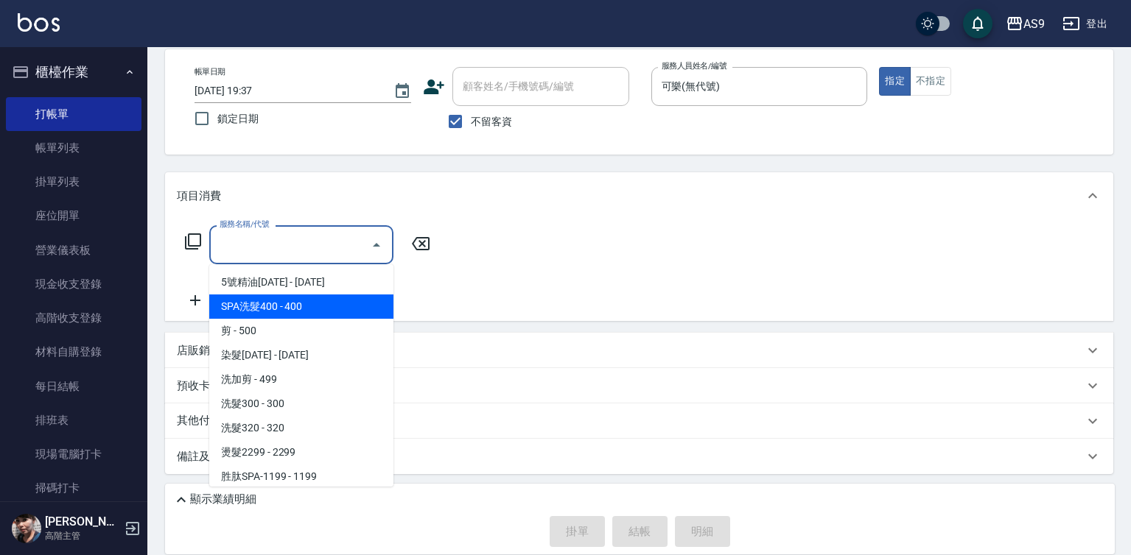
click at [277, 316] on span "SPA洗髮400 - 400" at bounding box center [301, 307] width 184 height 24
type input "SPA洗髮400(SPA洗髮400)"
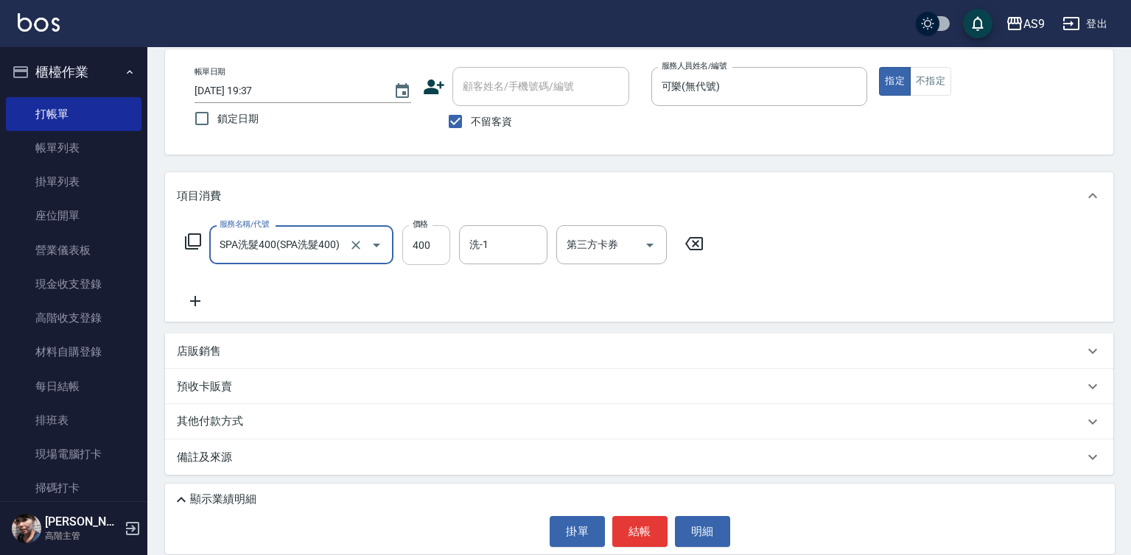
click at [410, 232] on input "400" at bounding box center [426, 245] width 48 height 40
click at [416, 237] on input "400" at bounding box center [426, 245] width 48 height 40
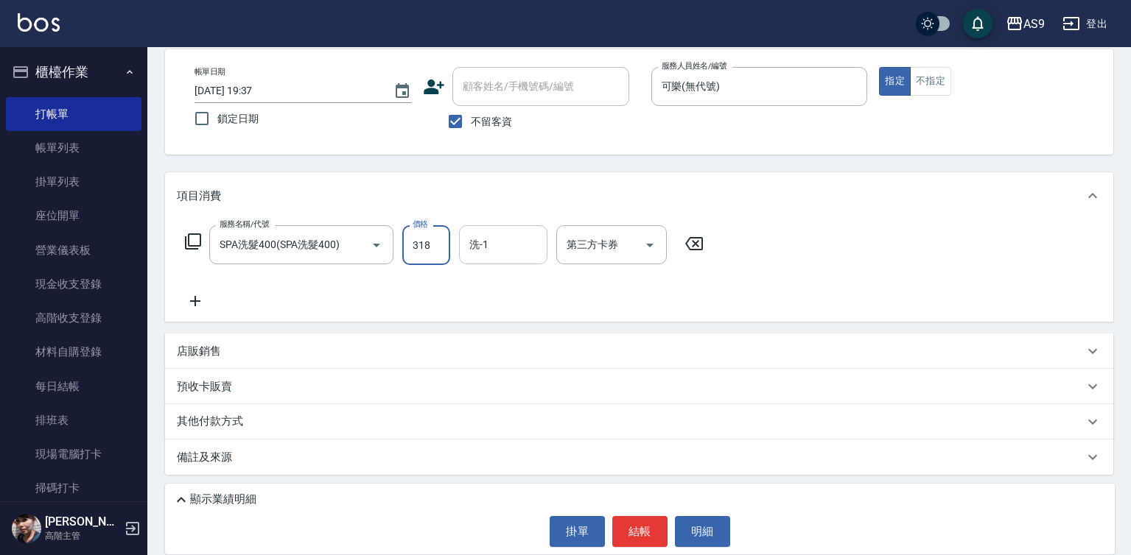
type input "318"
click at [507, 250] on input "洗-1" at bounding box center [503, 245] width 75 height 26
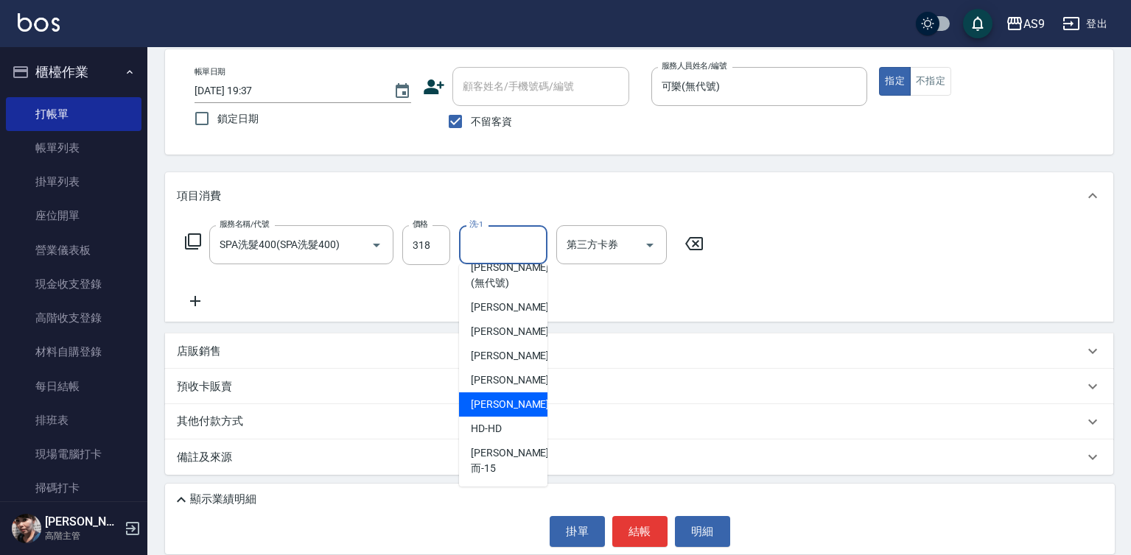
click at [514, 413] on span "[PERSON_NAME] -13" at bounding box center [517, 404] width 93 height 15
type input "[PERSON_NAME]-13"
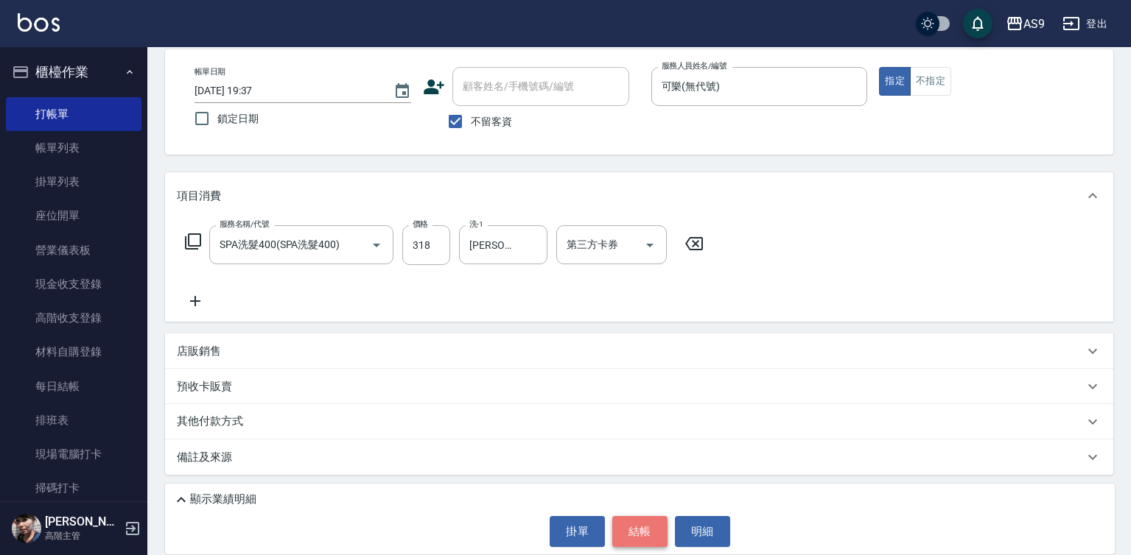
click at [634, 526] on button "結帳" at bounding box center [639, 531] width 55 height 31
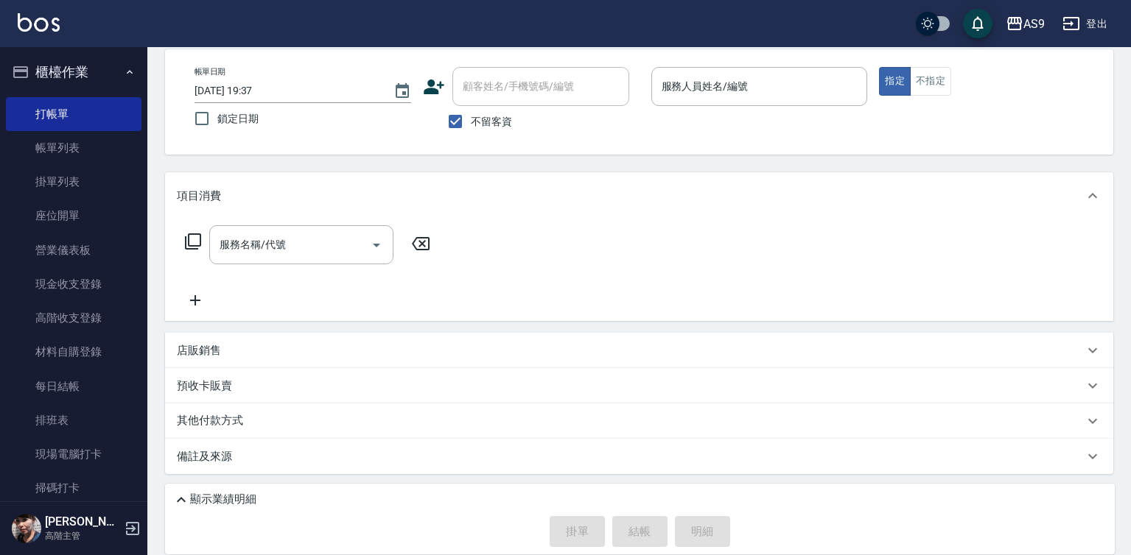
click at [341, 82] on input "[DATE] 19:37" at bounding box center [286, 91] width 184 height 24
click at [306, 116] on label "鎖定日期" at bounding box center [292, 118] width 213 height 31
click at [217, 116] on input "鎖定日期" at bounding box center [201, 118] width 31 height 31
checkbox input "true"
click at [322, 255] on input "服務名稱/代號" at bounding box center [290, 245] width 149 height 26
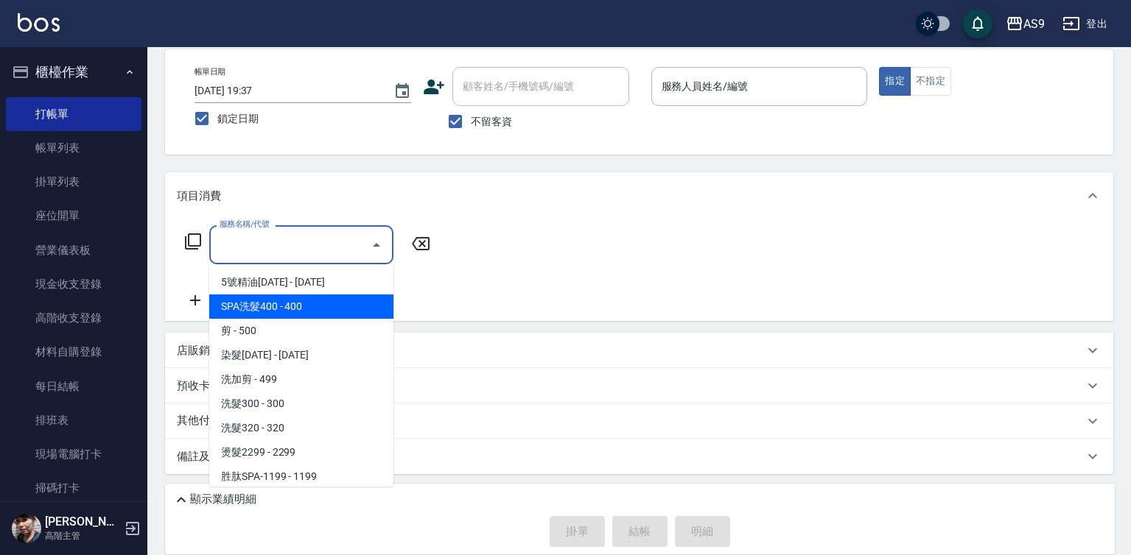
click at [324, 311] on span "SPA洗髮400 - 400" at bounding box center [301, 307] width 184 height 24
type input "SPA洗髮400(SPA洗髮400)"
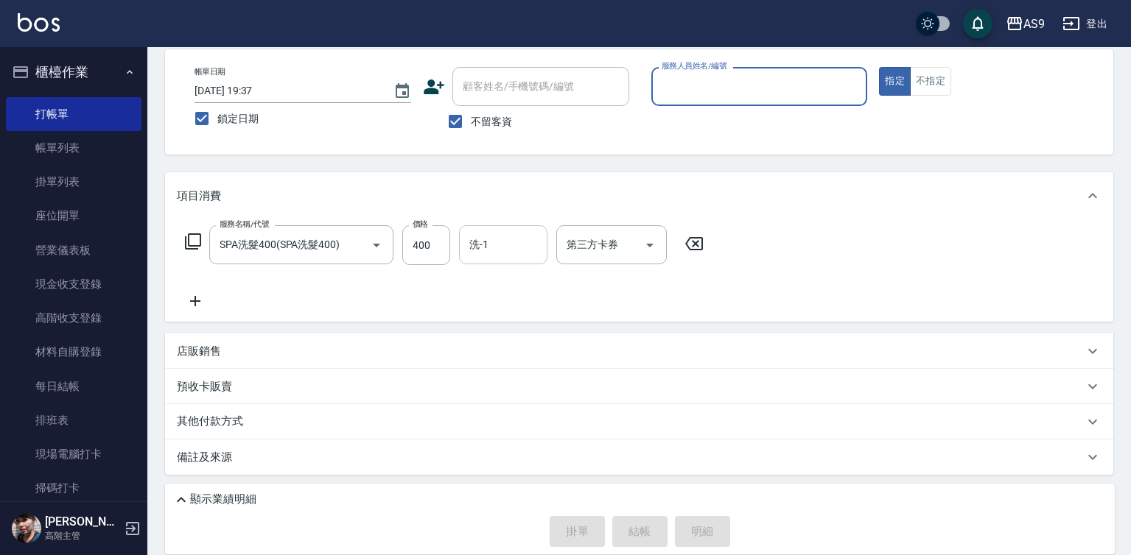
click at [483, 245] on div "洗-1 洗-1" at bounding box center [503, 244] width 88 height 39
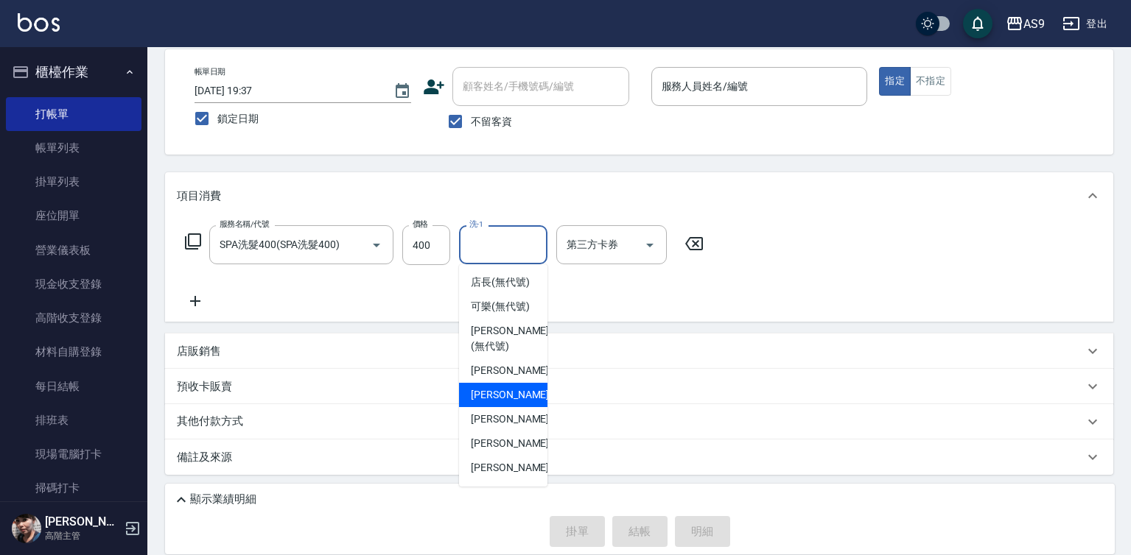
click at [508, 407] on div "Peggy -7" at bounding box center [503, 395] width 88 height 24
type input "Peggy-7"
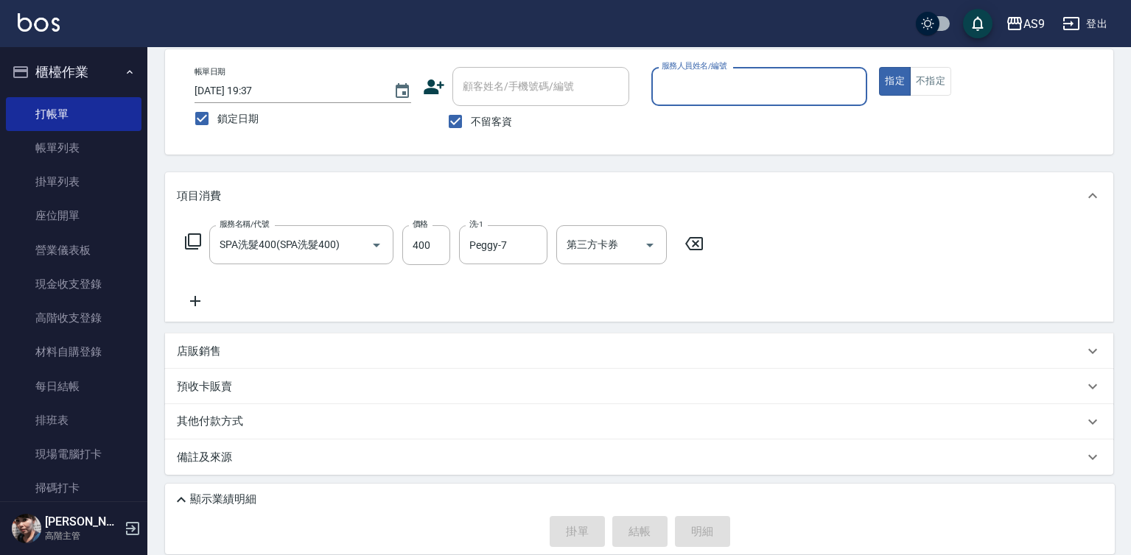
click at [694, 89] on input "服務人員姓名/編號" at bounding box center [759, 87] width 203 height 26
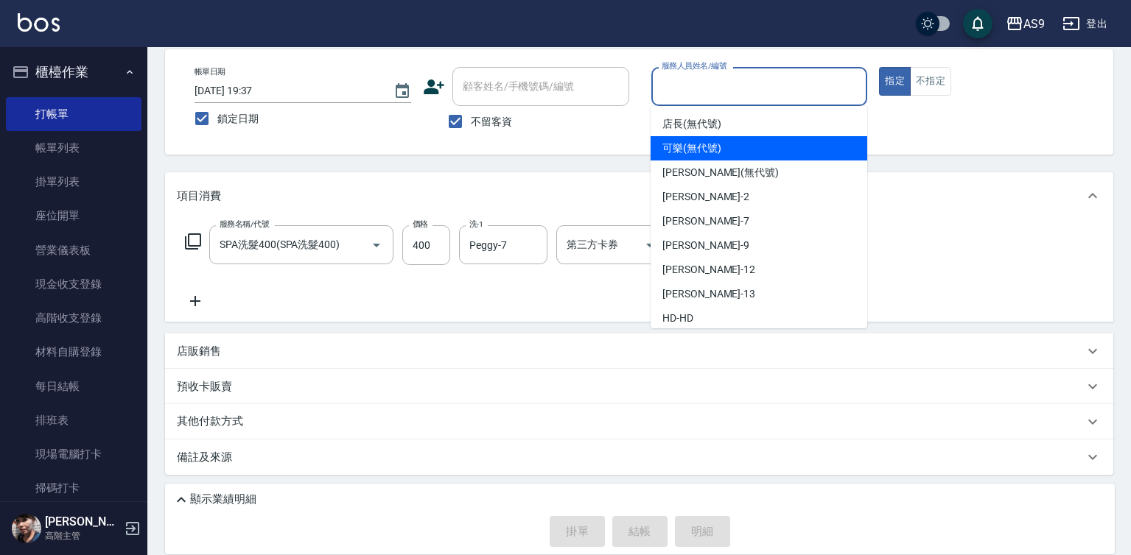
click at [689, 150] on span "可樂 (無代號)" at bounding box center [691, 148] width 59 height 15
type input "可樂(無代號)"
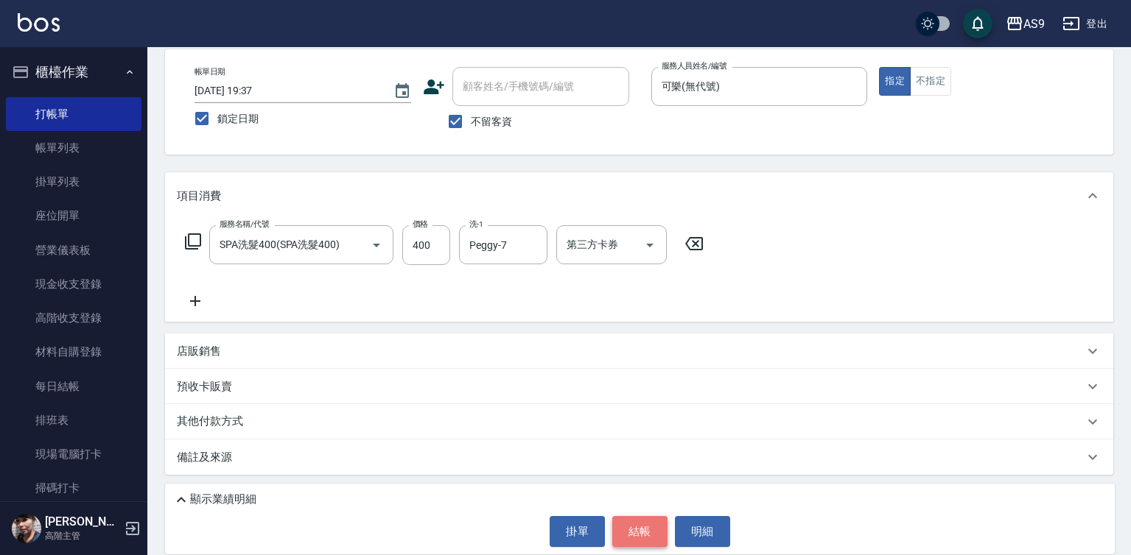
click at [645, 525] on button "結帳" at bounding box center [639, 531] width 55 height 31
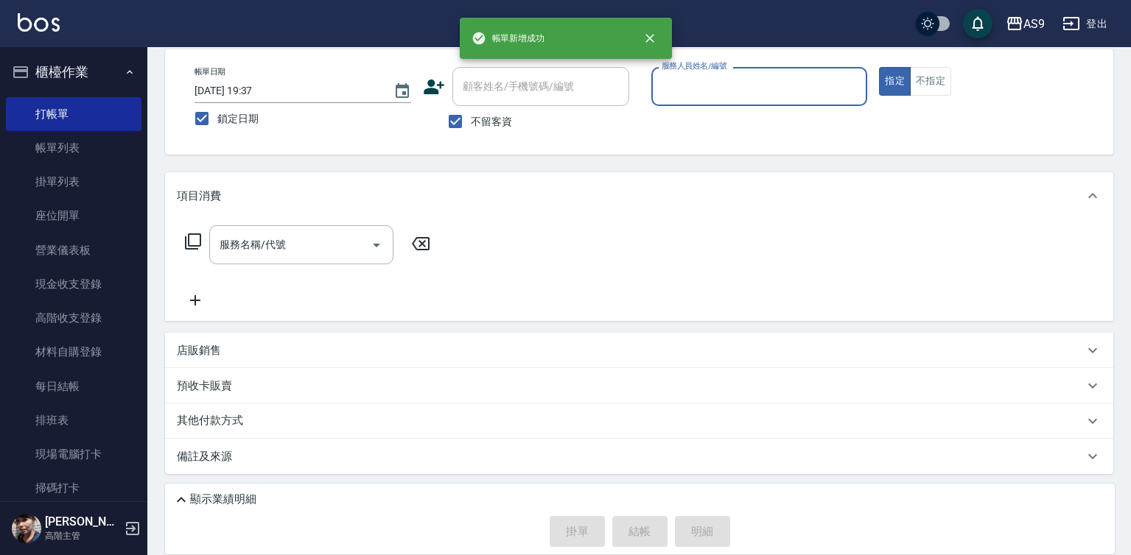
click at [689, 91] on input "服務人員姓名/編號" at bounding box center [759, 87] width 203 height 26
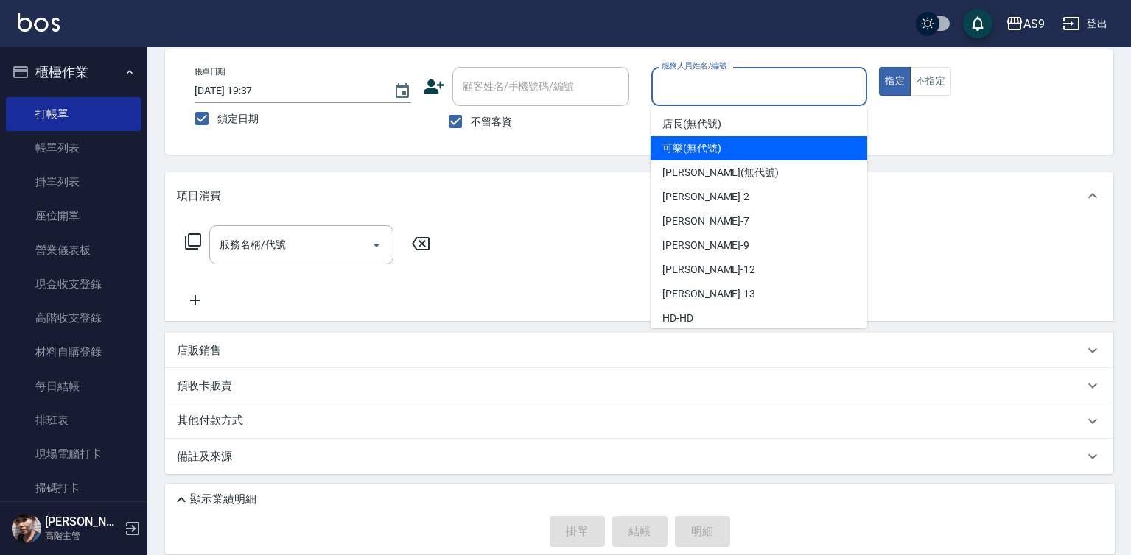
click at [709, 146] on span "可樂 (無代號)" at bounding box center [691, 148] width 59 height 15
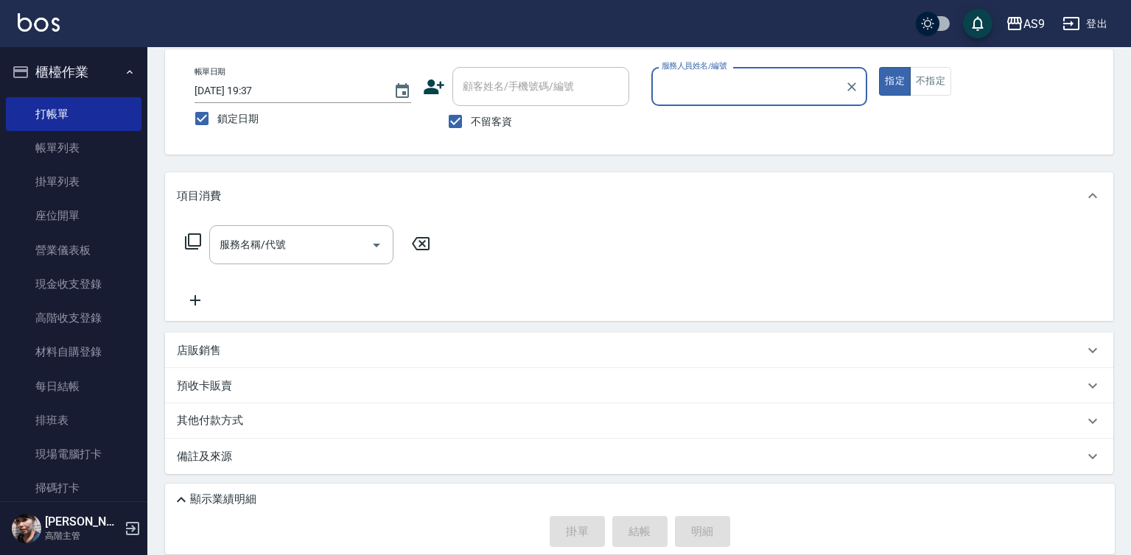
type input "可樂(無代號)"
click at [296, 236] on input "服務名稱/代號" at bounding box center [290, 245] width 149 height 26
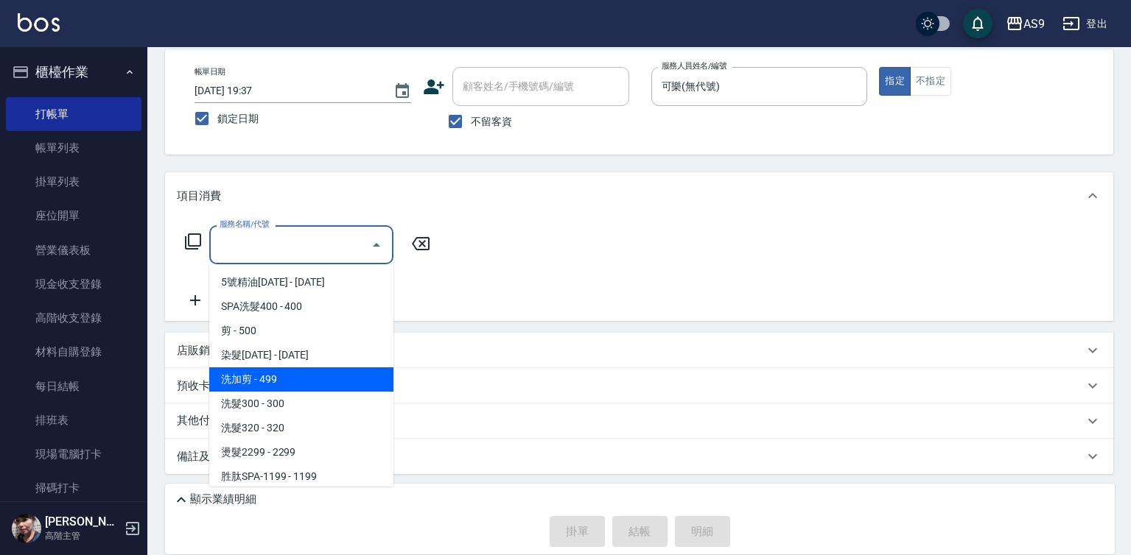
click at [276, 383] on span "洗加剪 - 499" at bounding box center [301, 380] width 184 height 24
type input "洗加剪(洗加剪)"
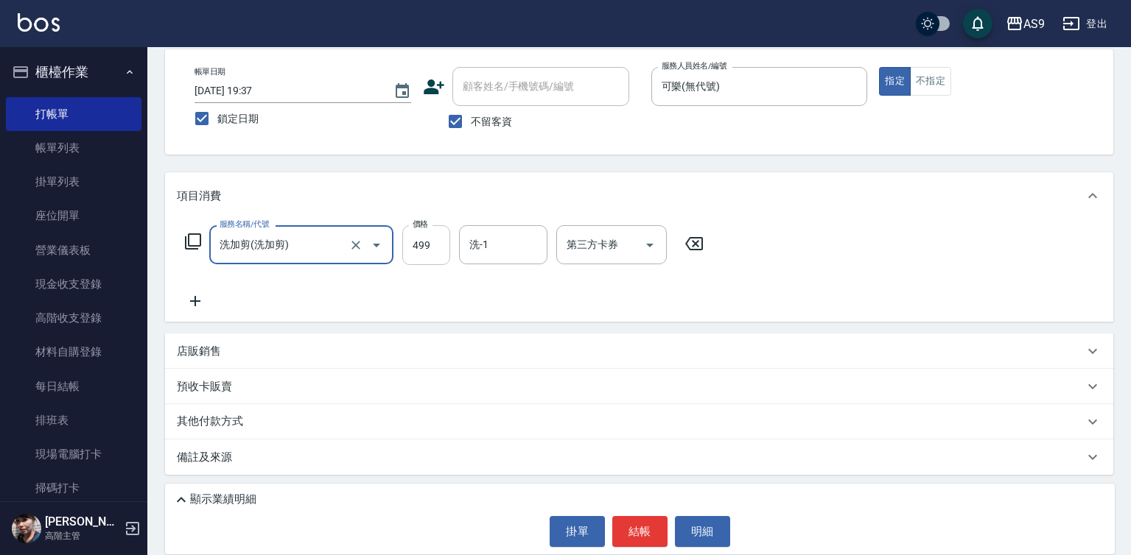
click at [432, 247] on input "499" at bounding box center [426, 245] width 48 height 40
click at [432, 248] on input "499" at bounding box center [426, 245] width 48 height 40
click at [430, 247] on input "499700" at bounding box center [426, 245] width 48 height 40
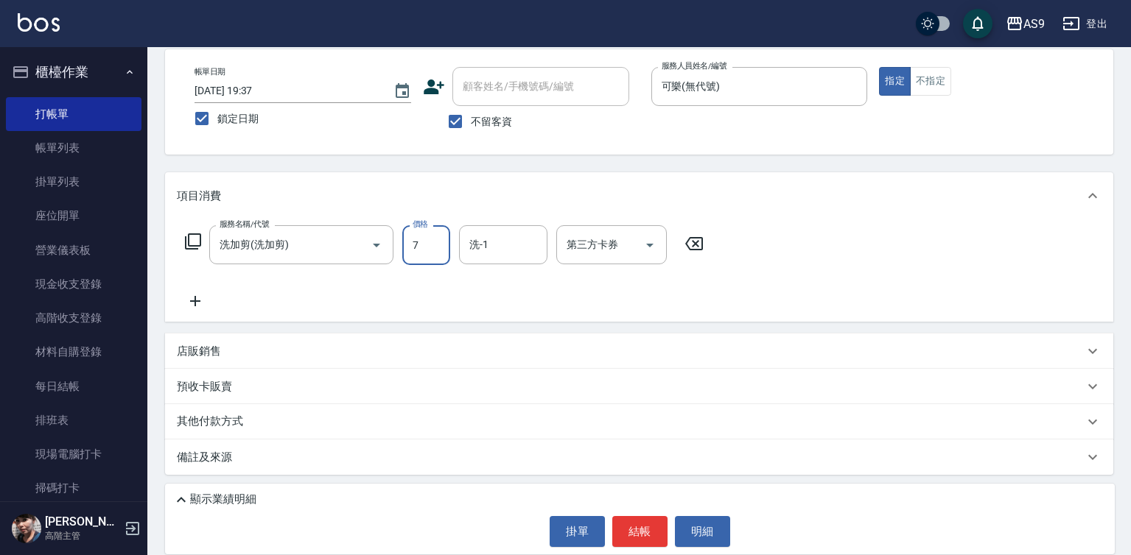
scroll to position [0, 0]
type input "700"
click at [647, 535] on button "結帳" at bounding box center [639, 531] width 55 height 31
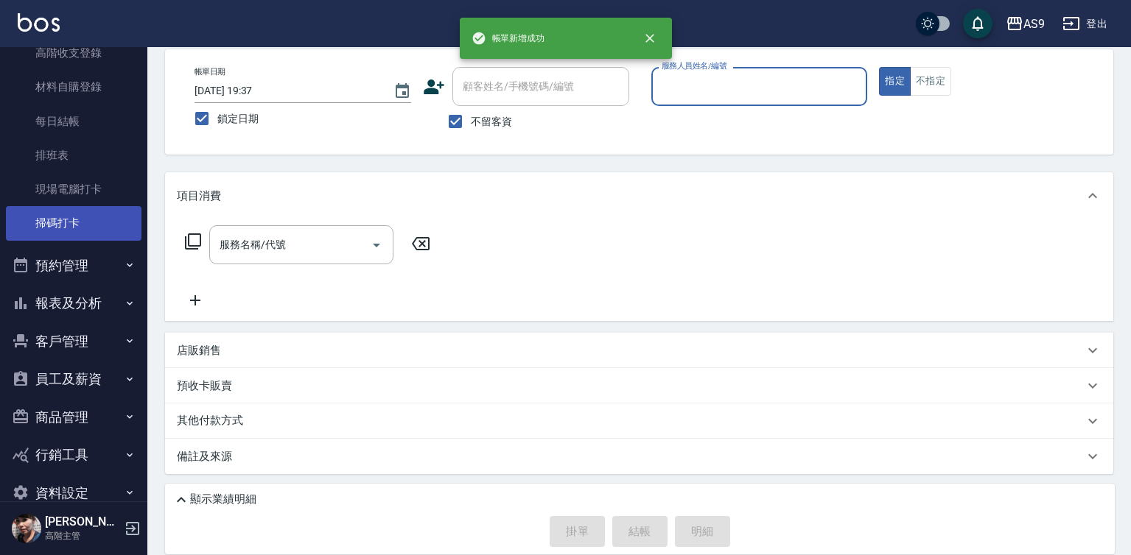
scroll to position [293, 0]
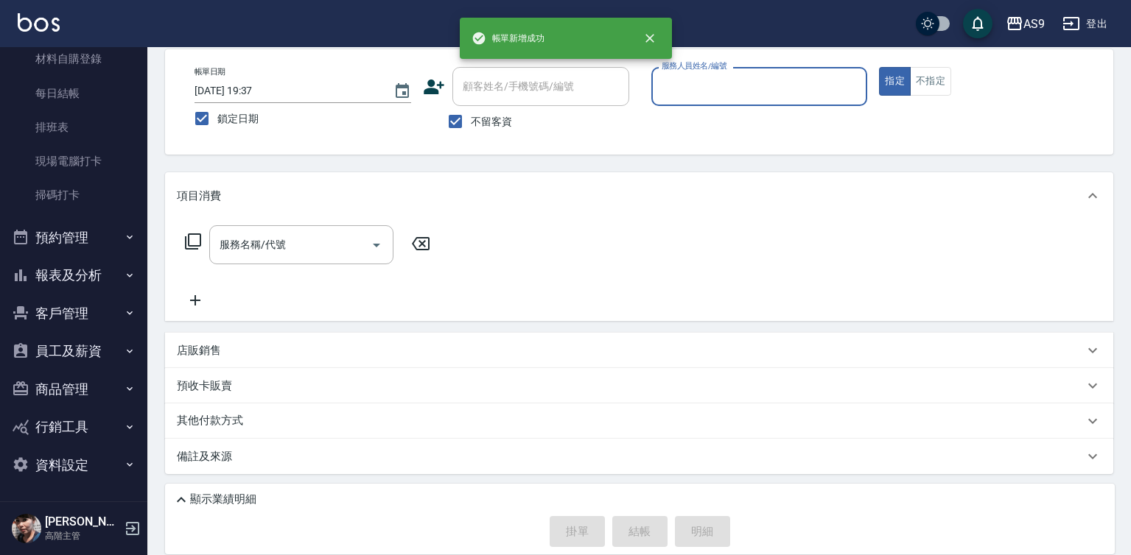
click at [97, 276] on button "報表及分析" at bounding box center [74, 275] width 136 height 38
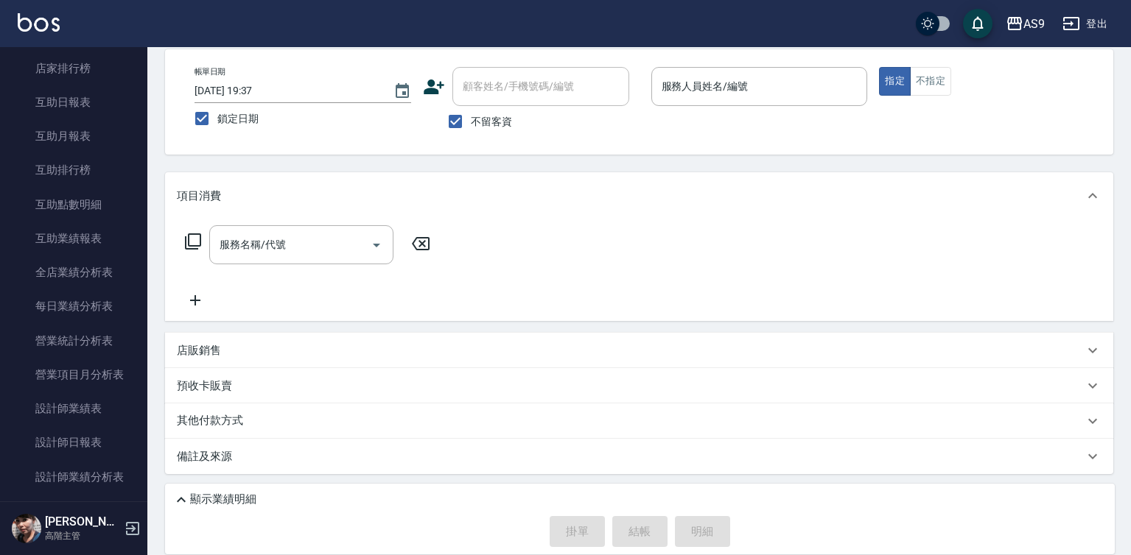
scroll to position [809, 0]
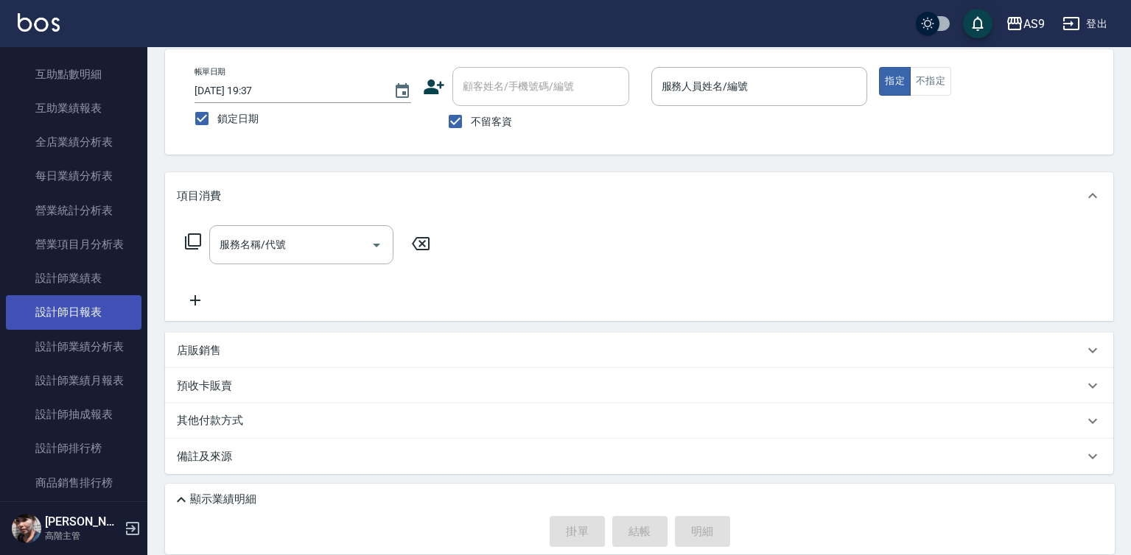
click at [94, 318] on link "設計師日報表" at bounding box center [74, 312] width 136 height 34
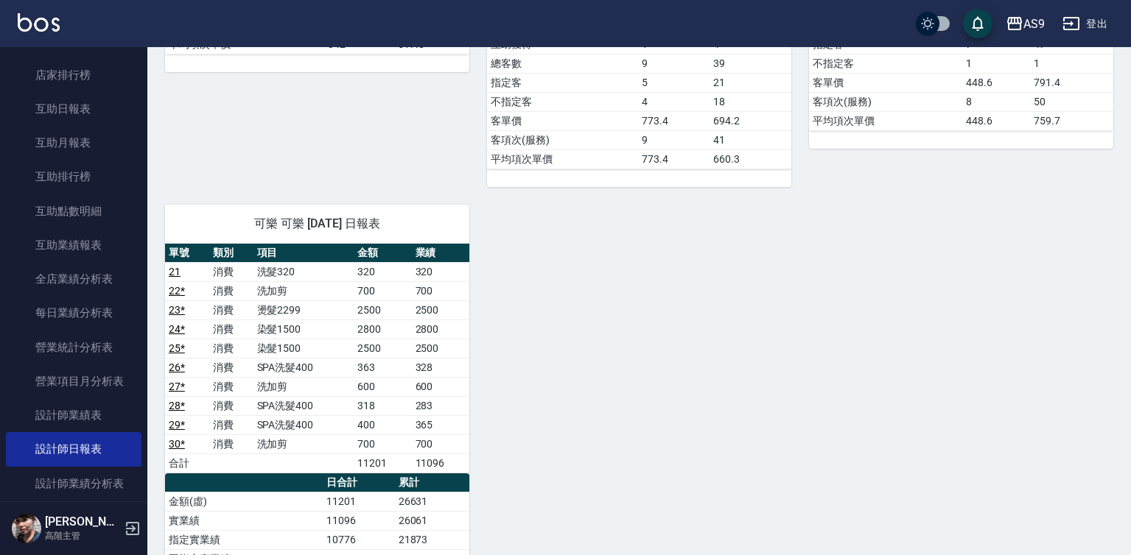
scroll to position [670, 0]
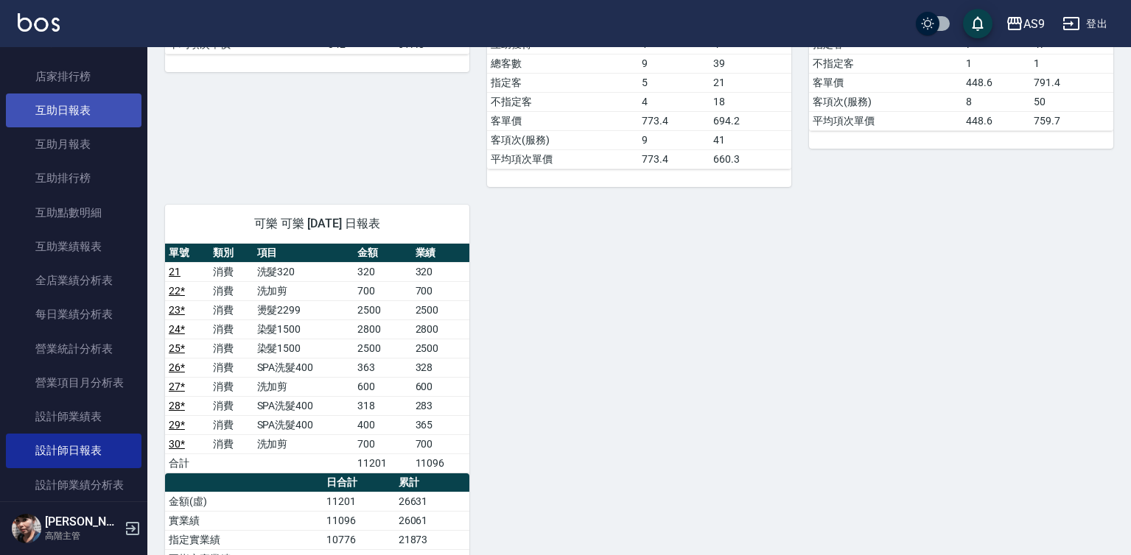
click at [87, 117] on link "互助日報表" at bounding box center [74, 111] width 136 height 34
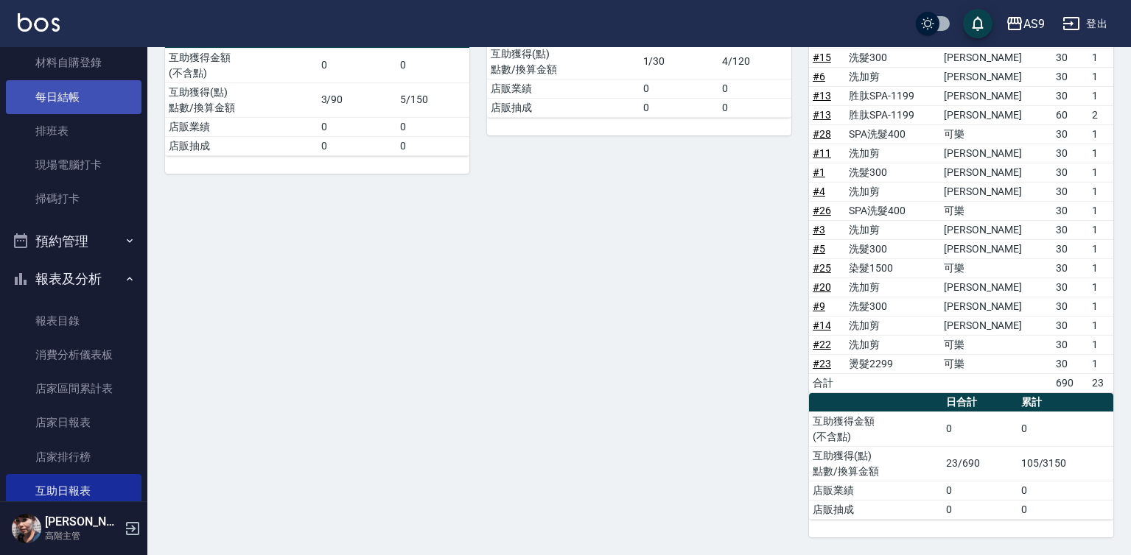
scroll to position [155, 0]
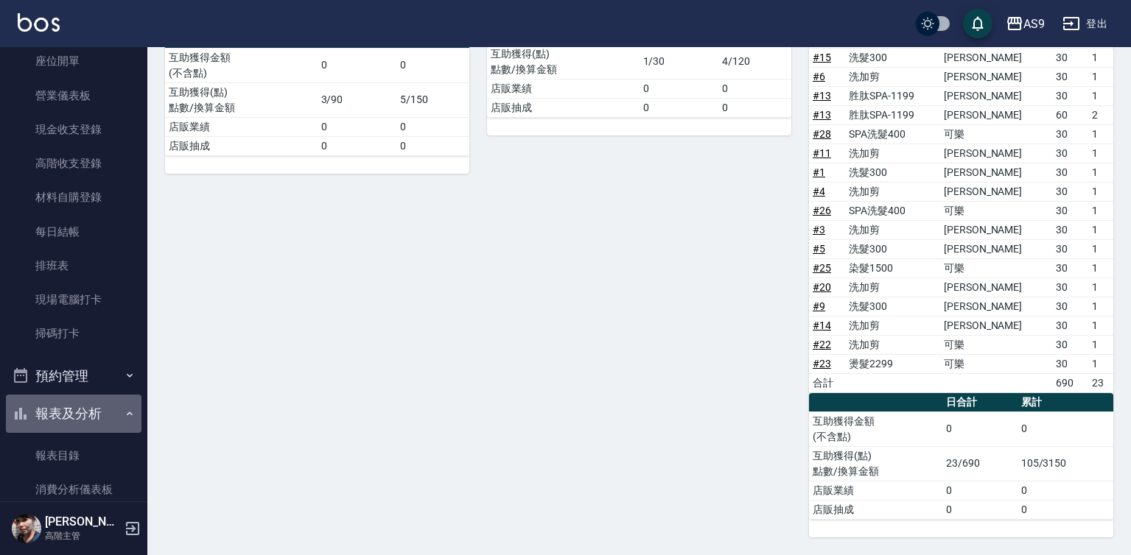
click at [124, 416] on icon "button" at bounding box center [130, 414] width 12 height 12
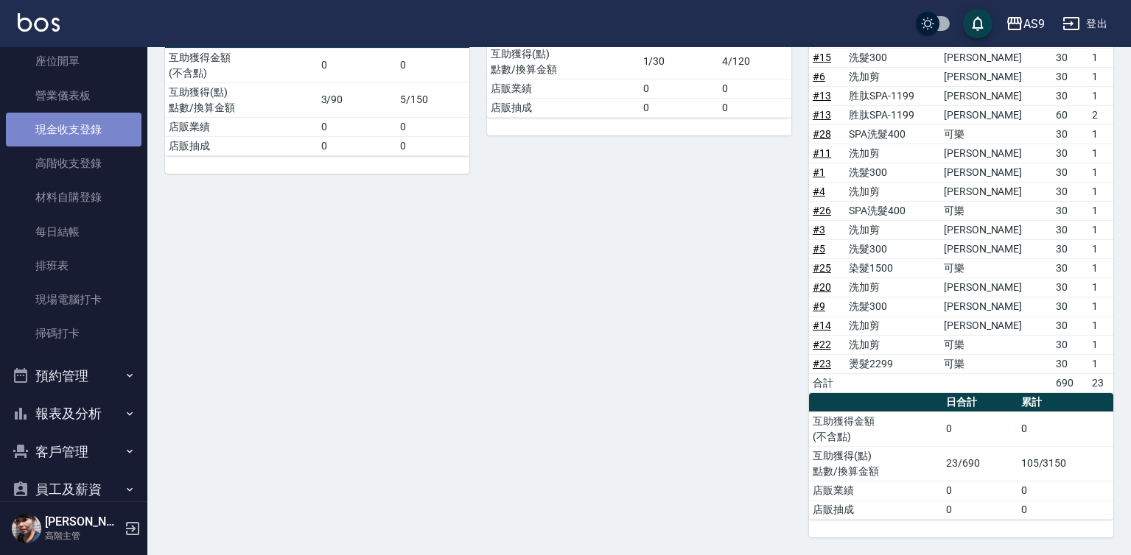
click at [97, 133] on link "現金收支登錄" at bounding box center [74, 130] width 136 height 34
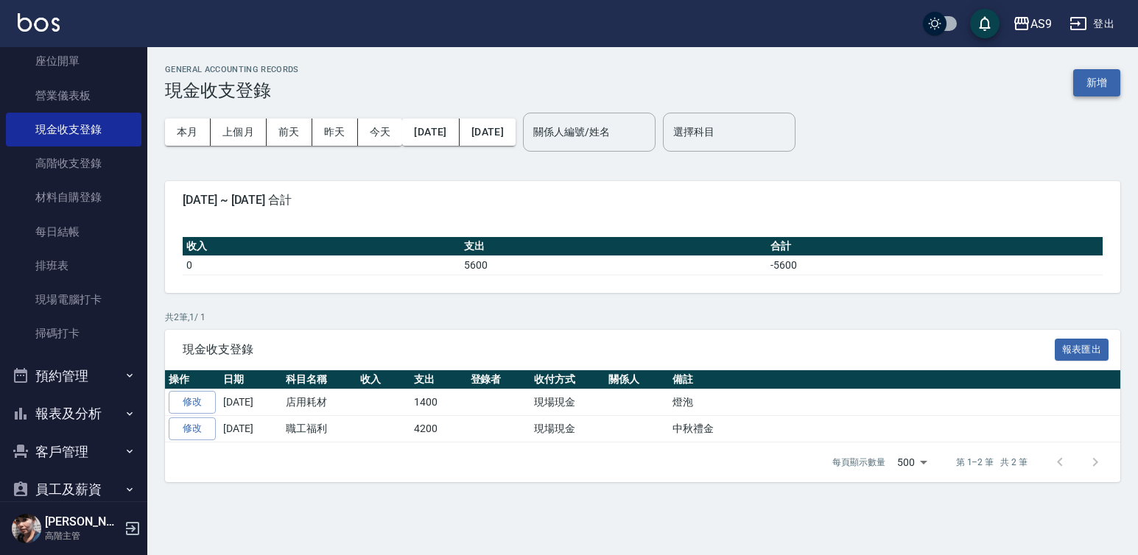
click at [1102, 91] on button "新增" at bounding box center [1096, 82] width 47 height 27
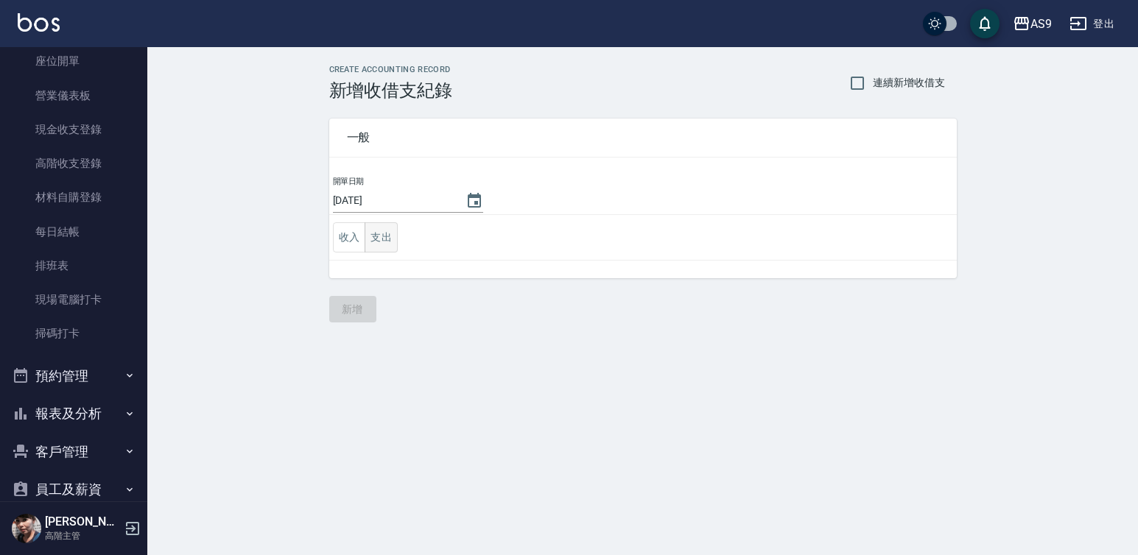
click at [380, 236] on button "支出" at bounding box center [381, 237] width 33 height 30
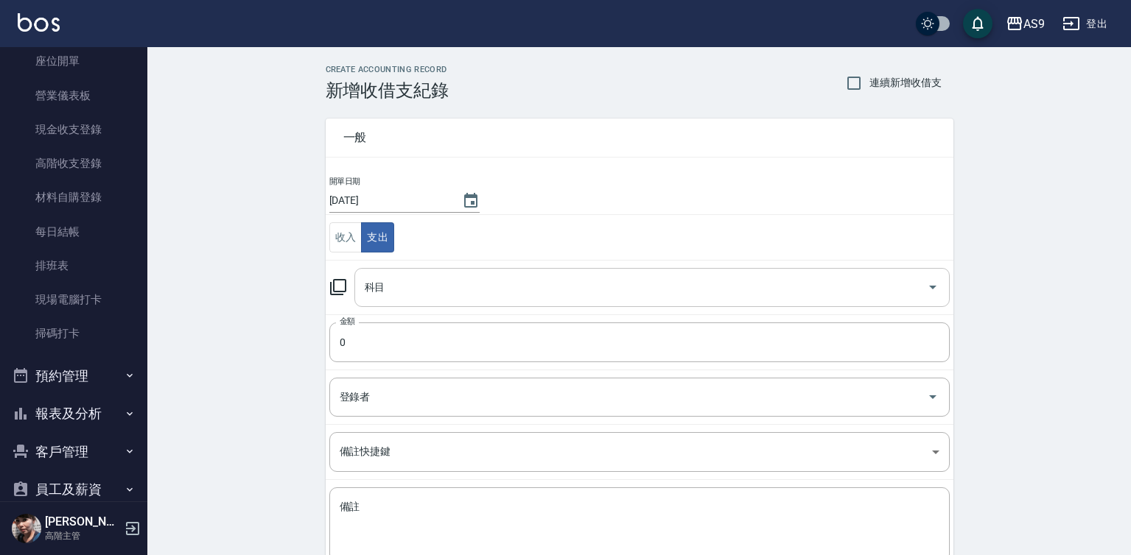
click at [396, 288] on input "科目" at bounding box center [641, 288] width 560 height 26
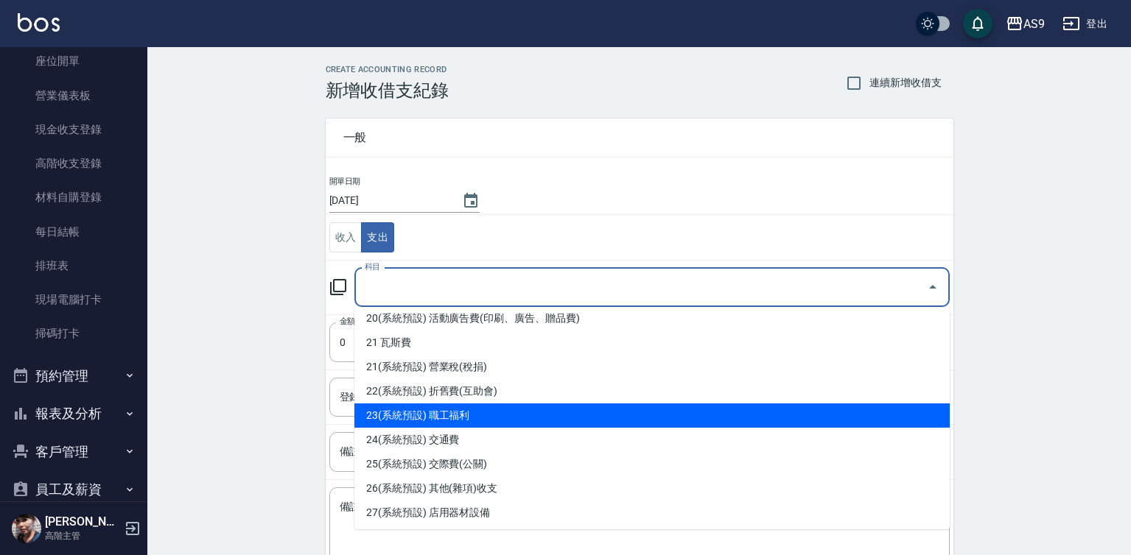
scroll to position [737, 0]
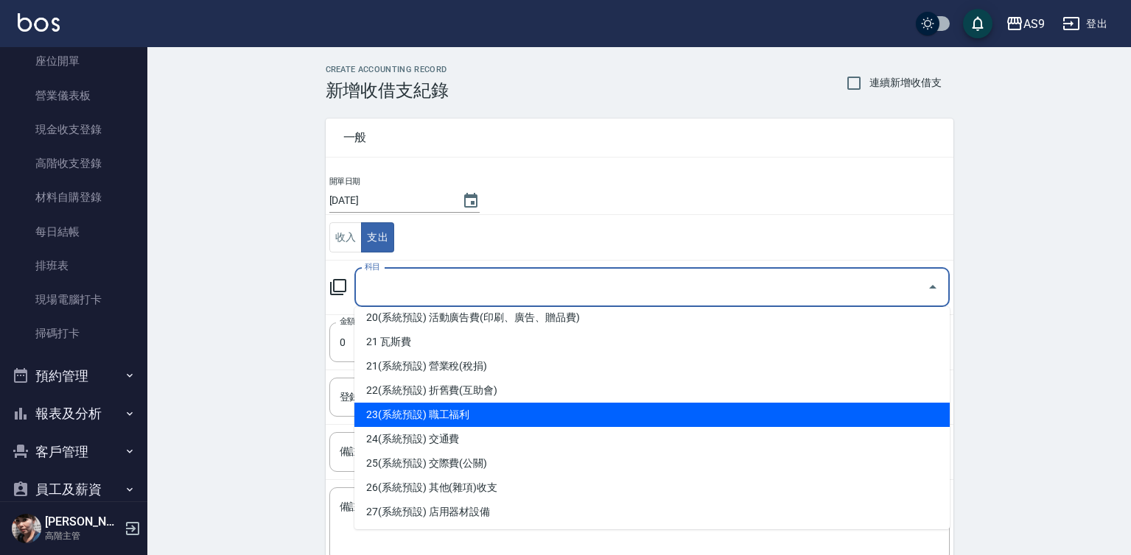
click at [491, 416] on li "23(系統預設) 職工福利" at bounding box center [651, 415] width 595 height 24
type input "23(系統預設) 職工福利"
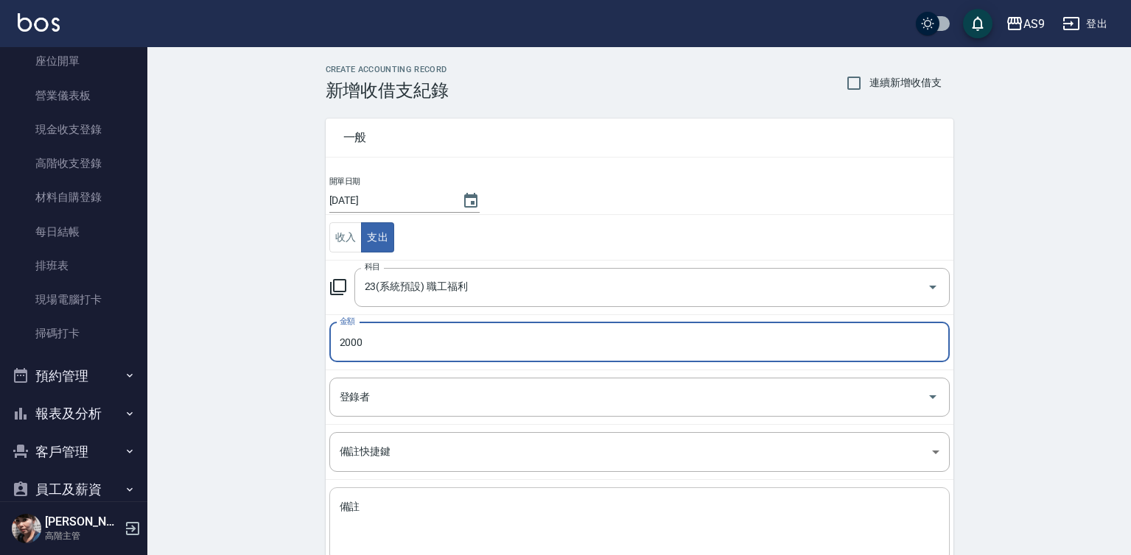
type input "2000"
click at [359, 504] on textarea "備註" at bounding box center [640, 525] width 600 height 50
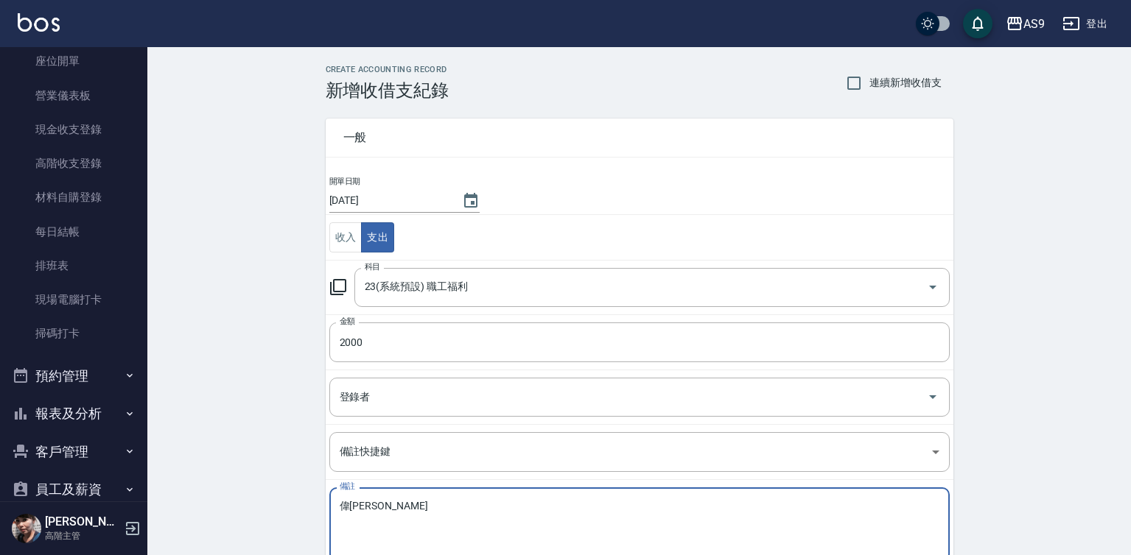
click at [346, 505] on textarea "偉[PERSON_NAME]" at bounding box center [640, 525] width 600 height 50
click at [371, 512] on textarea "[PERSON_NAME]" at bounding box center [640, 525] width 600 height 50
type textarea "[PERSON_NAME]"
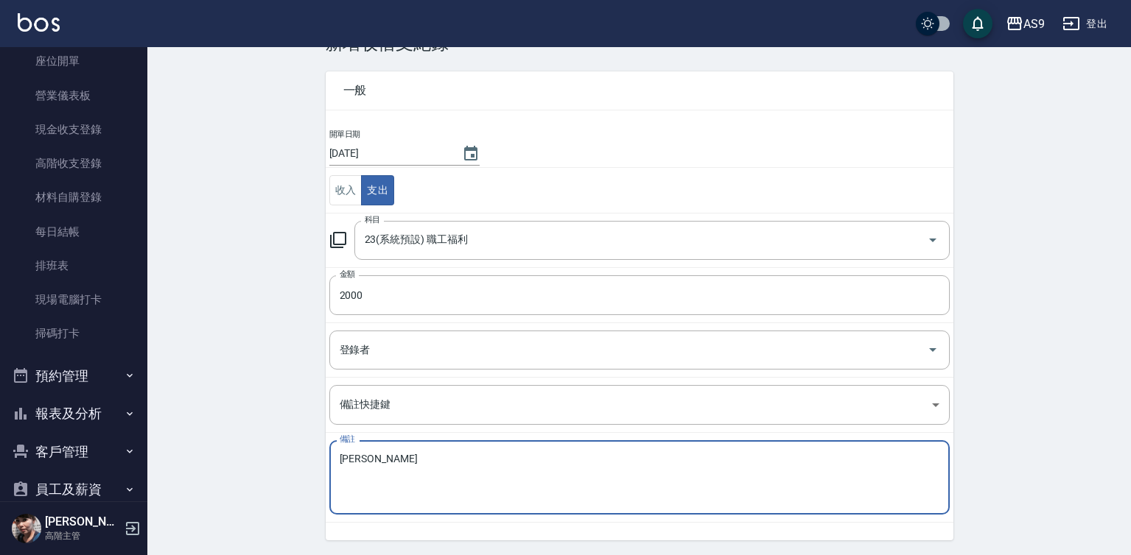
scroll to position [95, 0]
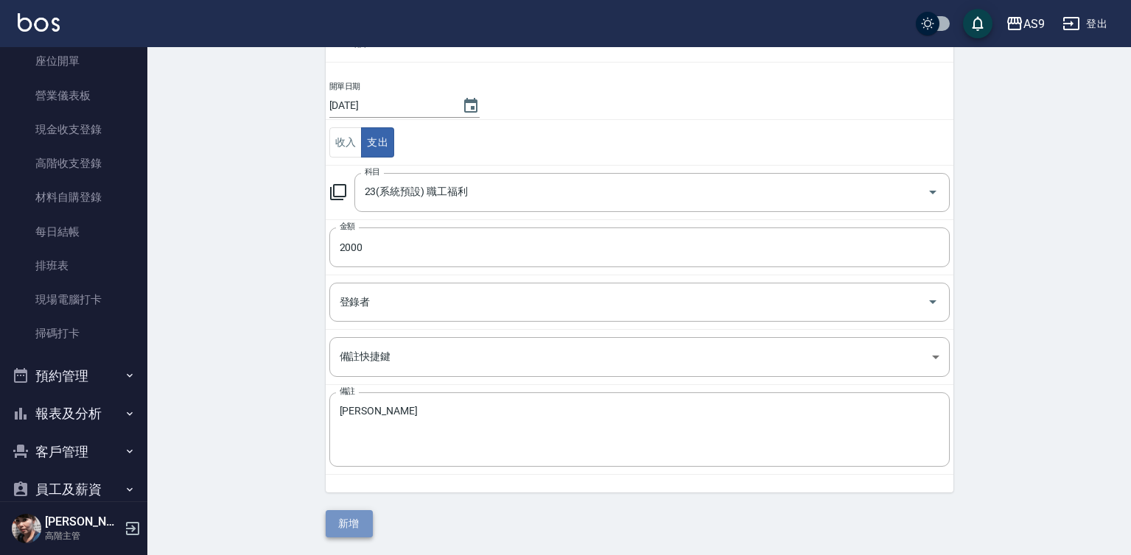
click at [361, 527] on button "新增" at bounding box center [349, 524] width 47 height 27
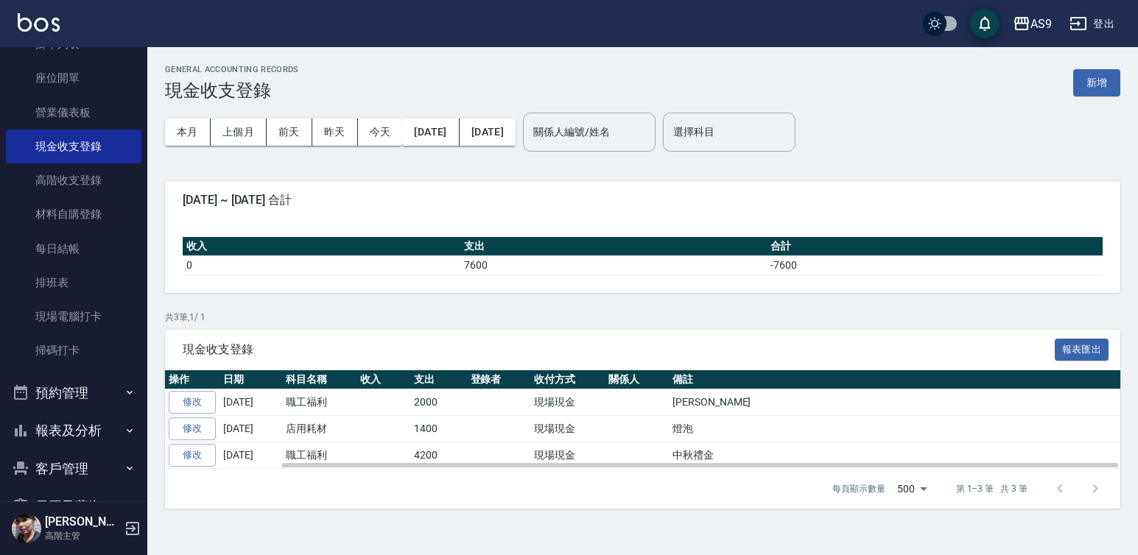
scroll to position [293, 0]
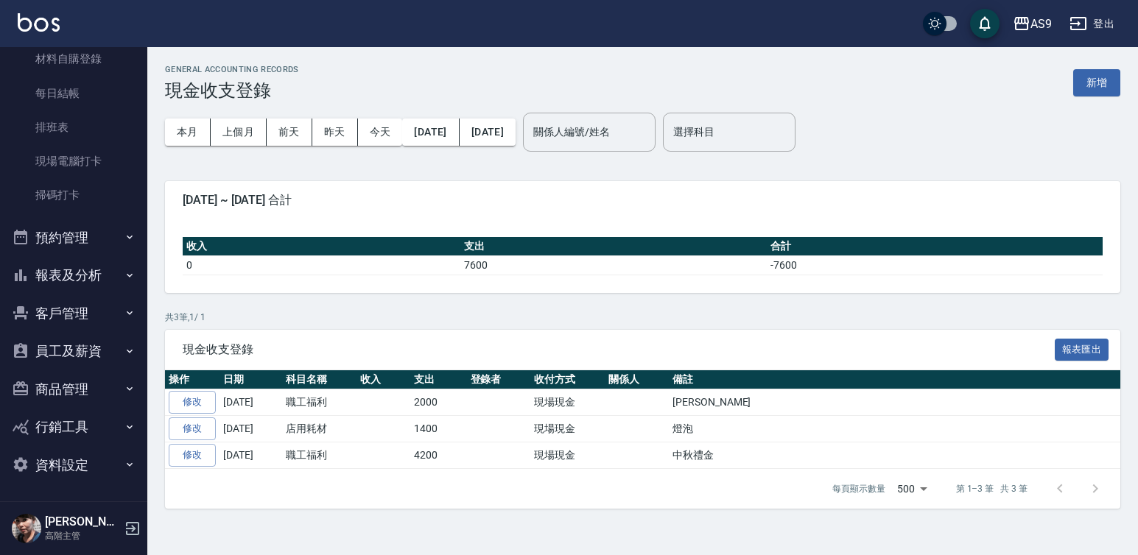
click at [116, 276] on button "報表及分析" at bounding box center [74, 275] width 136 height 38
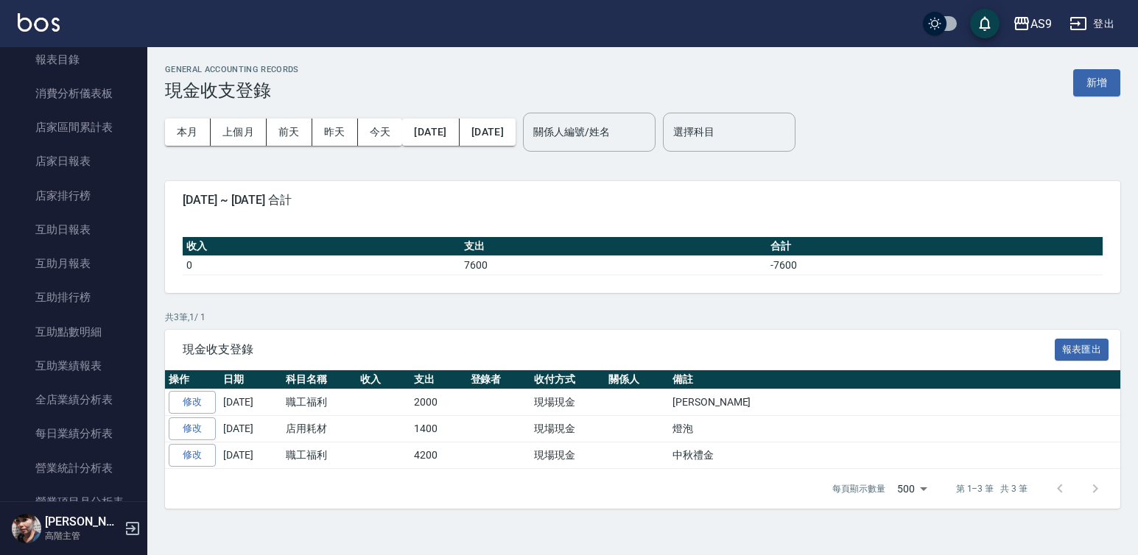
scroll to position [486, 0]
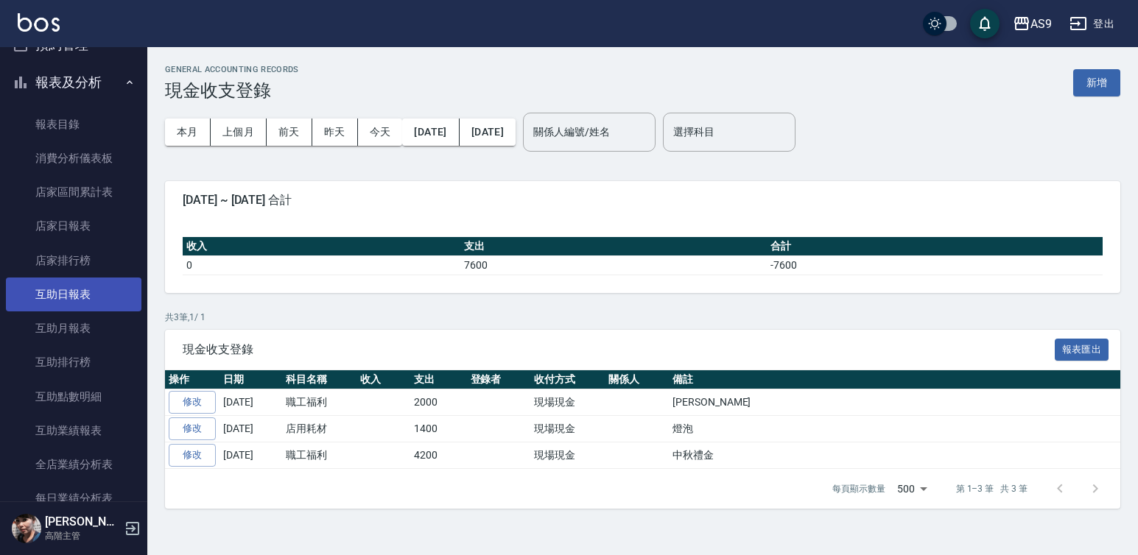
click at [85, 295] on link "互助日報表" at bounding box center [74, 295] width 136 height 34
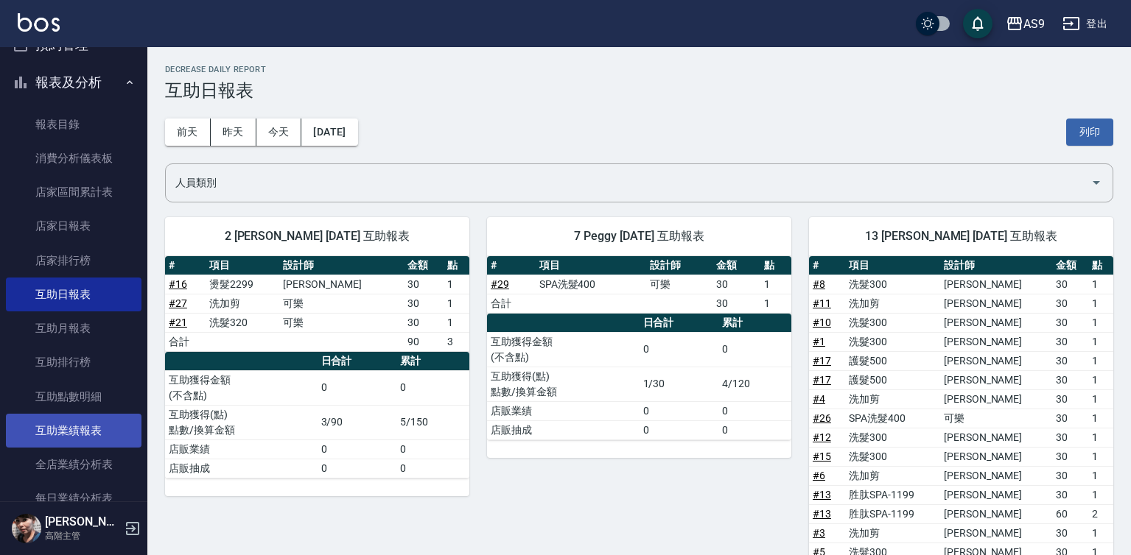
click at [98, 428] on link "互助業績報表" at bounding box center [74, 431] width 136 height 34
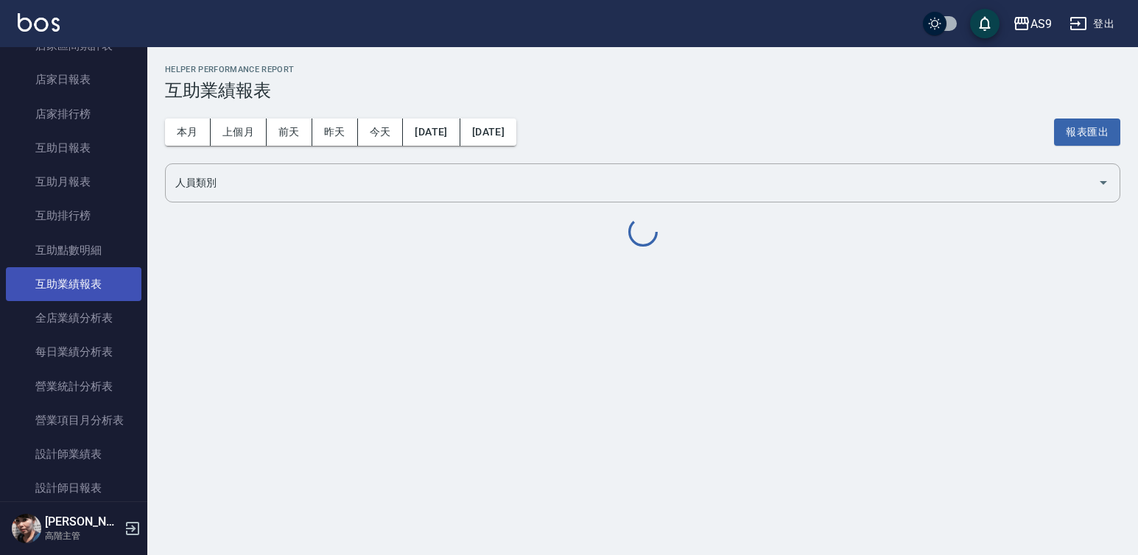
scroll to position [710, 0]
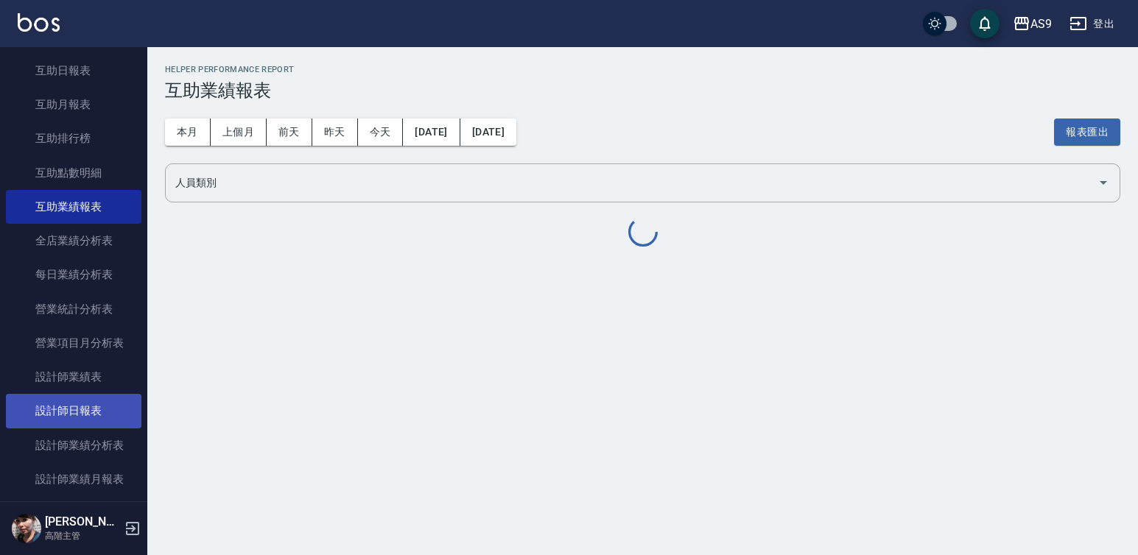
click at [99, 396] on link "設計師日報表" at bounding box center [74, 411] width 136 height 34
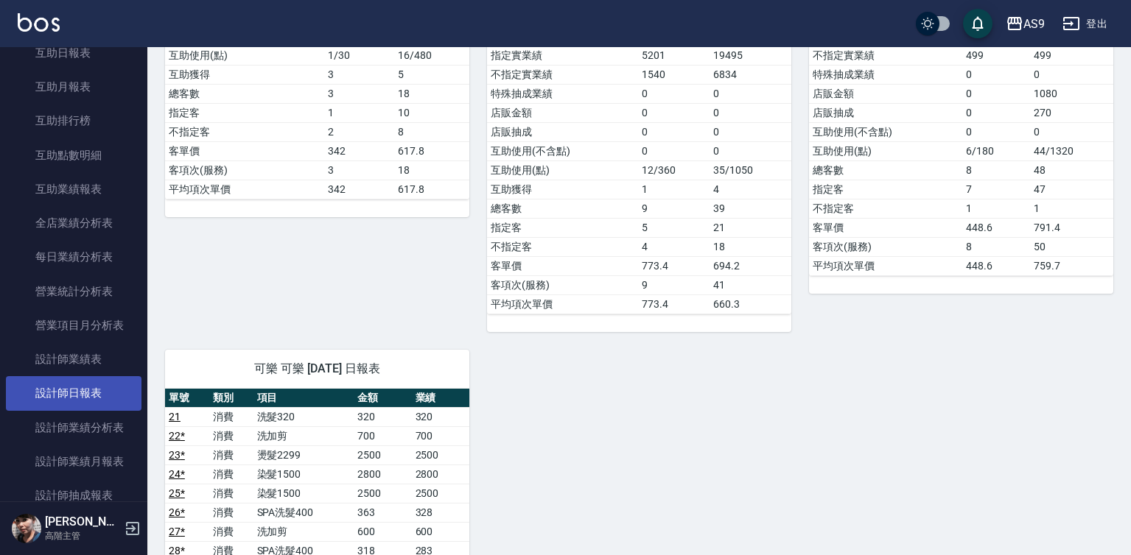
scroll to position [430, 0]
